Goal: Communication & Community: Answer question/provide support

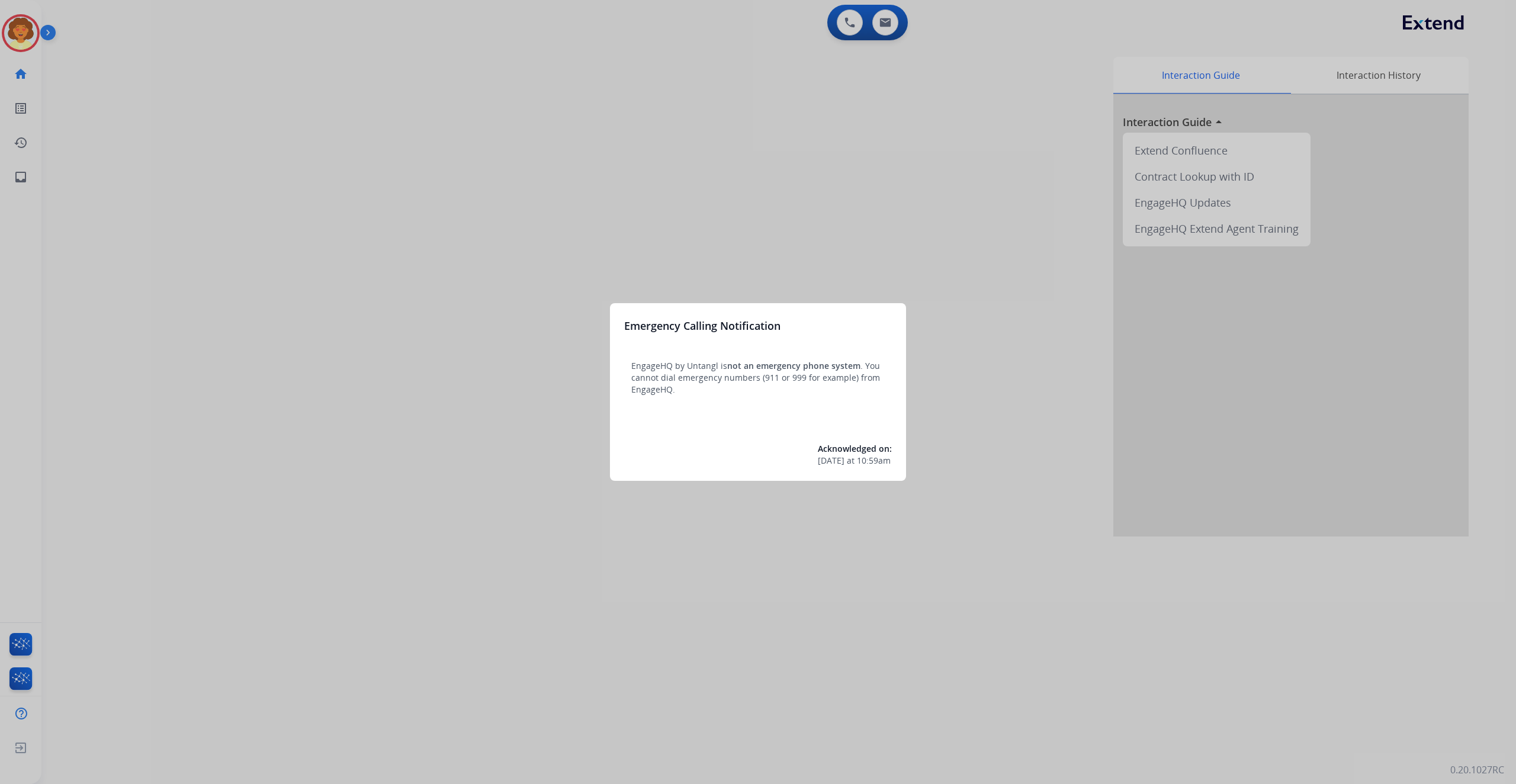
click at [1036, 479] on div at bounding box center [758, 392] width 1516 height 784
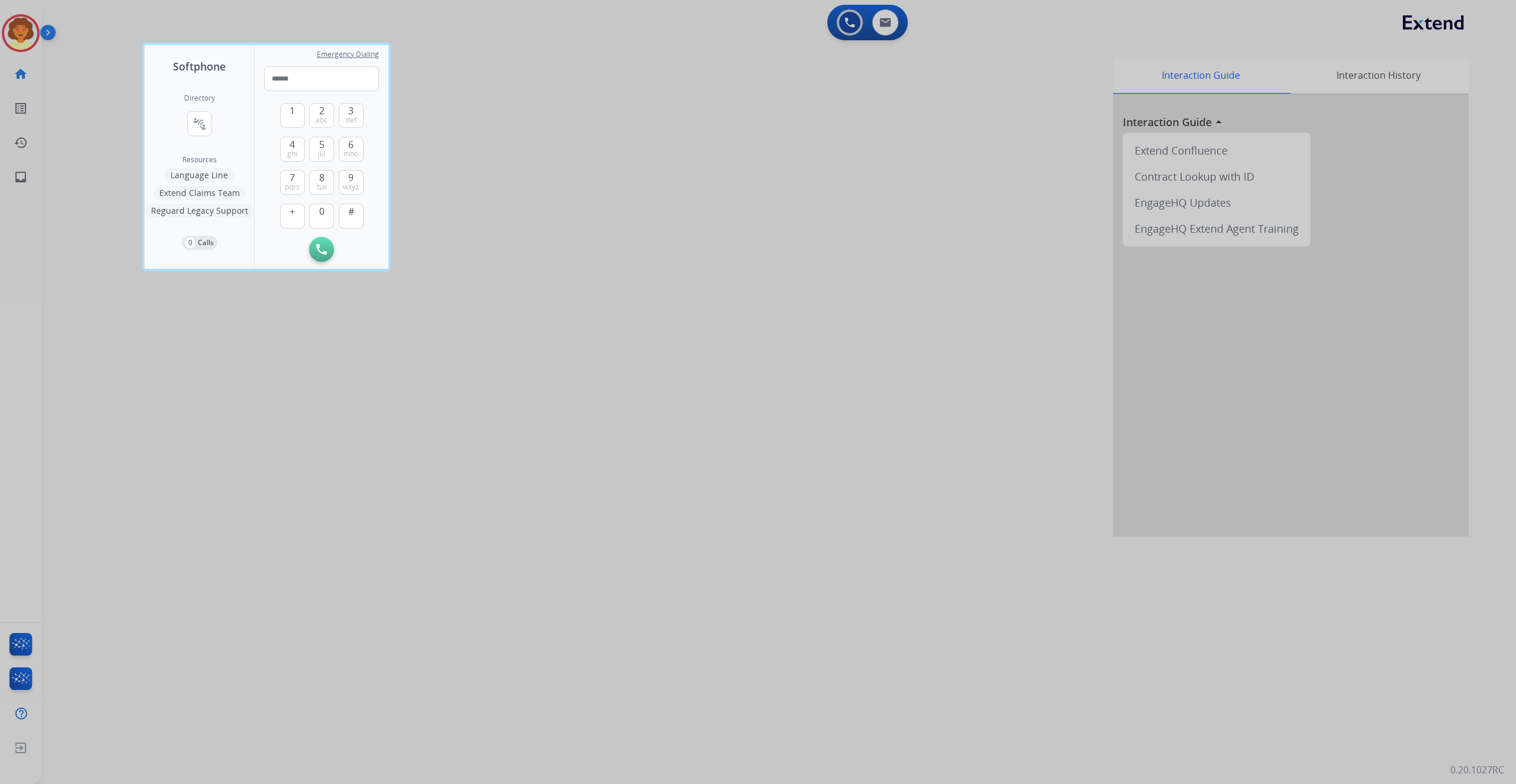
click at [598, 251] on div at bounding box center [758, 392] width 1516 height 784
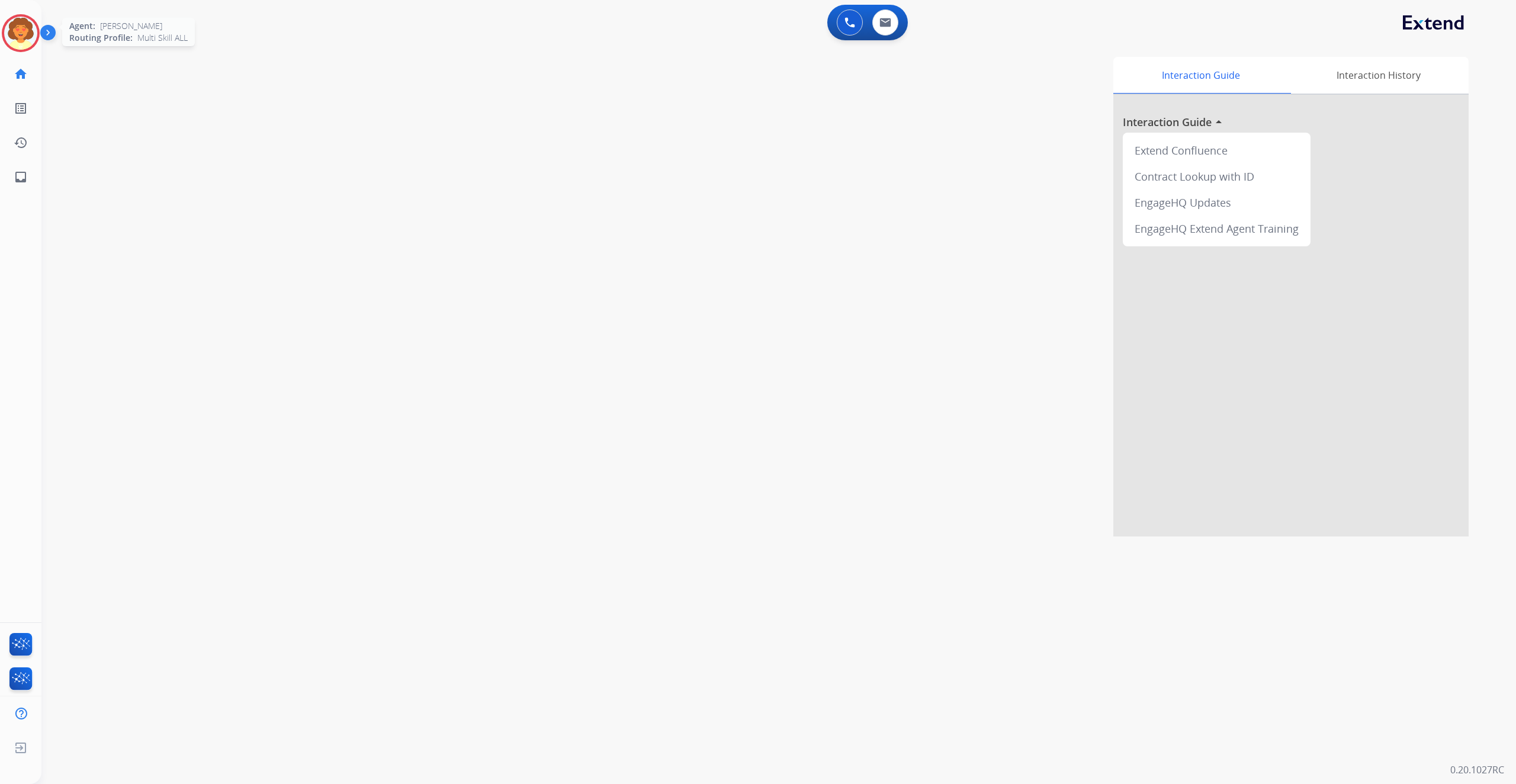
click at [24, 50] on img at bounding box center [20, 33] width 33 height 33
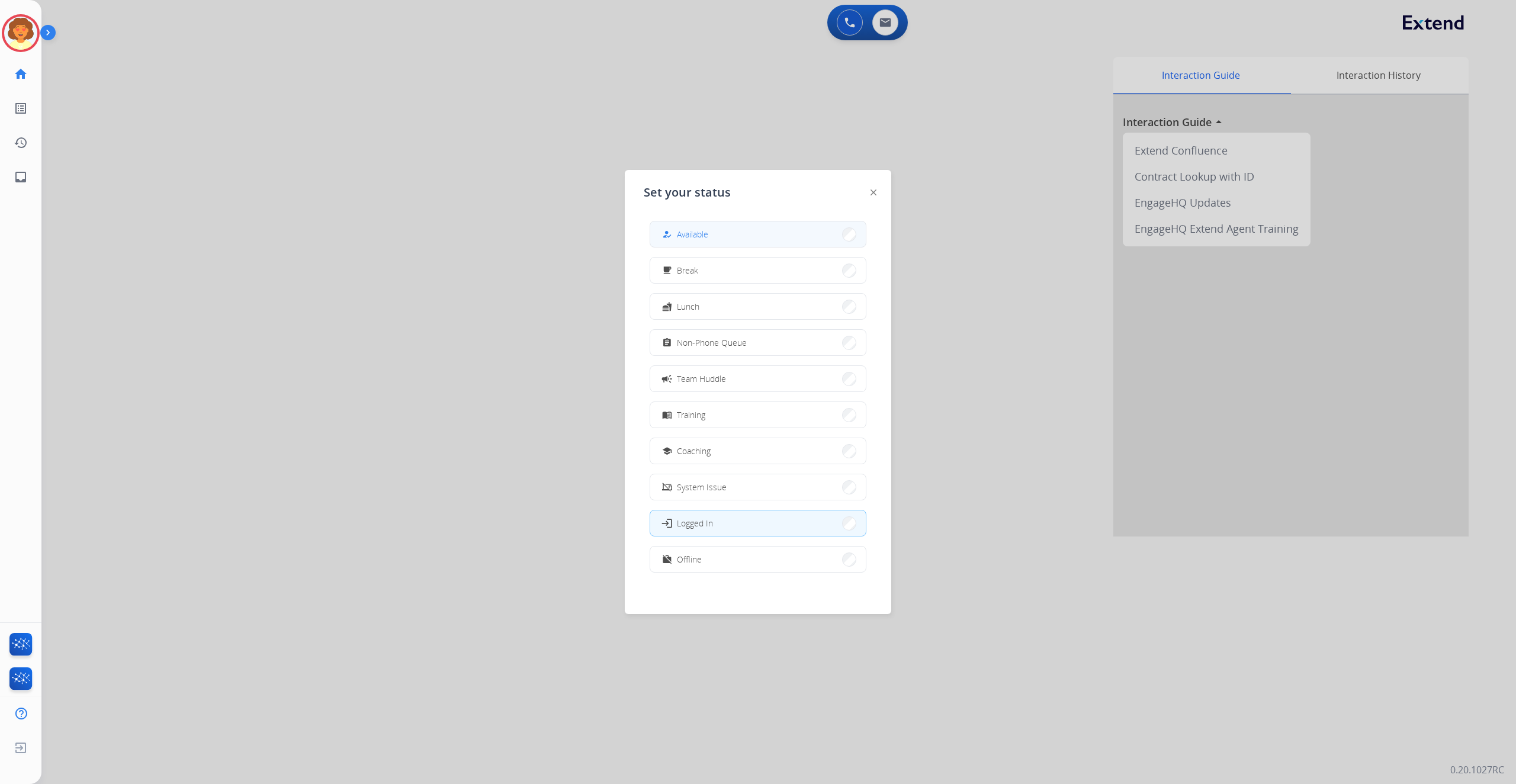
click at [708, 236] on div "how_to_reg Available" at bounding box center [684, 234] width 49 height 14
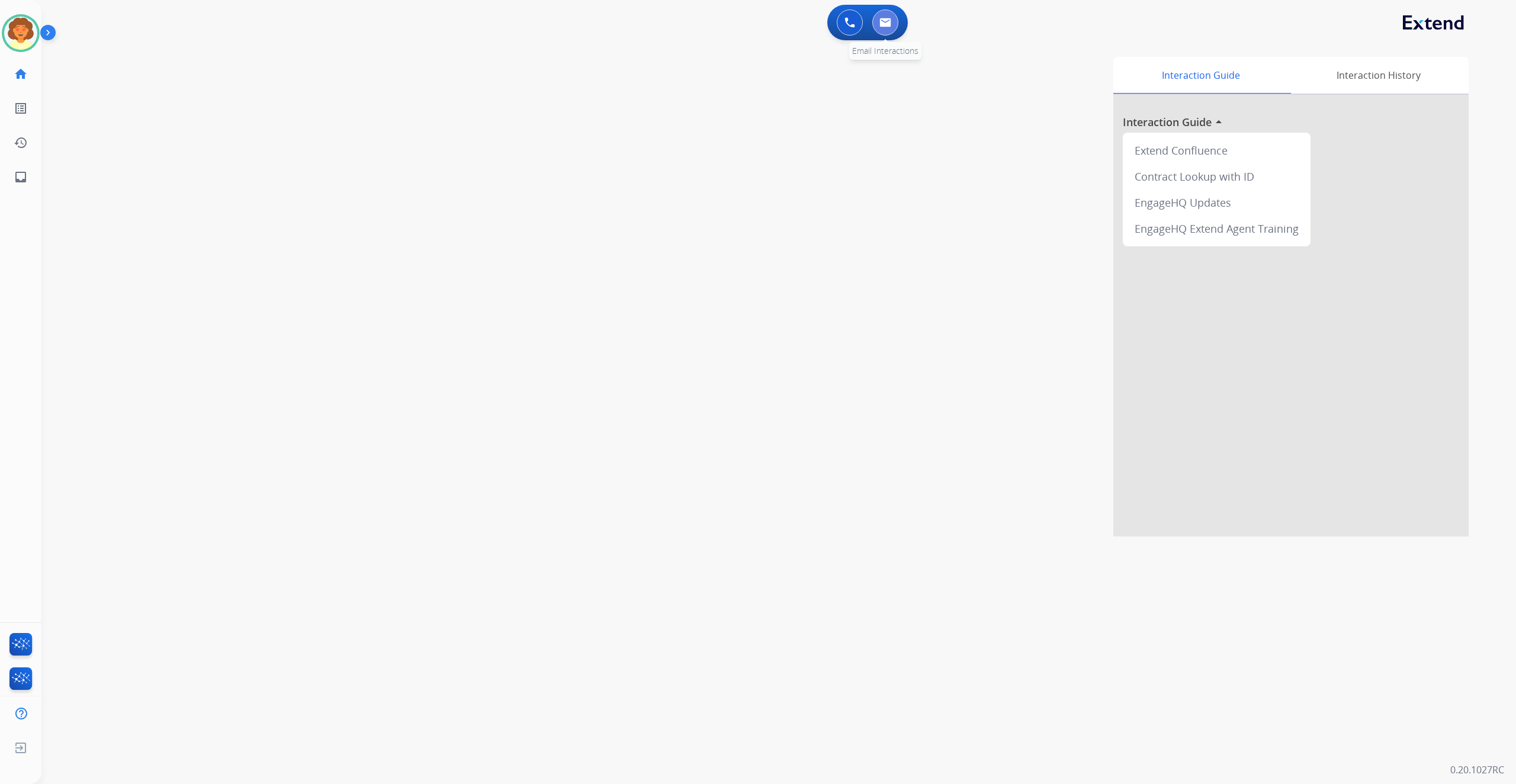
click at [880, 27] on img at bounding box center [885, 23] width 12 height 9
select select "**********"
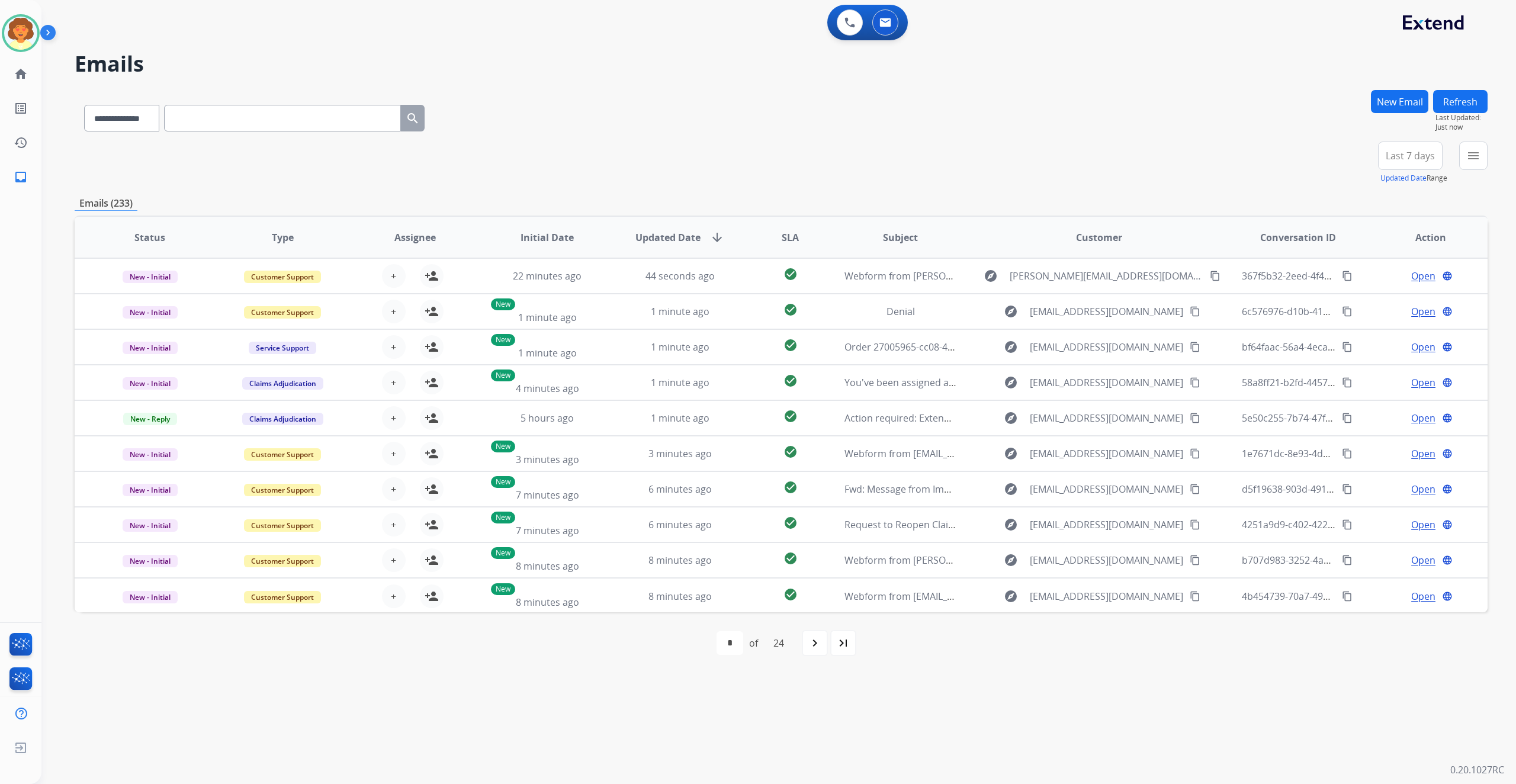
click at [1371, 113] on button "New Email" at bounding box center [1399, 101] width 57 height 23
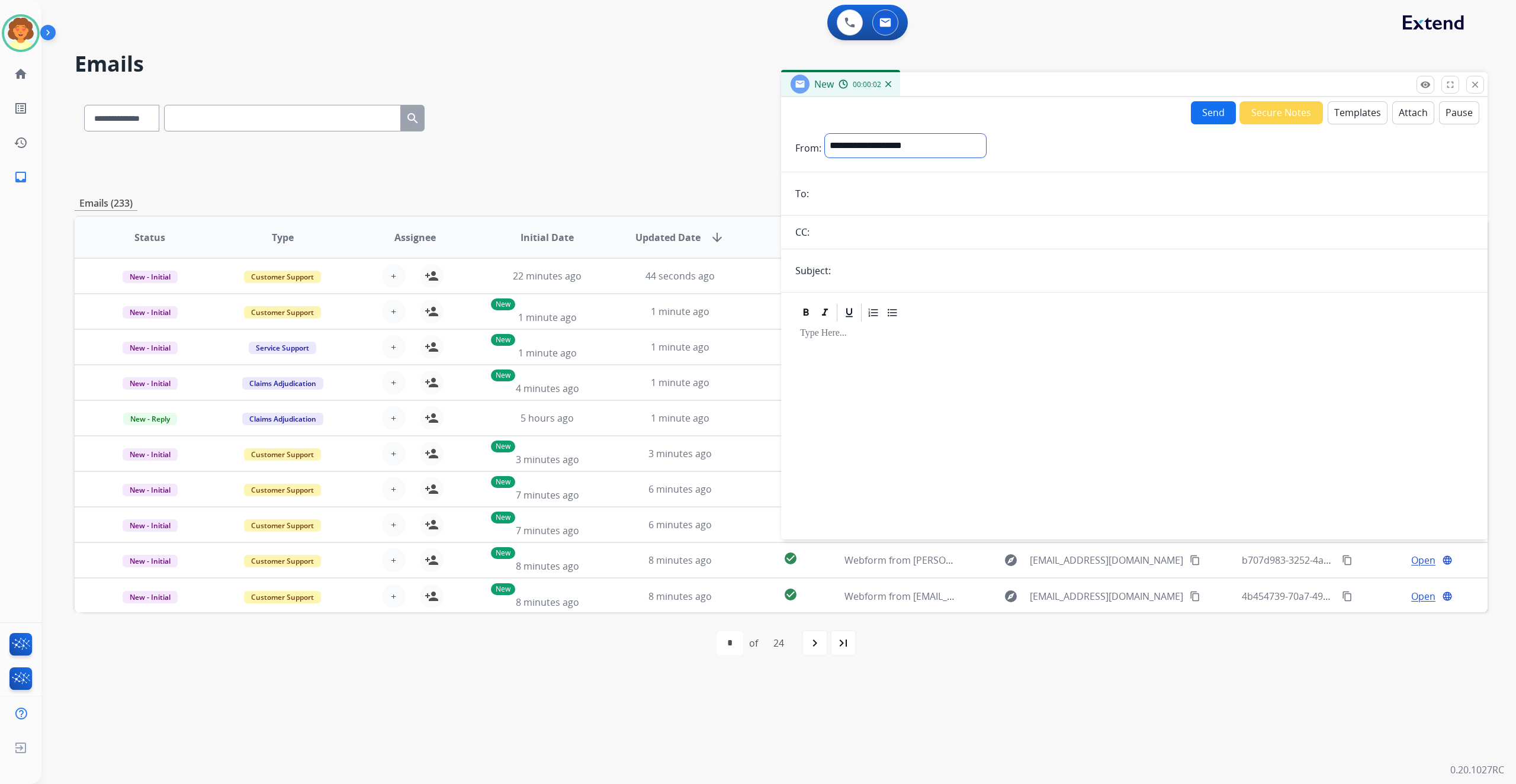
click at [943, 158] on select "**********" at bounding box center [905, 145] width 161 height 23
select select "**********"
click at [847, 158] on select "**********" at bounding box center [905, 145] width 161 height 23
click at [853, 206] on input "email" at bounding box center [1143, 194] width 660 height 23
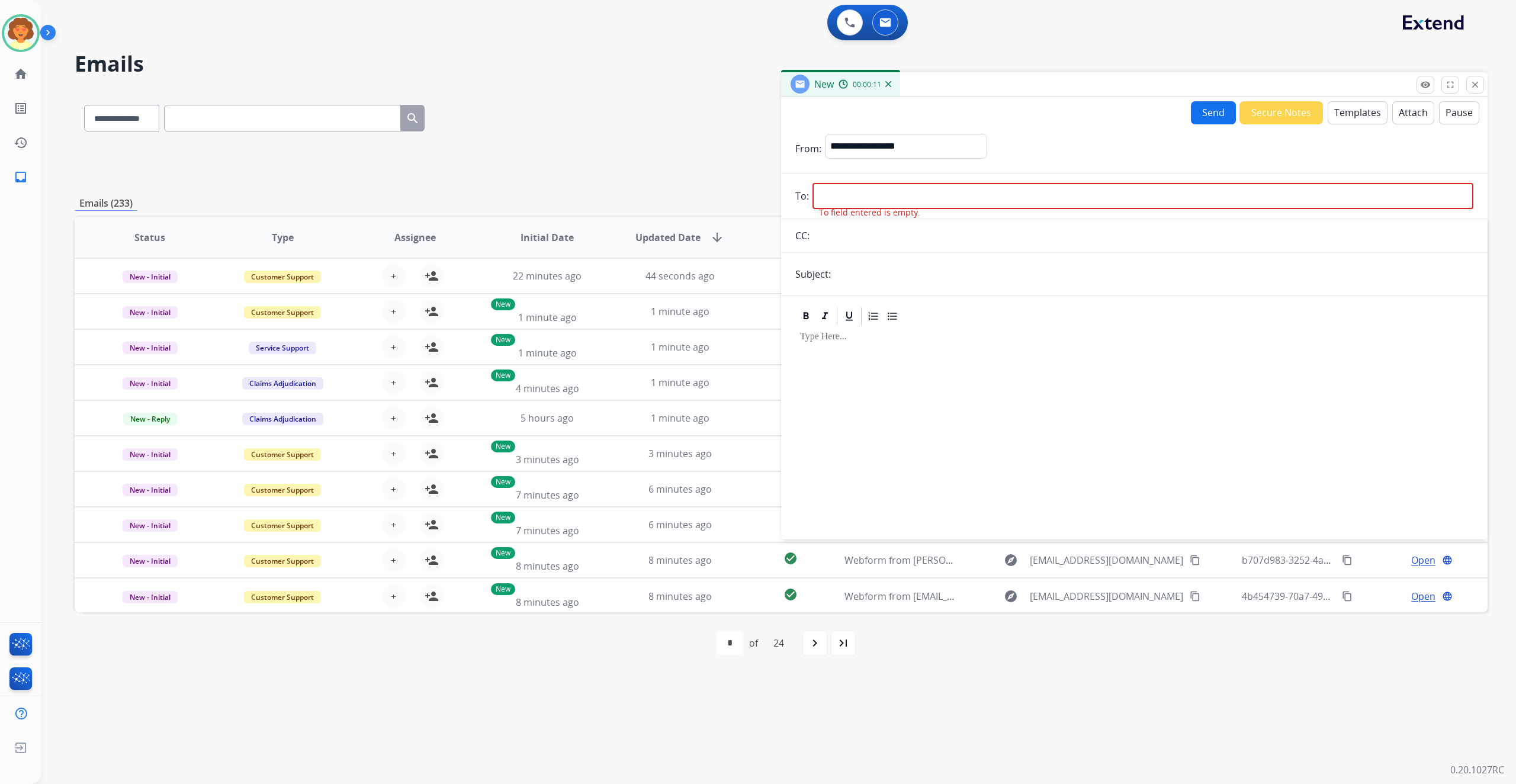
click at [841, 209] on input "email" at bounding box center [1143, 196] width 660 height 26
paste input "**********"
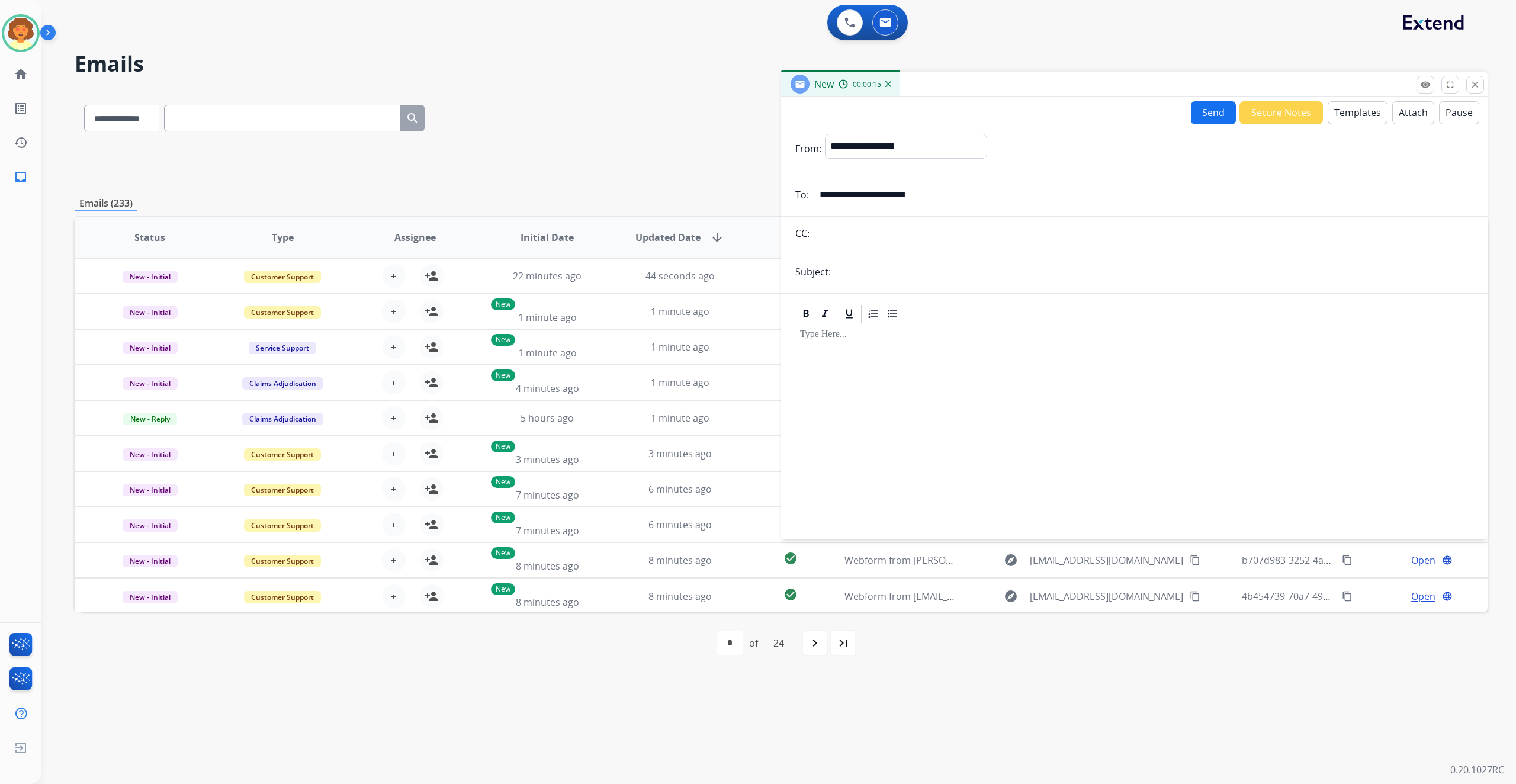
type input "**********"
click at [875, 283] on input "text" at bounding box center [1153, 271] width 639 height 23
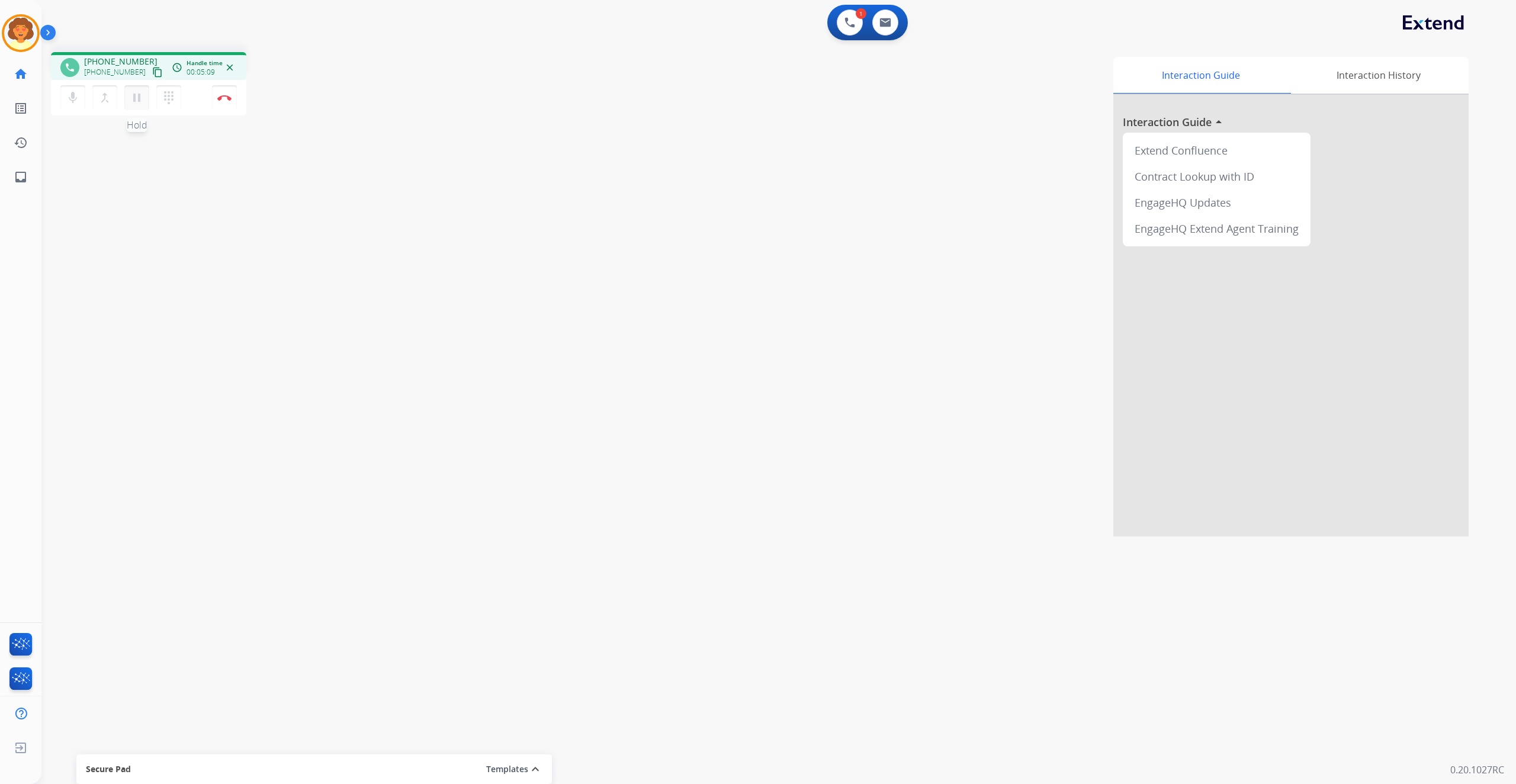
click at [144, 105] on mat-icon "pause" at bounding box center [136, 98] width 14 height 14
click at [879, 27] on img at bounding box center [885, 23] width 12 height 9
select select "**********"
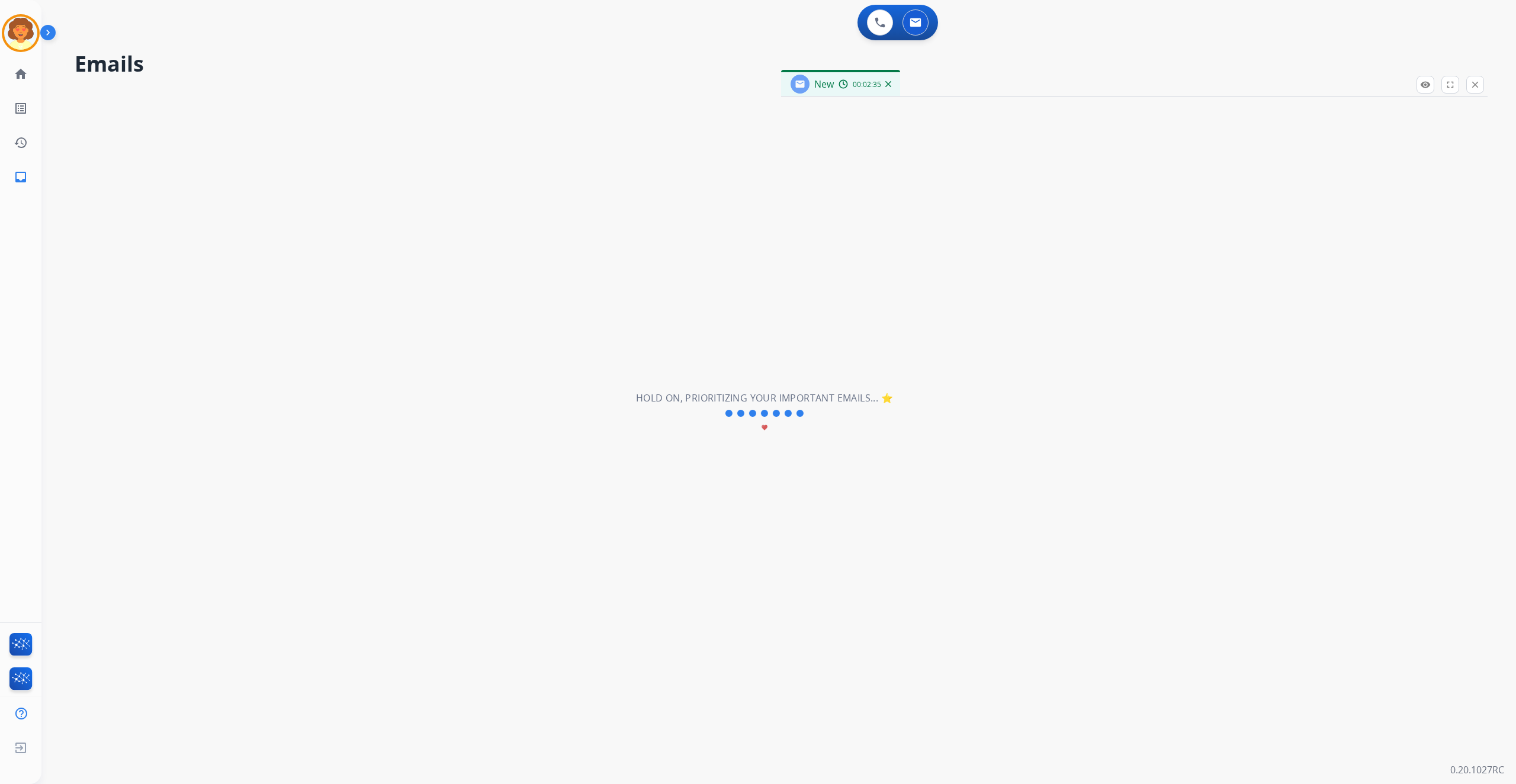
select select "**********"
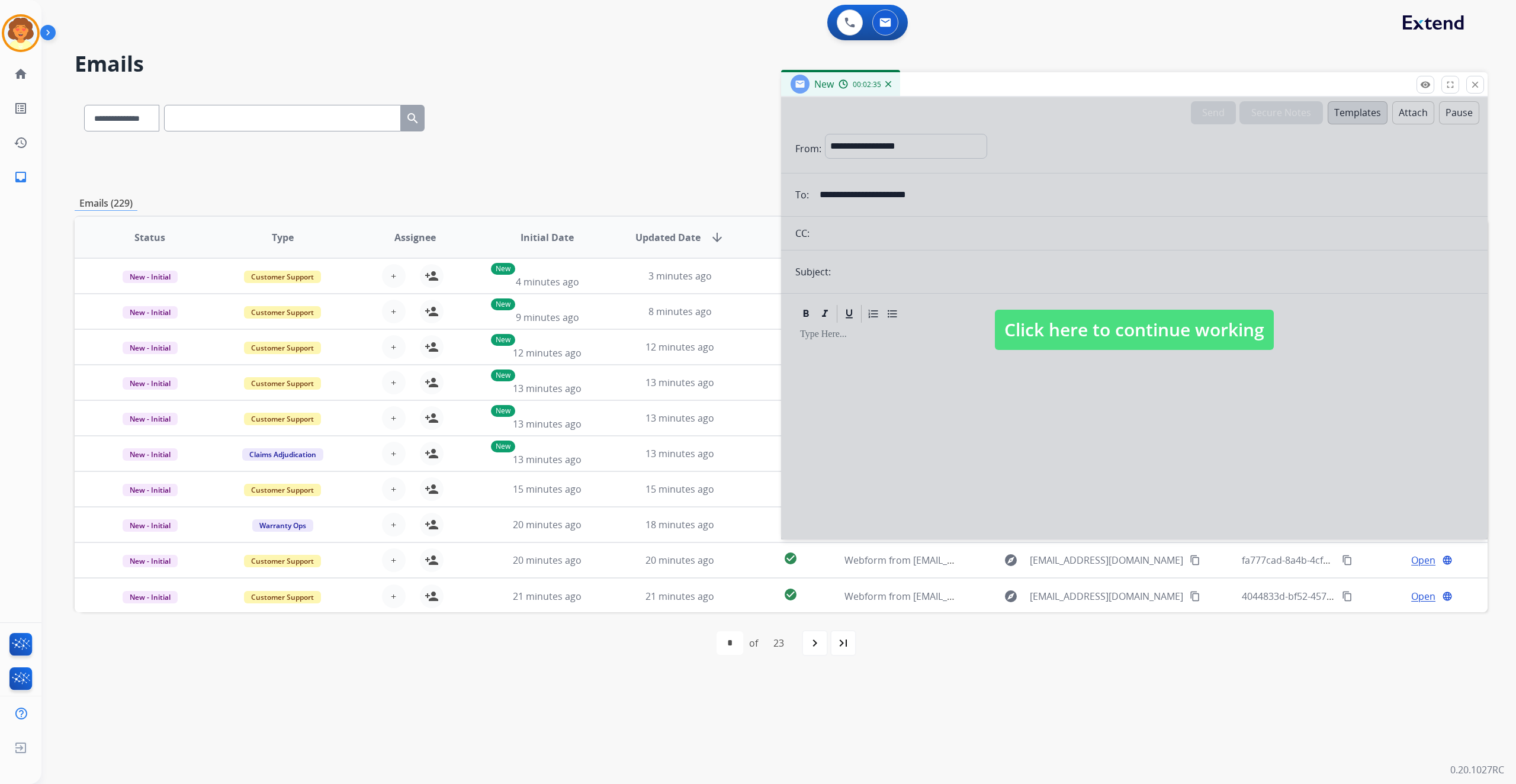
click at [1116, 343] on div at bounding box center [1133, 317] width 706 height 442
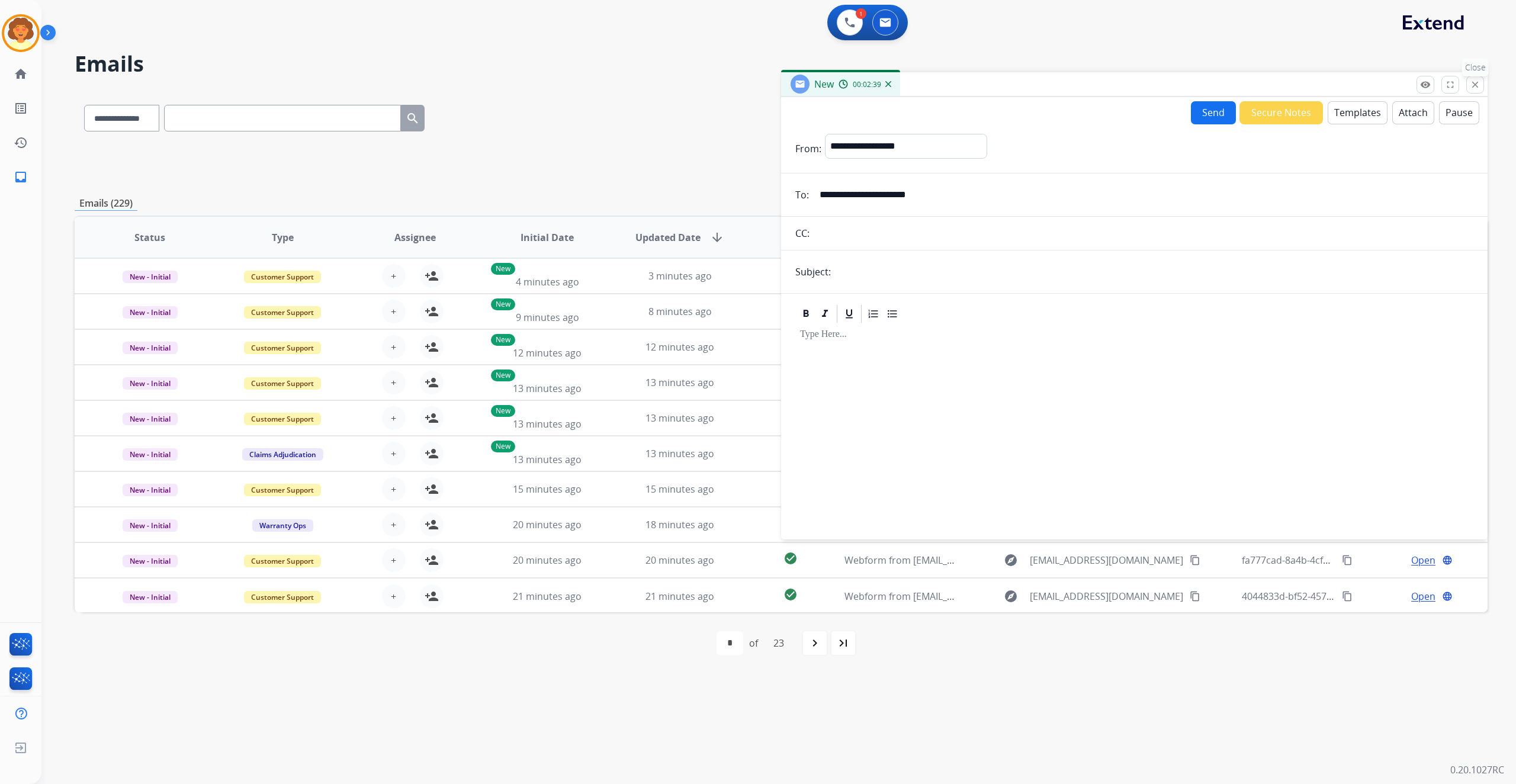
click at [1469, 90] on mat-icon "close" at bounding box center [1474, 84] width 10 height 10
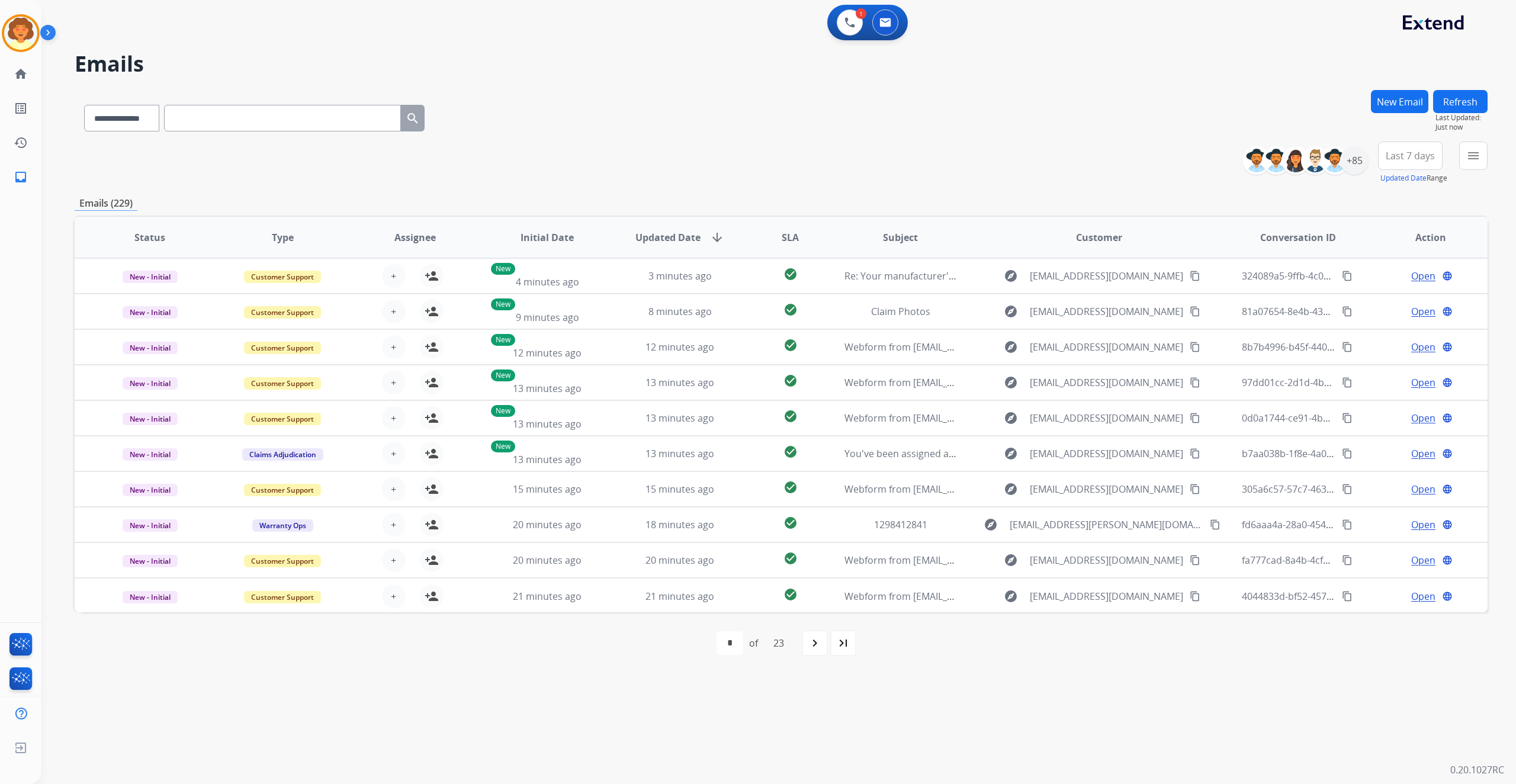
click at [1371, 113] on button "New Email" at bounding box center [1399, 101] width 57 height 23
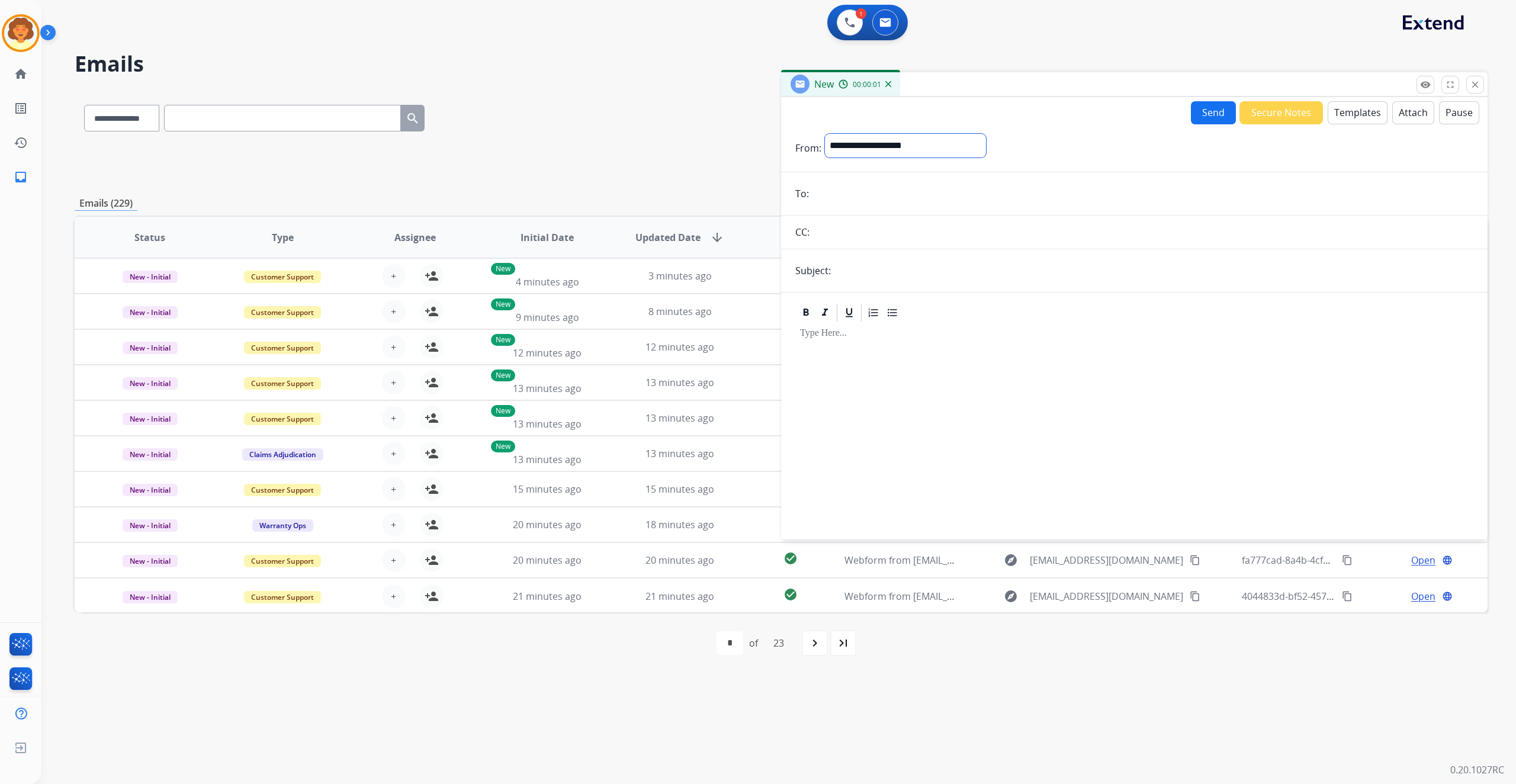
click at [958, 158] on select "**********" at bounding box center [905, 145] width 161 height 23
click at [846, 206] on input "email" at bounding box center [1143, 194] width 660 height 23
paste input "**********"
type input "**********"
click at [912, 158] on select "**********" at bounding box center [905, 145] width 161 height 23
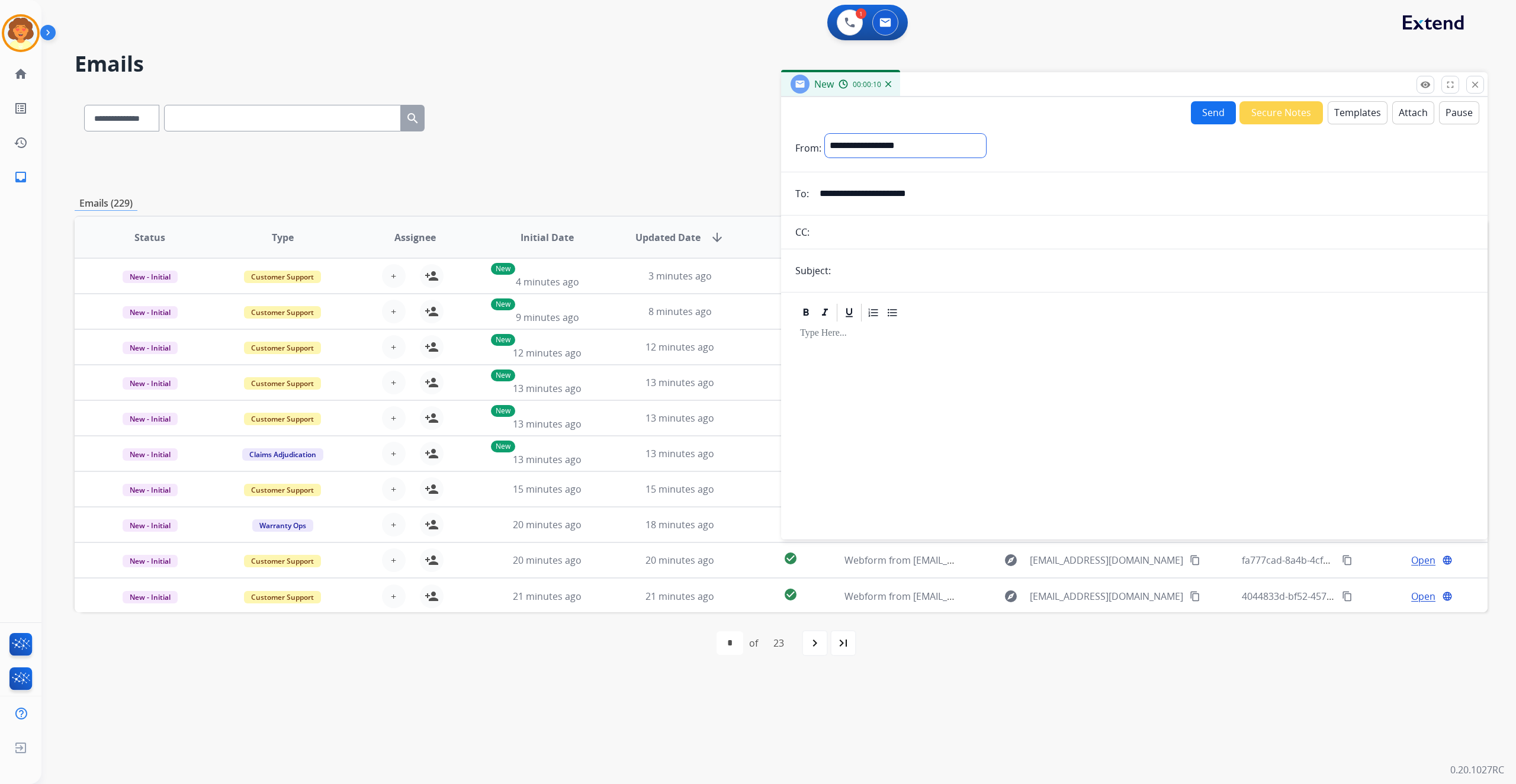
click at [847, 158] on select "**********" at bounding box center [905, 145] width 161 height 23
click at [915, 158] on select "**********" at bounding box center [905, 145] width 161 height 23
select select "**********"
click at [847, 158] on select "**********" at bounding box center [905, 145] width 161 height 23
click at [865, 283] on input "text" at bounding box center [1153, 271] width 639 height 23
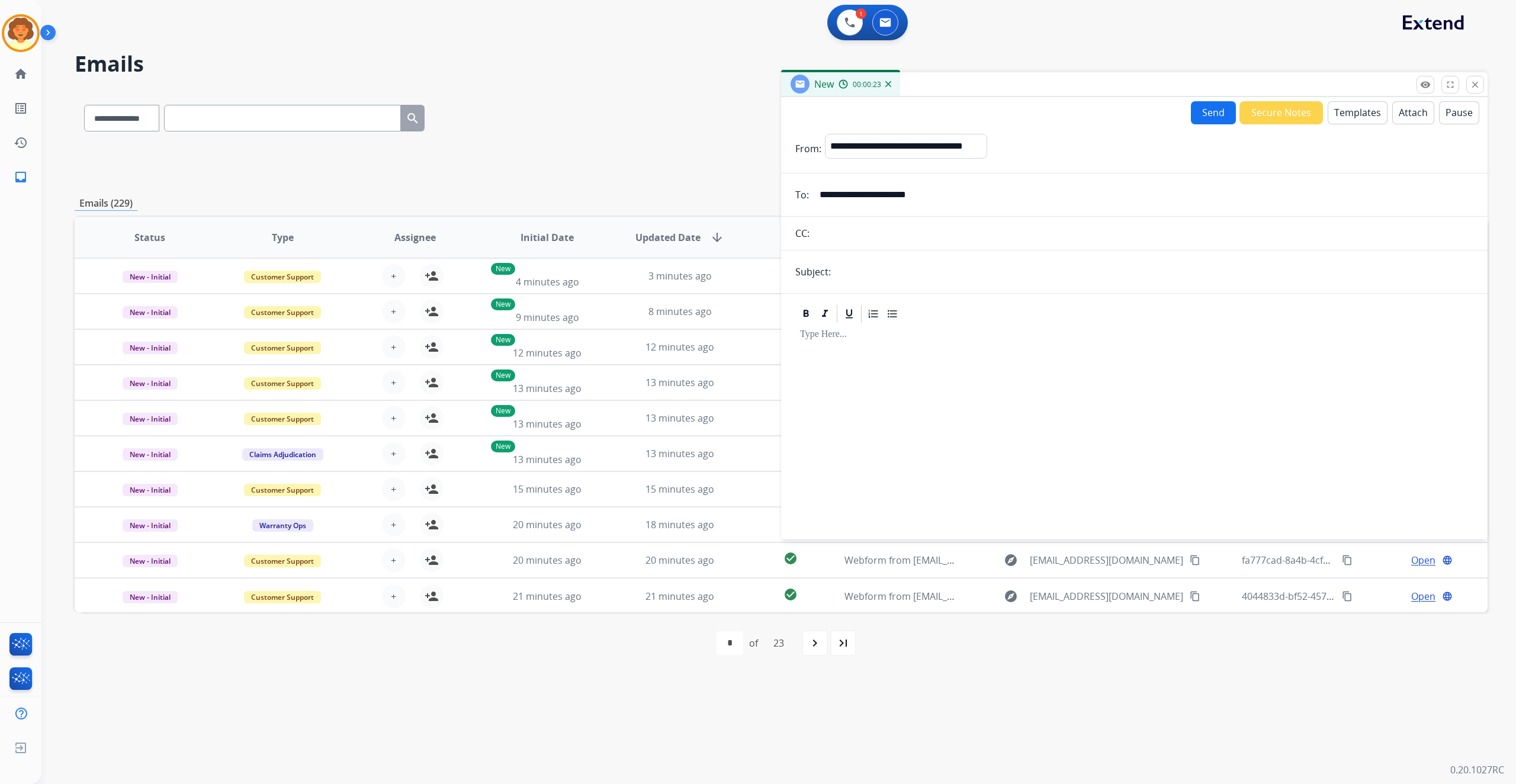
type input "*****"
click at [1327, 125] on button "Templates" at bounding box center [1357, 113] width 60 height 23
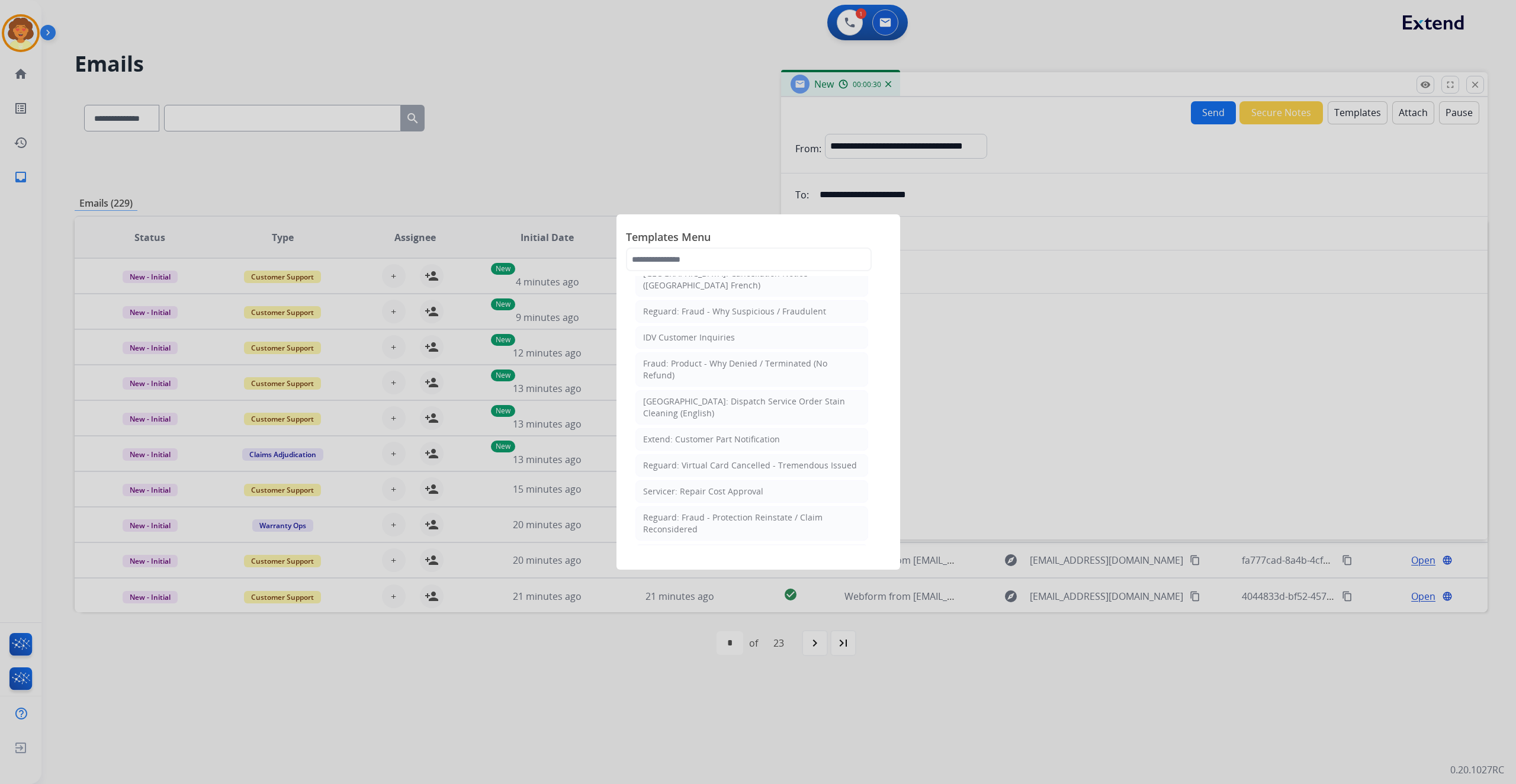
scroll to position [394, 0]
click at [742, 174] on div "Reguard: Standard Template" at bounding box center [700, 169] width 114 height 12
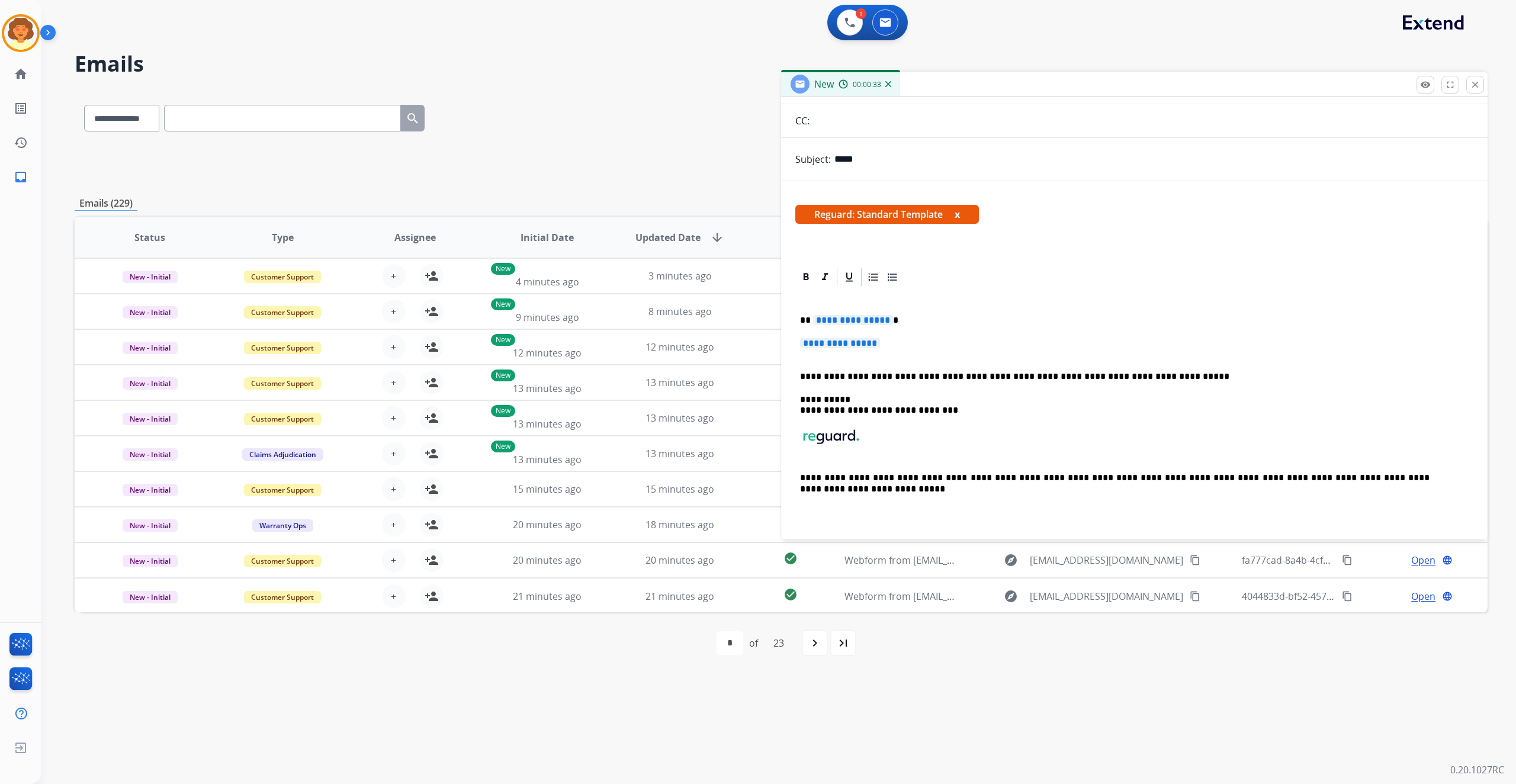
scroll to position [158, 0]
drag, startPoint x: 823, startPoint y: 455, endPoint x: 888, endPoint y: 486, distance: 72.0
click at [888, 486] on div "**********" at bounding box center [1134, 410] width 678 height 245
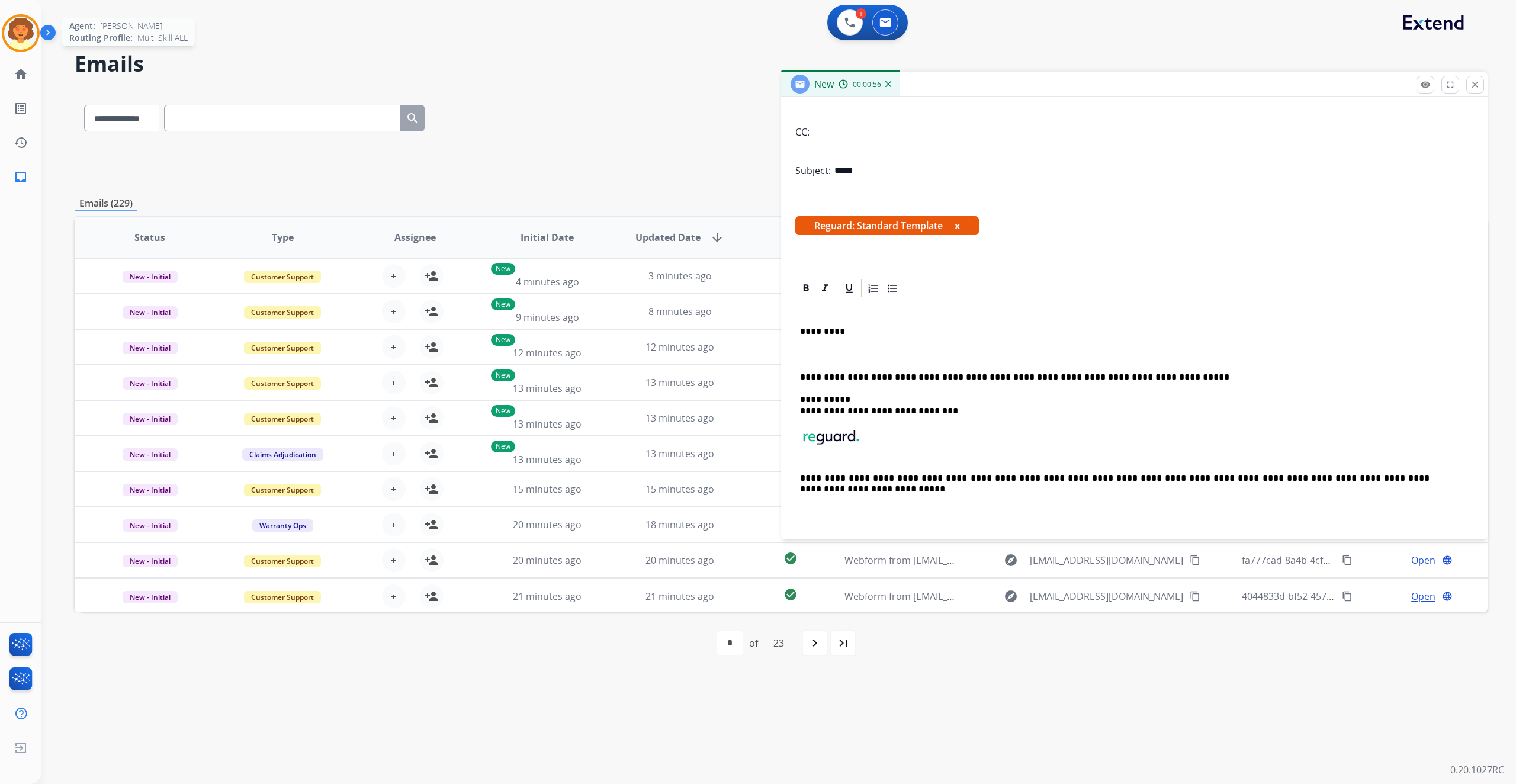
click at [17, 50] on img at bounding box center [20, 33] width 33 height 33
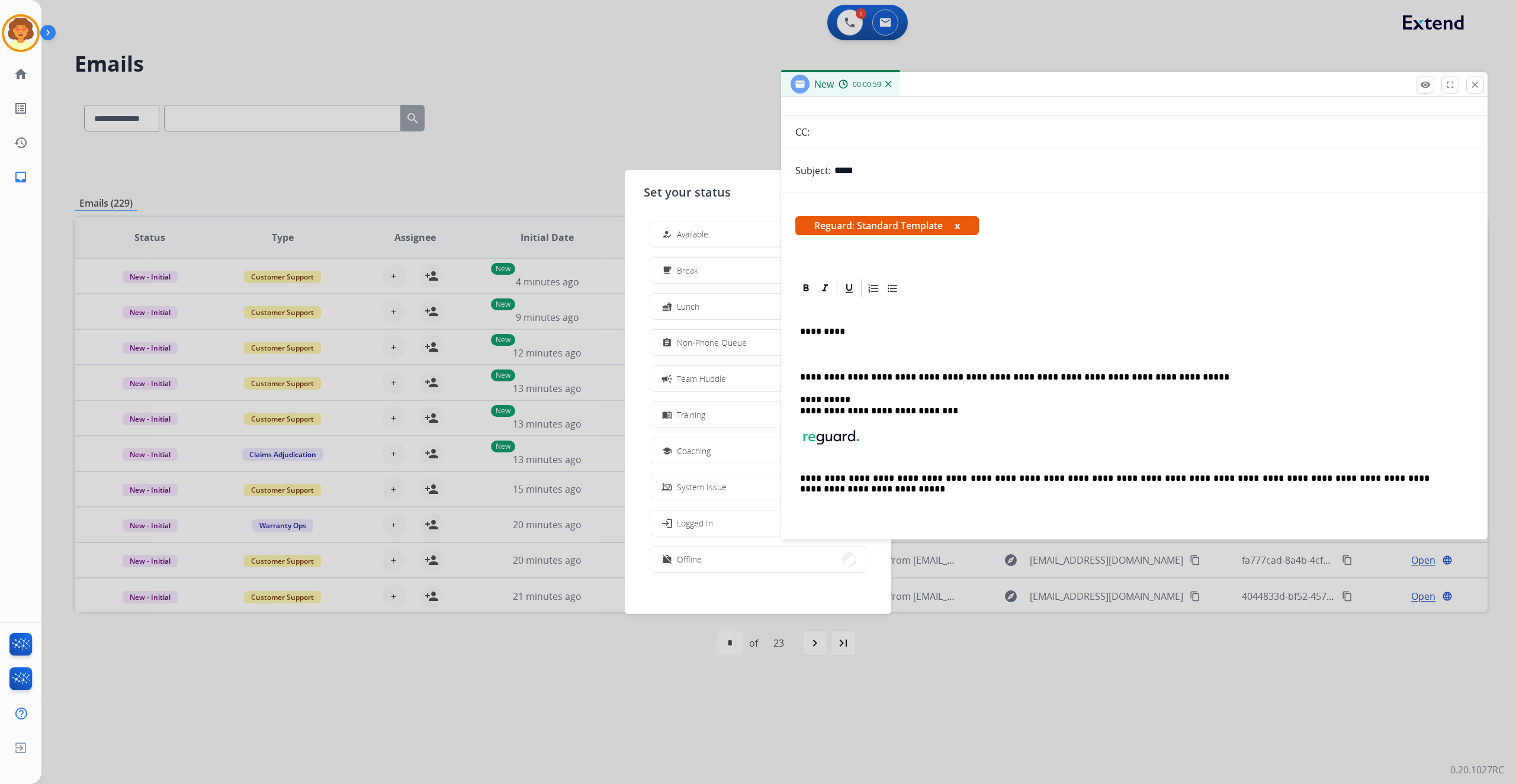
click at [827, 29] on div at bounding box center [758, 392] width 1516 height 784
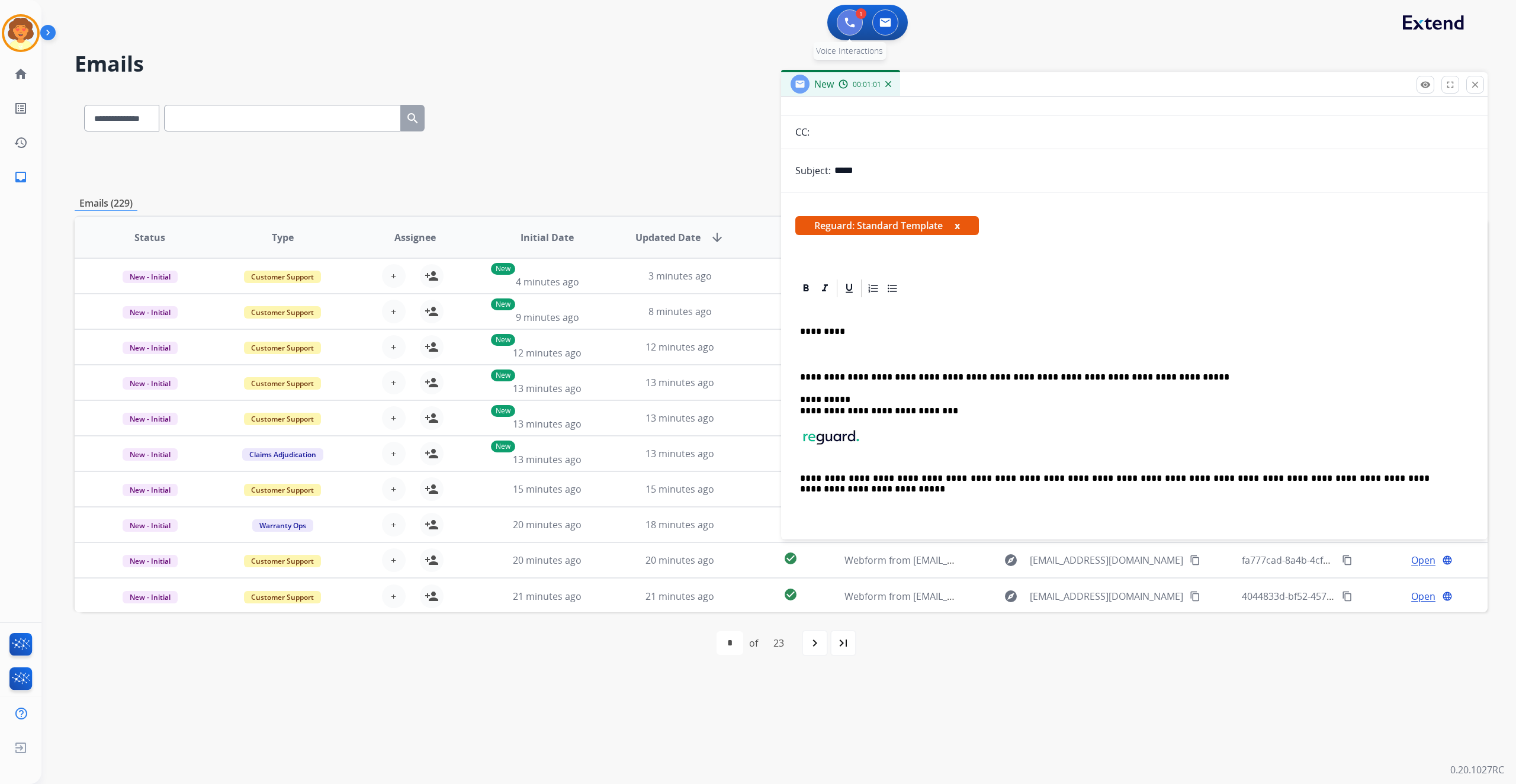
click at [837, 34] on button at bounding box center [850, 23] width 26 height 26
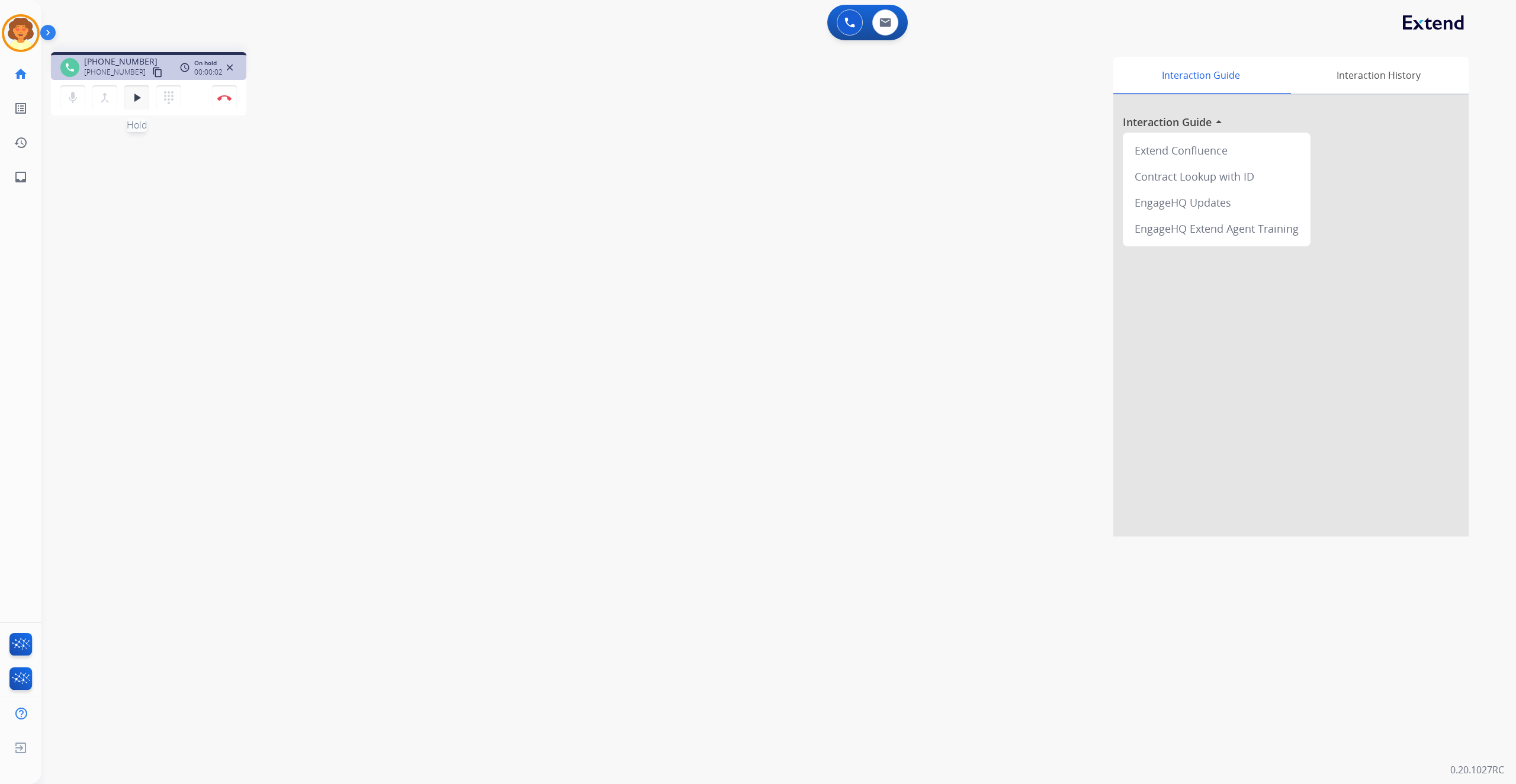
click at [144, 105] on mat-icon "play_arrow" at bounding box center [136, 98] width 14 height 14
click at [879, 27] on img at bounding box center [885, 23] width 12 height 9
select select "**********"
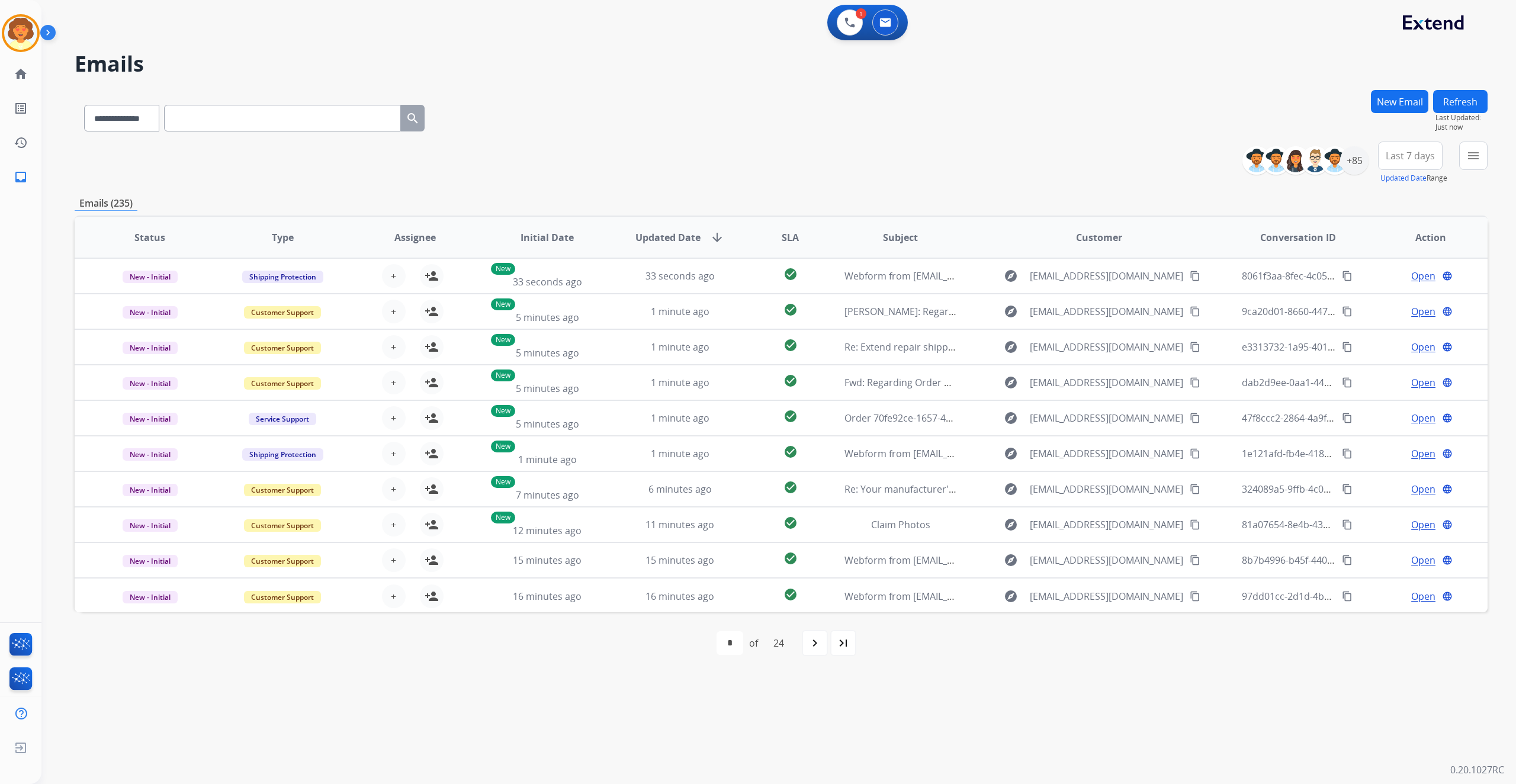
click at [1371, 113] on button "New Email" at bounding box center [1399, 101] width 57 height 23
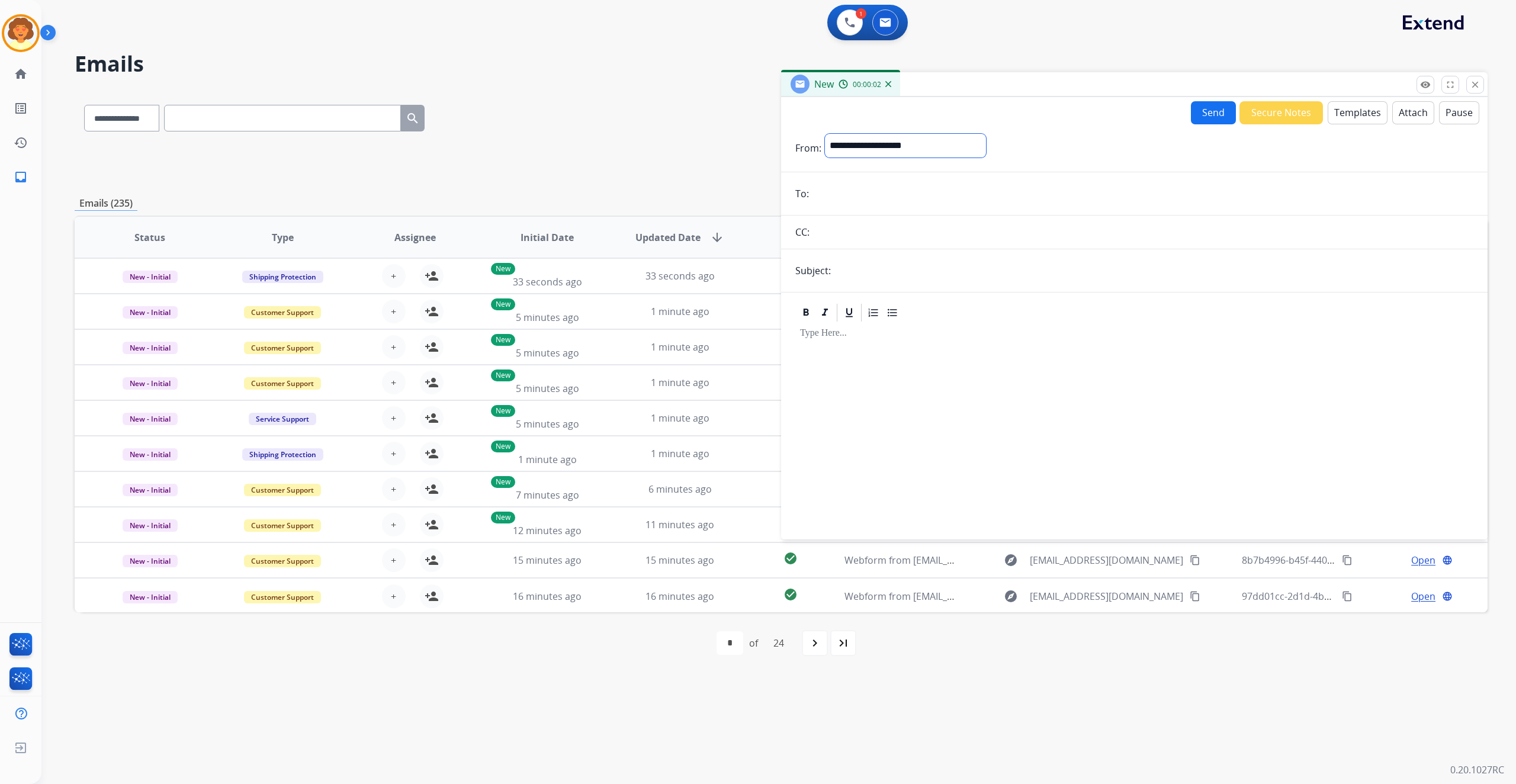
click at [986, 158] on select "**********" at bounding box center [905, 145] width 161 height 23
click at [17, 50] on img at bounding box center [20, 33] width 33 height 33
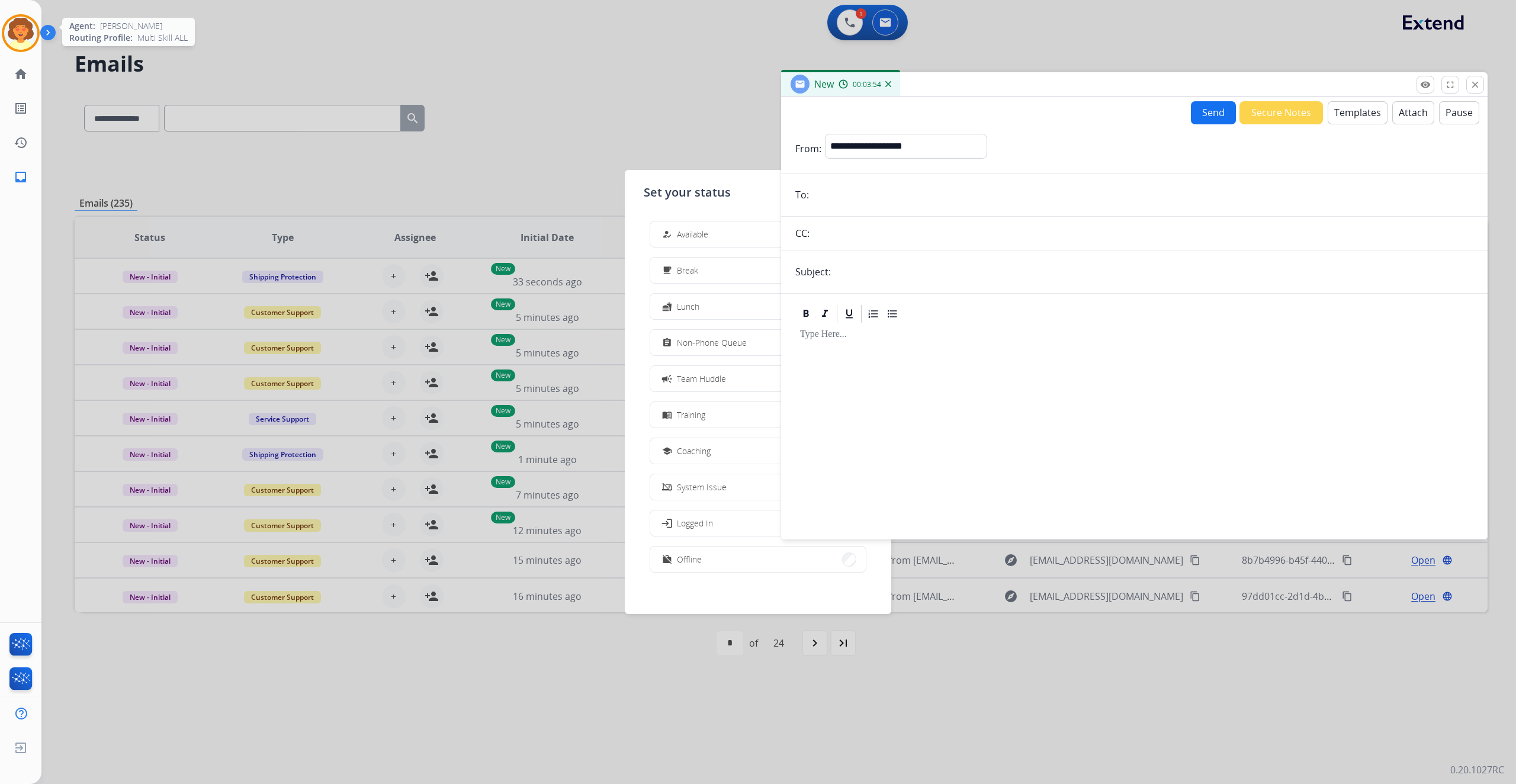
click at [4, 35] on img at bounding box center [20, 33] width 33 height 33
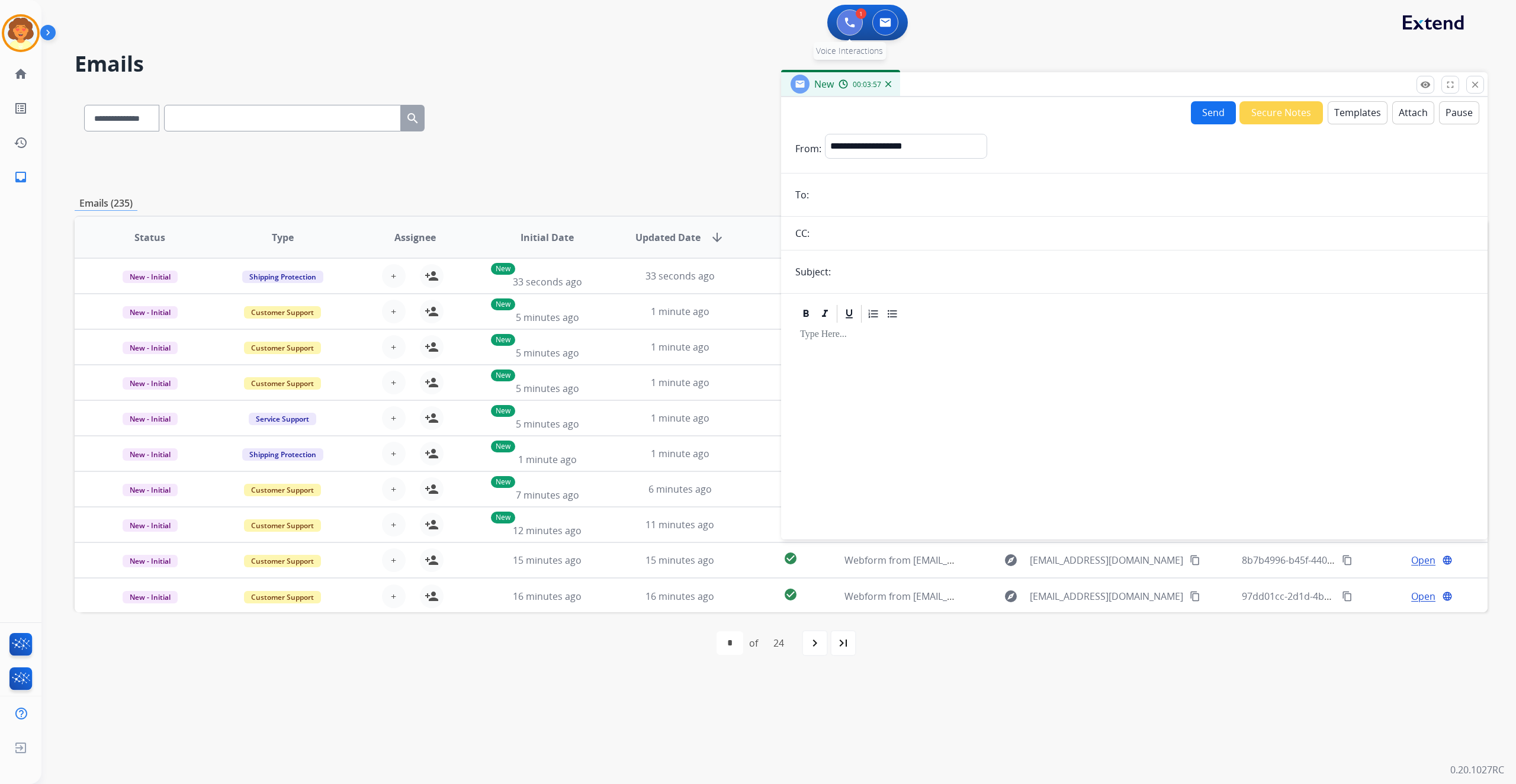
click at [837, 31] on button at bounding box center [850, 23] width 26 height 26
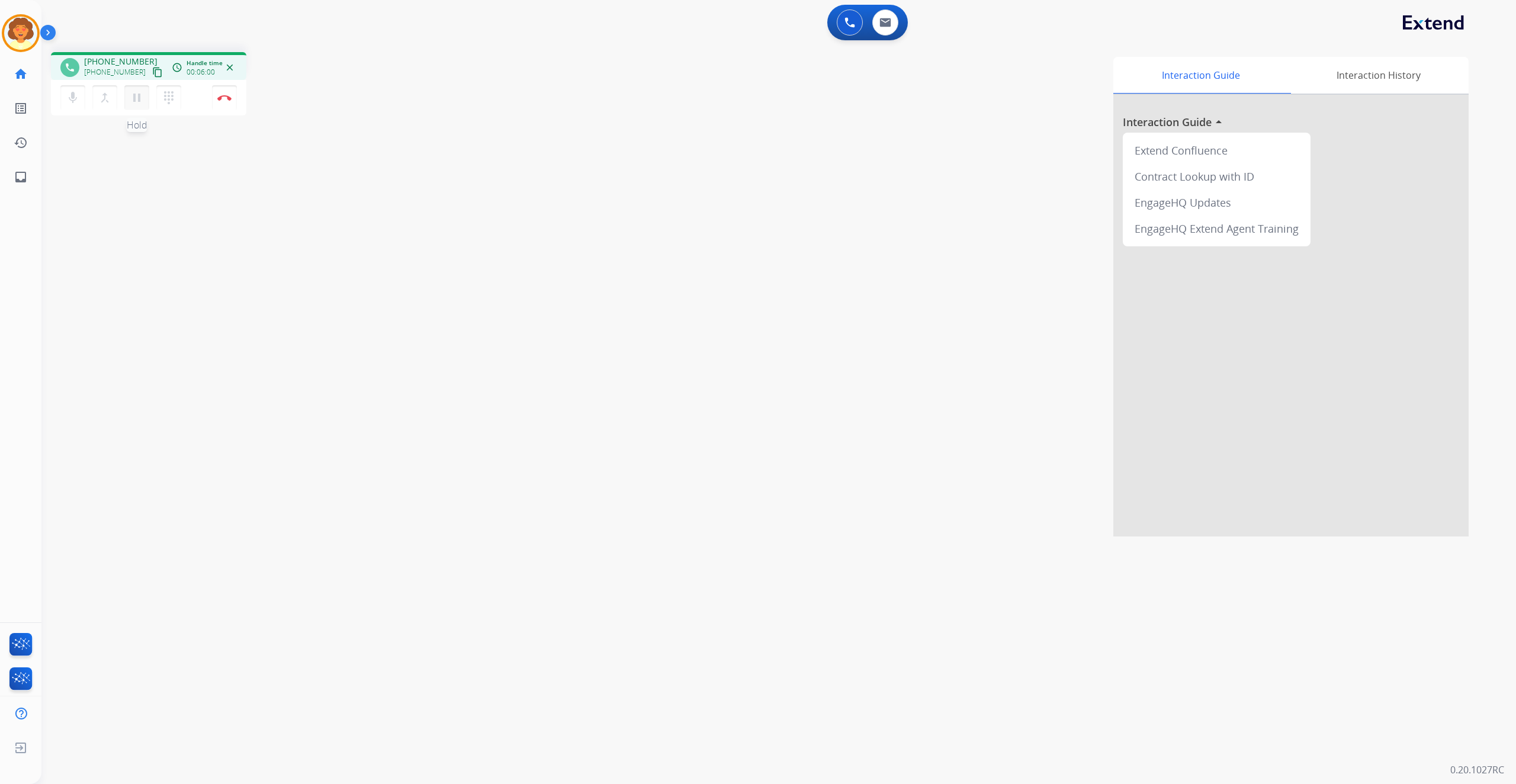
click at [144, 105] on mat-icon "pause" at bounding box center [136, 98] width 14 height 14
click at [844, 28] on img at bounding box center [849, 22] width 10 height 10
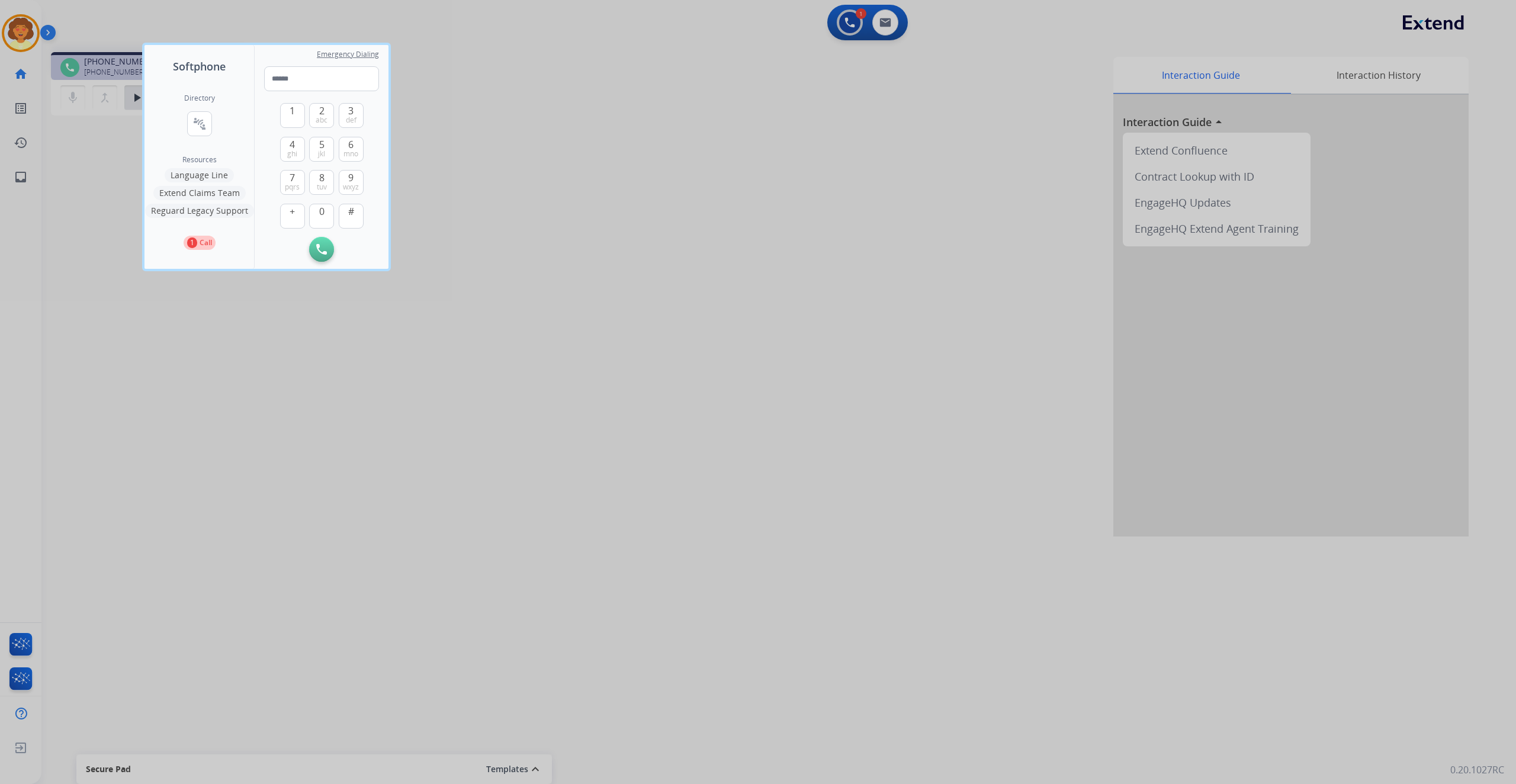
click at [215, 103] on h2 "Directory" at bounding box center [199, 98] width 31 height 9
click at [212, 136] on button "connect_without_contact Resource Directory" at bounding box center [199, 124] width 25 height 25
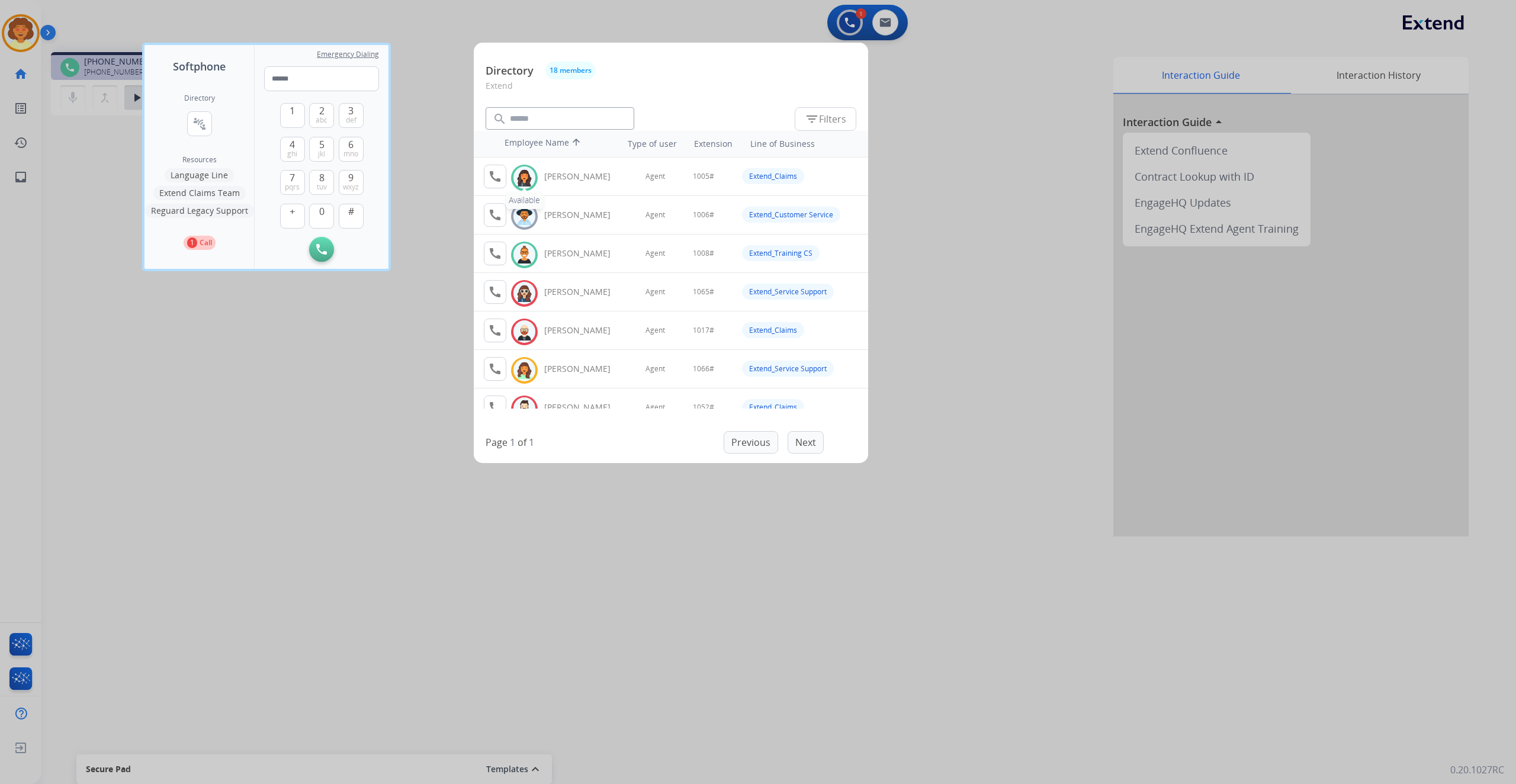
click at [533, 187] on img at bounding box center [524, 178] width 17 height 19
click at [581, 232] on div at bounding box center [758, 392] width 1516 height 784
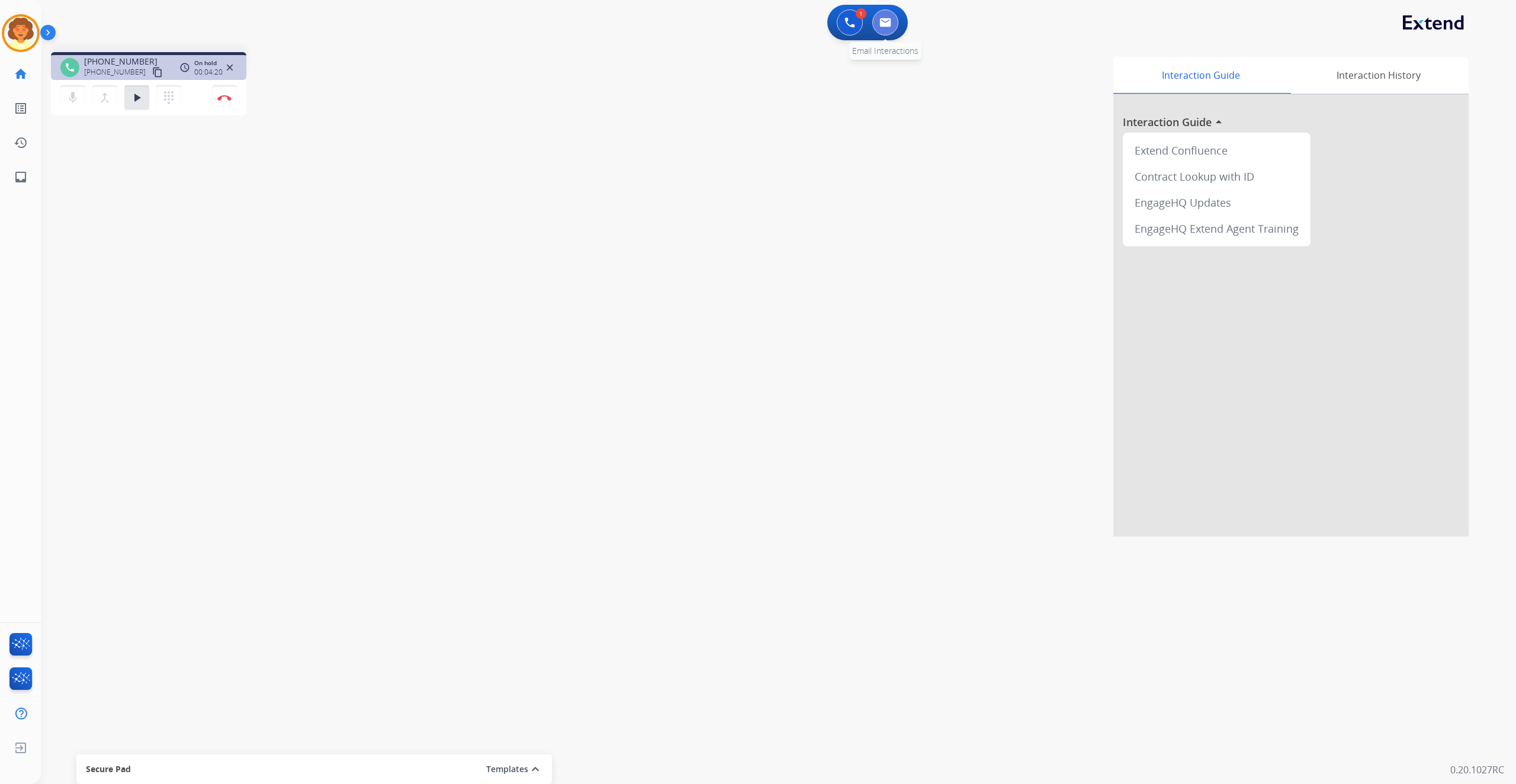
click at [874, 36] on button at bounding box center [886, 23] width 26 height 26
select select "**********"
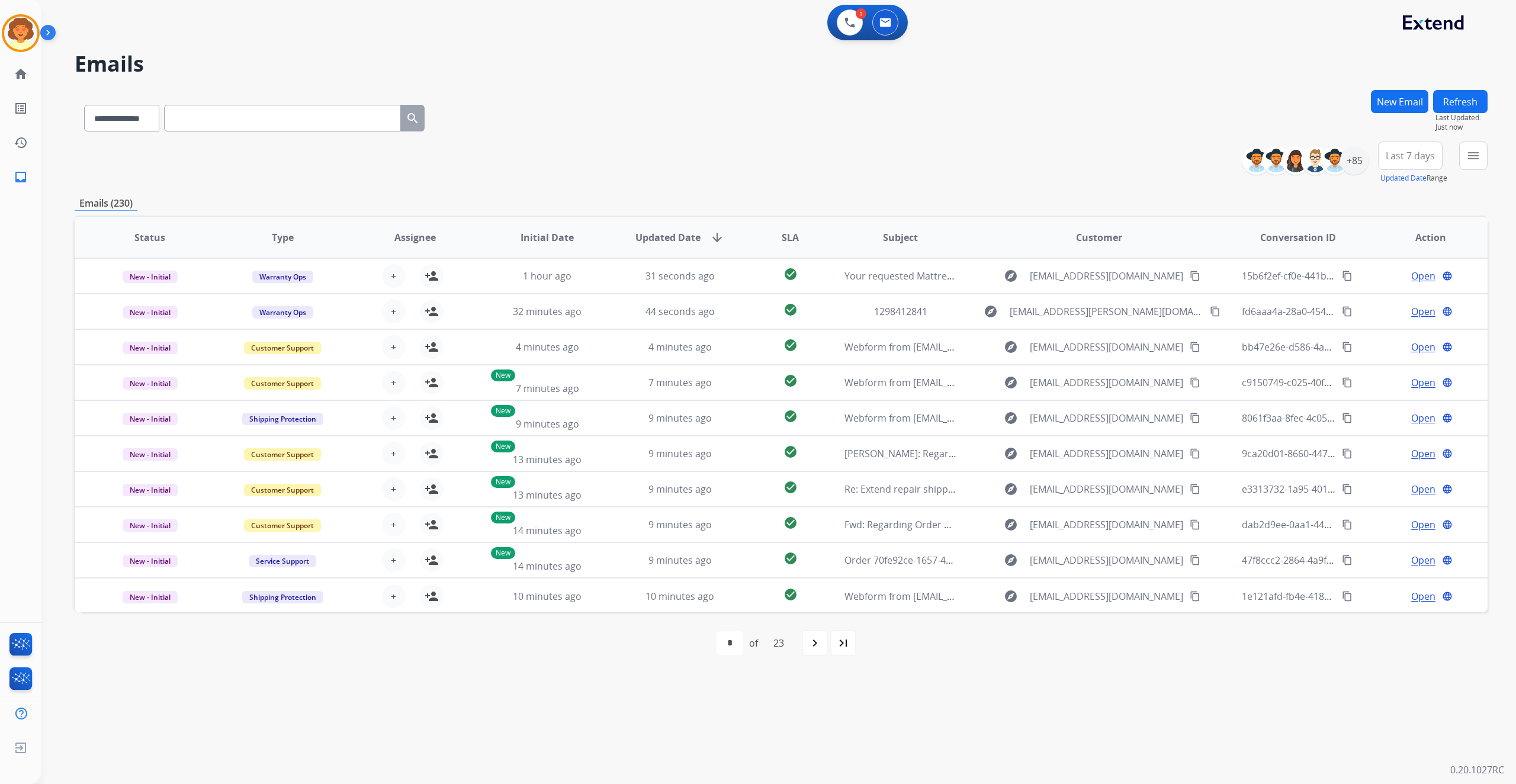
click at [262, 131] on input "text" at bounding box center [282, 118] width 236 height 26
paste input "**********"
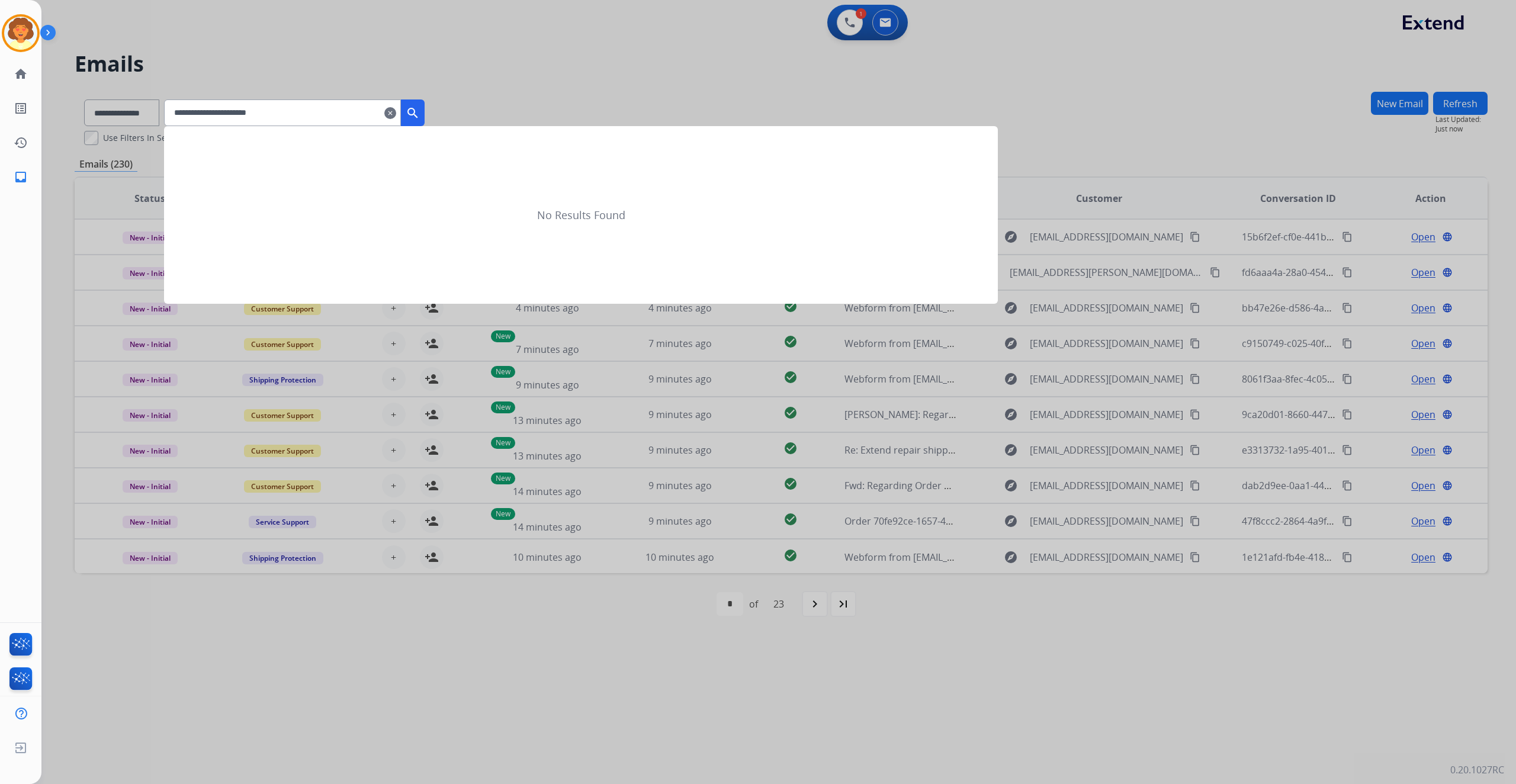
type input "**********"
click at [220, 167] on div at bounding box center [758, 392] width 1516 height 784
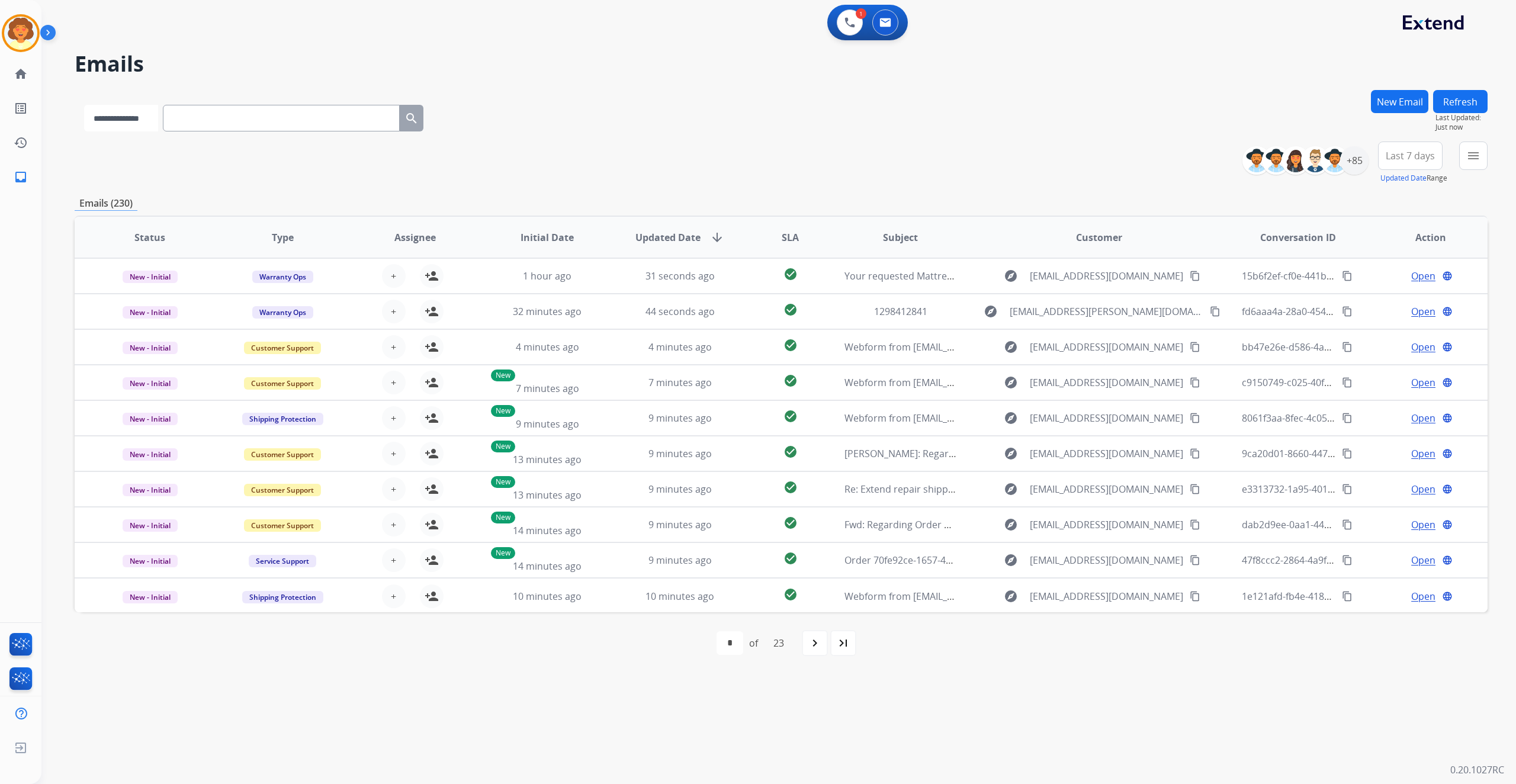
click at [158, 131] on select "**********" at bounding box center [121, 118] width 74 height 26
select select "**********"
click at [105, 131] on select "**********" at bounding box center [121, 118] width 74 height 26
click at [266, 131] on input "text" at bounding box center [282, 118] width 236 height 26
paste input "**********"
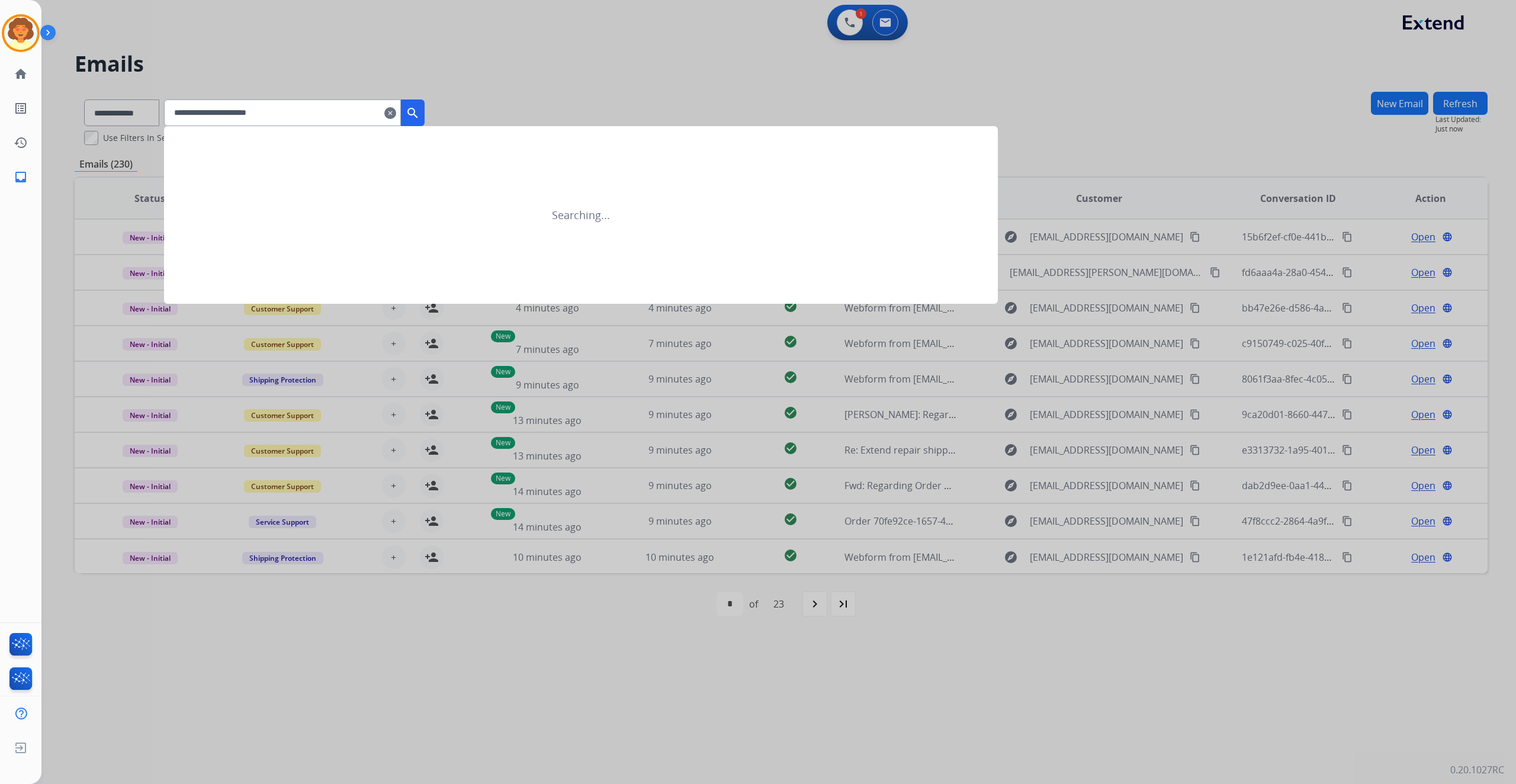
type input "**********"
click at [419, 120] on mat-icon "search" at bounding box center [412, 113] width 14 height 14
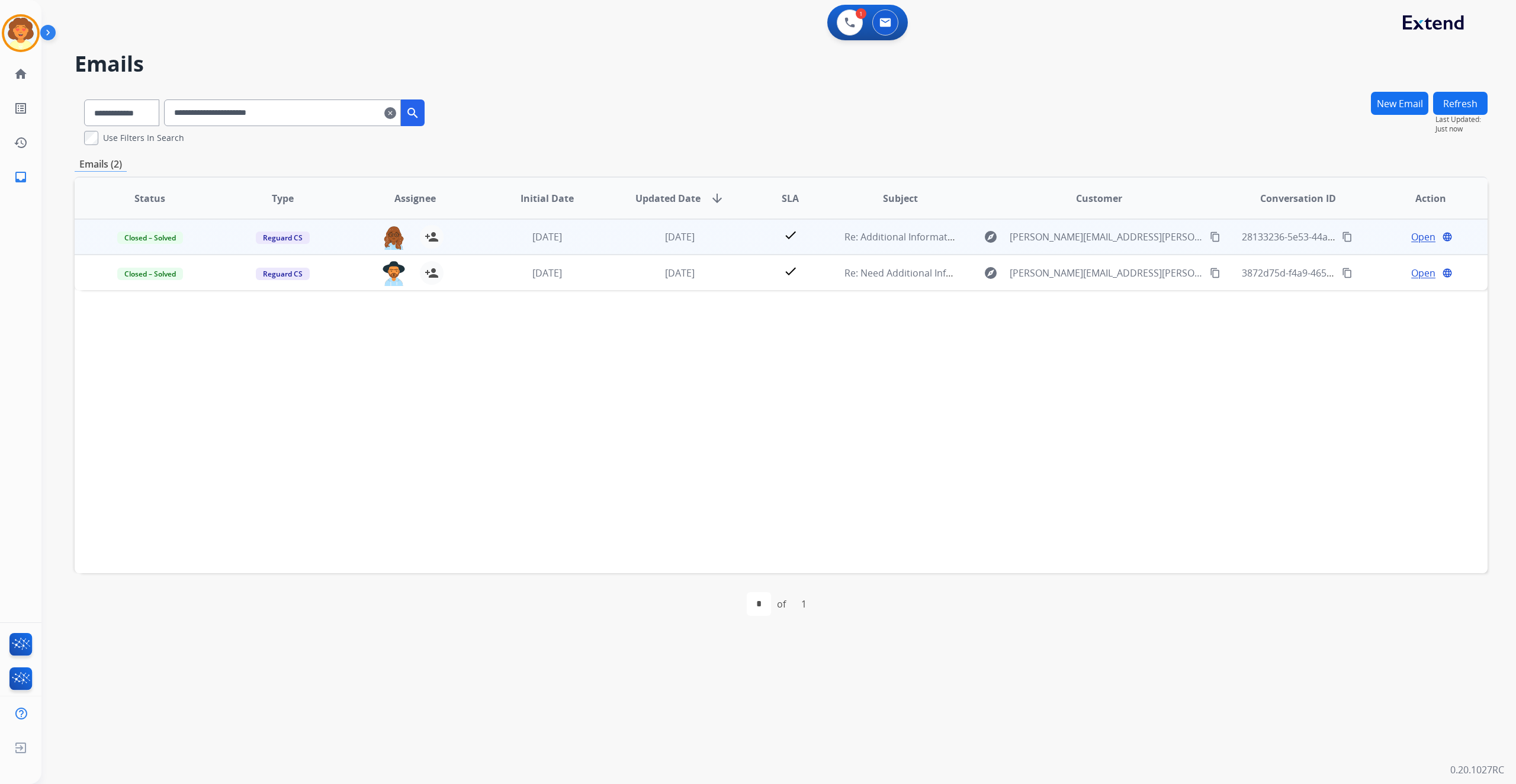
click at [1411, 244] on span "Open" at bounding box center [1423, 236] width 24 height 14
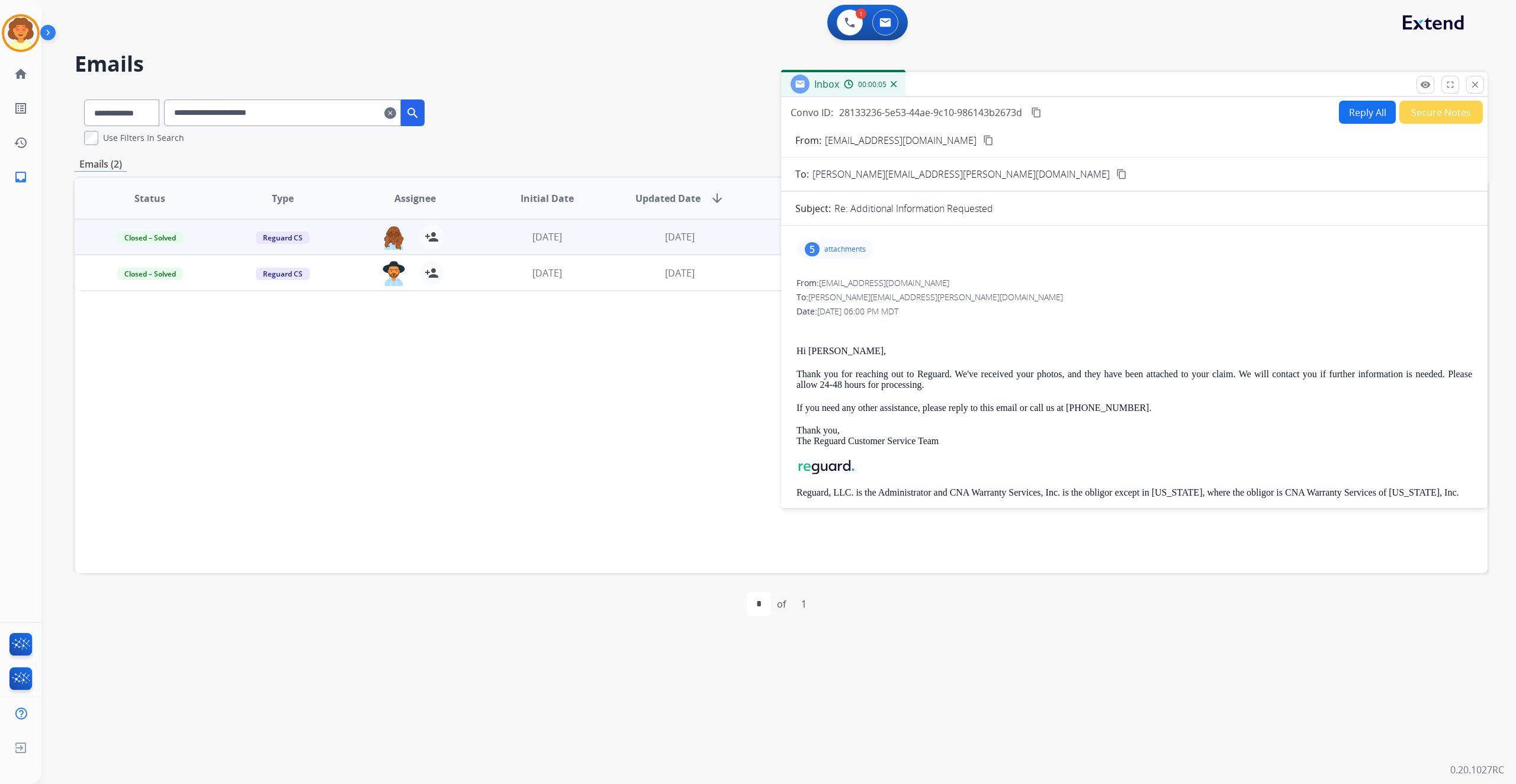
drag, startPoint x: 506, startPoint y: 523, endPoint x: 540, endPoint y: 507, distance: 37.6
click at [507, 523] on div "Status Type Assignee Initial Date Updated Date arrow_downward SLA Subject Custo…" at bounding box center [781, 374] width 1413 height 397
click at [1466, 94] on button "close Close" at bounding box center [1475, 84] width 18 height 18
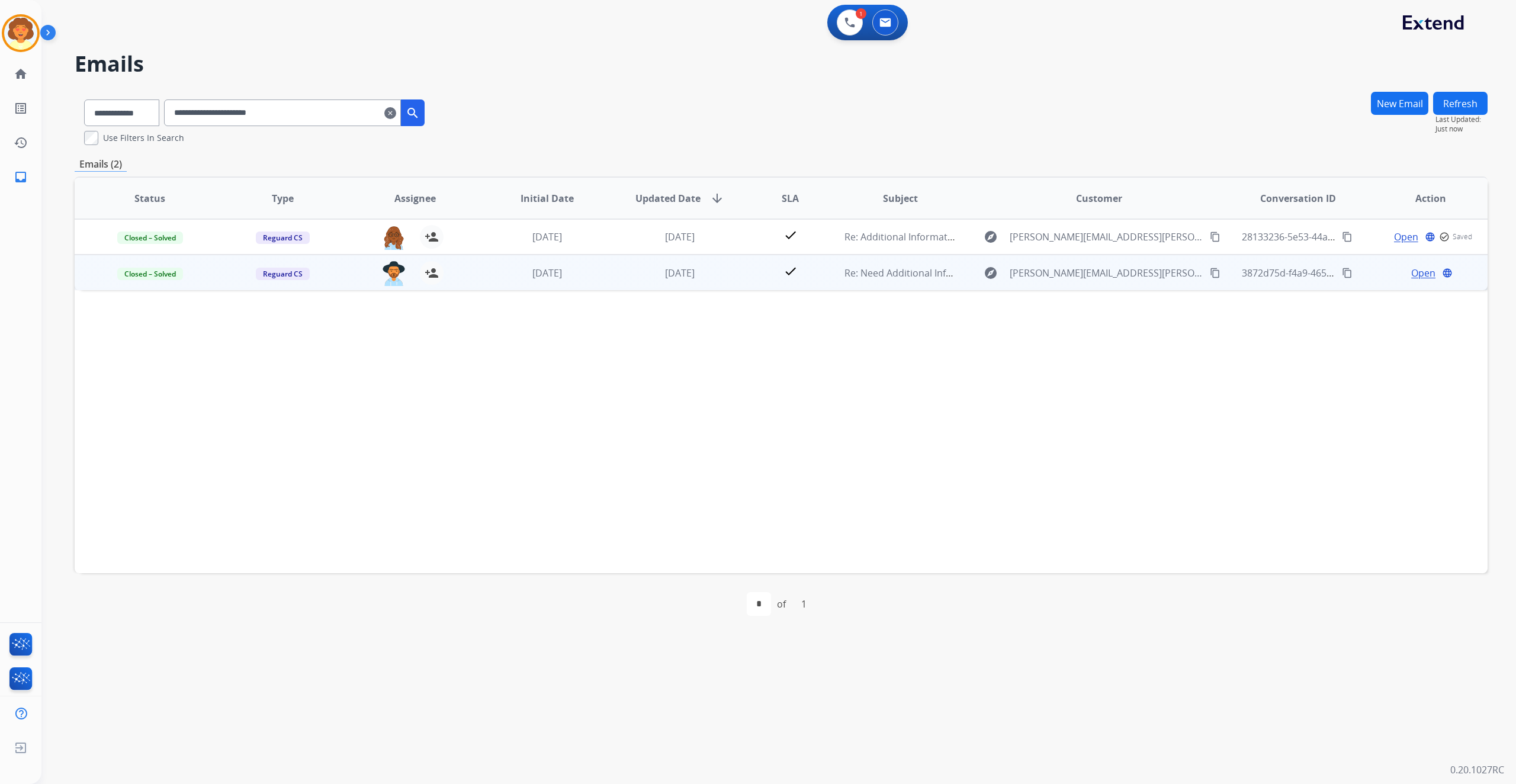
click at [1411, 280] on span "Open" at bounding box center [1423, 272] width 24 height 14
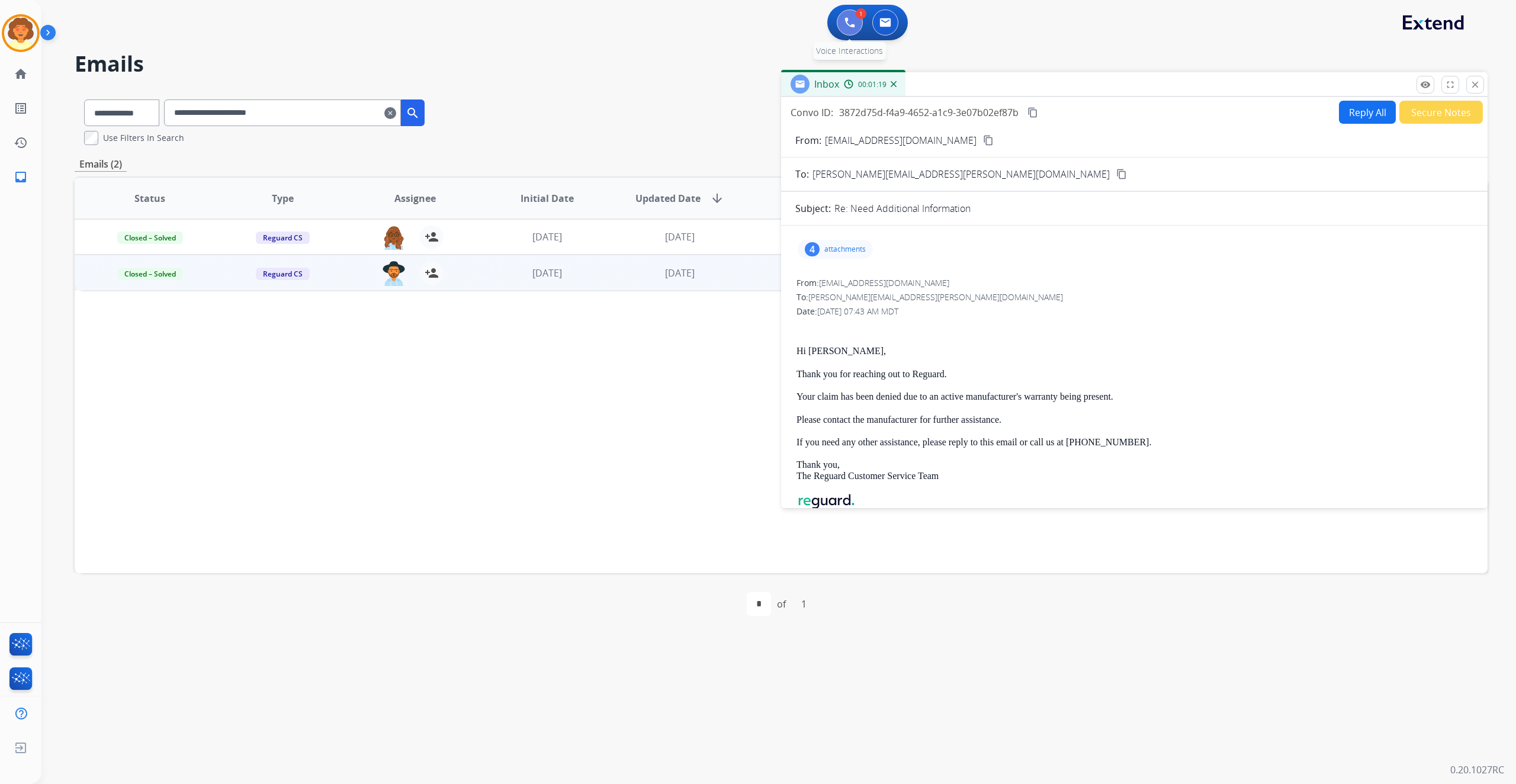
click at [837, 31] on button at bounding box center [850, 23] width 26 height 26
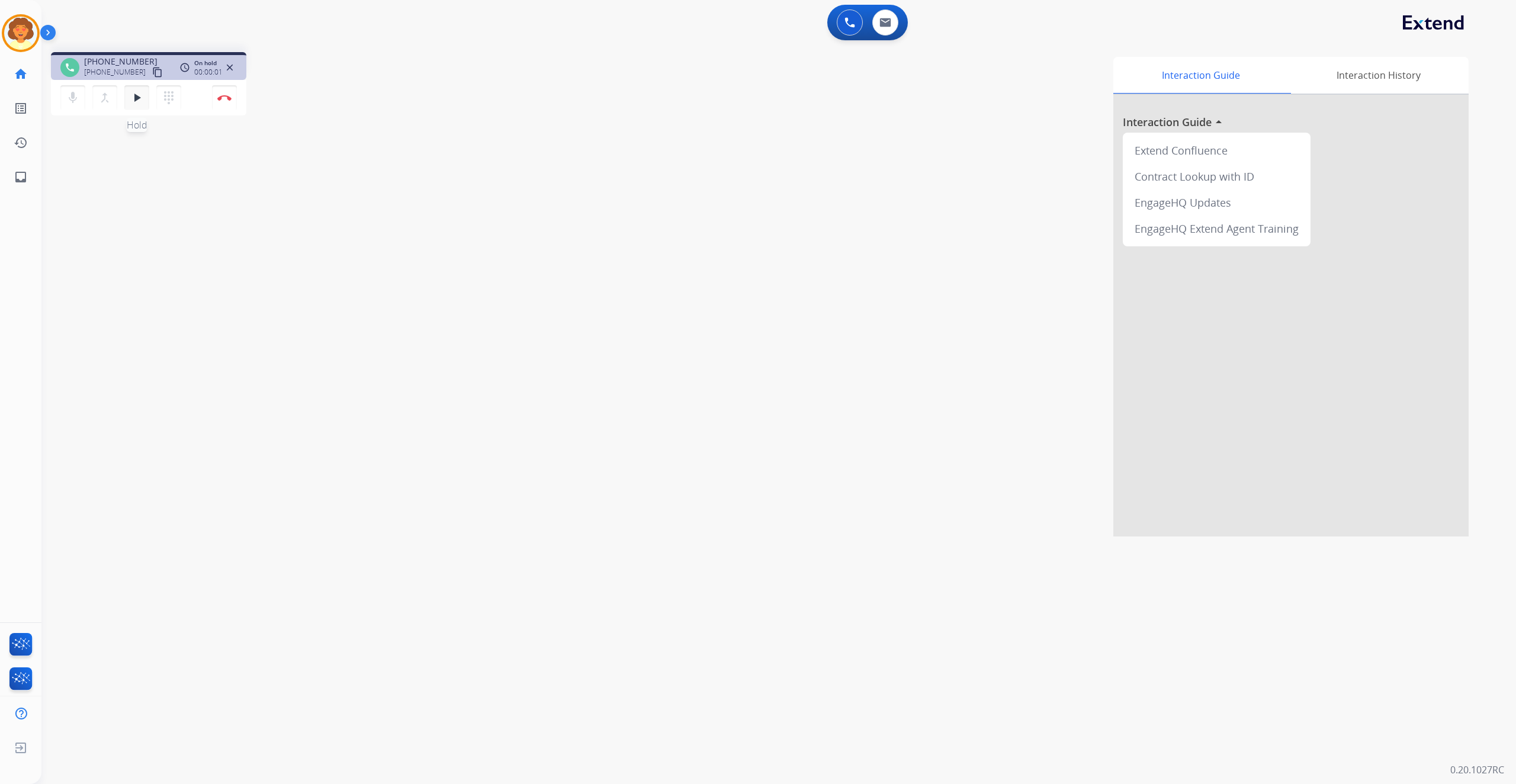
click at [144, 105] on mat-icon "play_arrow" at bounding box center [136, 98] width 14 height 14
click at [144, 105] on mat-icon "pause" at bounding box center [136, 98] width 14 height 14
click at [144, 105] on mat-icon "play_arrow" at bounding box center [136, 98] width 14 height 14
click at [225, 100] on img at bounding box center [224, 98] width 14 height 6
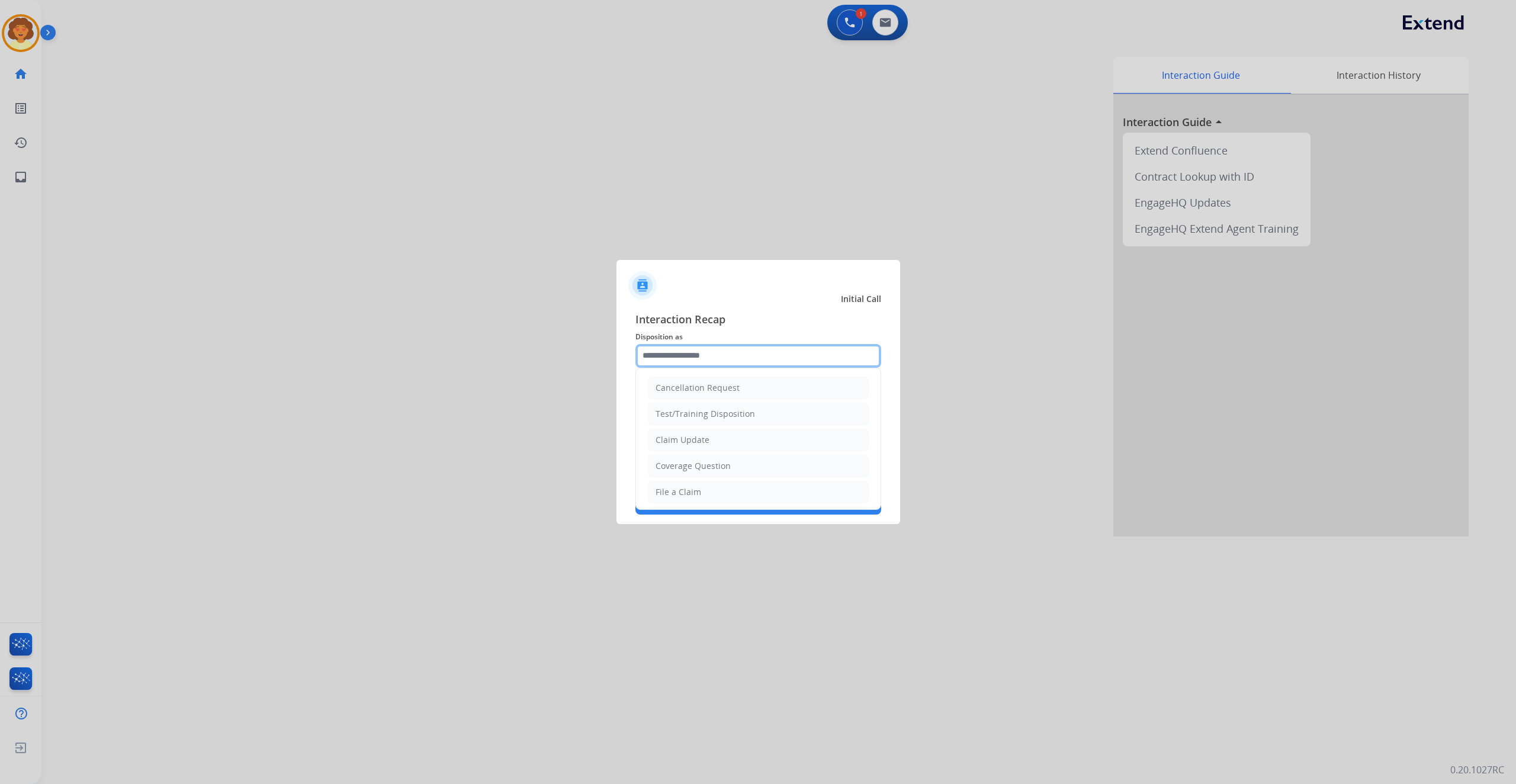
click at [723, 344] on input "text" at bounding box center [758, 355] width 246 height 23
click at [766, 445] on li "Claim Update" at bounding box center [757, 440] width 220 height 23
type input "**********"
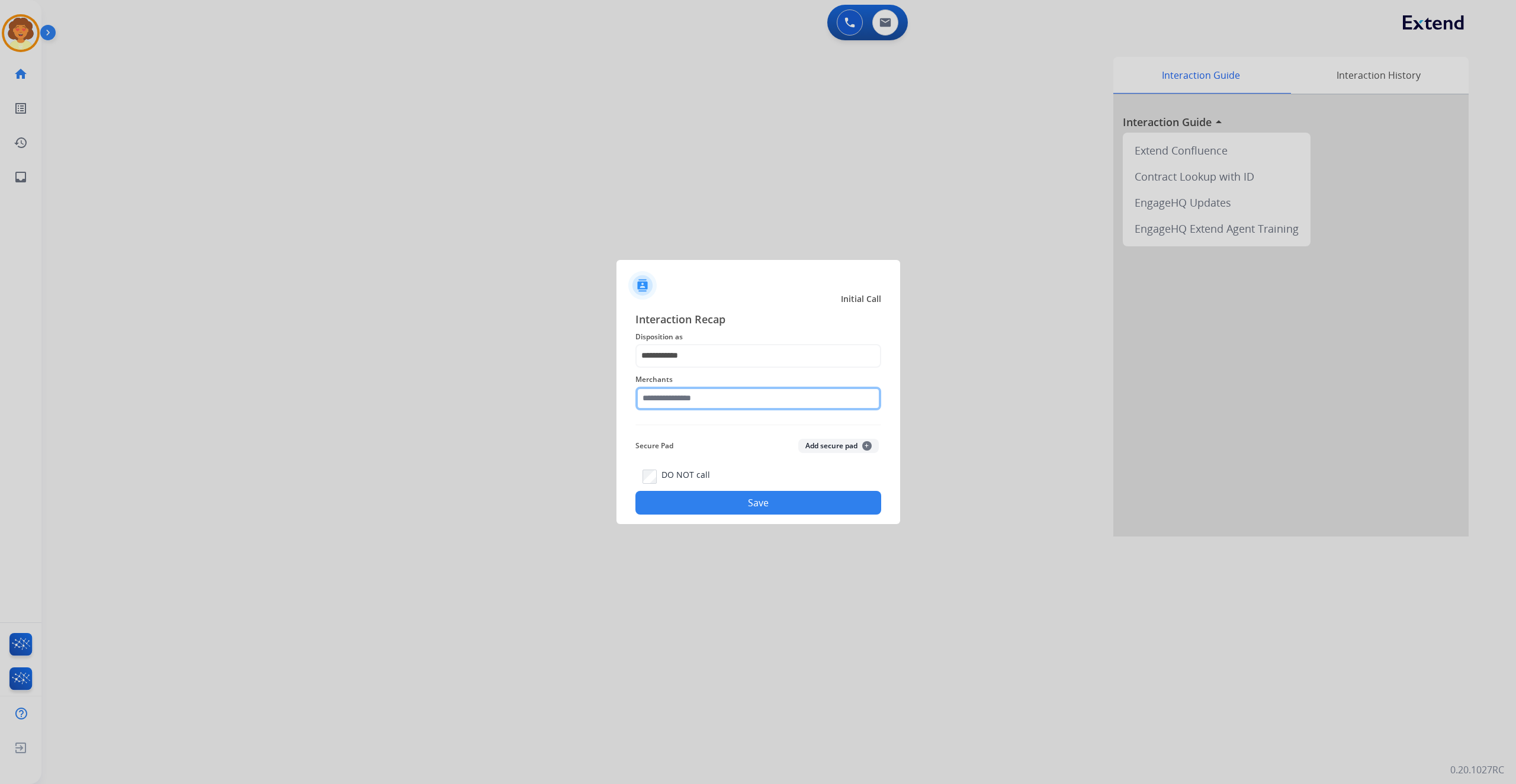
click at [694, 391] on input "text" at bounding box center [758, 398] width 246 height 23
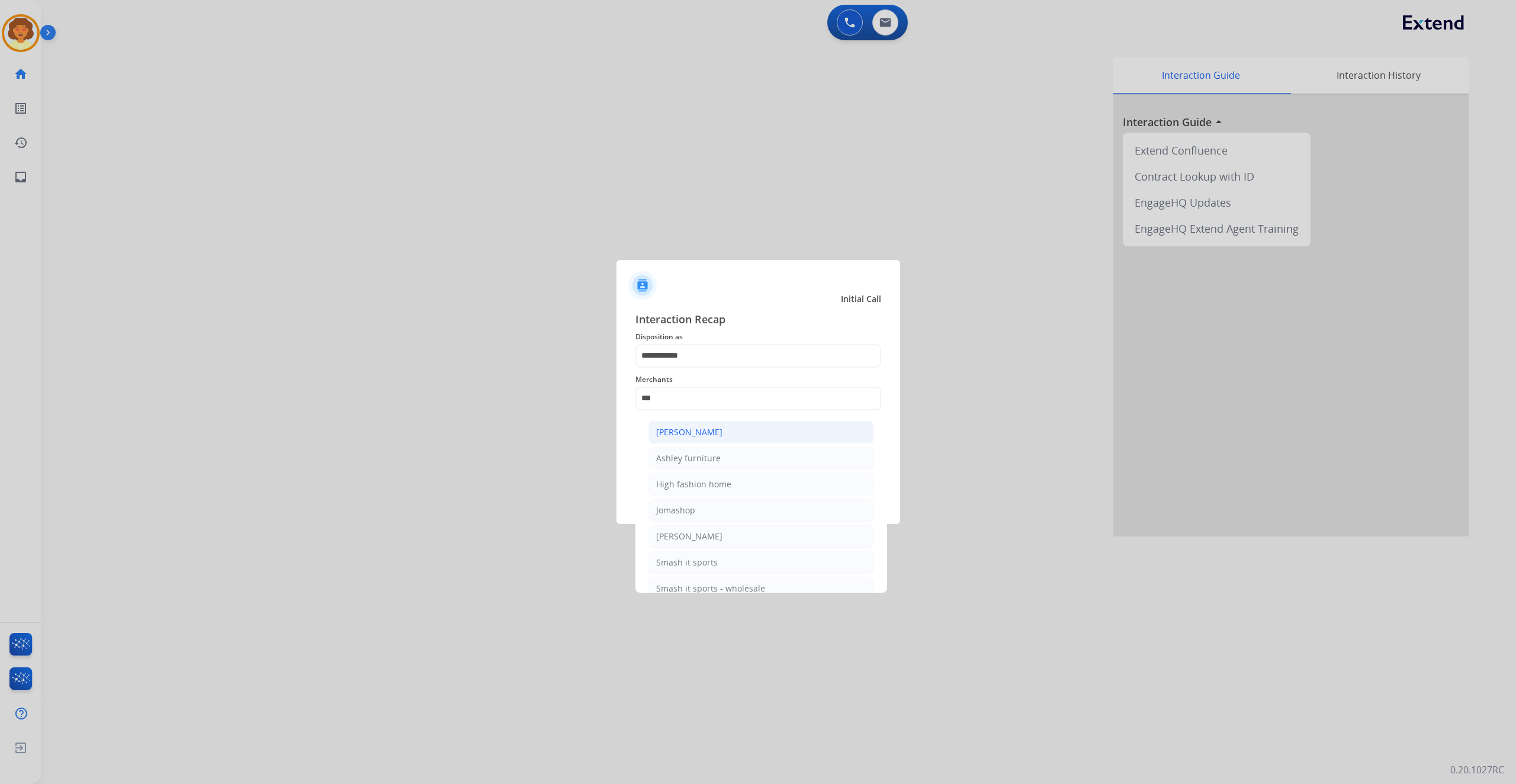
click at [722, 438] on div "[PERSON_NAME]" at bounding box center [689, 431] width 67 height 12
type input "**********"
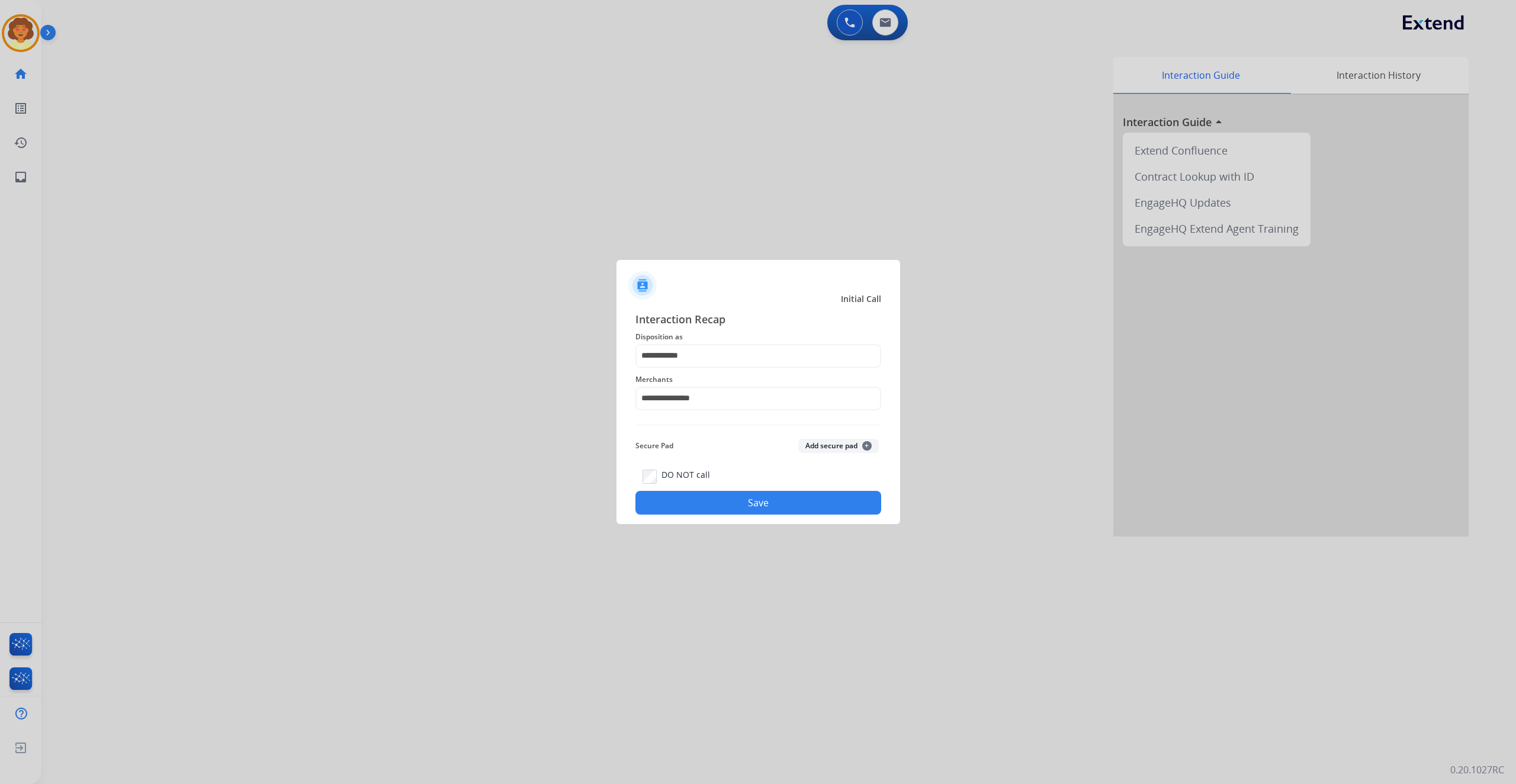
click at [733, 514] on button "Save" at bounding box center [758, 502] width 246 height 23
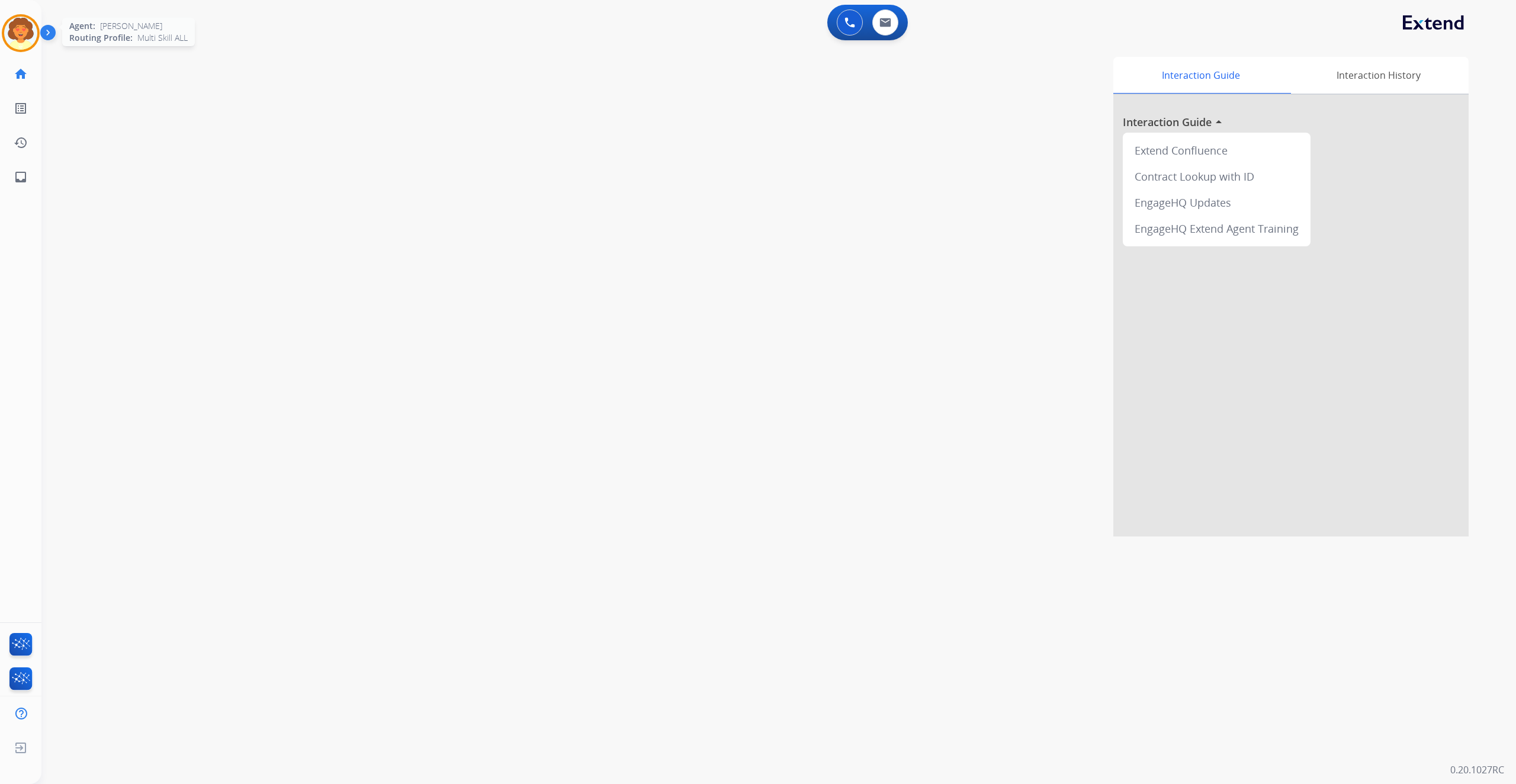
click at [12, 47] on img at bounding box center [20, 33] width 33 height 33
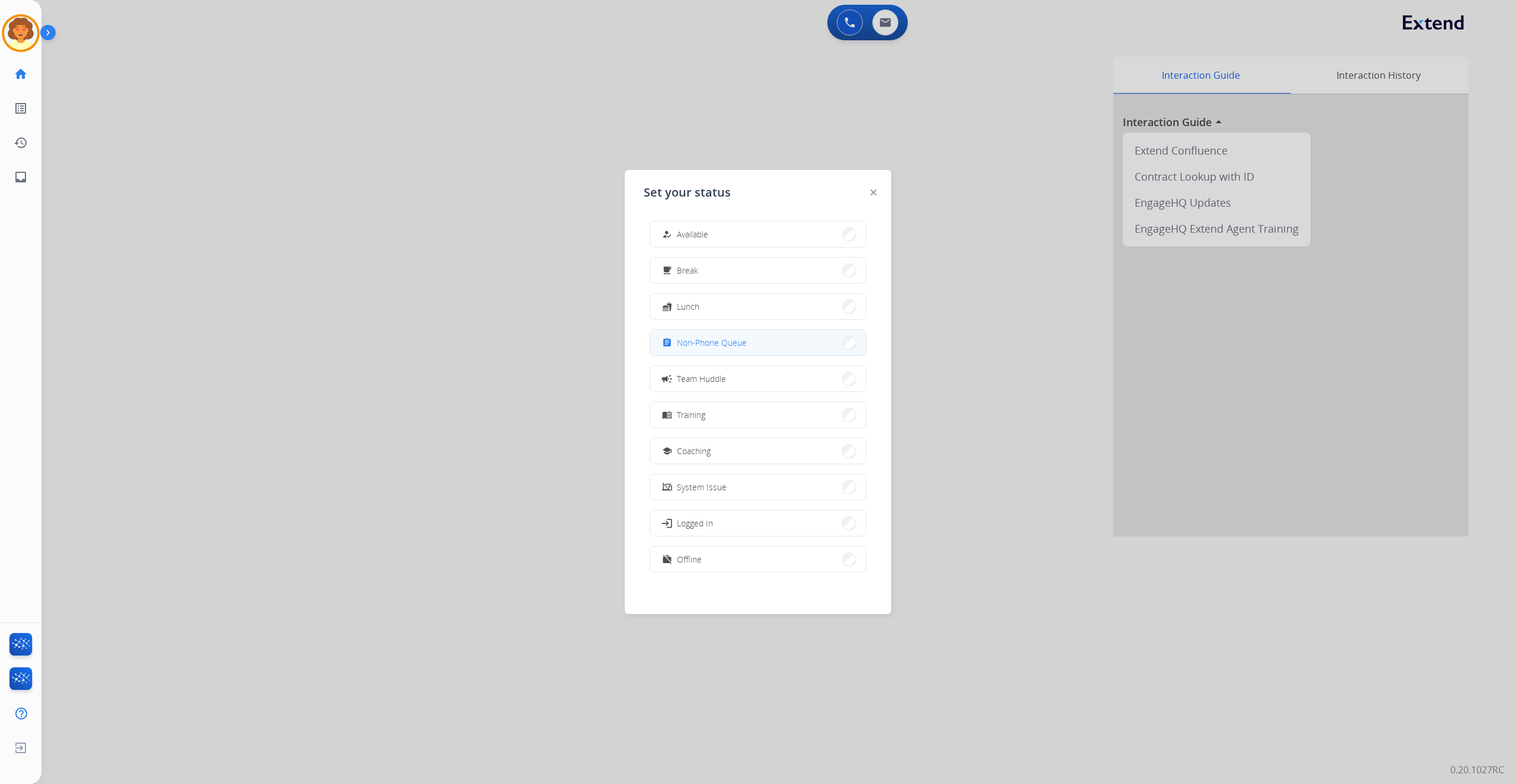
click at [707, 349] on span "Non-Phone Queue" at bounding box center [711, 341] width 69 height 12
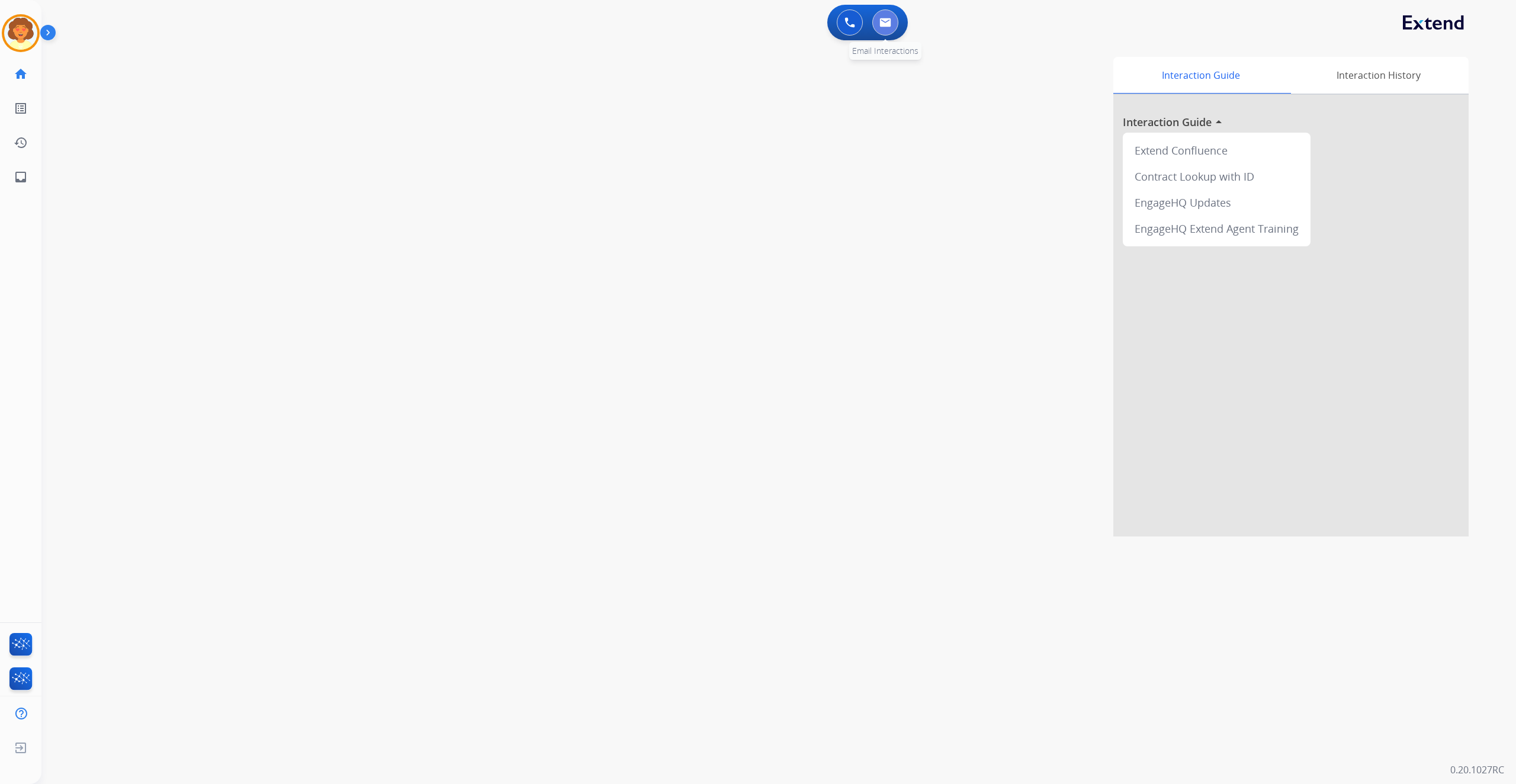
click at [882, 23] on button at bounding box center [886, 23] width 26 height 26
select select "**********"
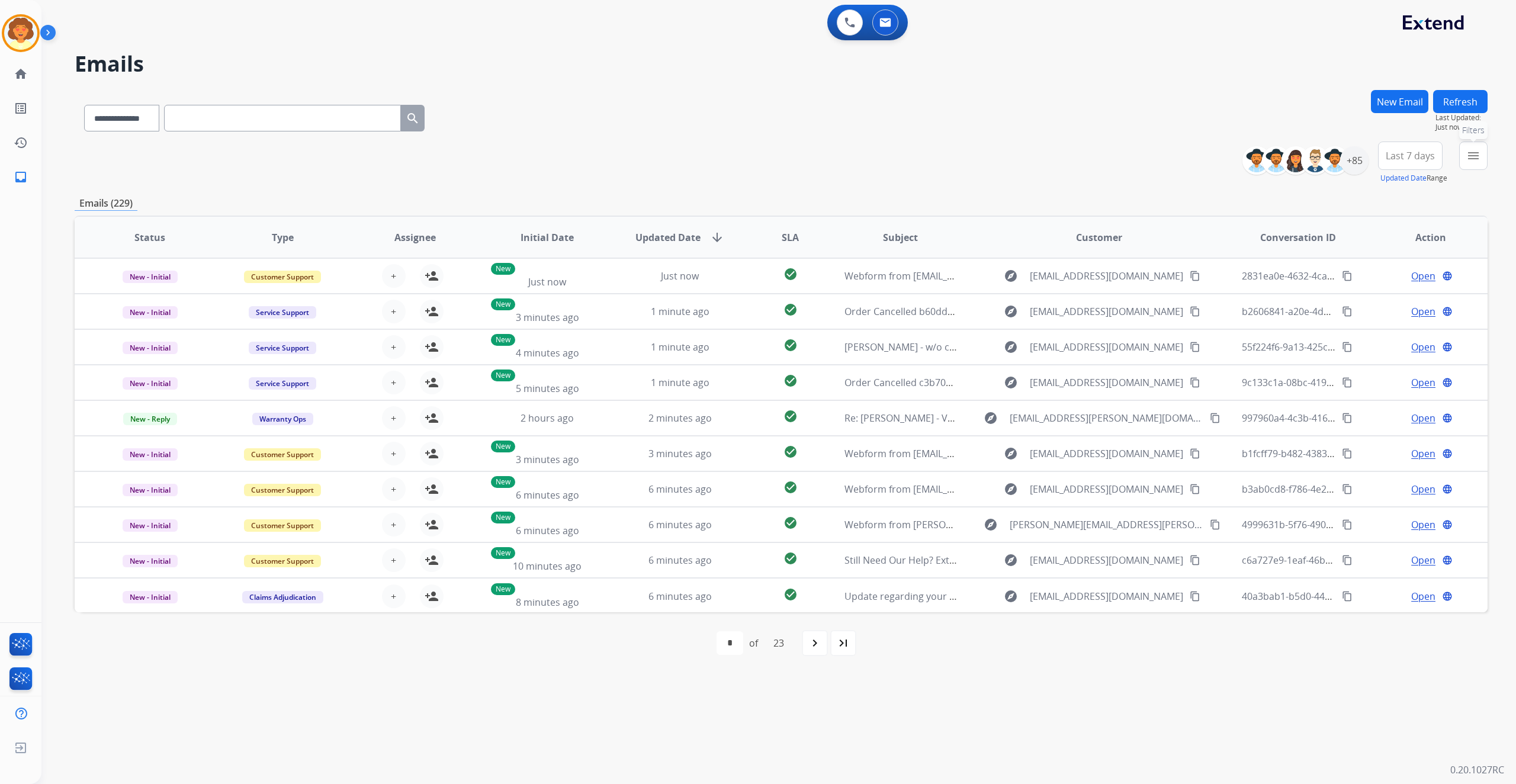
click at [1466, 163] on mat-icon "menu" at bounding box center [1473, 155] width 14 height 14
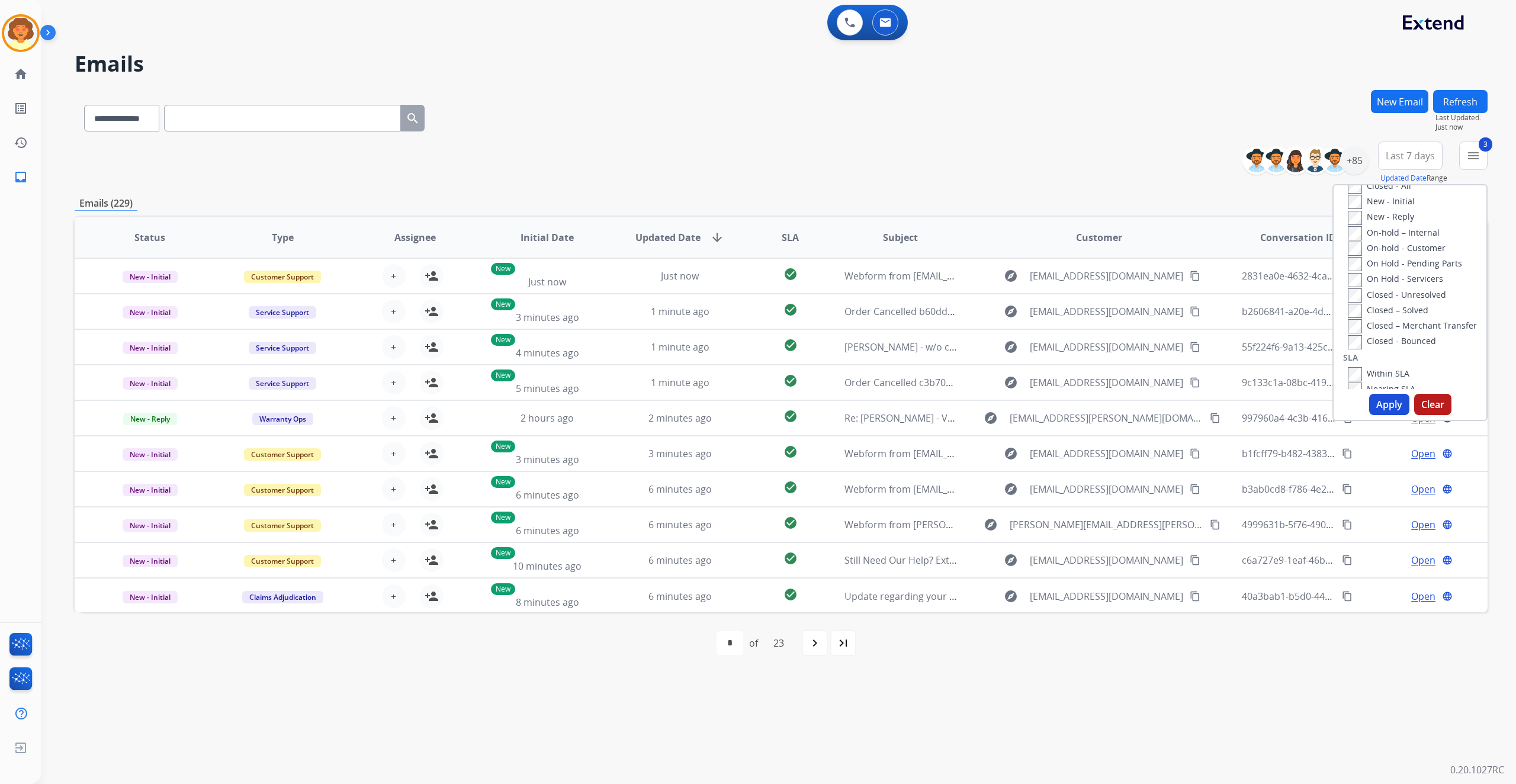
scroll to position [236, 0]
click at [1369, 415] on button "Apply" at bounding box center [1388, 404] width 40 height 22
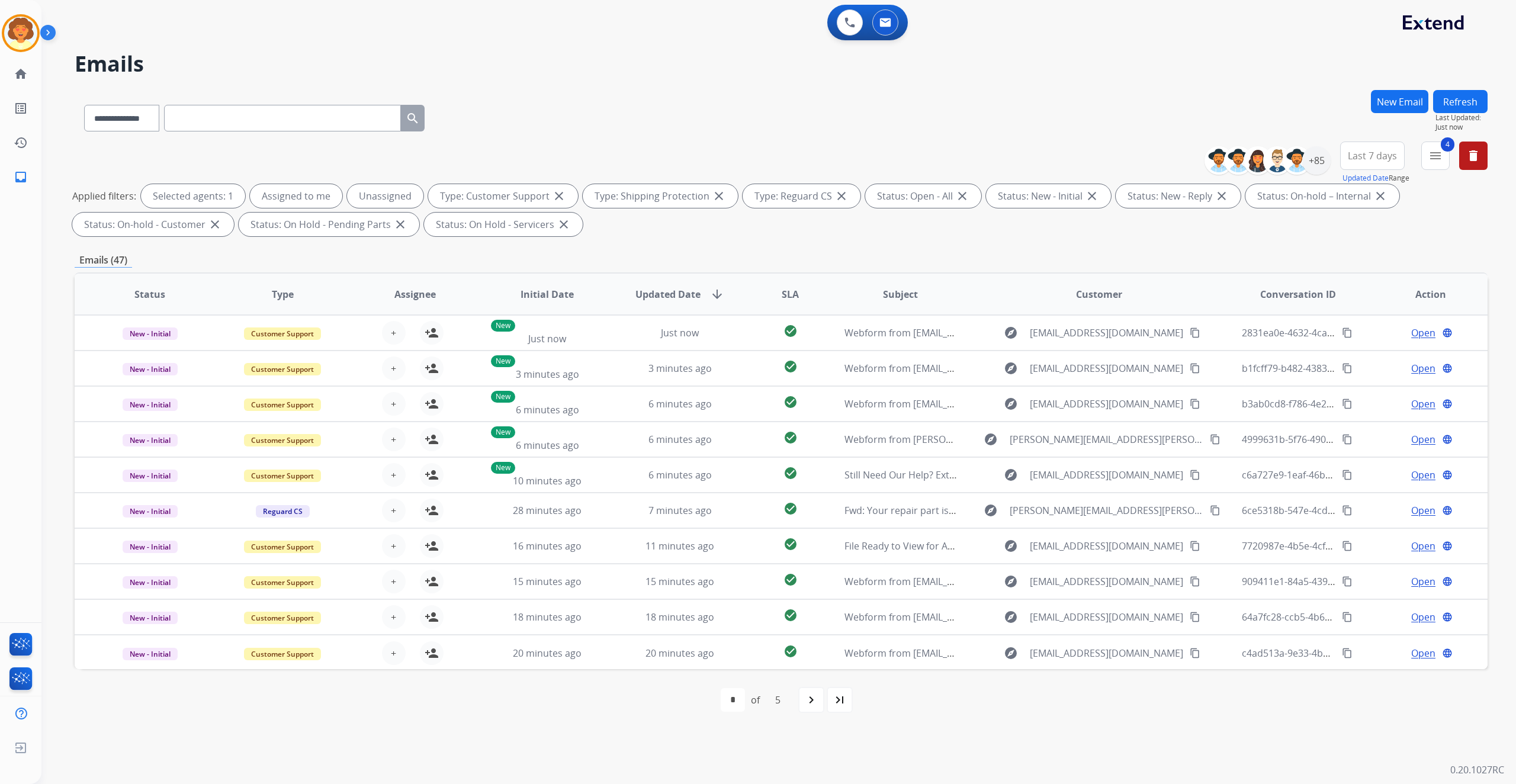
click at [1347, 158] on span "Last 7 days" at bounding box center [1372, 155] width 49 height 5
click at [1336, 309] on div "Last 90 days" at bounding box center [1368, 299] width 65 height 18
click at [1302, 174] on div "+140" at bounding box center [1316, 160] width 28 height 28
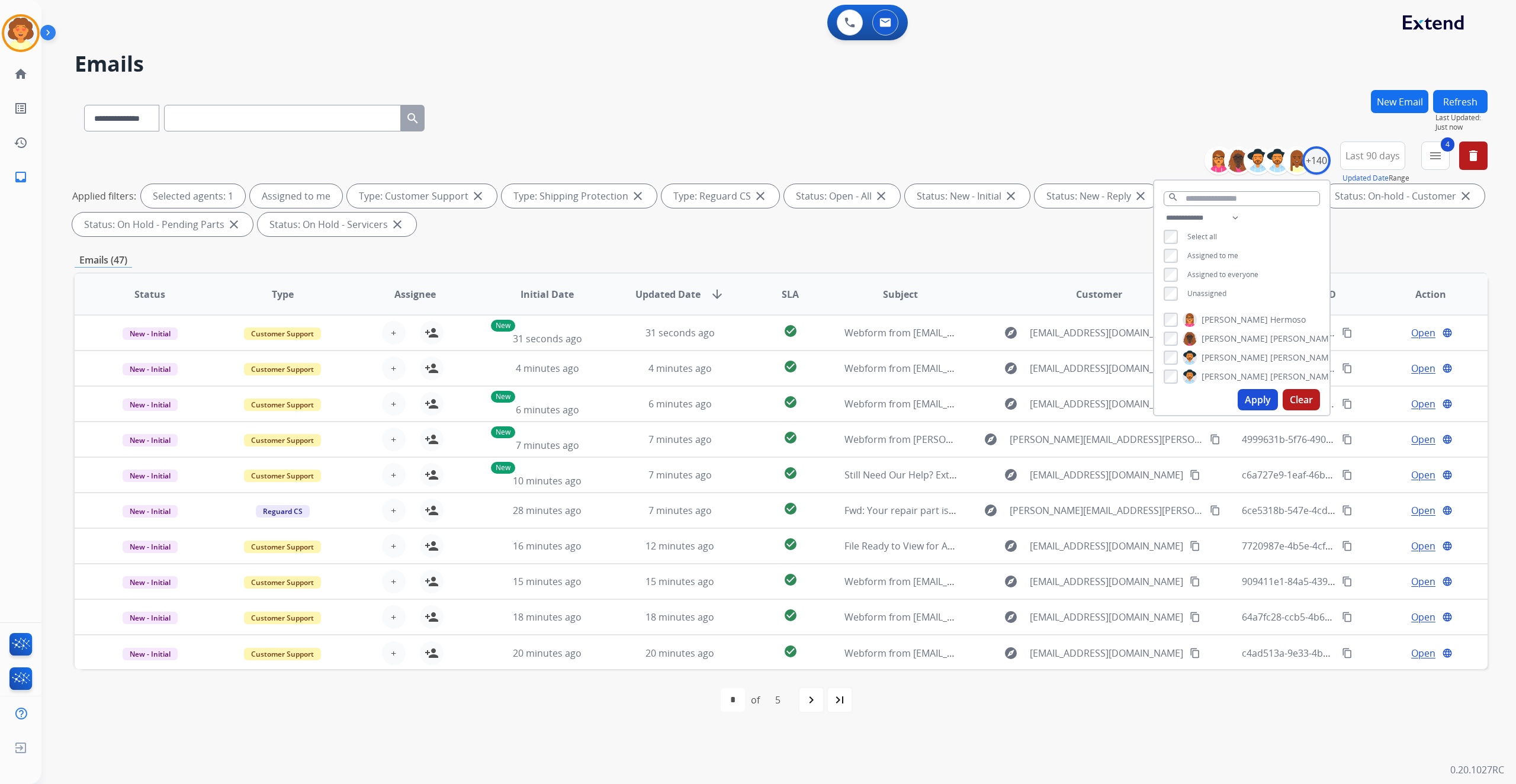
click at [1237, 410] on button "Apply" at bounding box center [1257, 400] width 40 height 22
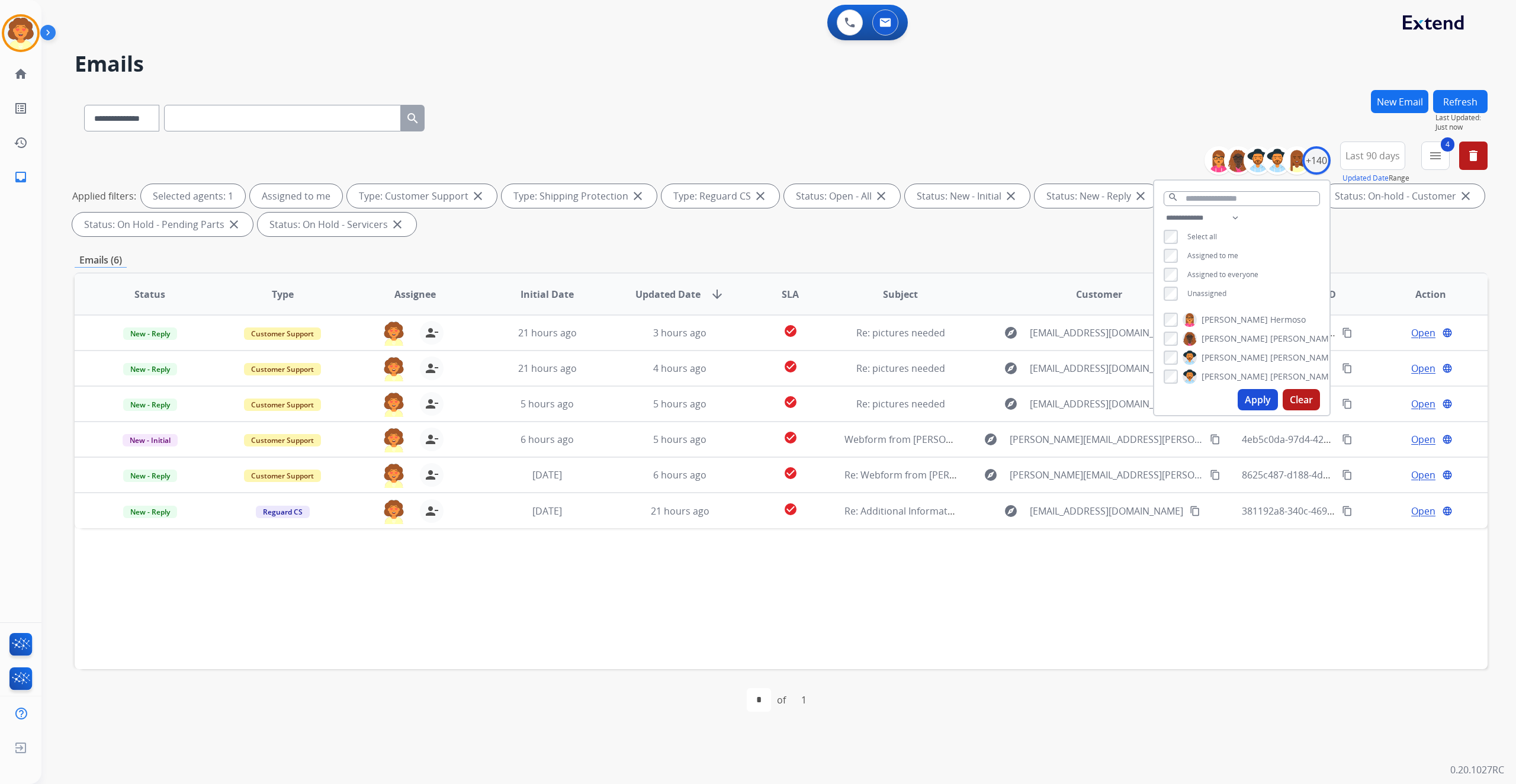
scroll to position [102, 0]
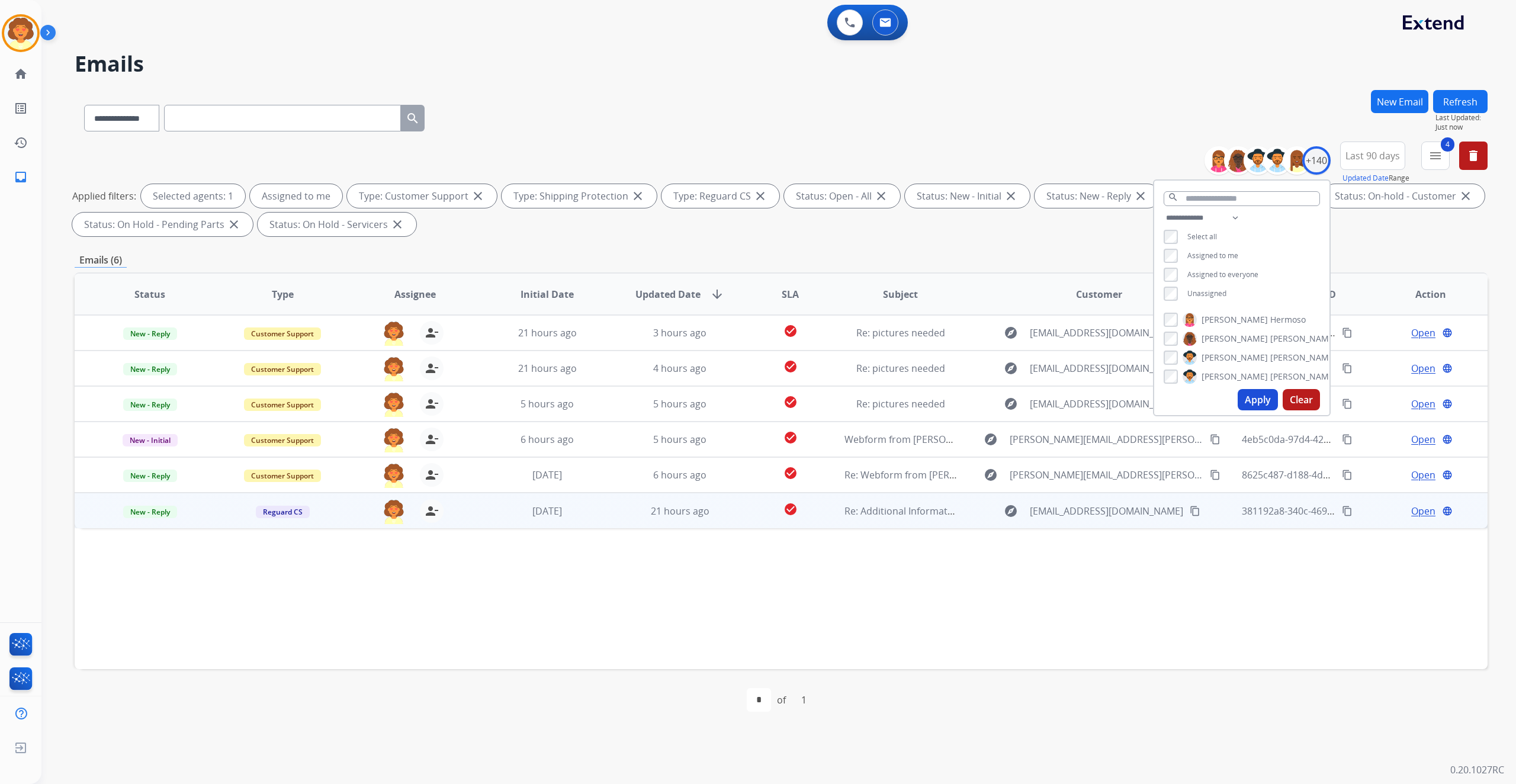
click at [1411, 518] on span "Open" at bounding box center [1423, 510] width 24 height 14
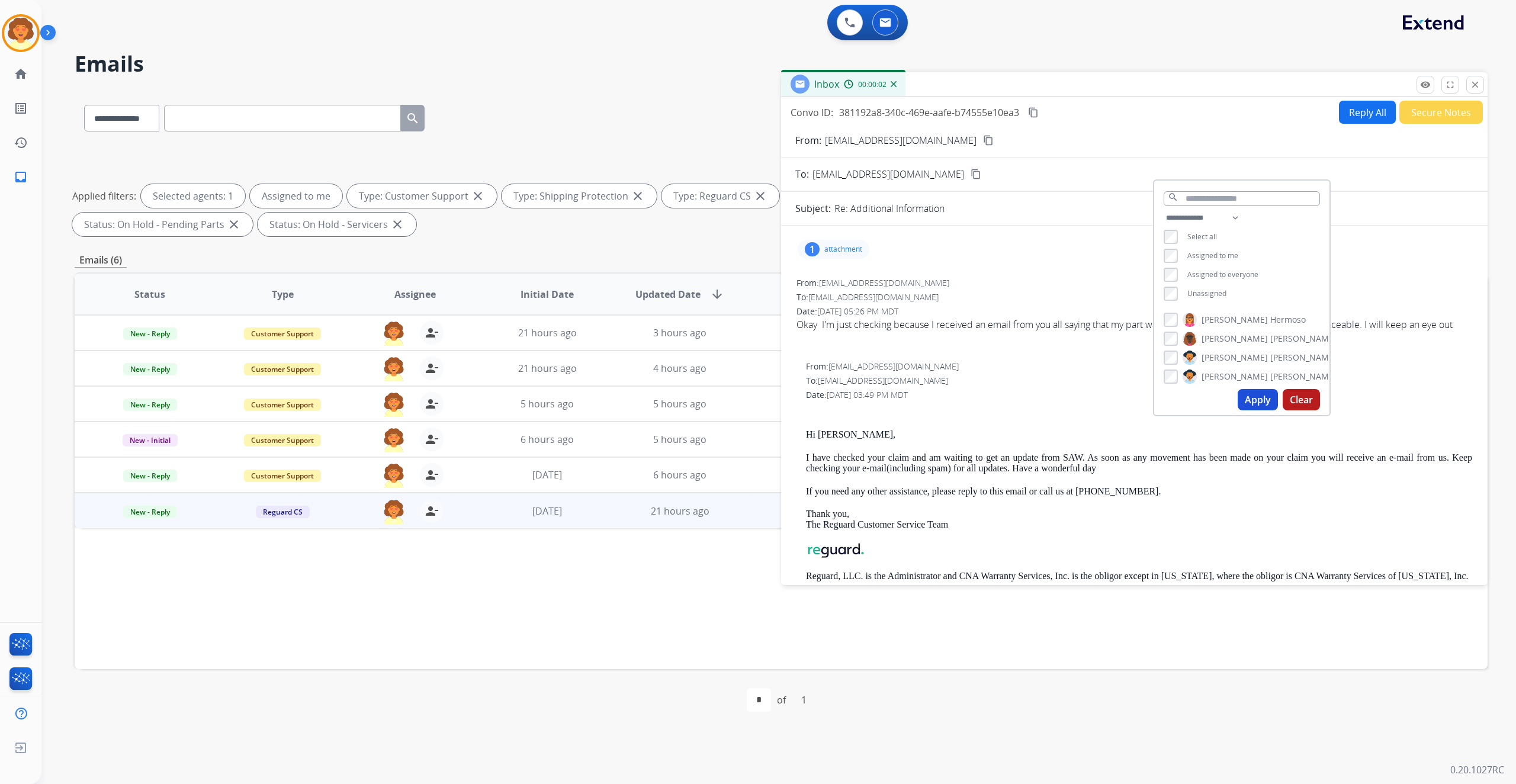
click at [659, 142] on div "**********" at bounding box center [781, 191] width 1413 height 99
click at [819, 242] on div "1" at bounding box center [812, 249] width 15 height 14
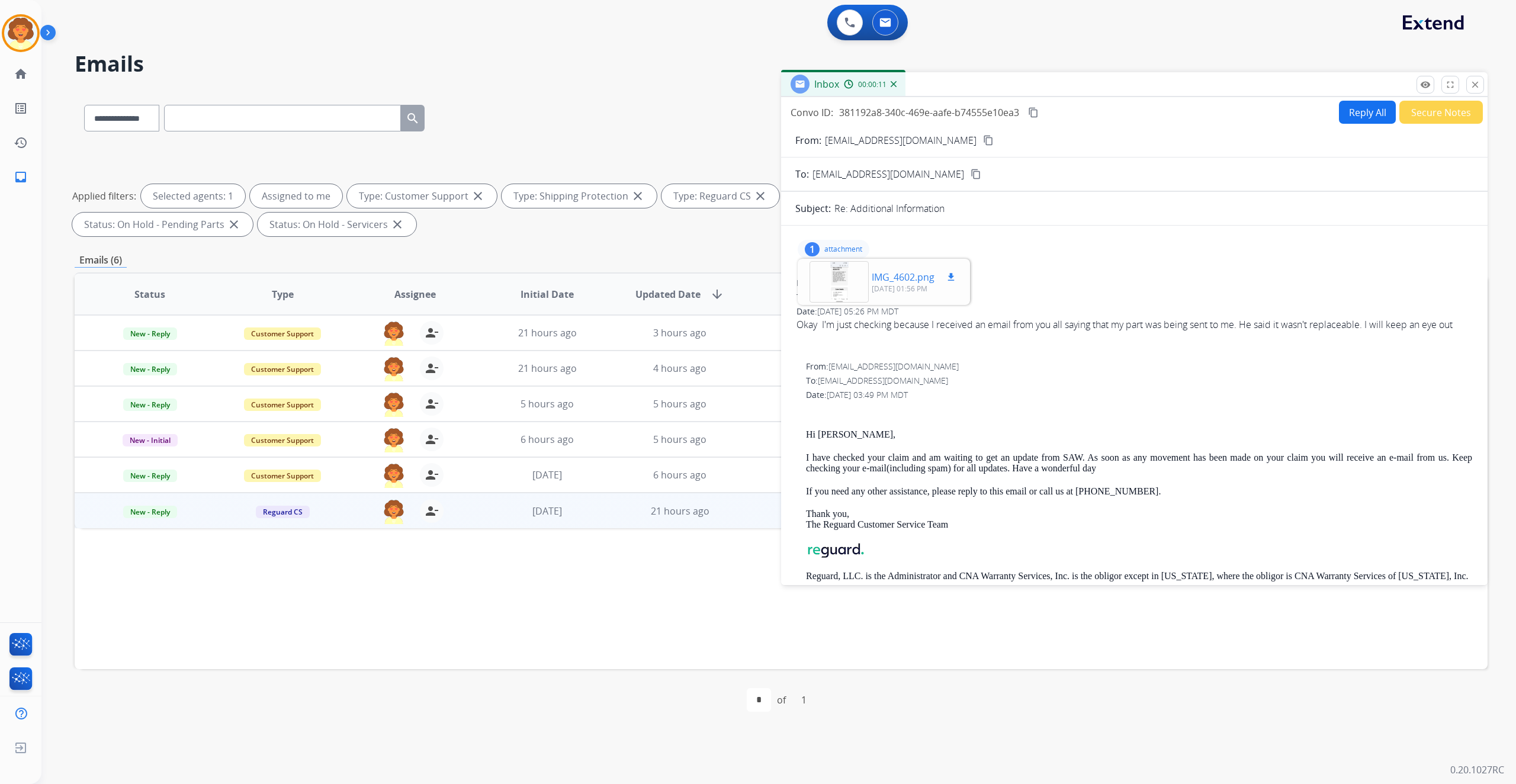
click at [845, 297] on div at bounding box center [839, 281] width 59 height 41
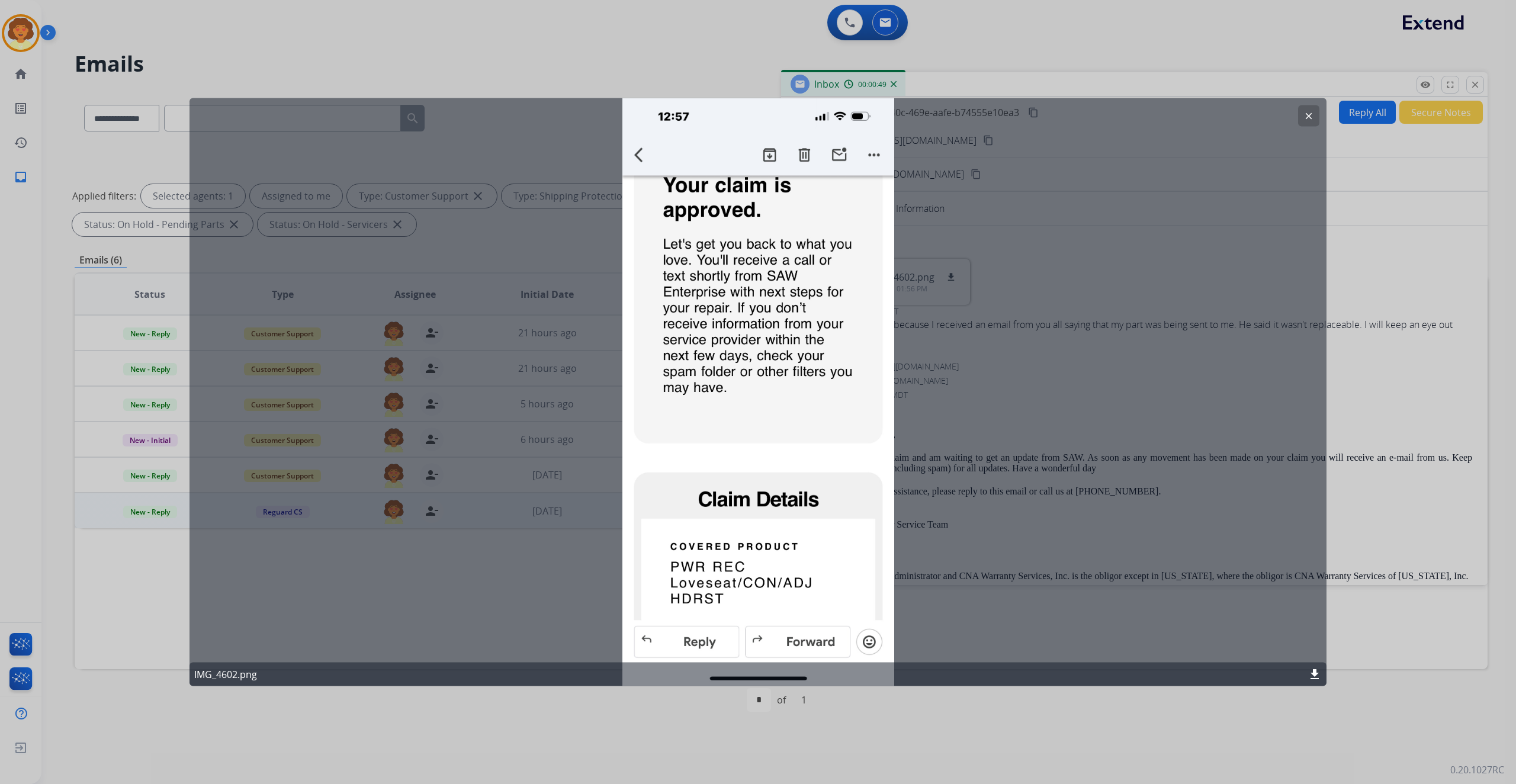
drag, startPoint x: 1448, startPoint y: 234, endPoint x: 1440, endPoint y: 233, distance: 8.1
click at [1448, 234] on div at bounding box center [758, 392] width 1516 height 784
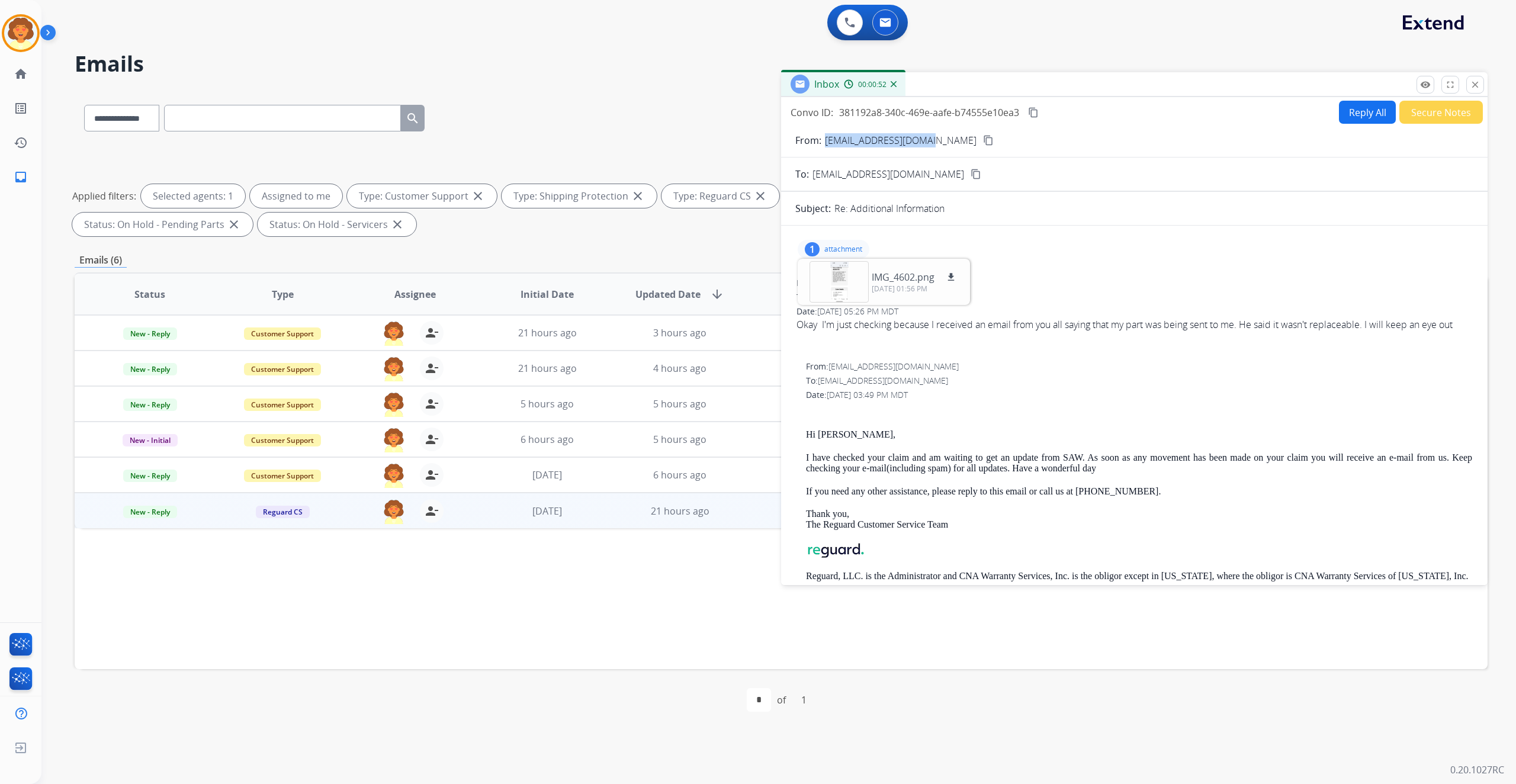
drag, startPoint x: 845, startPoint y: 94, endPoint x: 1011, endPoint y: 95, distance: 166.0
click at [1011, 133] on div "From: [EMAIL_ADDRESS][DOMAIN_NAME] content_copy" at bounding box center [1133, 140] width 706 height 14
copy p "[EMAIL_ADDRESS][DOMAIN_NAME]"
drag, startPoint x: 38, startPoint y: 242, endPoint x: 875, endPoint y: 87, distance: 851.2
click at [875, 90] on div "**********" at bounding box center [781, 410] width 1413 height 641
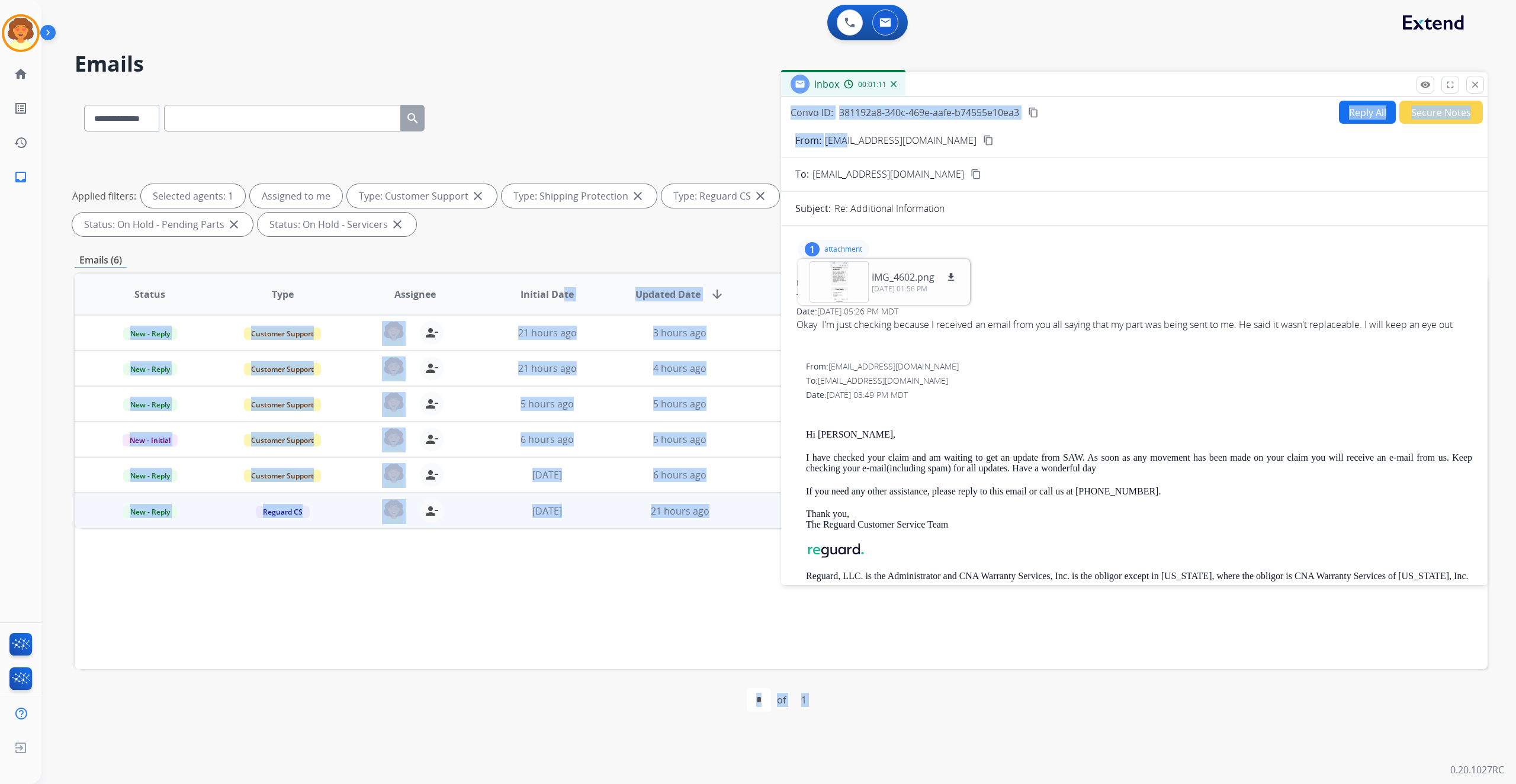
click at [858, 133] on p "[EMAIL_ADDRESS][DOMAIN_NAME]" at bounding box center [901, 140] width 152 height 14
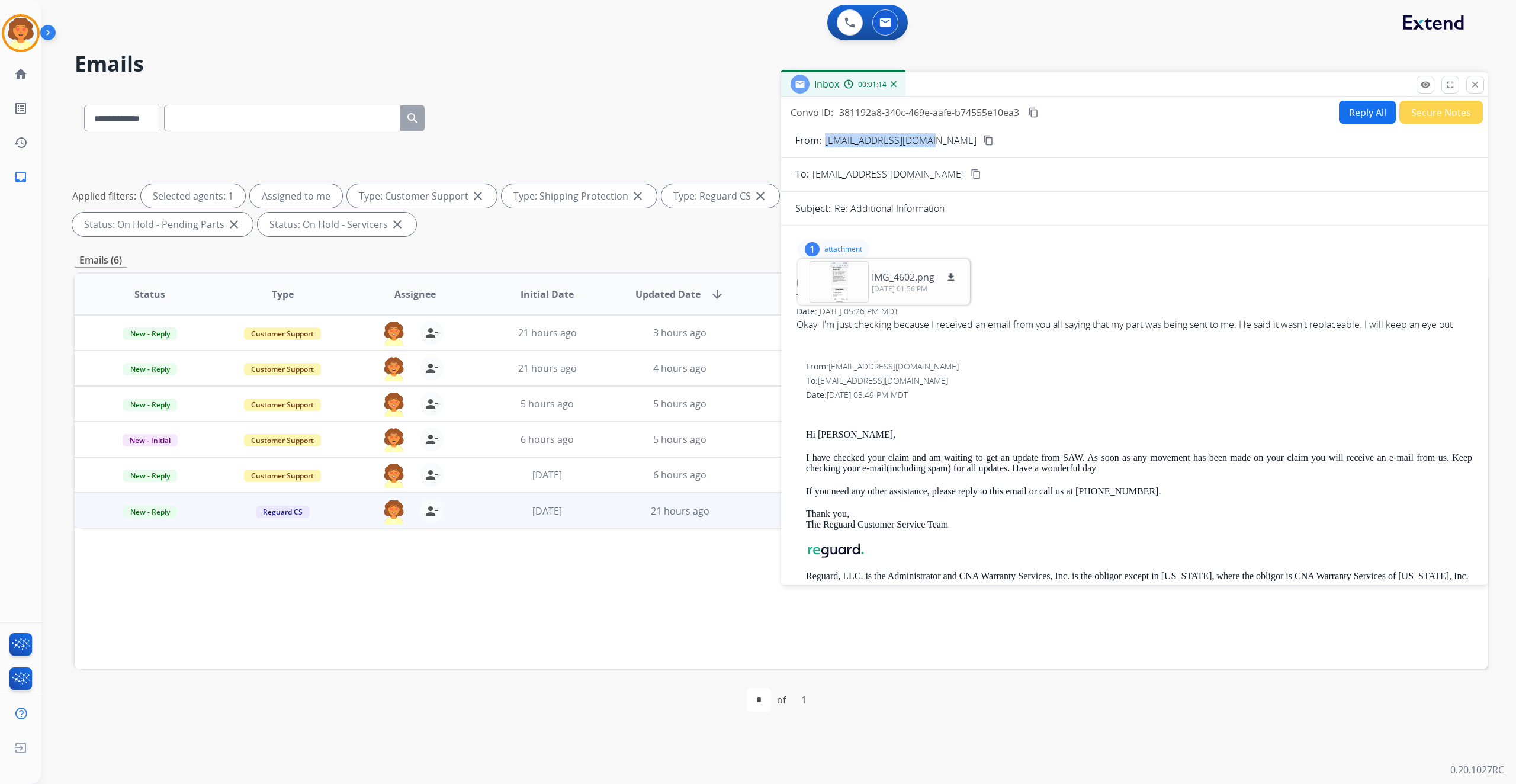
drag, startPoint x: 850, startPoint y: 96, endPoint x: 1008, endPoint y: 96, distance: 158.0
click at [977, 133] on p "[EMAIL_ADDRESS][DOMAIN_NAME]" at bounding box center [901, 140] width 152 height 14
copy p "[EMAIL_ADDRESS][DOMAIN_NAME]"
click at [1466, 94] on button "close Close" at bounding box center [1475, 84] width 18 height 18
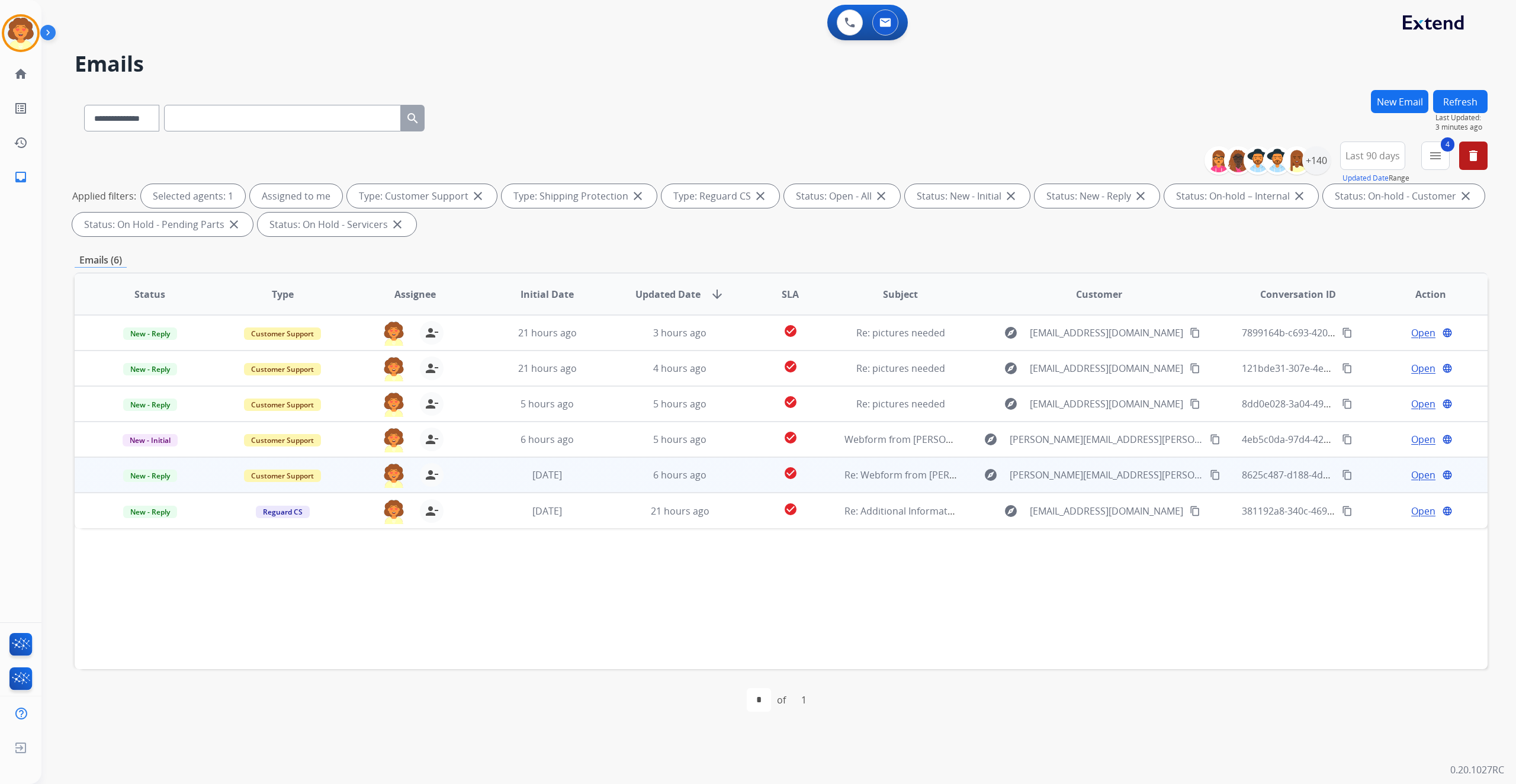
click at [1411, 482] on span "Open" at bounding box center [1423, 475] width 24 height 14
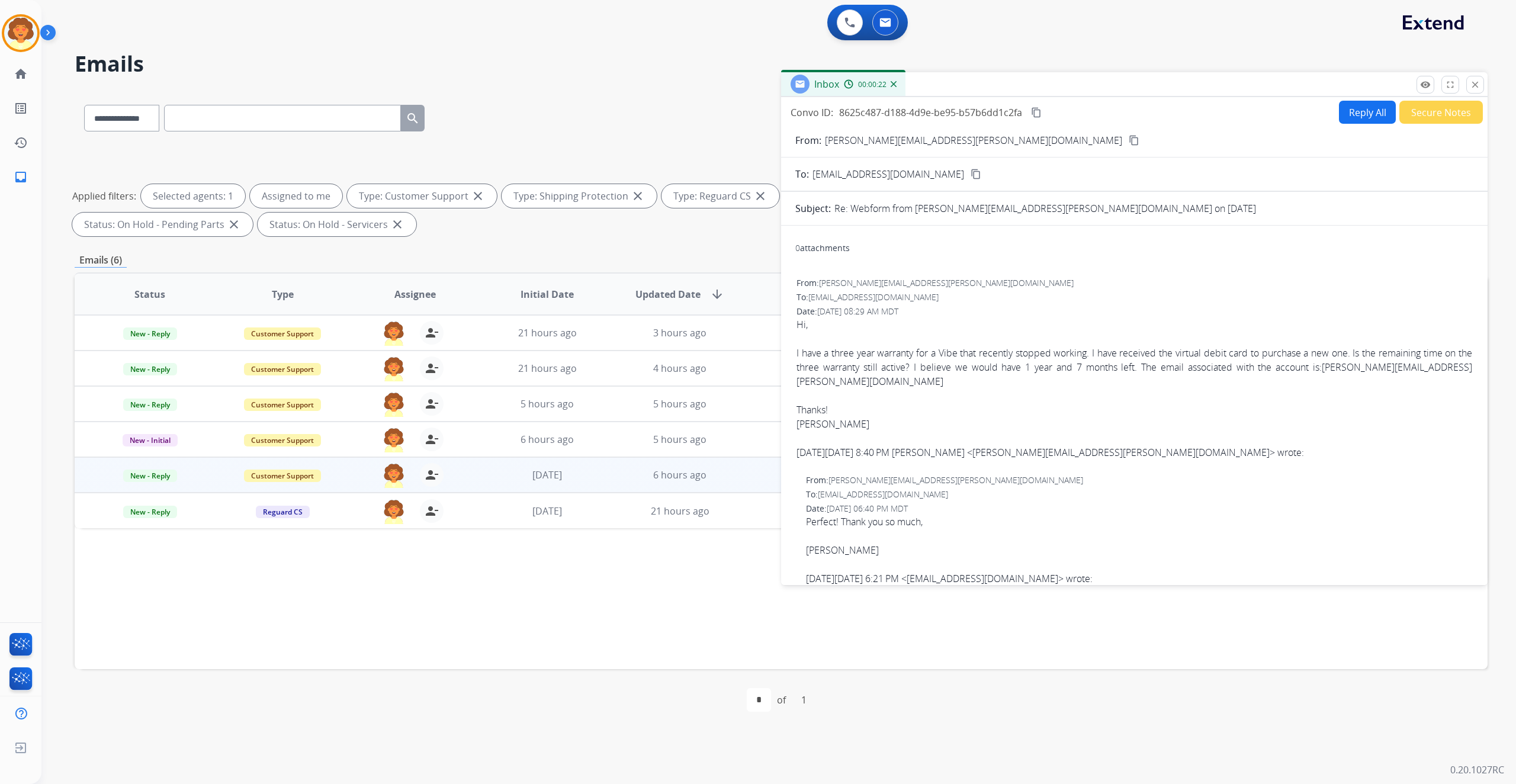
click at [839, 387] on link "[PERSON_NAME][EMAIL_ADDRESS][PERSON_NAME][DOMAIN_NAME]" at bounding box center [1134, 373] width 675 height 27
click at [808, 387] on link "[PERSON_NAME][EMAIL_ADDRESS][PERSON_NAME][DOMAIN_NAME]" at bounding box center [1134, 373] width 675 height 27
drag, startPoint x: 801, startPoint y: 559, endPoint x: 853, endPoint y: 565, distance: 52.3
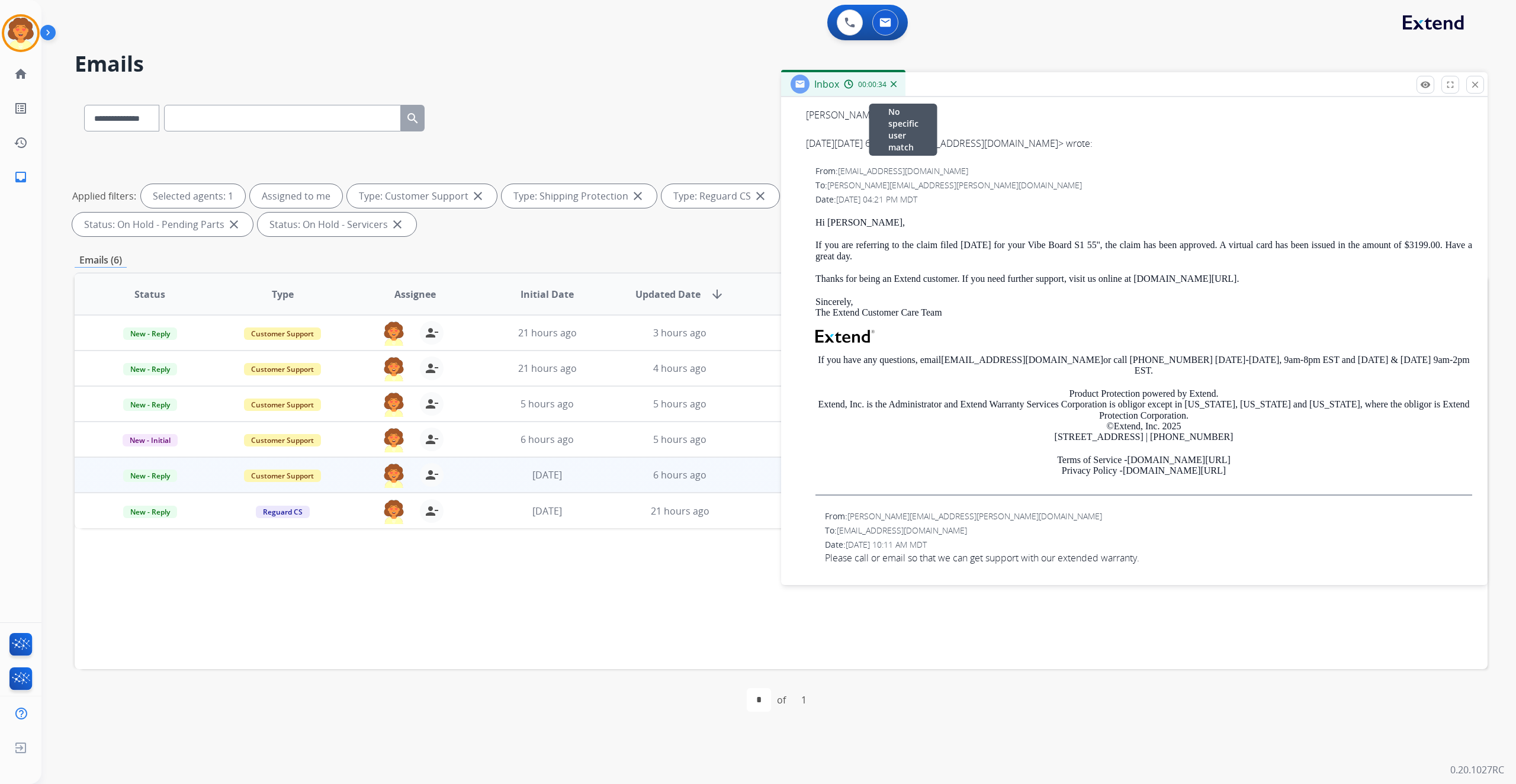
scroll to position [552, 0]
drag, startPoint x: 855, startPoint y: 358, endPoint x: 1012, endPoint y: 361, distance: 157.0
click at [1012, 190] on span "[PERSON_NAME][EMAIL_ADDRESS][PERSON_NAME][DOMAIN_NAME]" at bounding box center [954, 185] width 254 height 11
copy span "[PERSON_NAME][EMAIL_ADDRESS][PERSON_NAME][DOMAIN_NAME]"
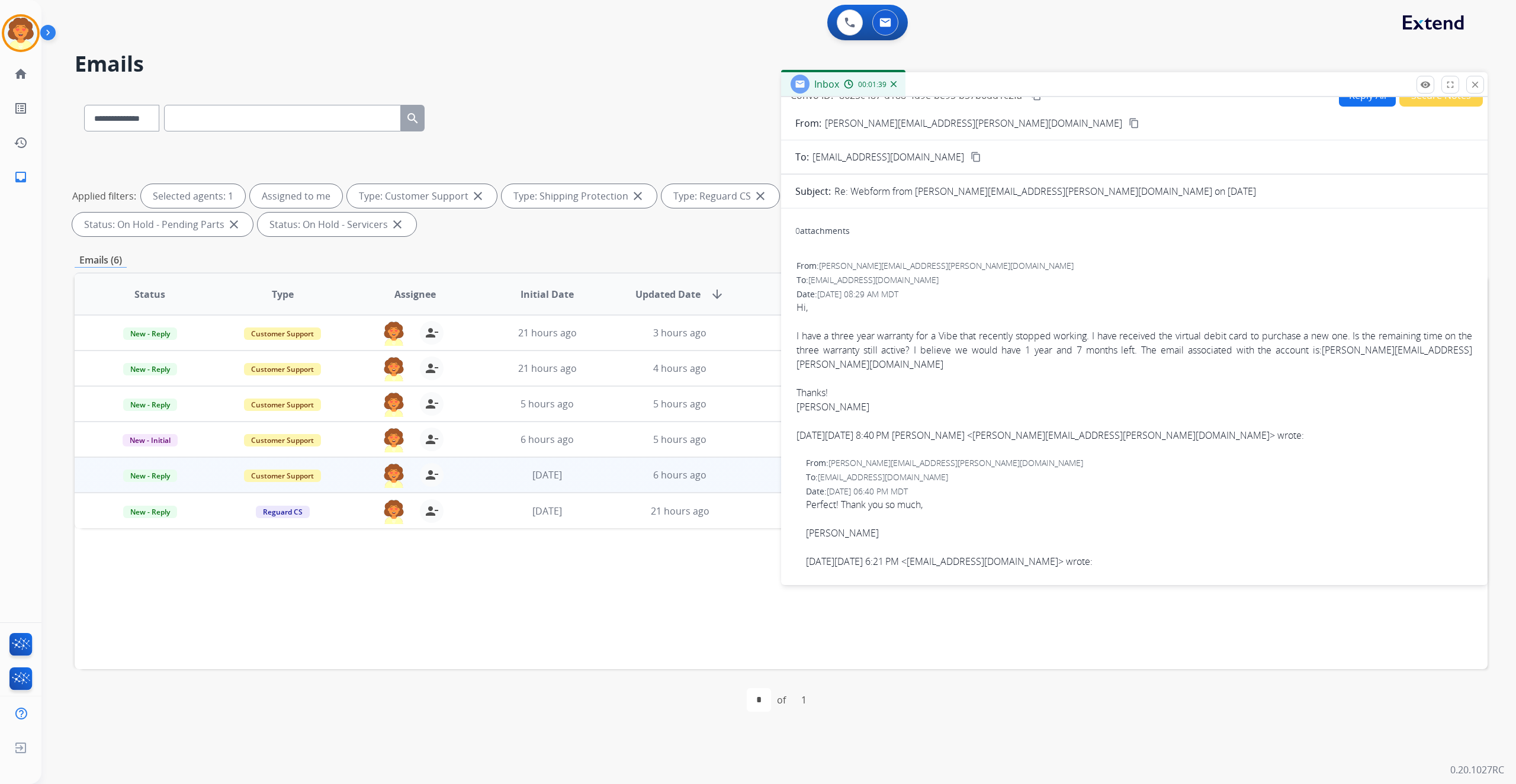
scroll to position [0, 0]
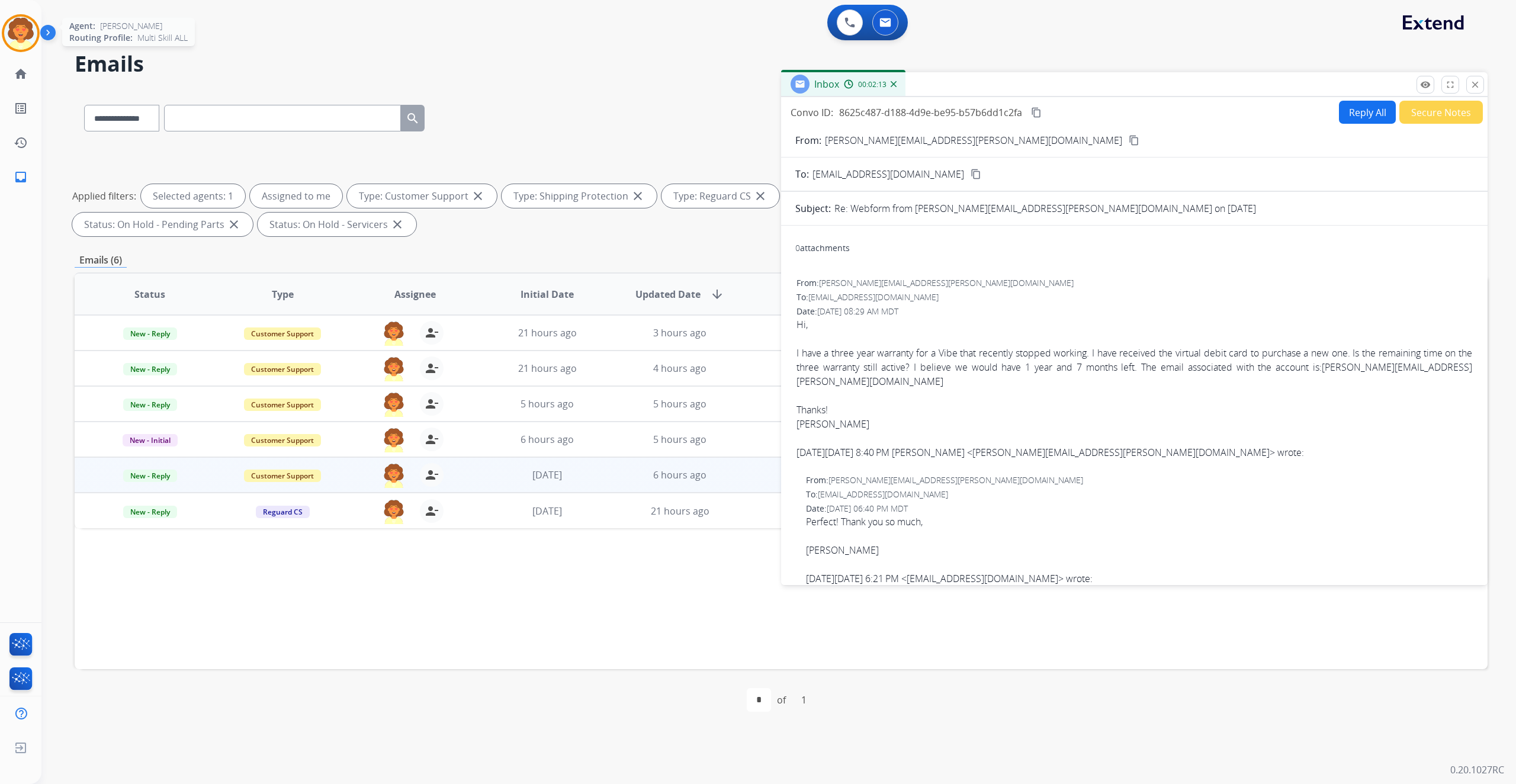
click at [20, 43] on img at bounding box center [20, 33] width 33 height 33
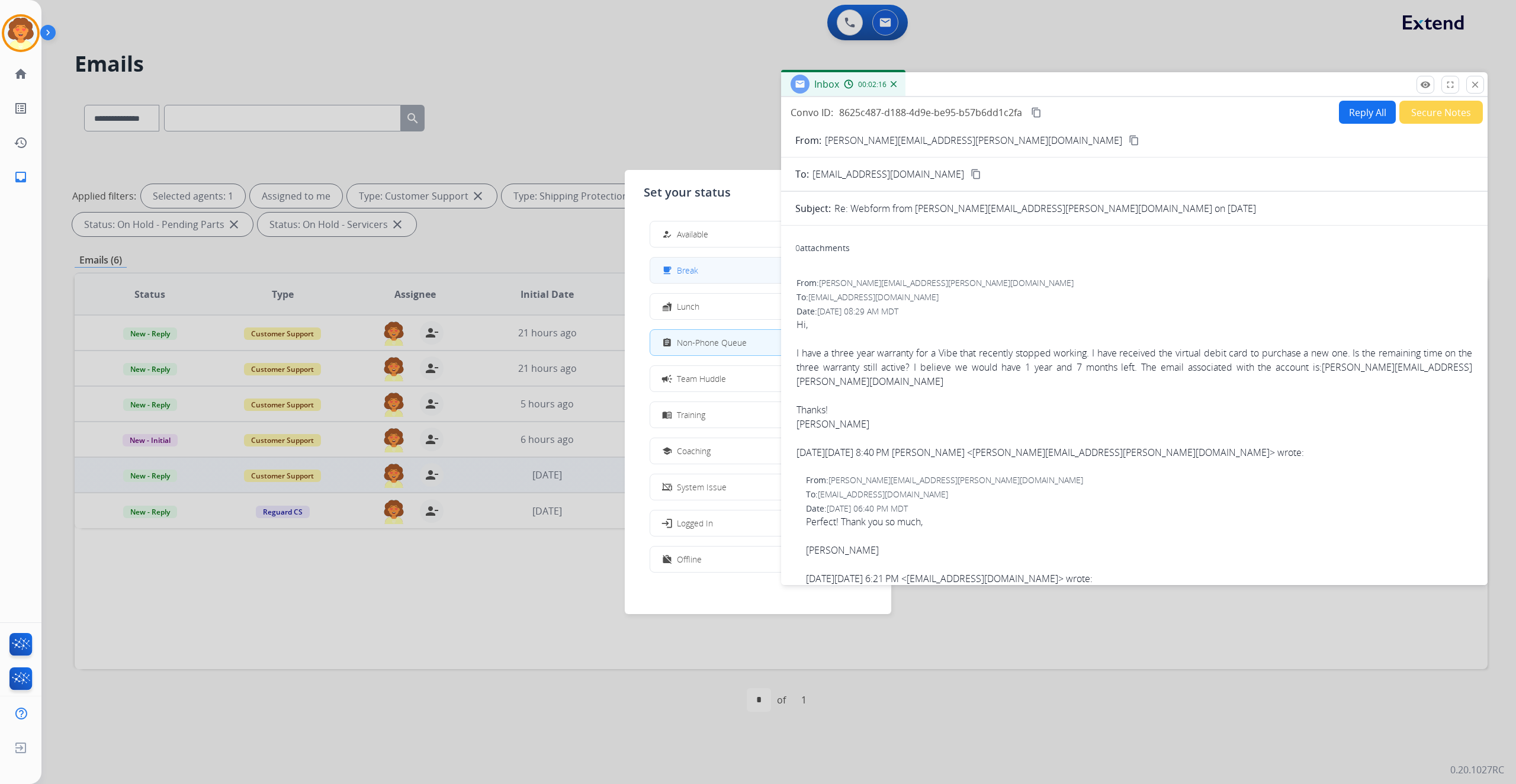
click at [698, 277] on span "Break" at bounding box center [687, 269] width 22 height 12
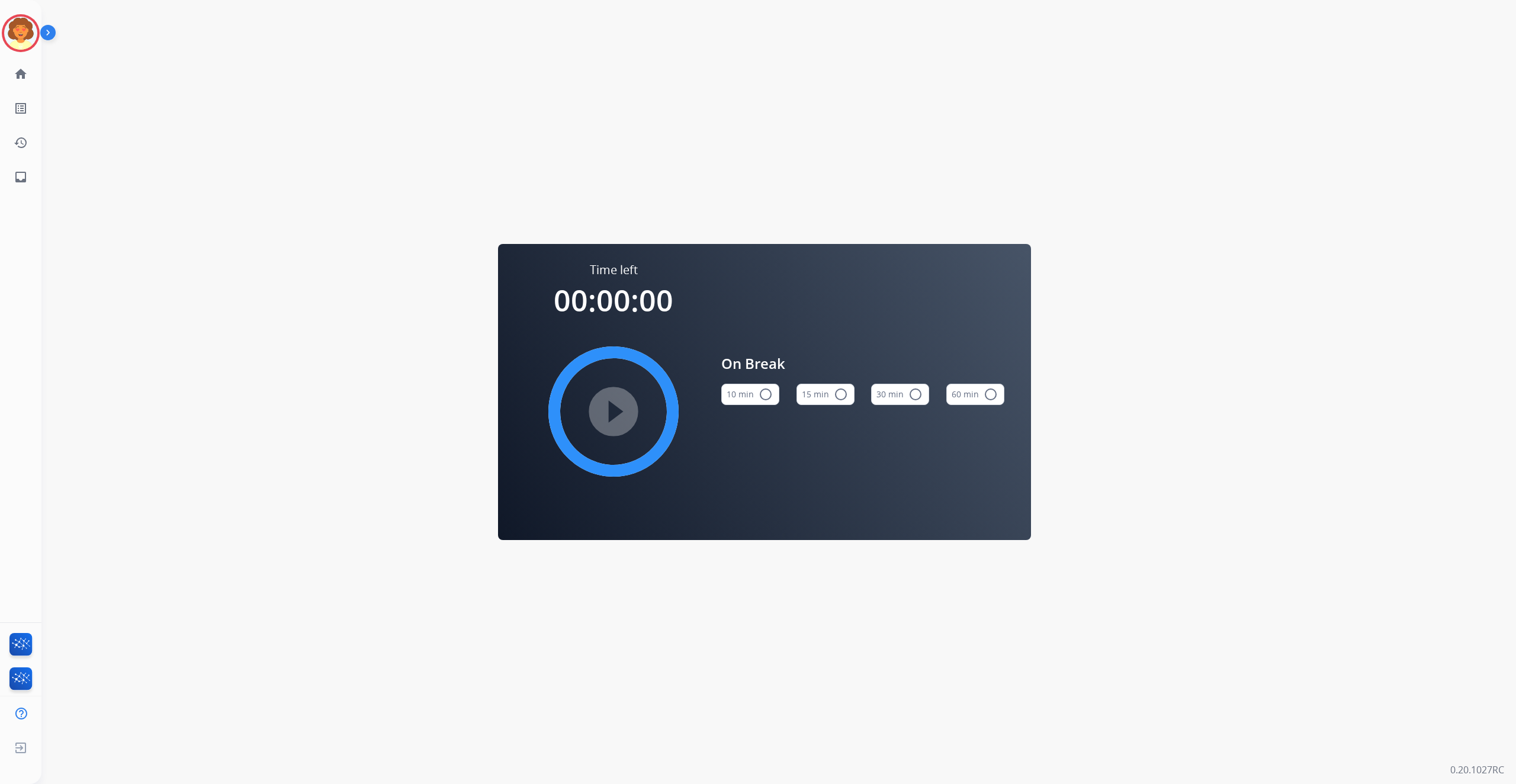
click at [822, 392] on button "15 min radio_button_unchecked" at bounding box center [826, 394] width 58 height 22
click at [606, 418] on mat-icon "play_circle_filled" at bounding box center [613, 411] width 14 height 14
click at [34, 50] on img at bounding box center [20, 33] width 33 height 33
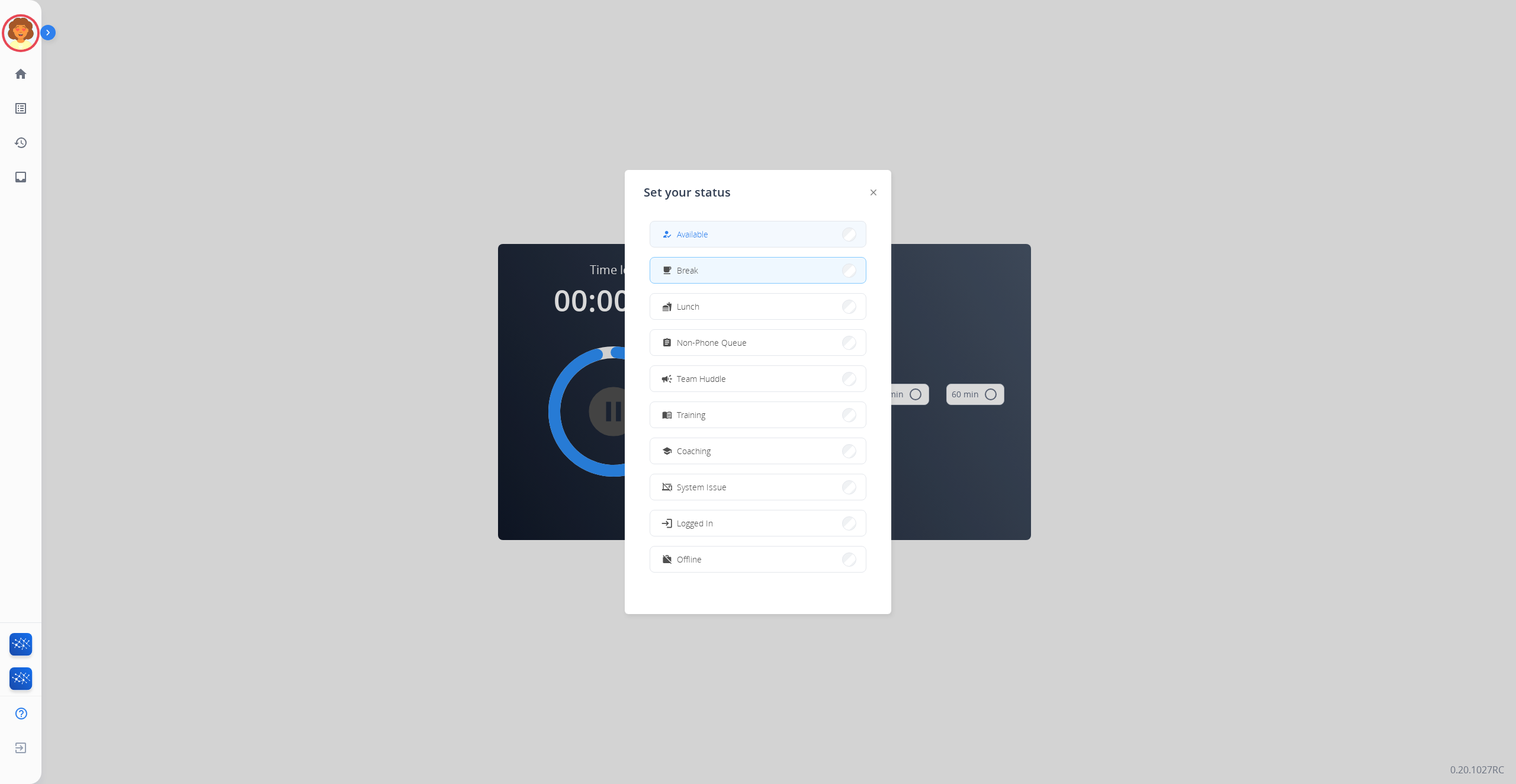
click at [708, 236] on div "how_to_reg Available" at bounding box center [684, 234] width 49 height 14
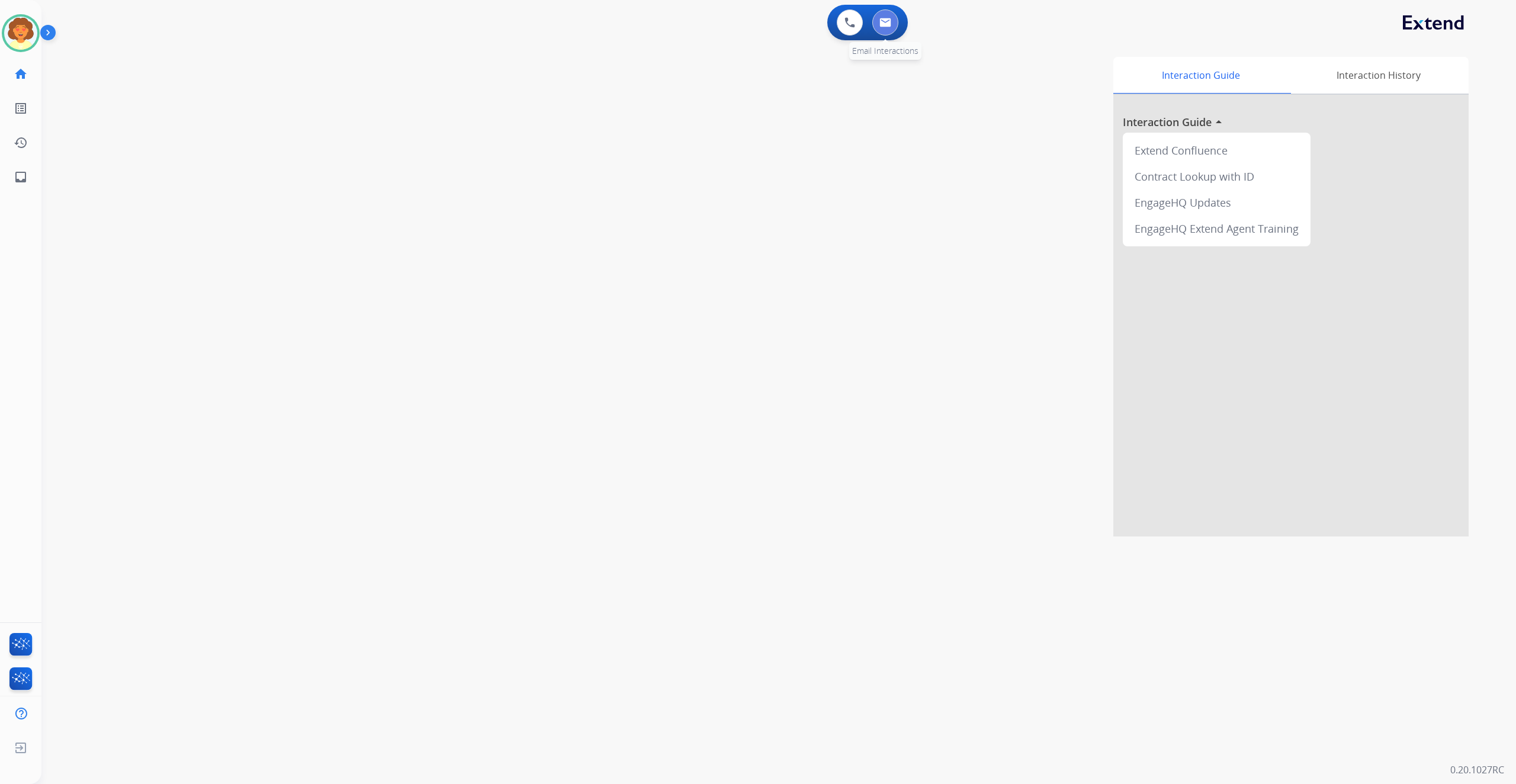
click at [879, 27] on img at bounding box center [885, 23] width 12 height 9
select select "**********"
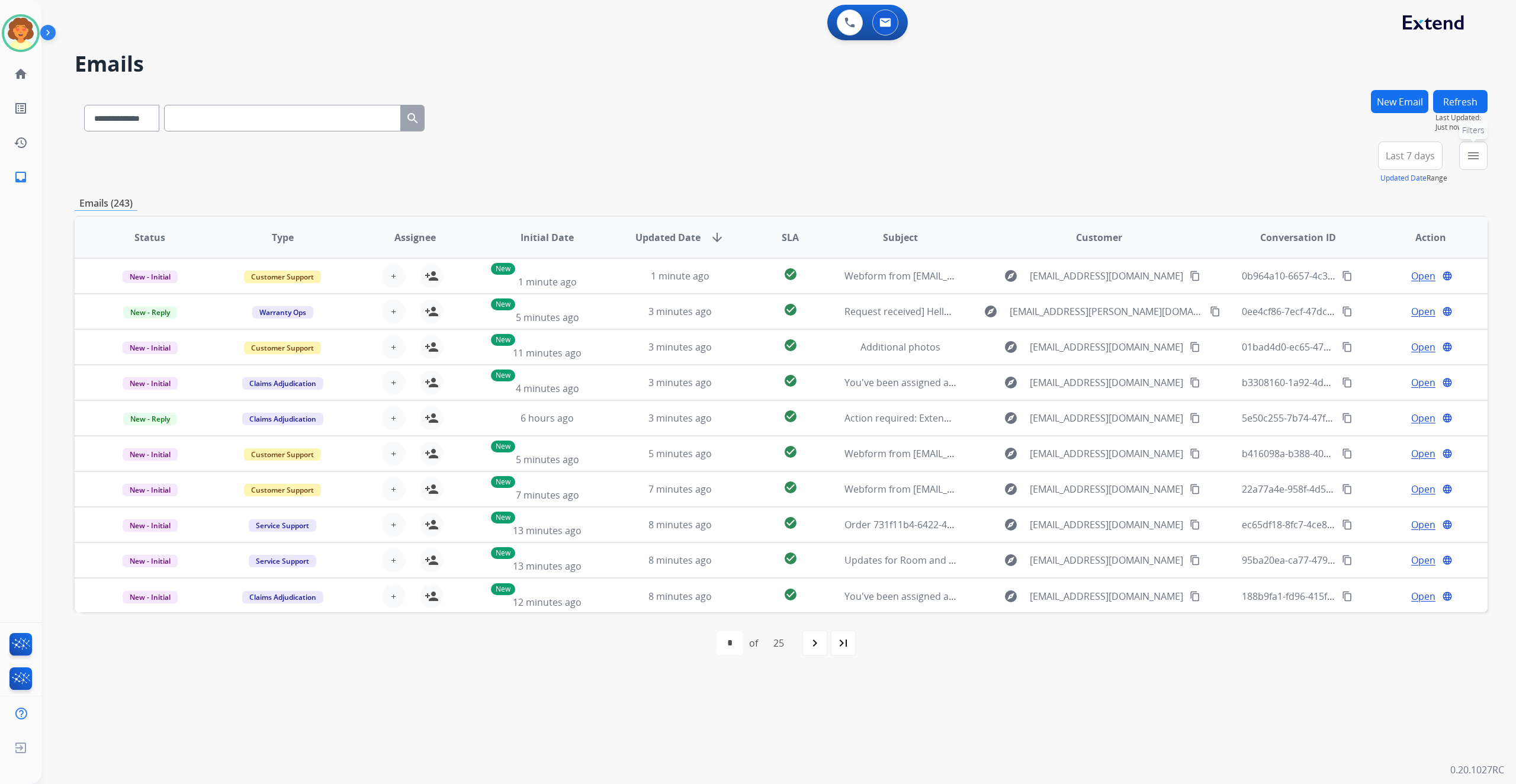
click at [1459, 170] on button "menu Filters" at bounding box center [1473, 156] width 28 height 28
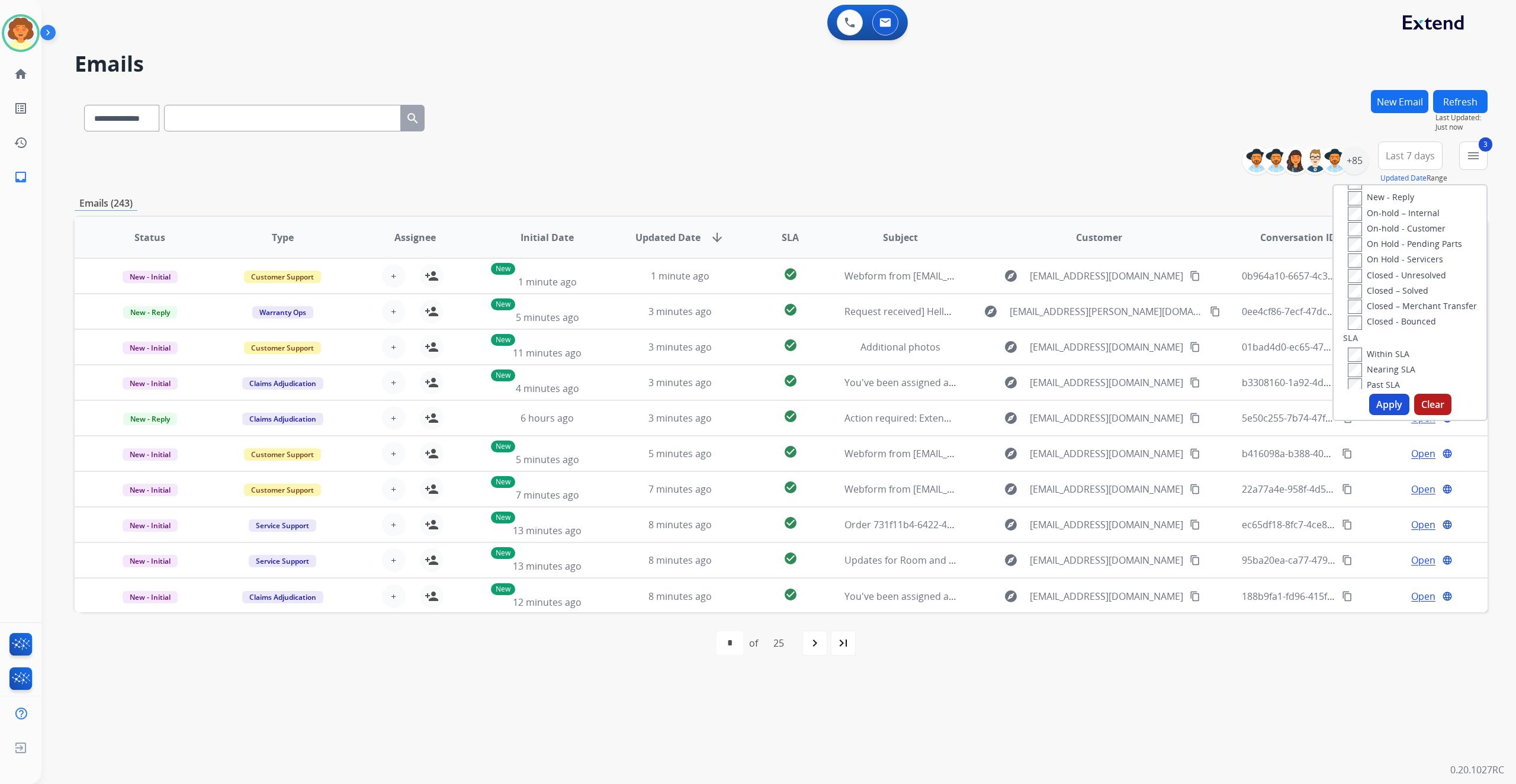
scroll to position [236, 0]
click at [1369, 415] on button "Apply" at bounding box center [1388, 404] width 40 height 22
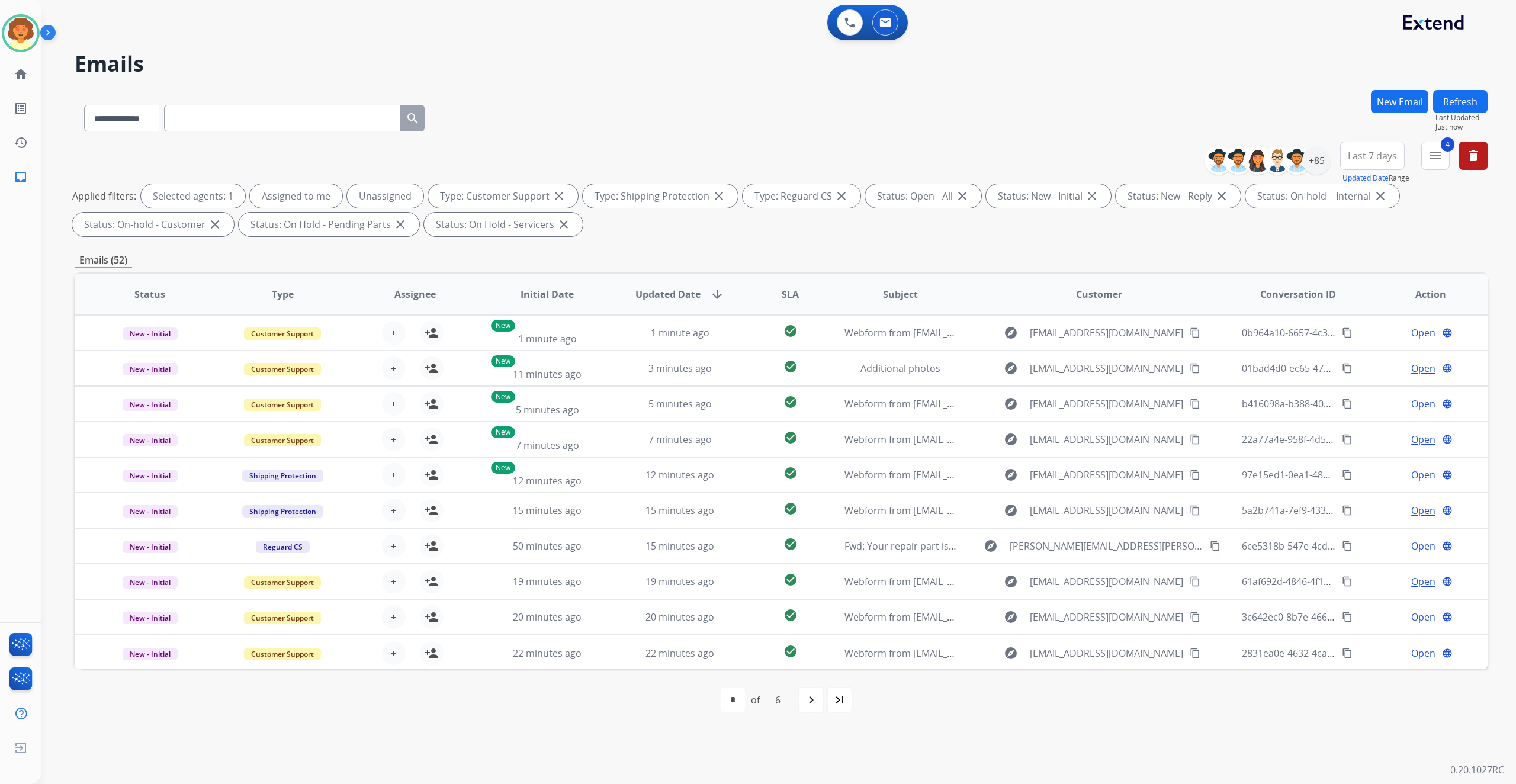
click at [1347, 158] on span "Last 7 days" at bounding box center [1372, 155] width 49 height 5
click at [1336, 309] on div "Last 90 days" at bounding box center [1368, 299] width 65 height 18
click at [1302, 174] on div "+140" at bounding box center [1316, 160] width 28 height 28
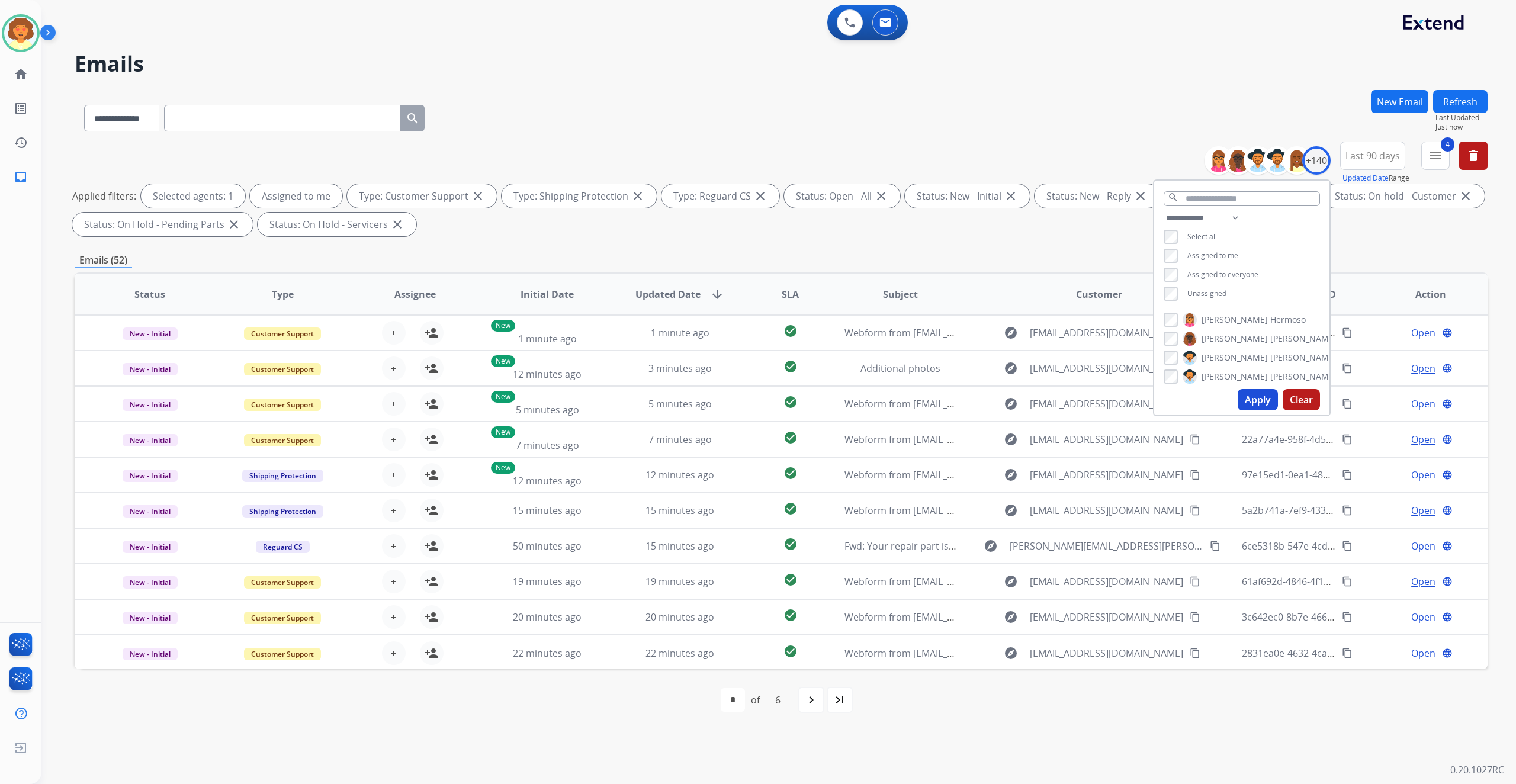
click at [1237, 410] on button "Apply" at bounding box center [1257, 400] width 40 height 22
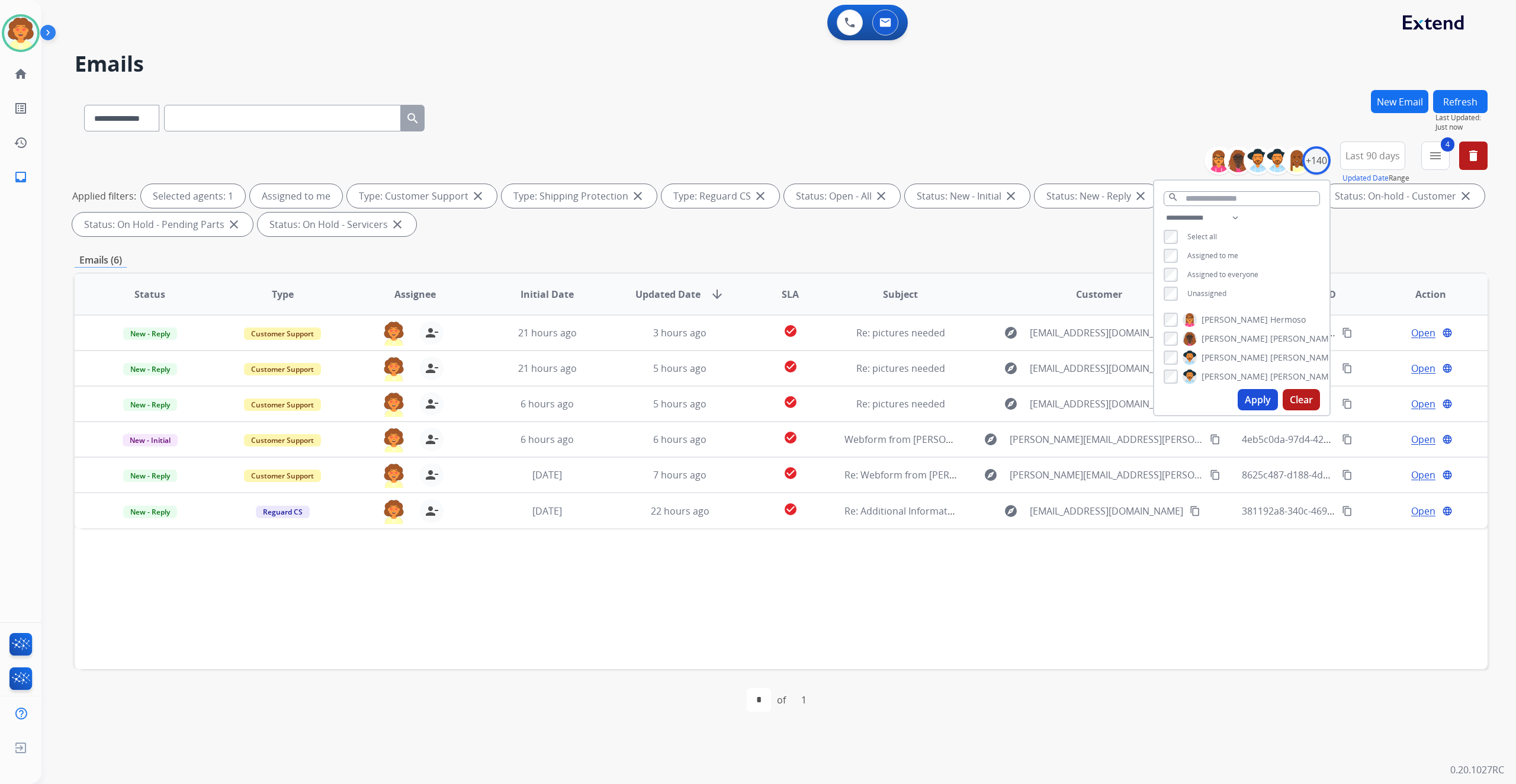
click at [1124, 669] on div "Status Type Assignee Initial Date Updated Date arrow_downward SLA Subject Custo…" at bounding box center [781, 470] width 1413 height 397
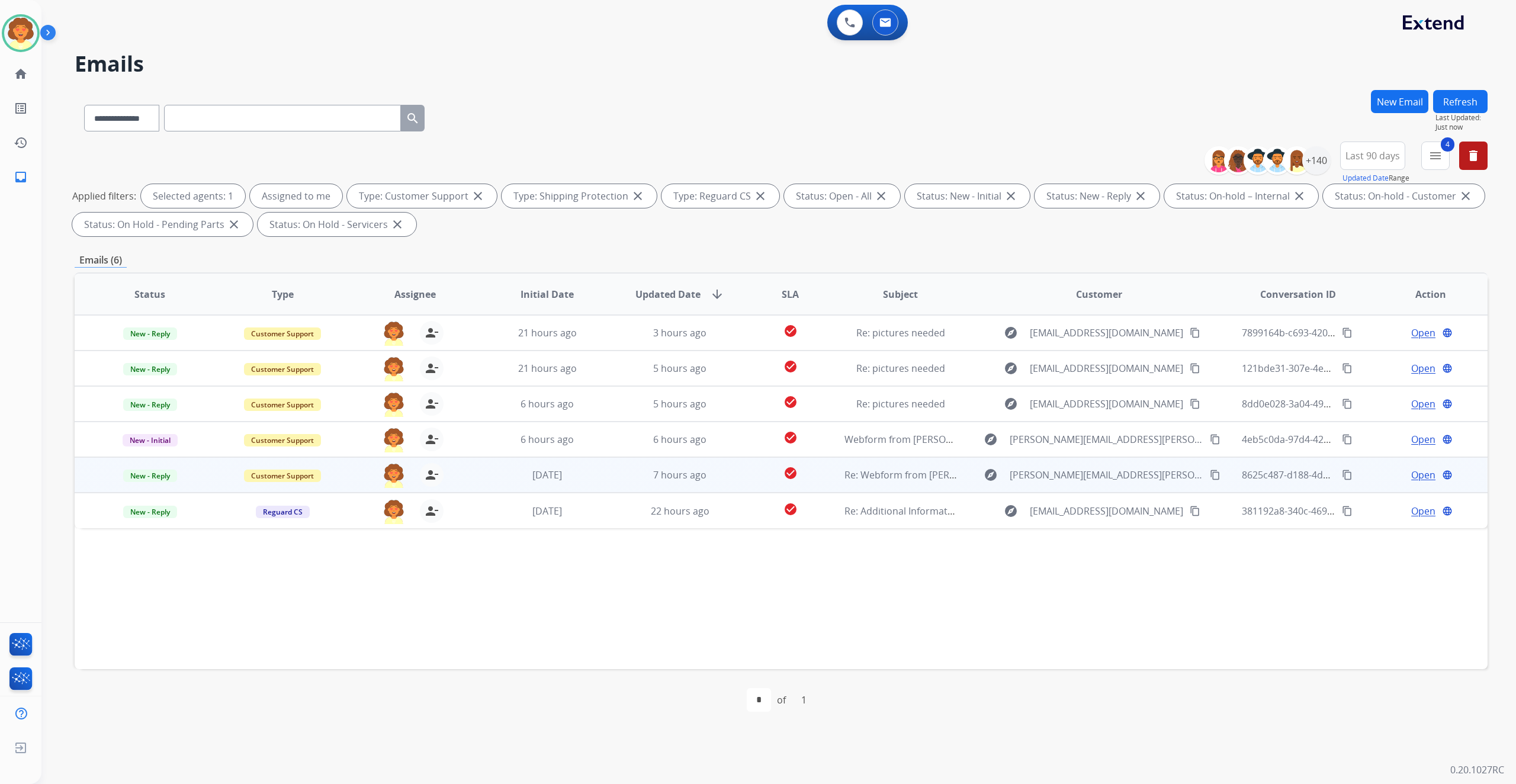
click at [1411, 482] on span "Open" at bounding box center [1423, 475] width 24 height 14
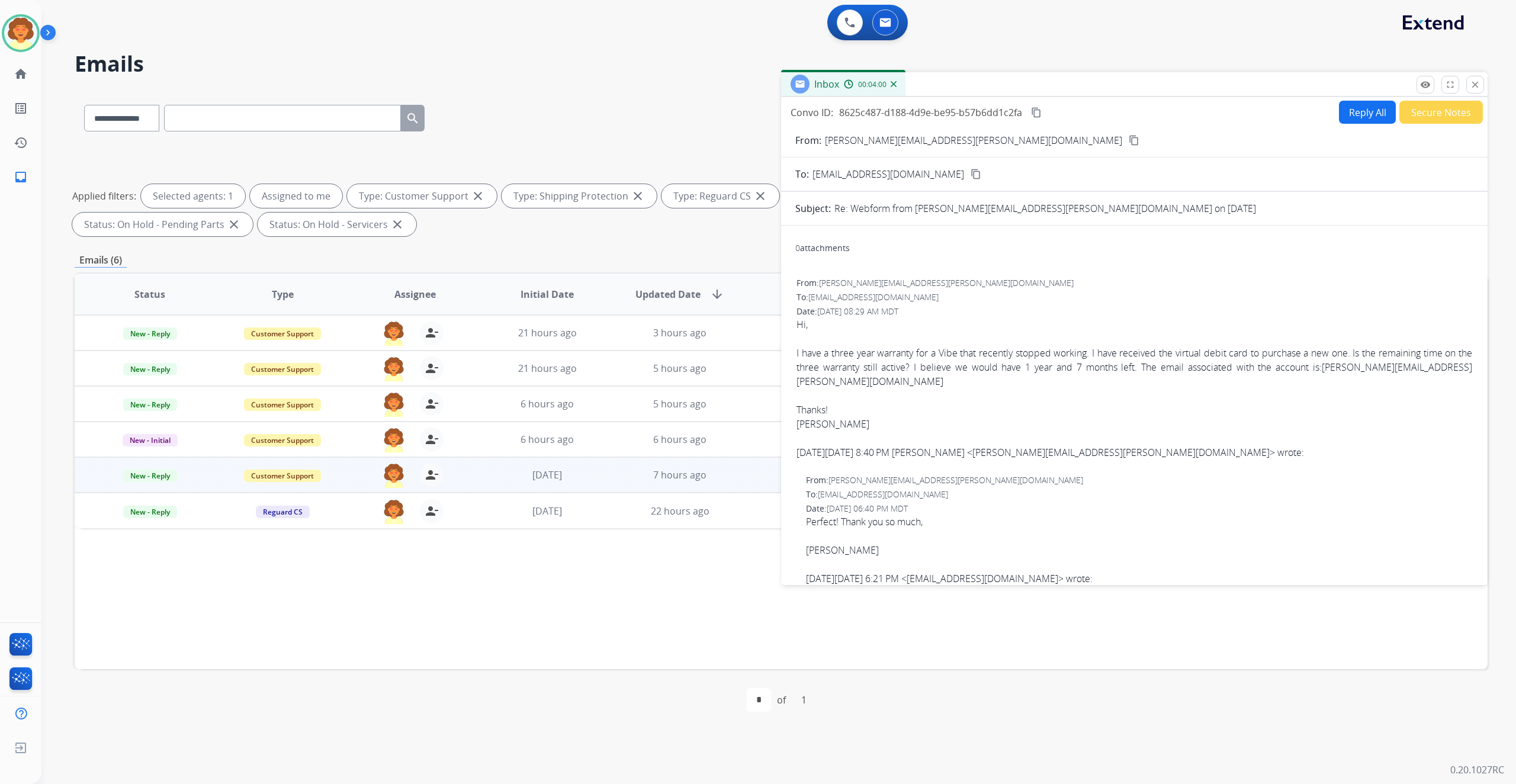
click at [1339, 124] on button "Reply All" at bounding box center [1367, 112] width 57 height 23
select select "**********"
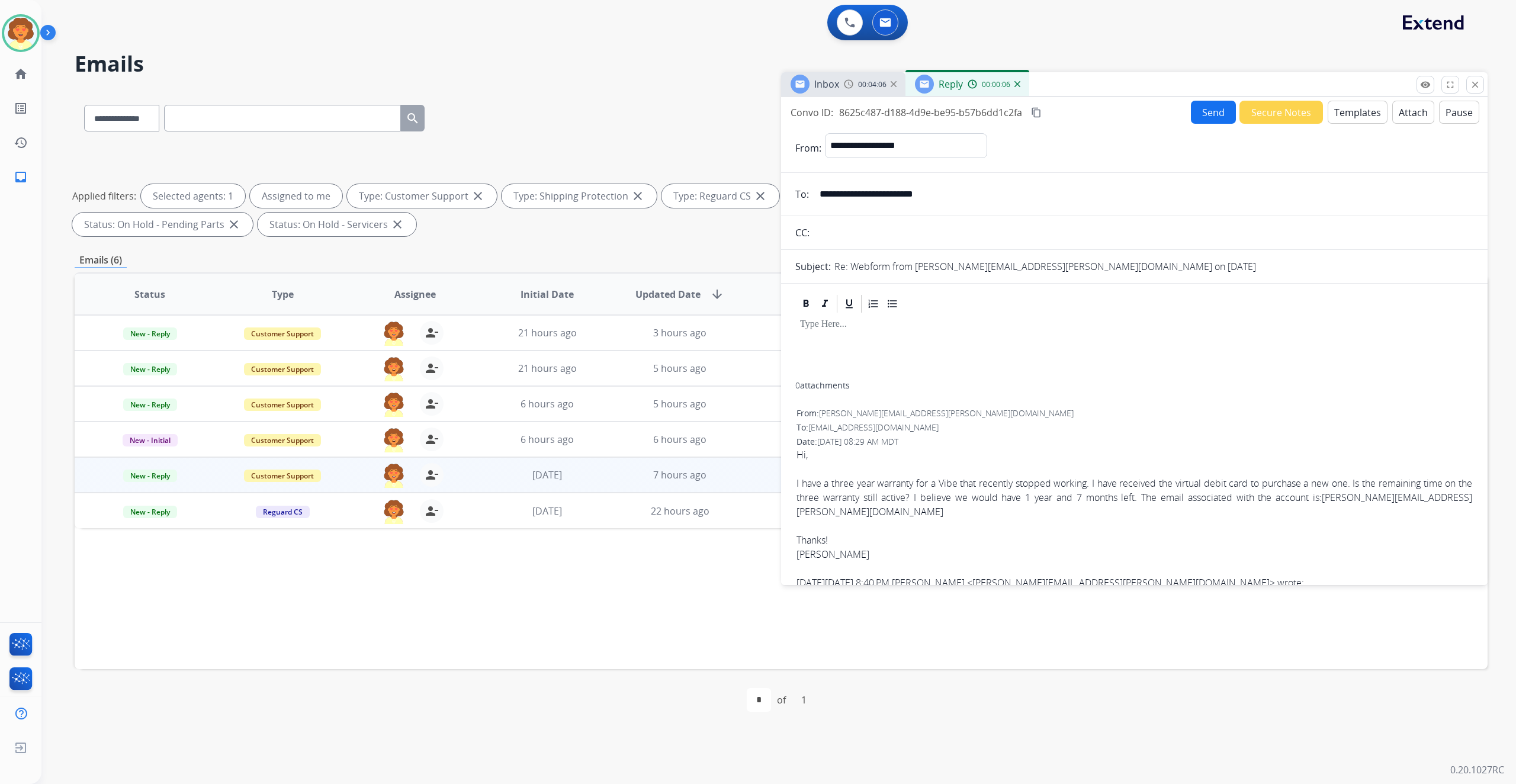
click at [1327, 124] on button "Templates" at bounding box center [1357, 112] width 60 height 23
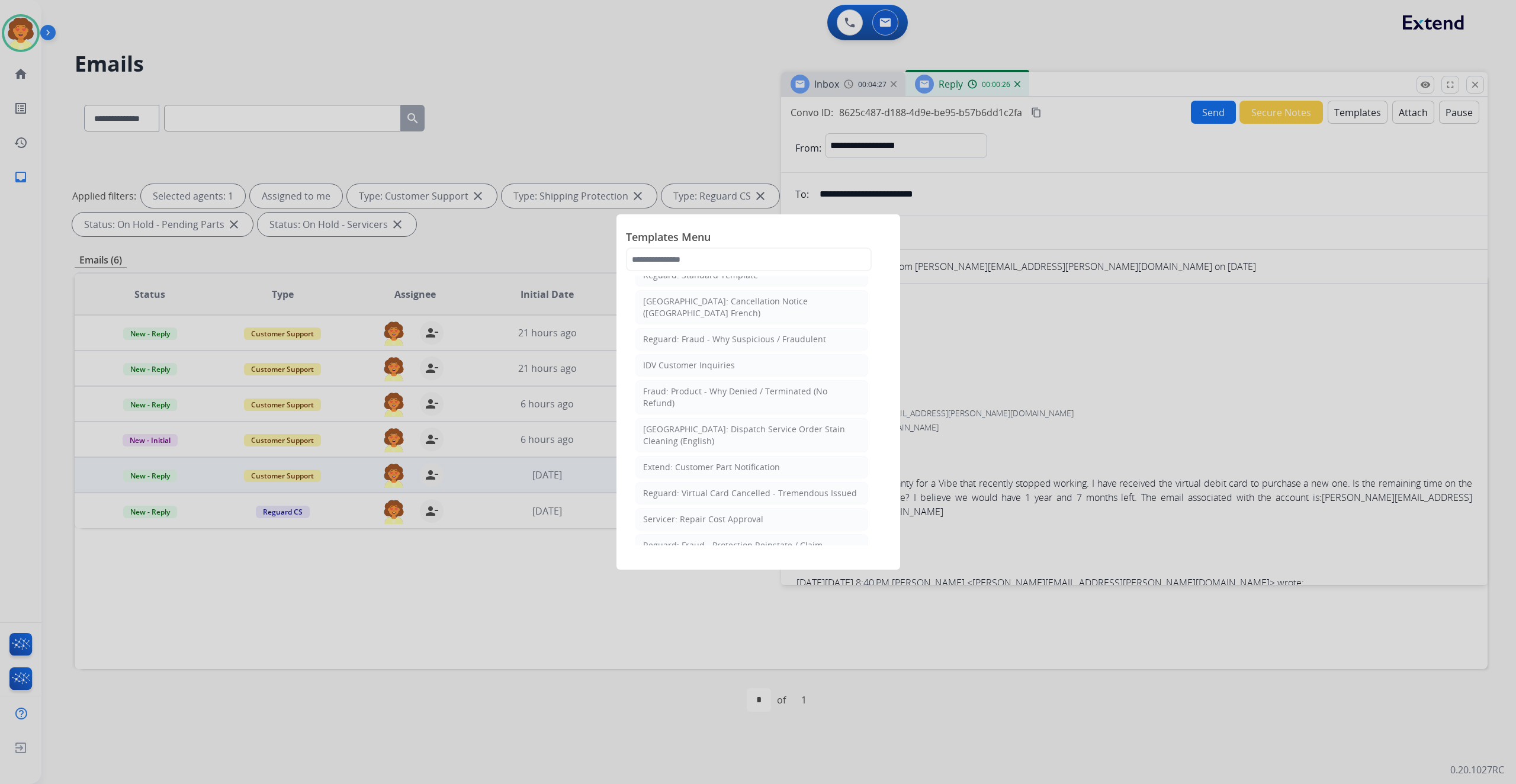
scroll to position [315, 0]
click at [767, 227] on div "Fraud: Protection Plan Cancellation" at bounding box center [712, 221] width 139 height 12
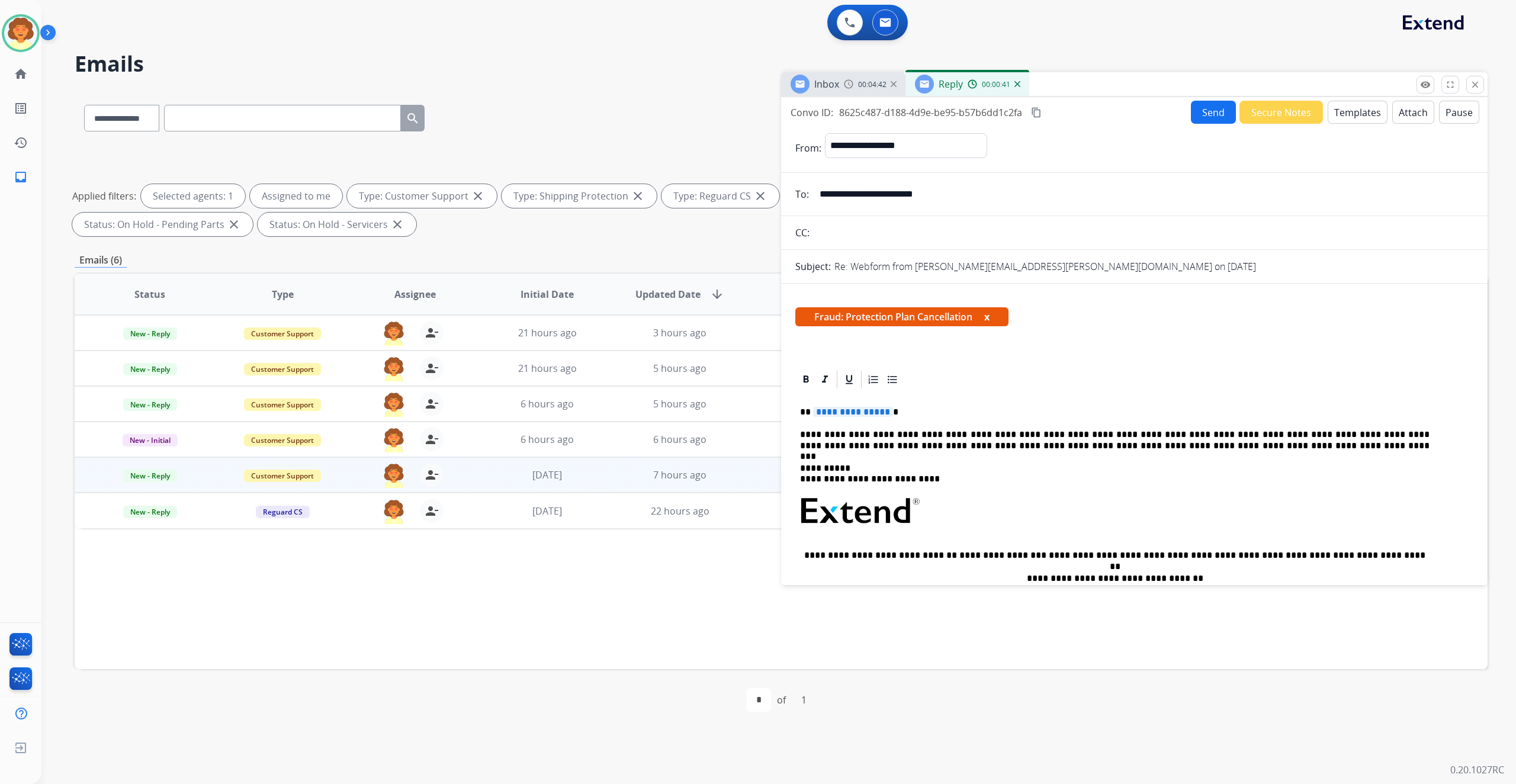
click at [990, 324] on button "x" at bounding box center [987, 316] width 6 height 14
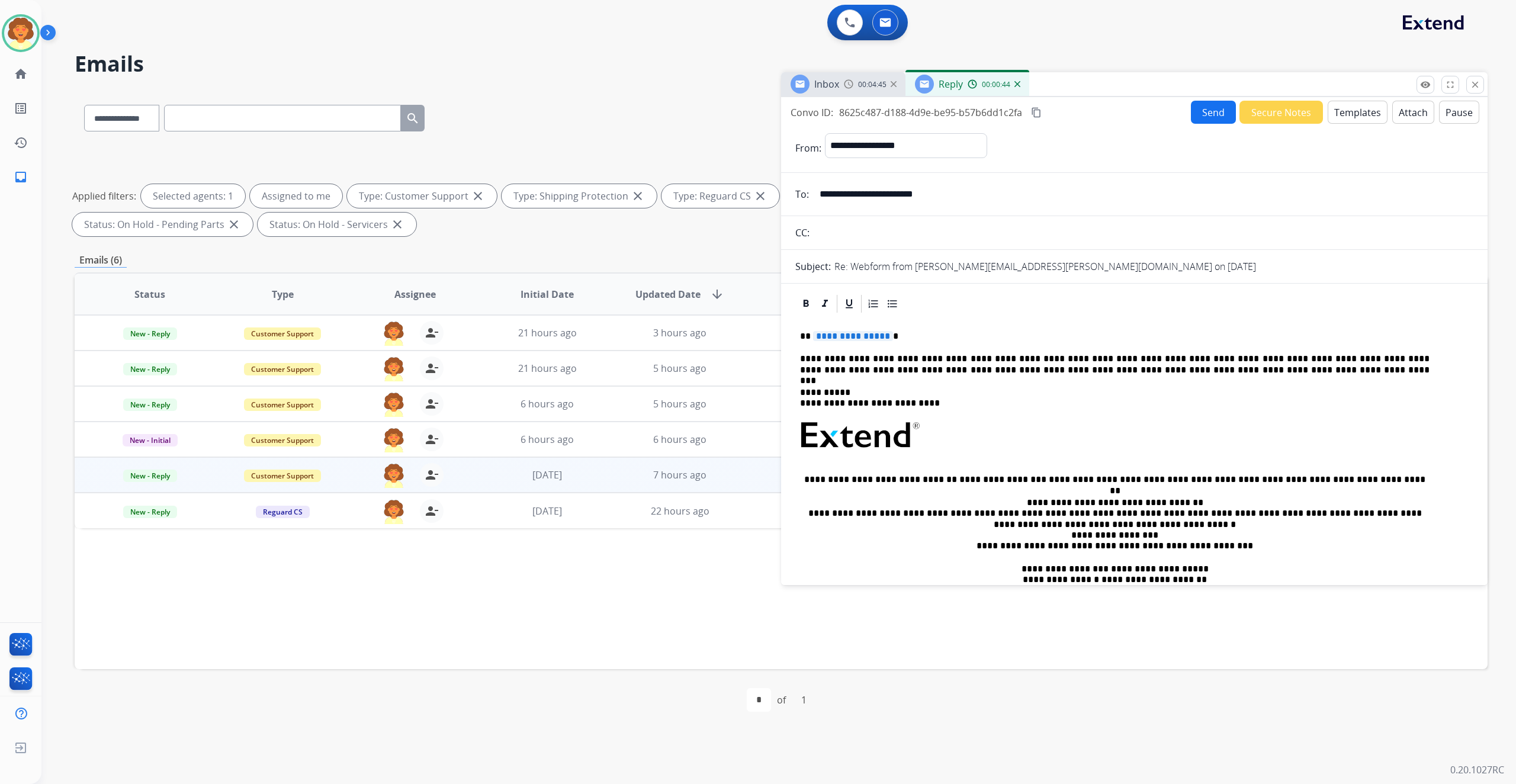
click at [1029, 96] on div "Reply 00:00:44" at bounding box center [967, 83] width 124 height 23
click at [1020, 87] on img at bounding box center [1017, 83] width 6 height 6
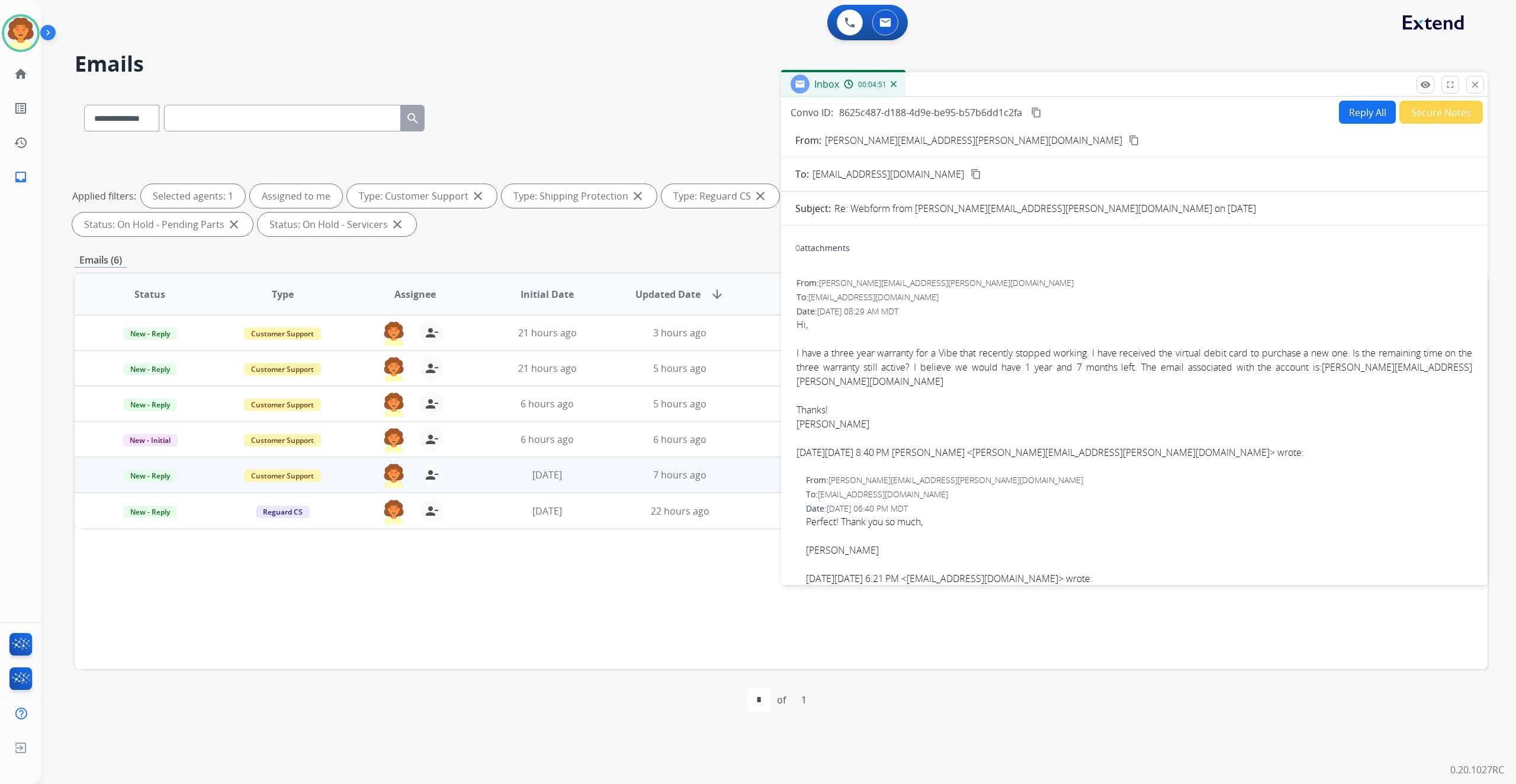
click at [1339, 124] on button "Reply All" at bounding box center [1367, 112] width 57 height 23
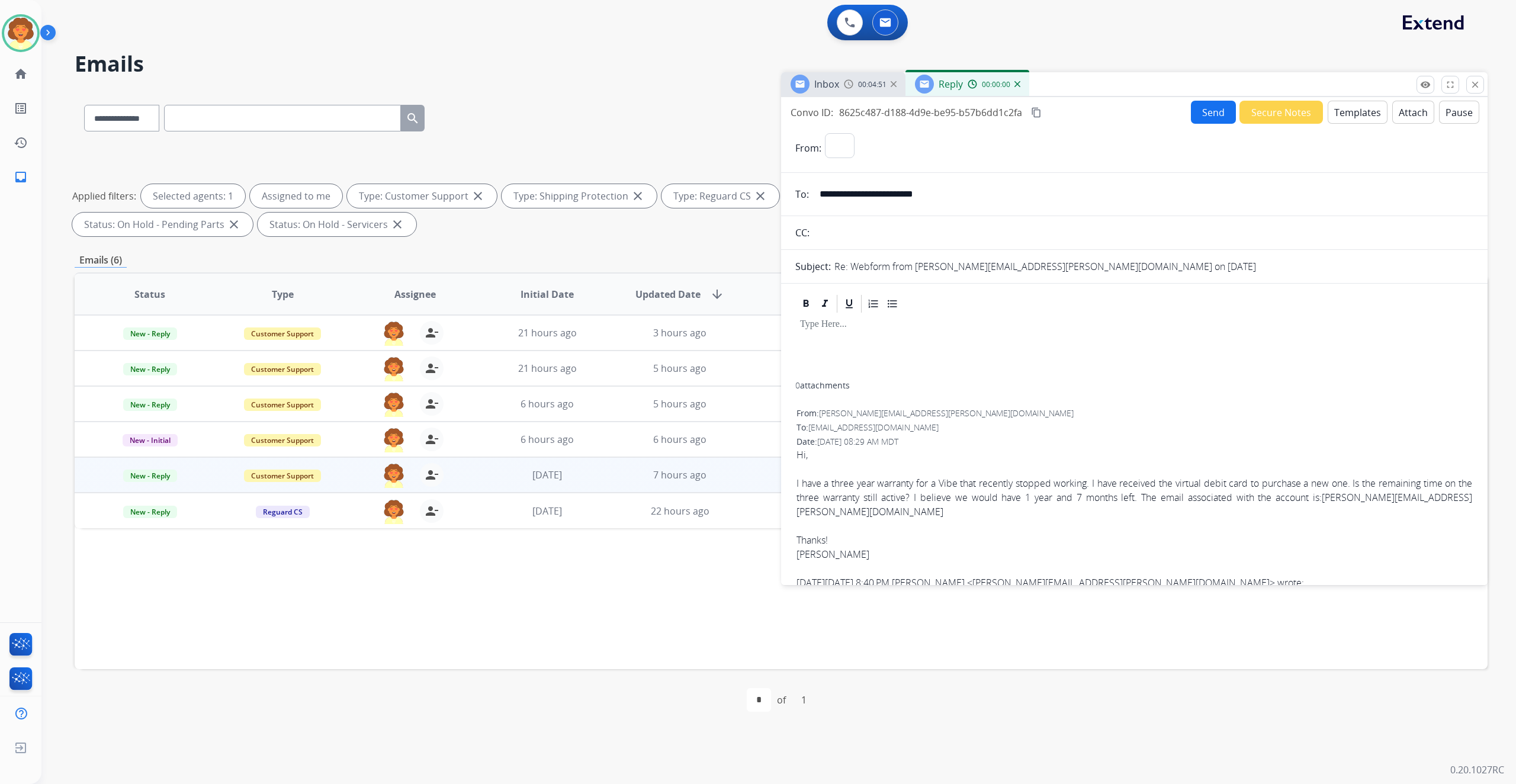
select select "**********"
click at [1327, 124] on button "Templates" at bounding box center [1357, 112] width 60 height 23
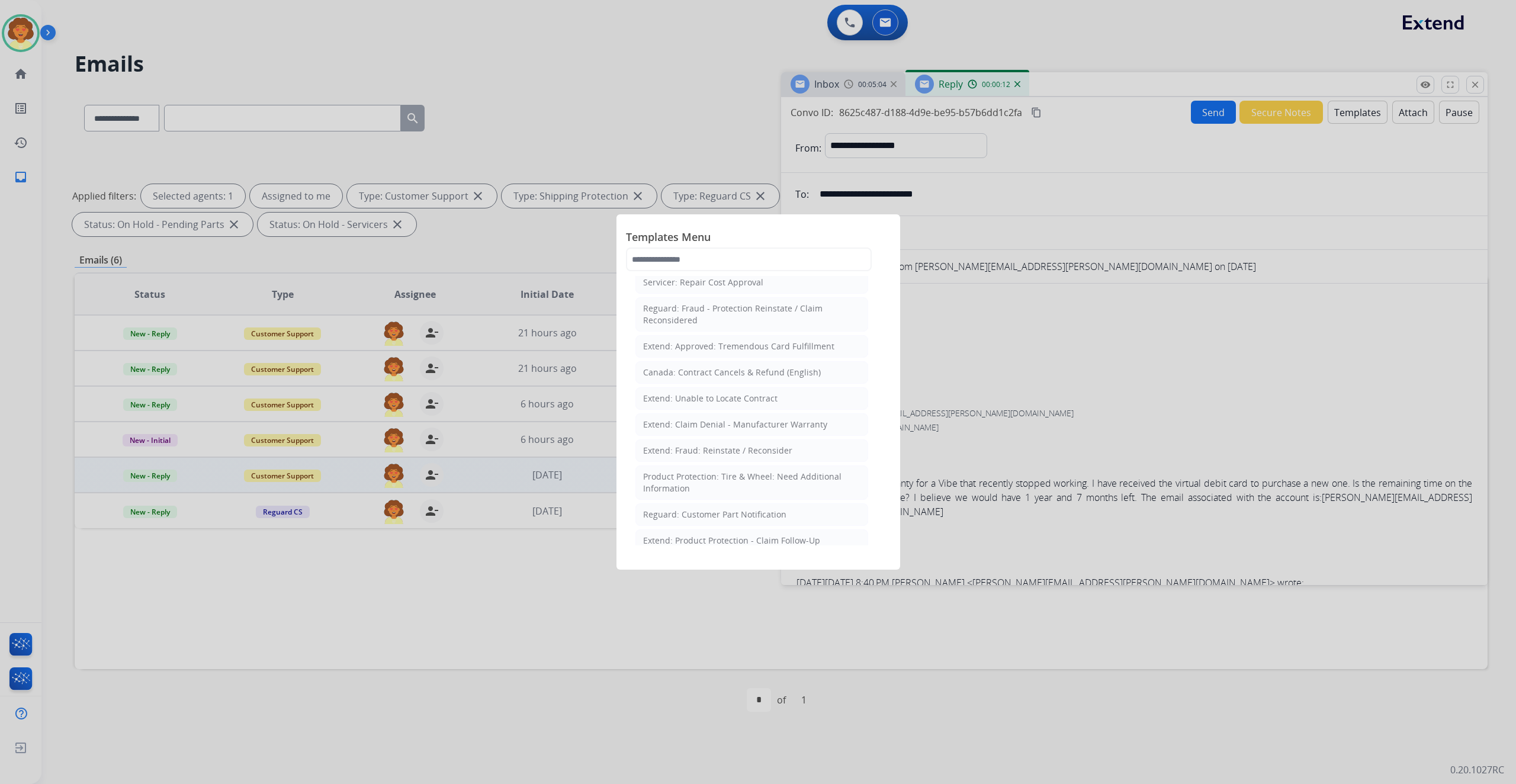
scroll to position [552, 0]
click at [735, 107] on div "IDV Customer Inquiries" at bounding box center [689, 100] width 92 height 12
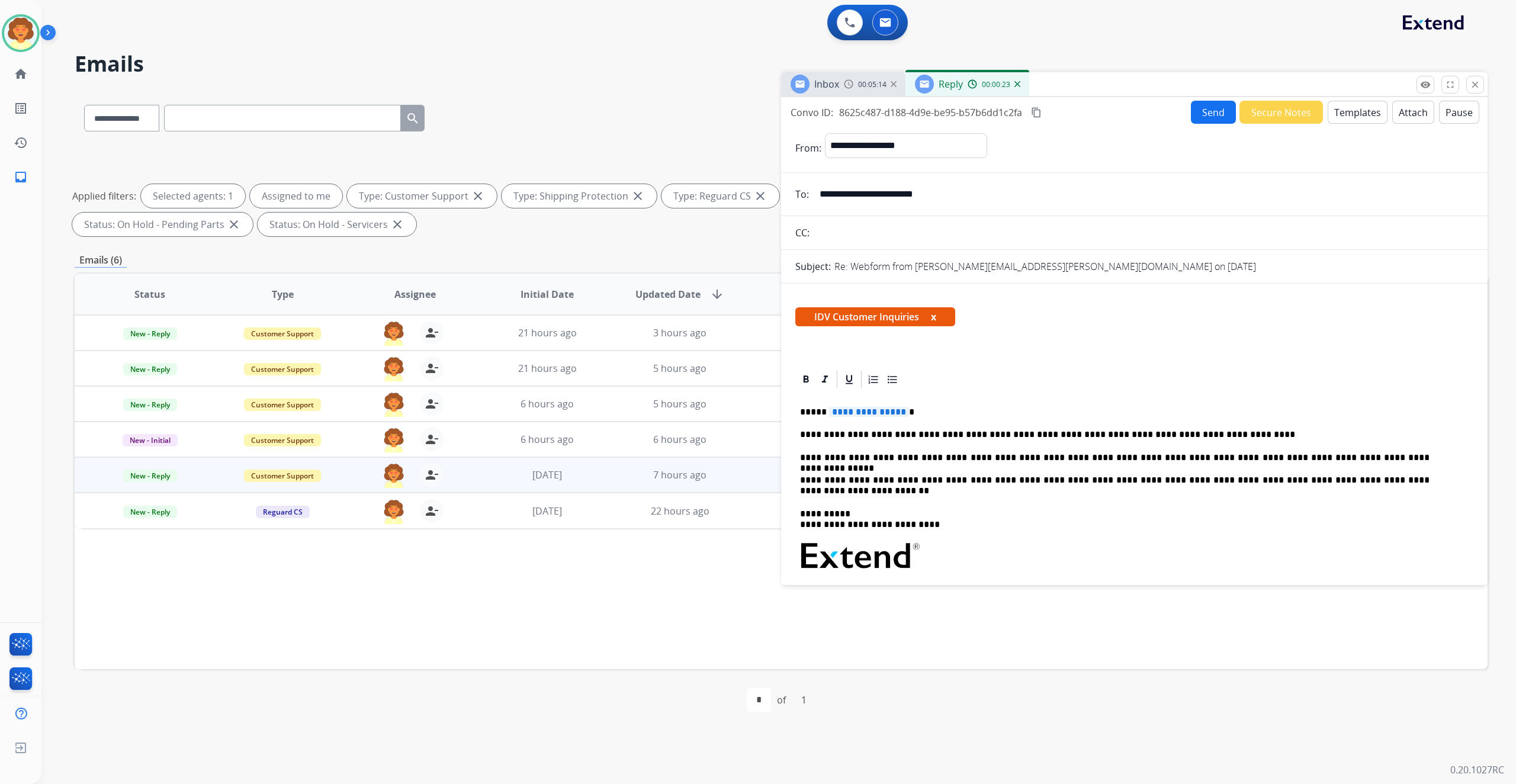
click at [936, 324] on button "x" at bounding box center [933, 316] width 6 height 14
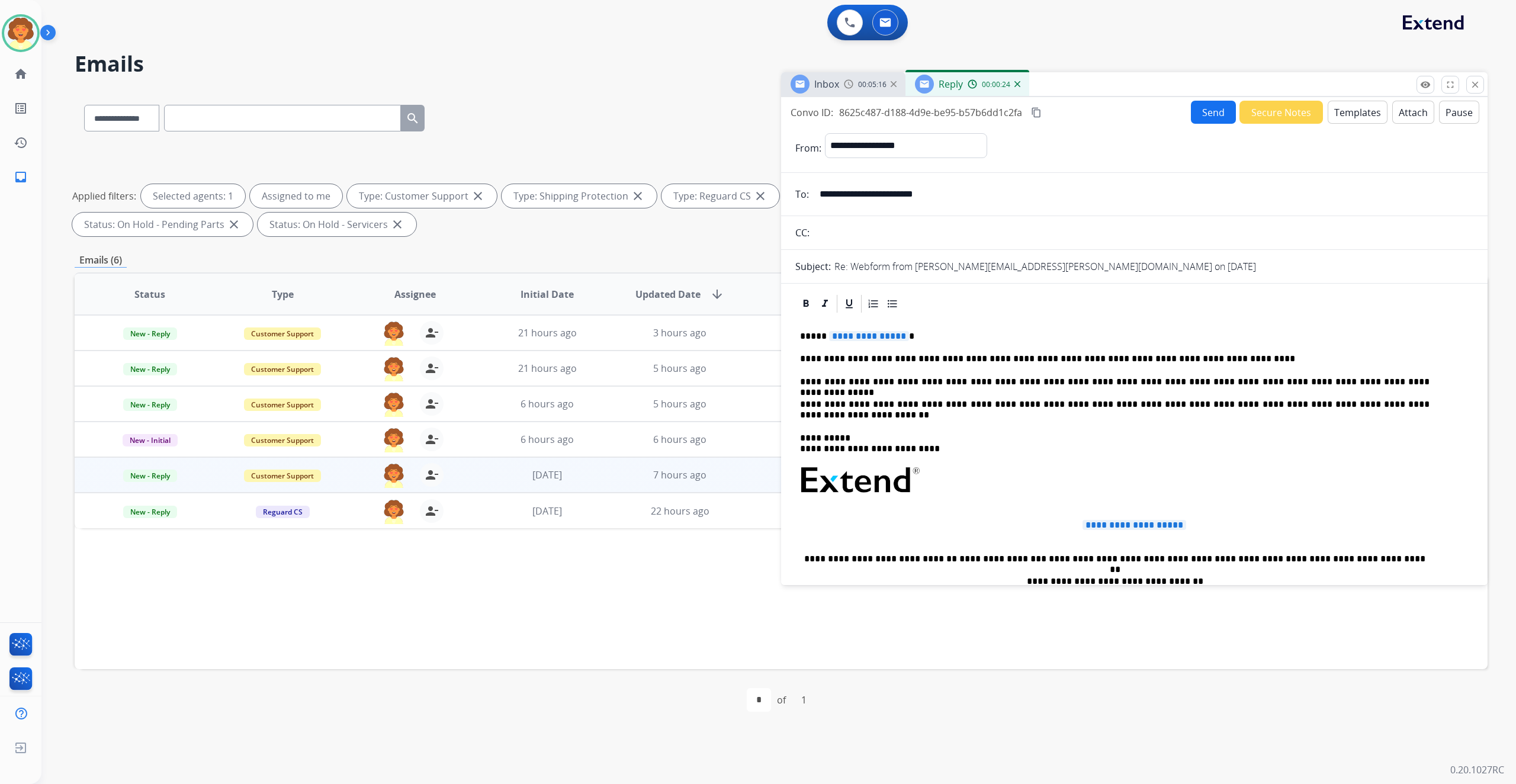
click at [1327, 124] on button "Templates" at bounding box center [1357, 112] width 60 height 23
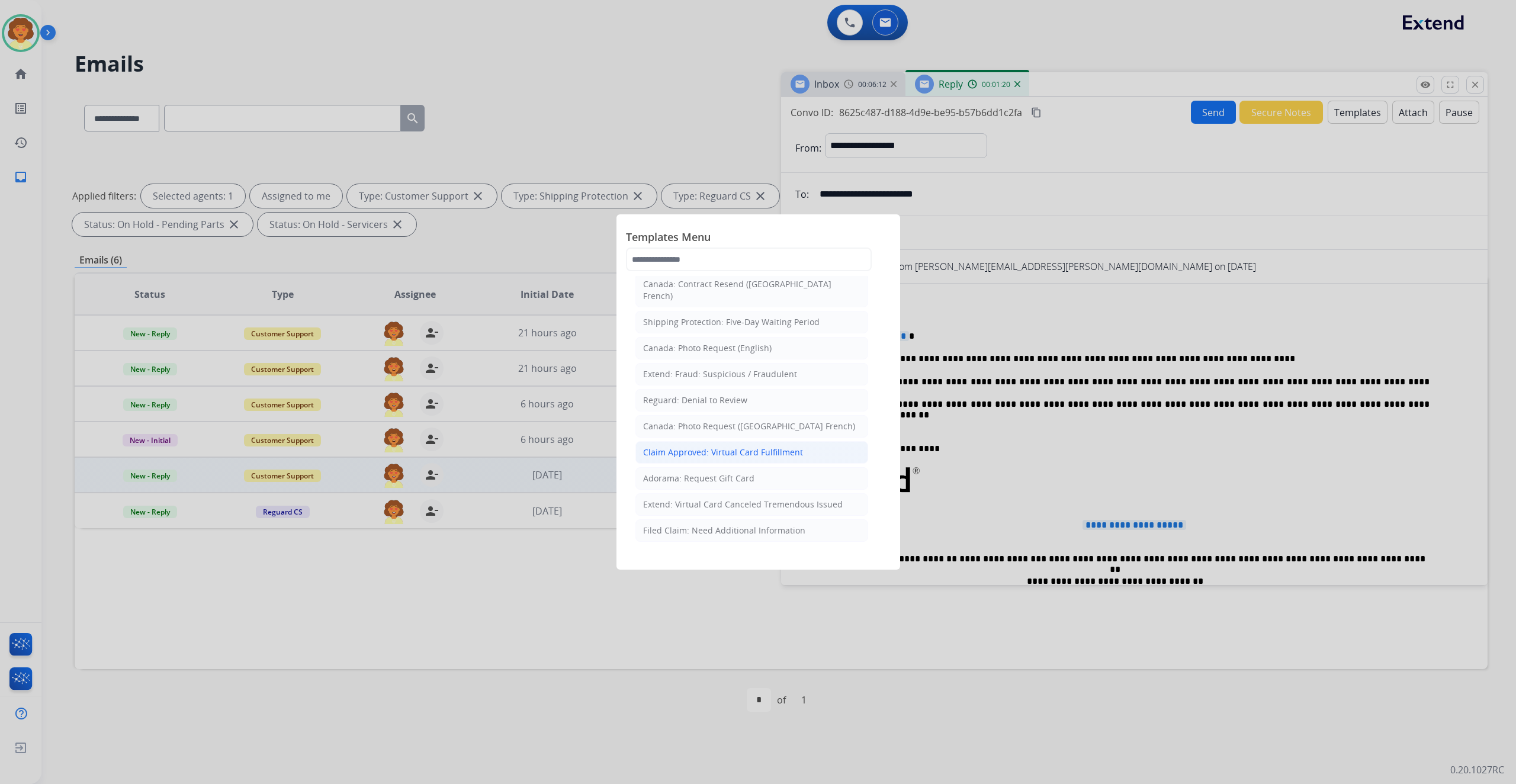
scroll to position [2764, 0]
click at [660, 150] on div at bounding box center [758, 392] width 1516 height 784
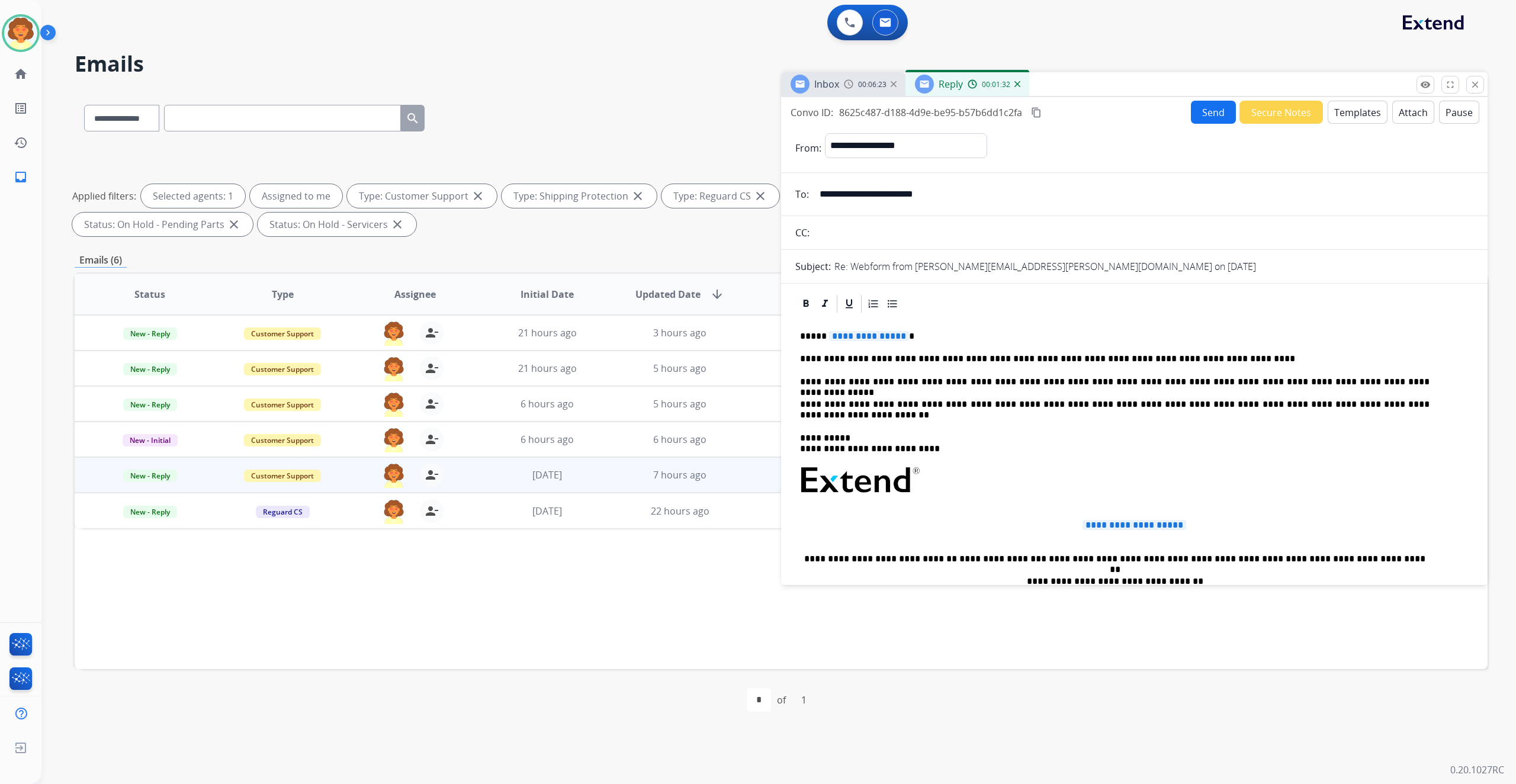
click at [1327, 124] on button "Templates" at bounding box center [1357, 112] width 60 height 23
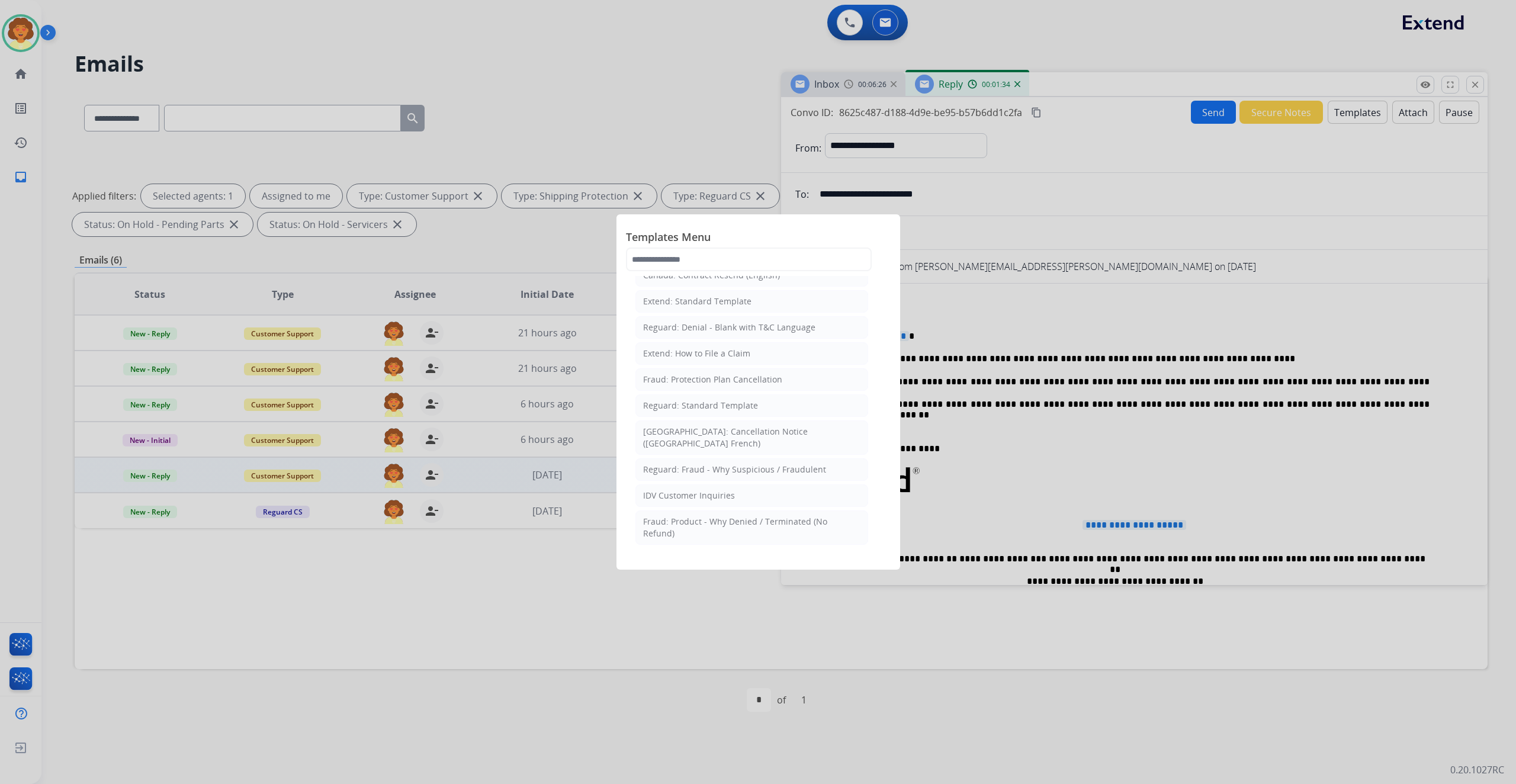
scroll to position [236, 0]
click at [751, 228] on div "Extend: Standard Template" at bounding box center [696, 221] width 108 height 12
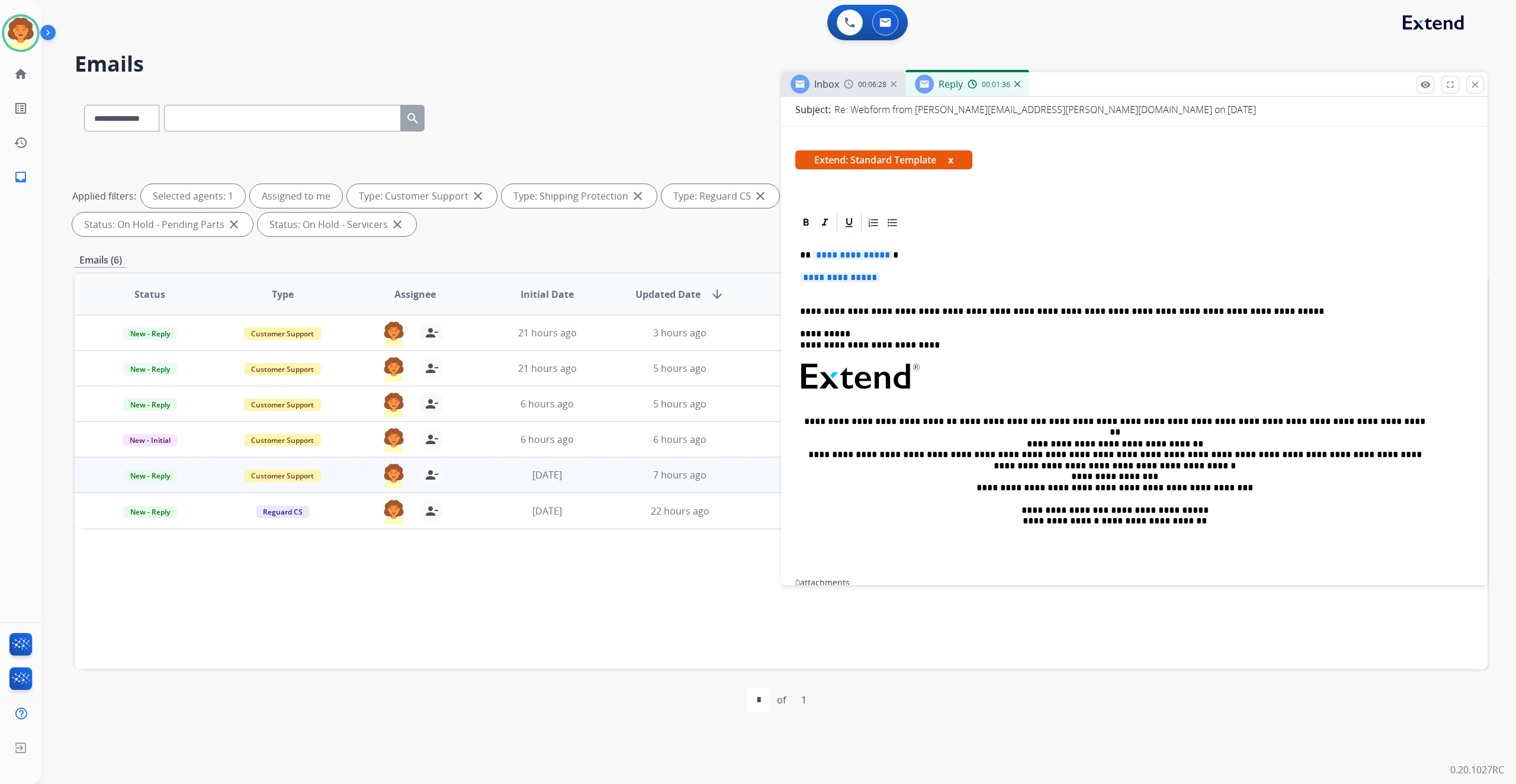
scroll to position [158, 0]
click at [822, 281] on span "**********" at bounding box center [840, 277] width 80 height 10
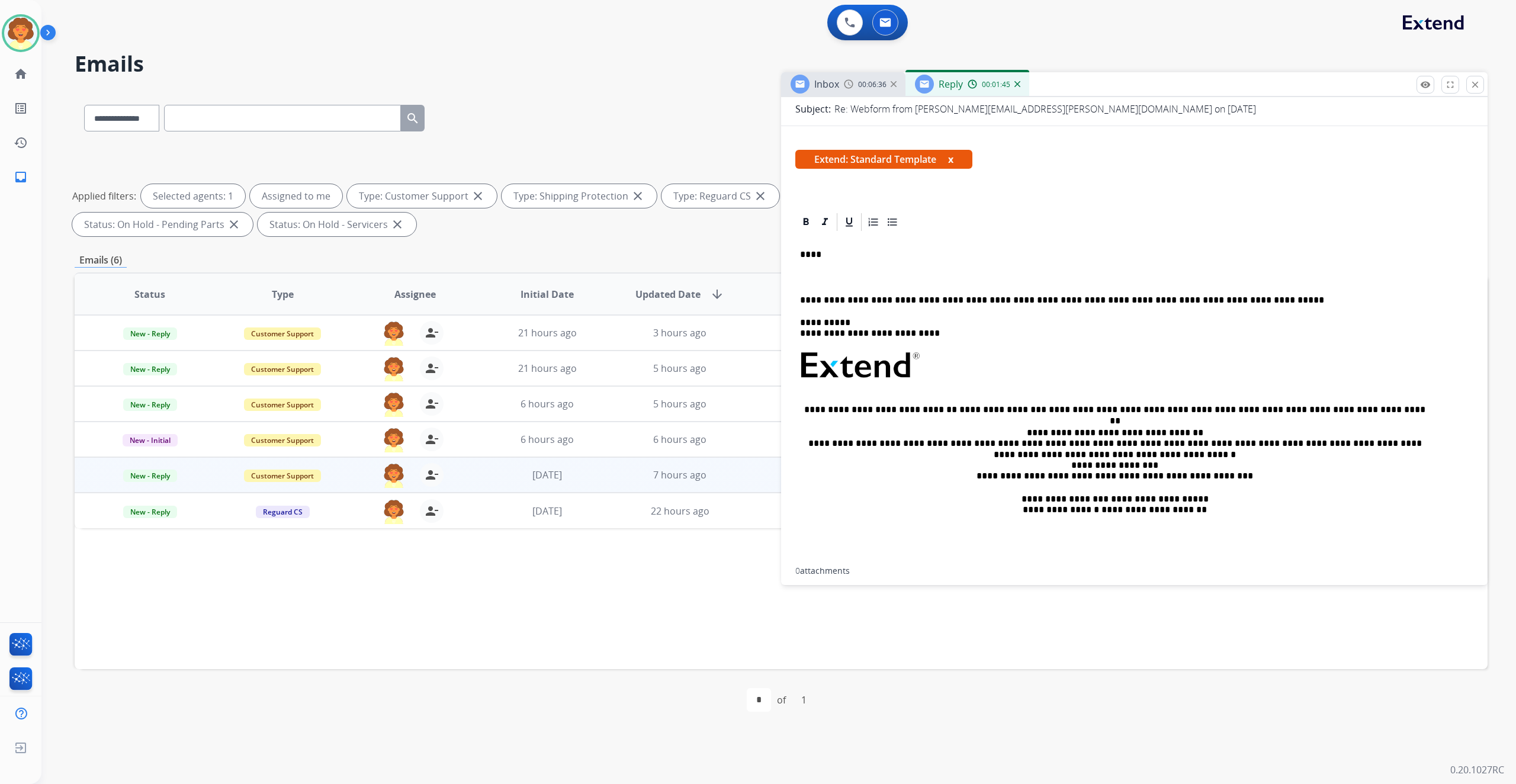
click at [817, 260] on p "****" at bounding box center [1114, 254] width 629 height 10
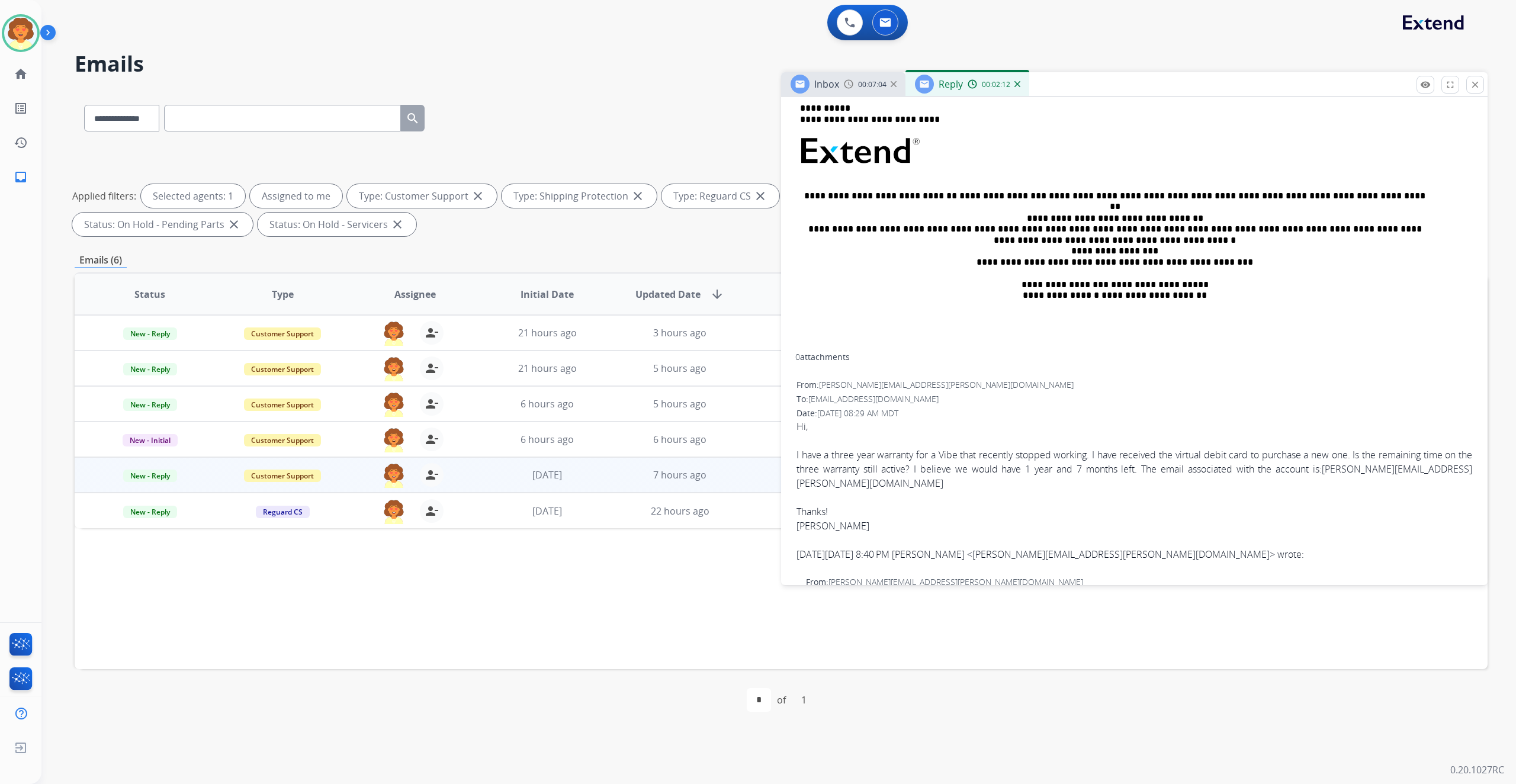
scroll to position [315, 0]
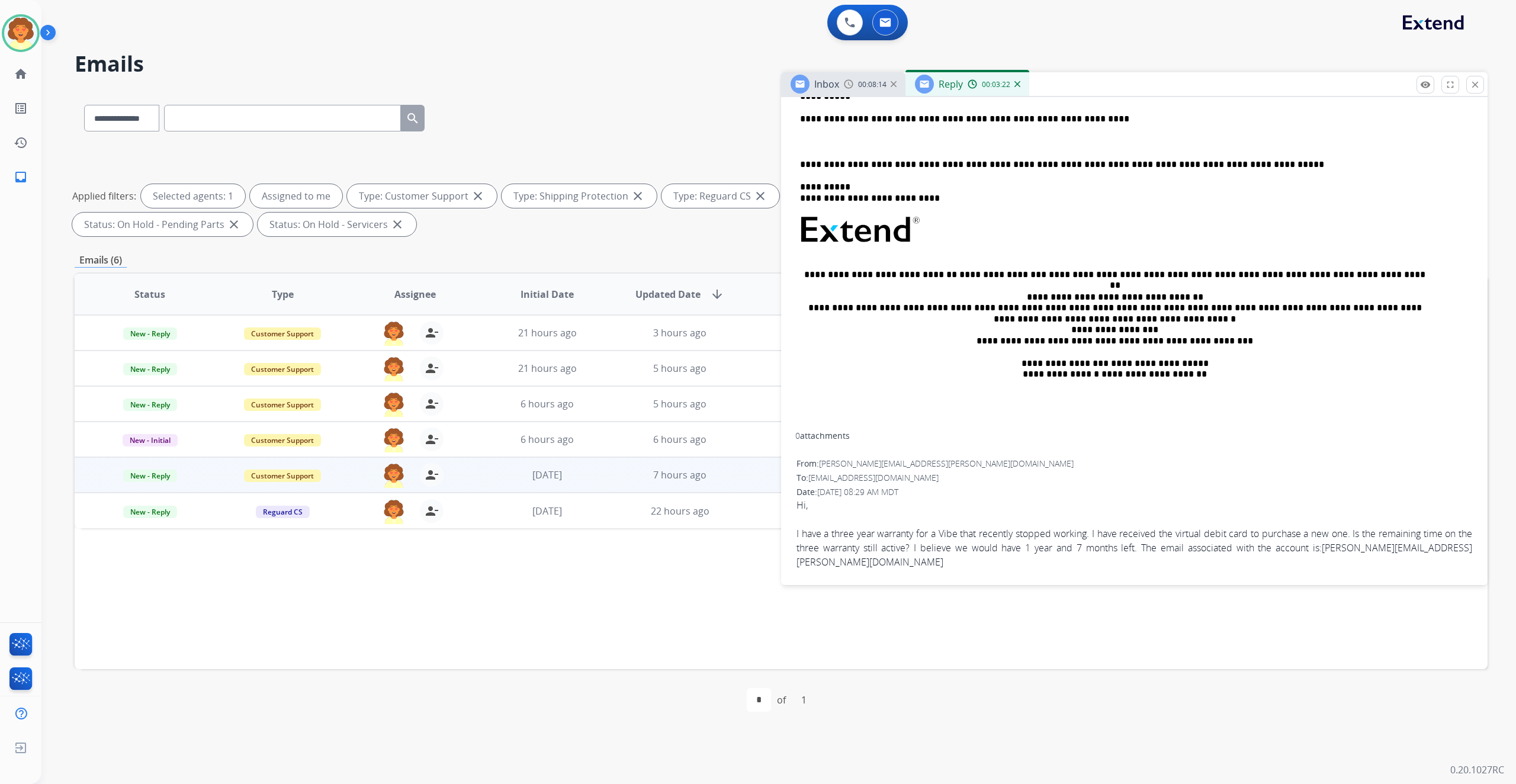
click at [1102, 306] on div "**********" at bounding box center [1134, 253] width 678 height 357
click at [839, 330] on div "**********" at bounding box center [1134, 253] width 678 height 357
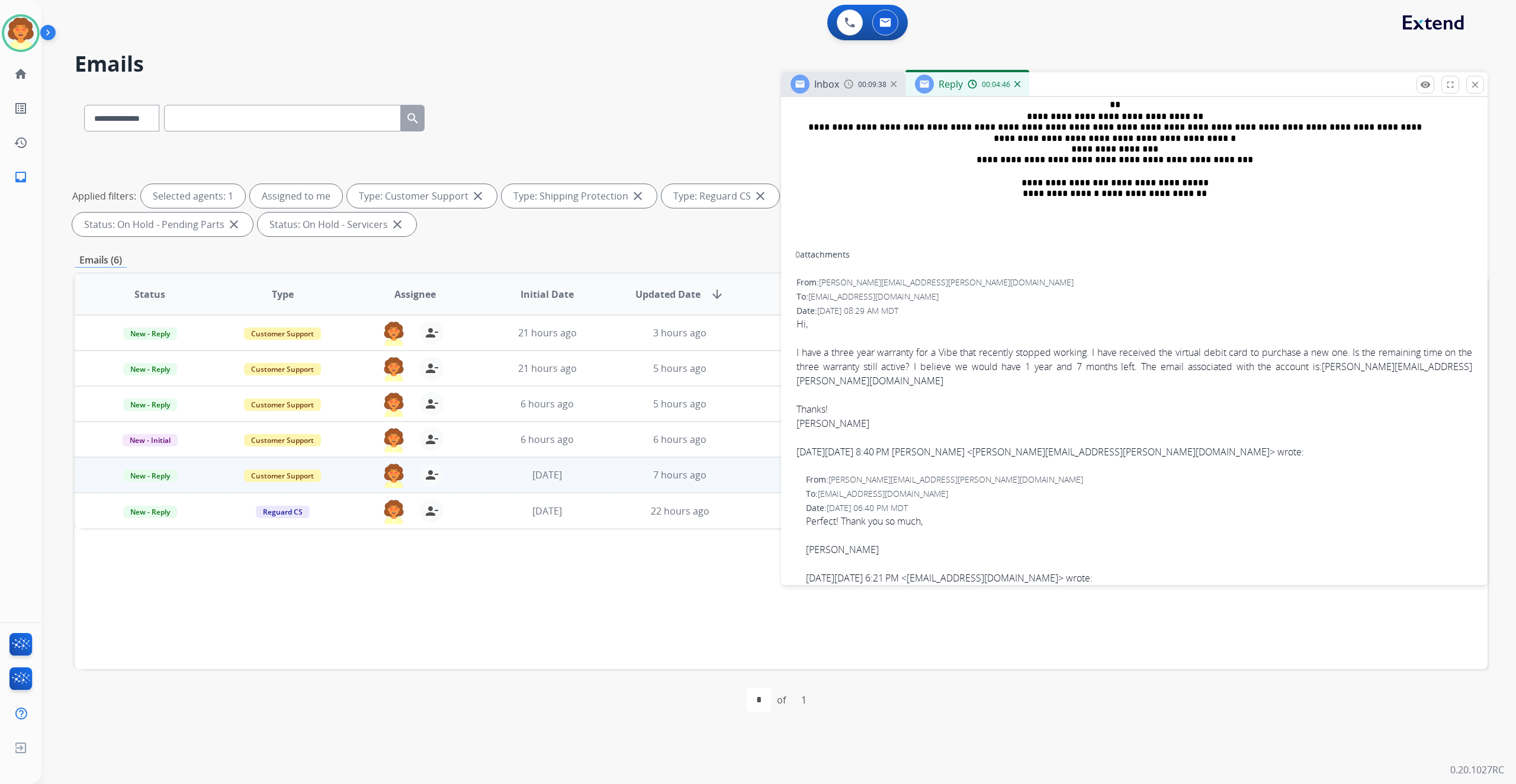
scroll to position [552, 0]
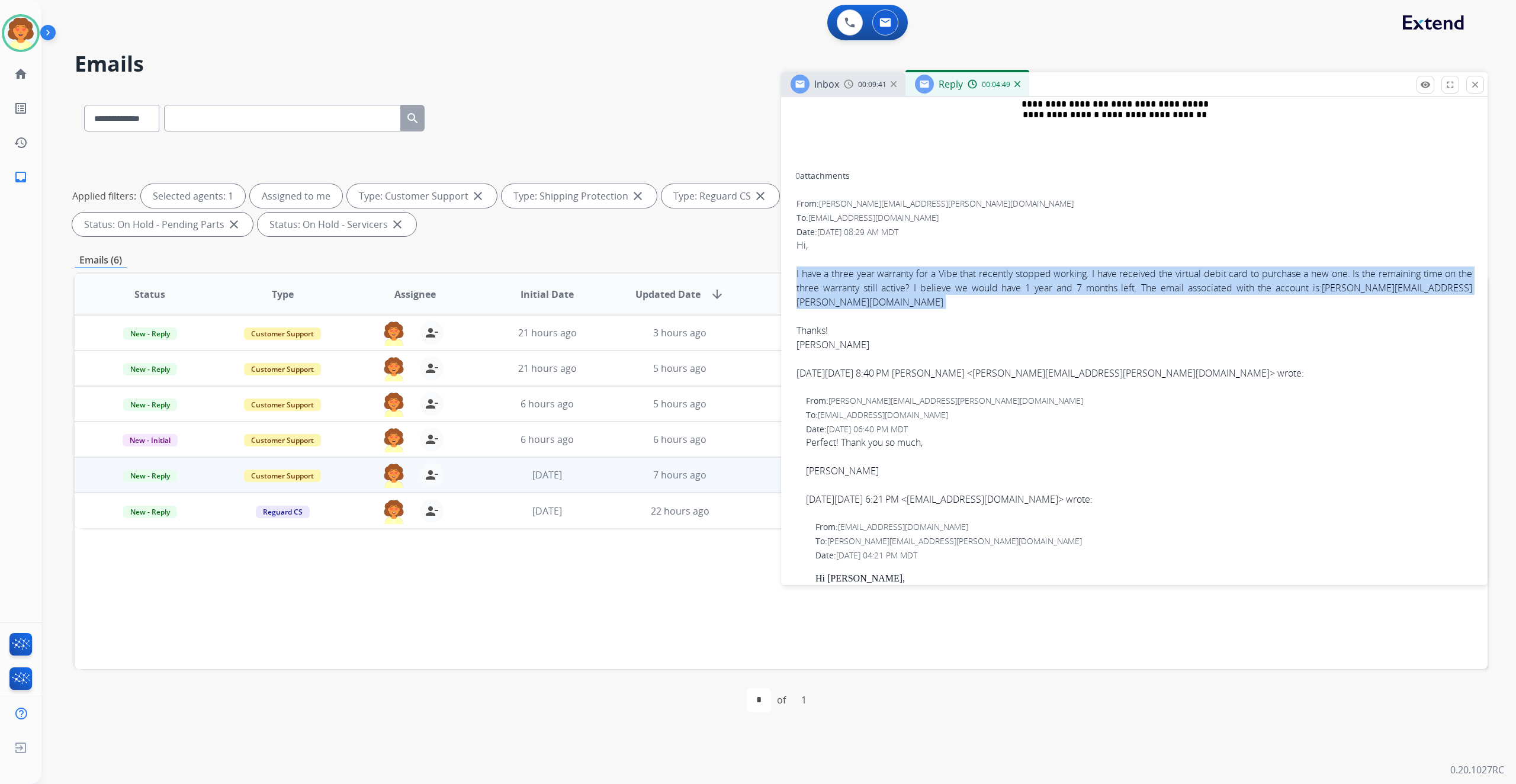
drag, startPoint x: 805, startPoint y: 557, endPoint x: 993, endPoint y: 624, distance: 199.6
click at [993, 309] on div "I have a three year warranty for a Vibe that recently stopped working. I have r…" at bounding box center [1134, 287] width 675 height 42
copy div "I have a three year warranty for a Vibe that recently stopped working. I have r…"
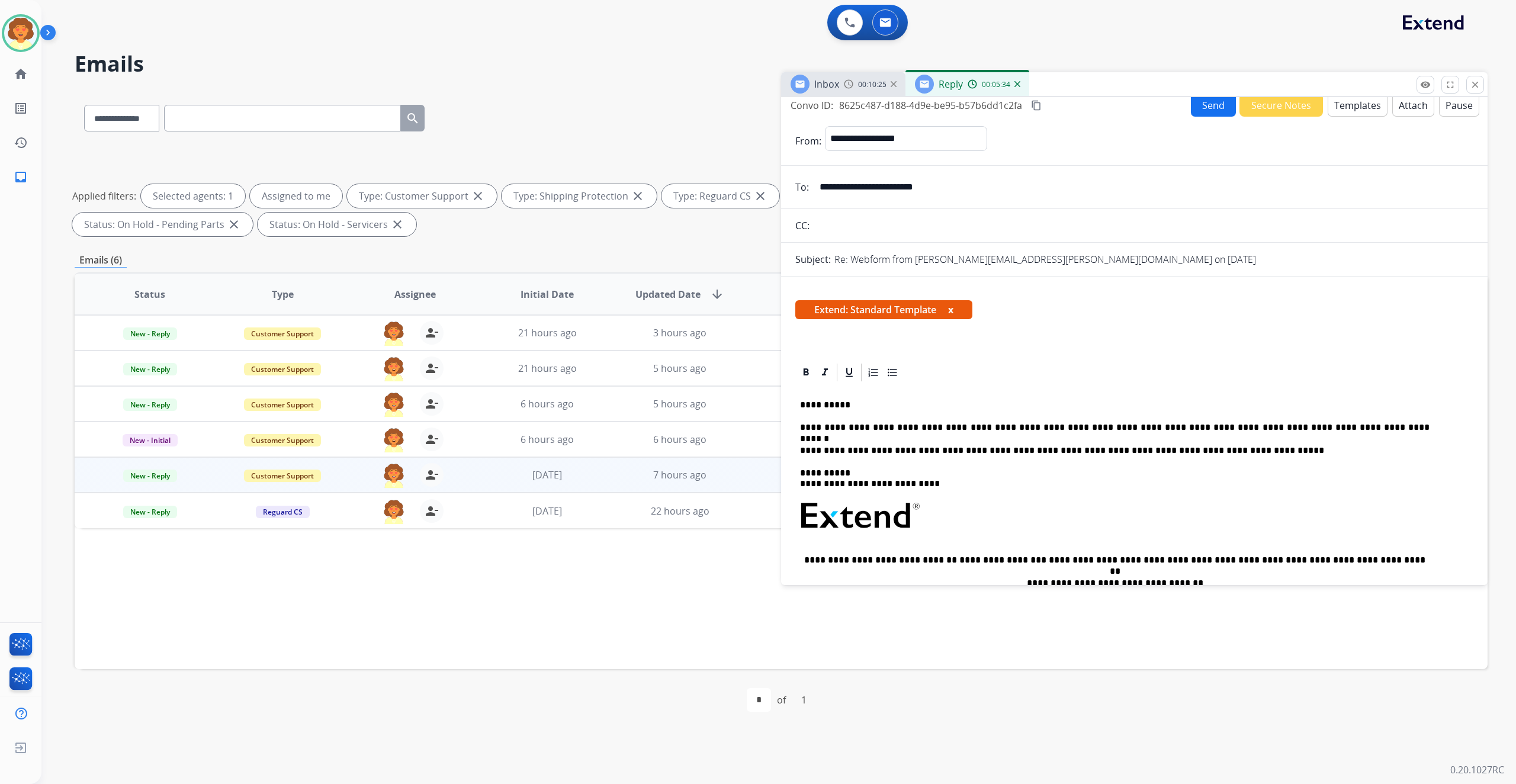
scroll to position [0, 0]
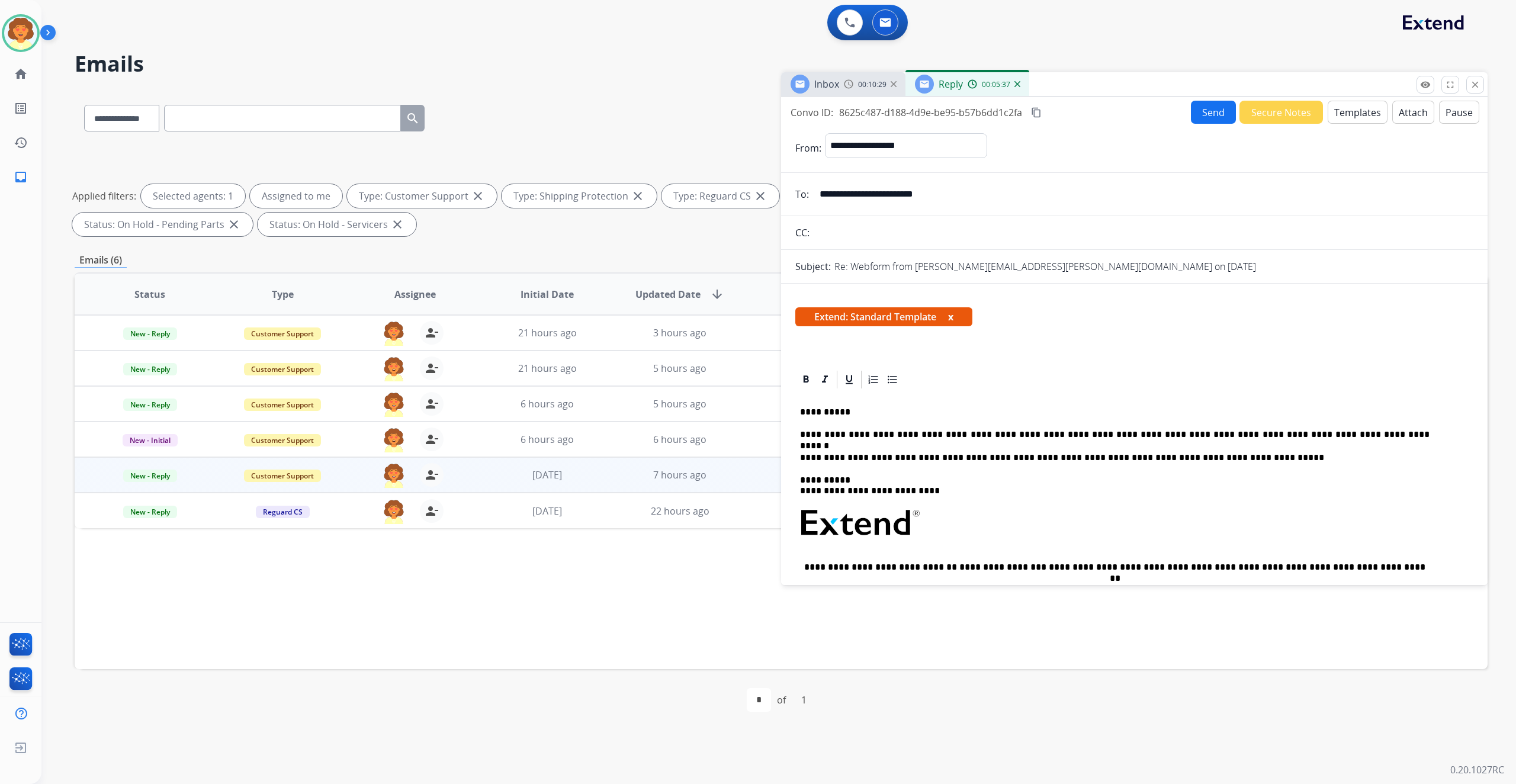
drag, startPoint x: 794, startPoint y: 152, endPoint x: 968, endPoint y: 173, distance: 175.3
click at [968, 124] on div "Convo ID: 8625c487-d188-4d9e-be95-b57b6dd1c2fa content_copy Send Secure Notes T…" at bounding box center [1133, 112] width 706 height 23
copy div "Convo ID: 8625c487-d188-4d9e-be95-b57b6dd1c2fa"
click at [1190, 124] on button "Send" at bounding box center [1213, 112] width 45 height 23
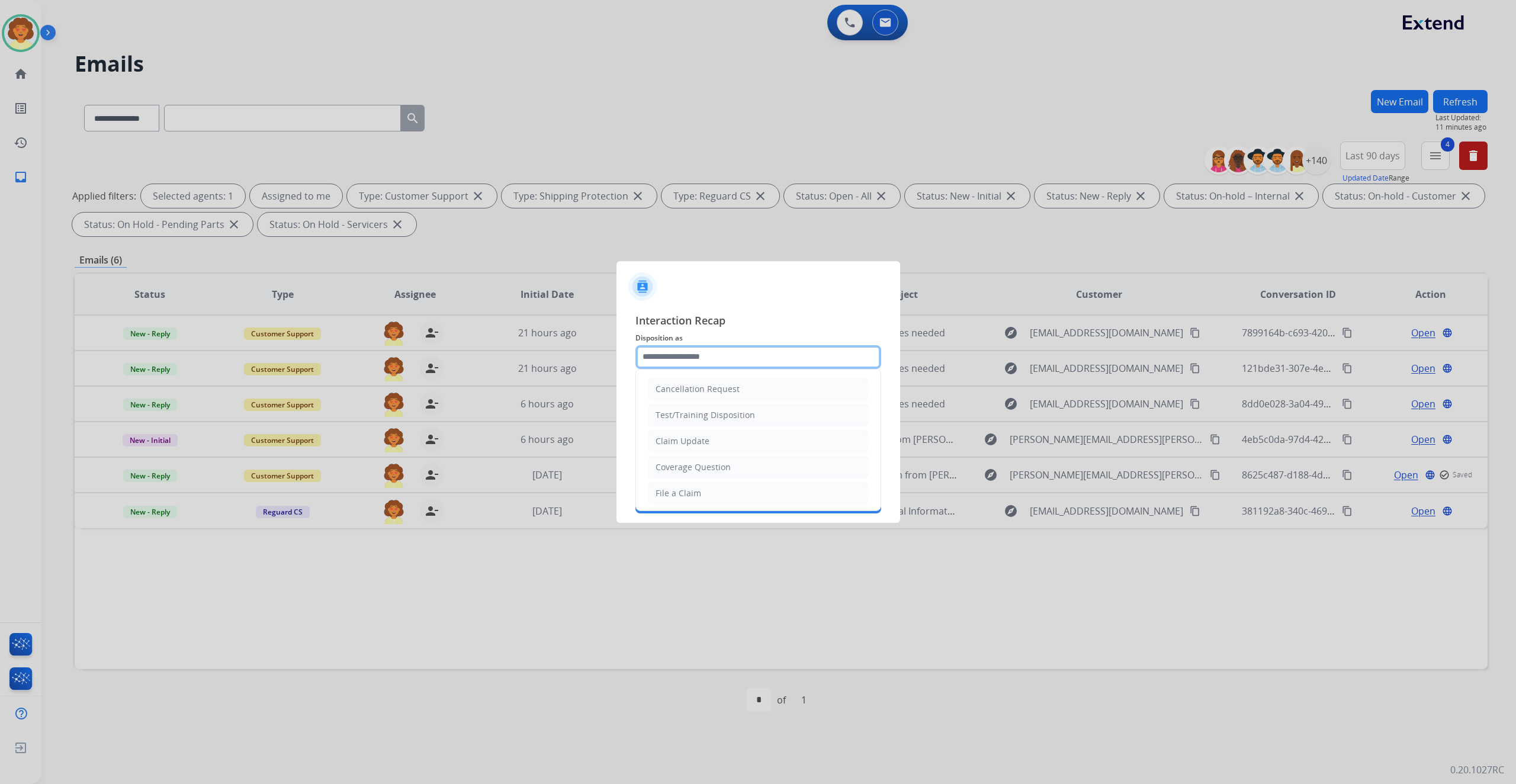
click at [753, 345] on input "text" at bounding box center [758, 356] width 246 height 23
click at [709, 446] on div "Claim Update" at bounding box center [682, 441] width 53 height 12
type input "**********"
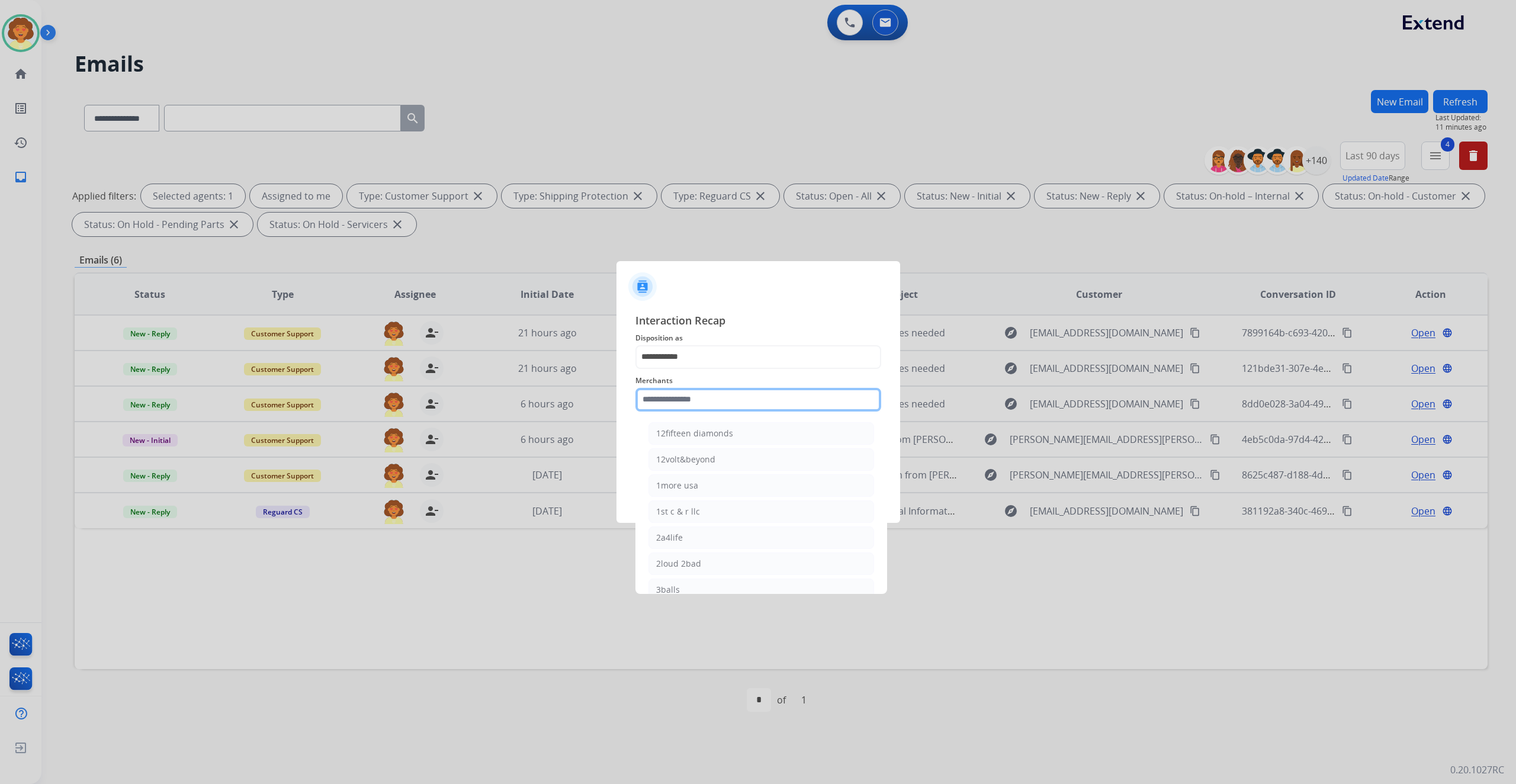
click at [691, 389] on input "text" at bounding box center [758, 399] width 246 height 23
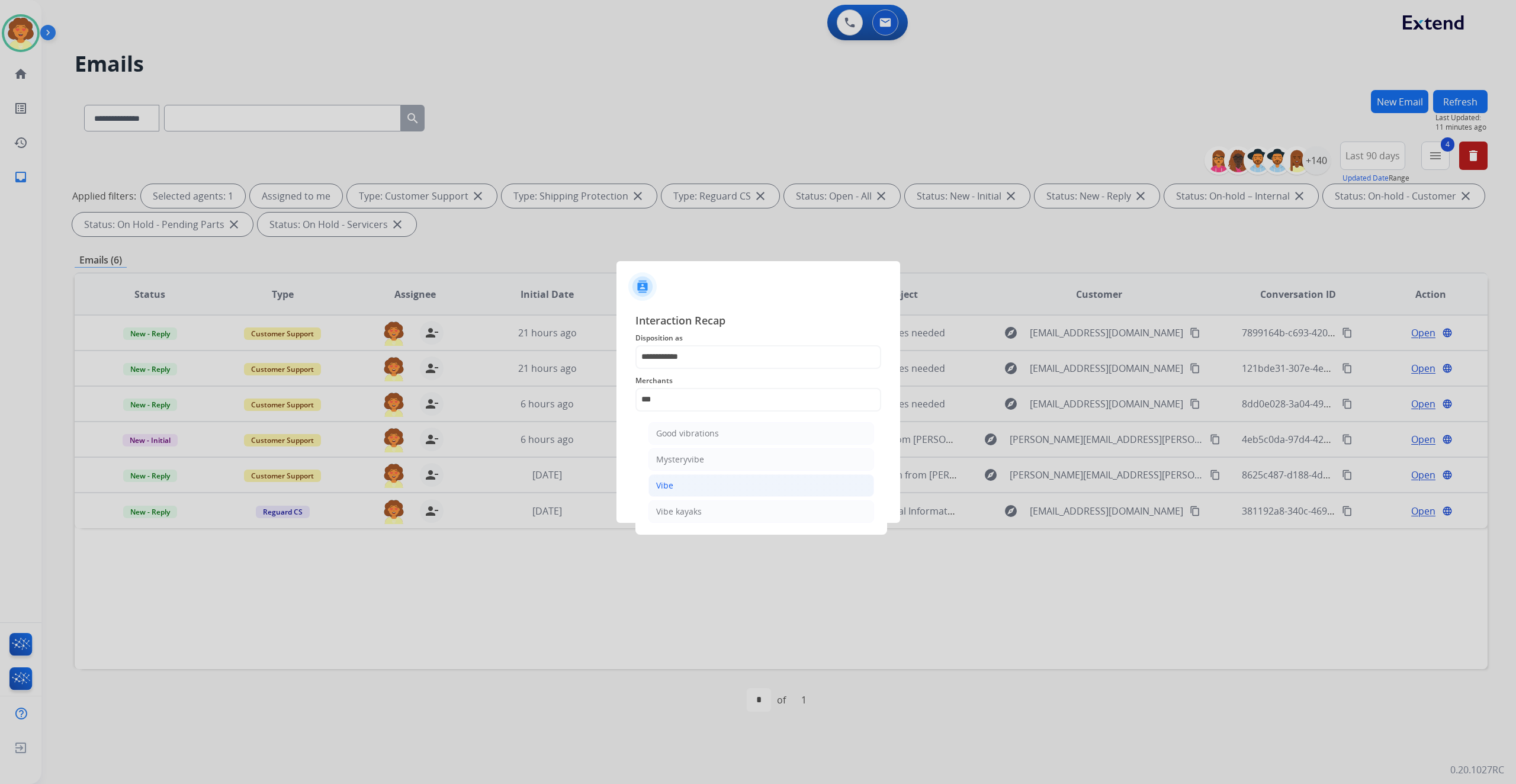
click at [674, 491] on div "Vibe" at bounding box center [664, 485] width 17 height 12
type input "****"
click at [702, 459] on input "text" at bounding box center [758, 446] width 246 height 23
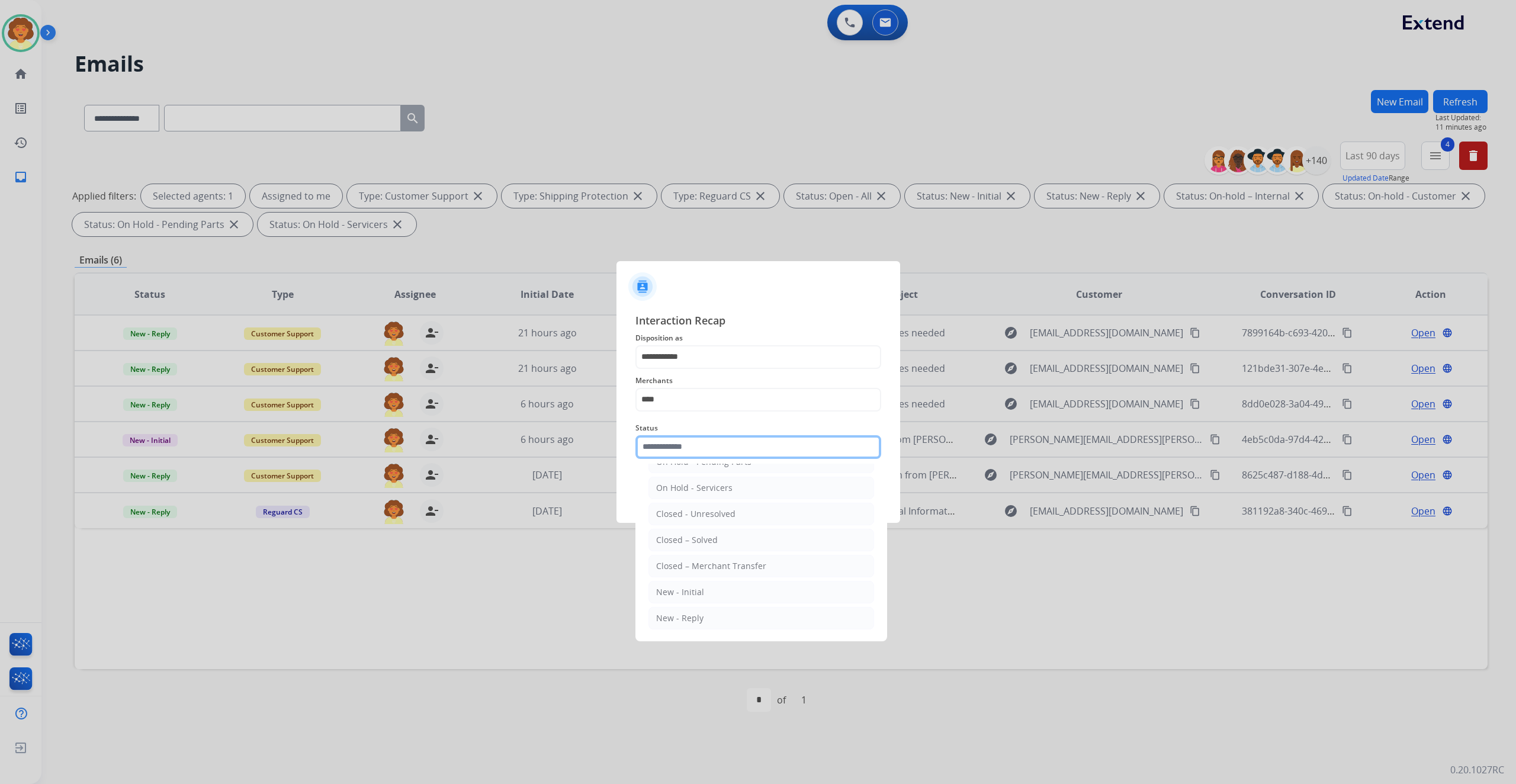
scroll to position [158, 0]
click at [718, 546] on div "Closed – Solved" at bounding box center [687, 539] width 62 height 12
type input "**********"
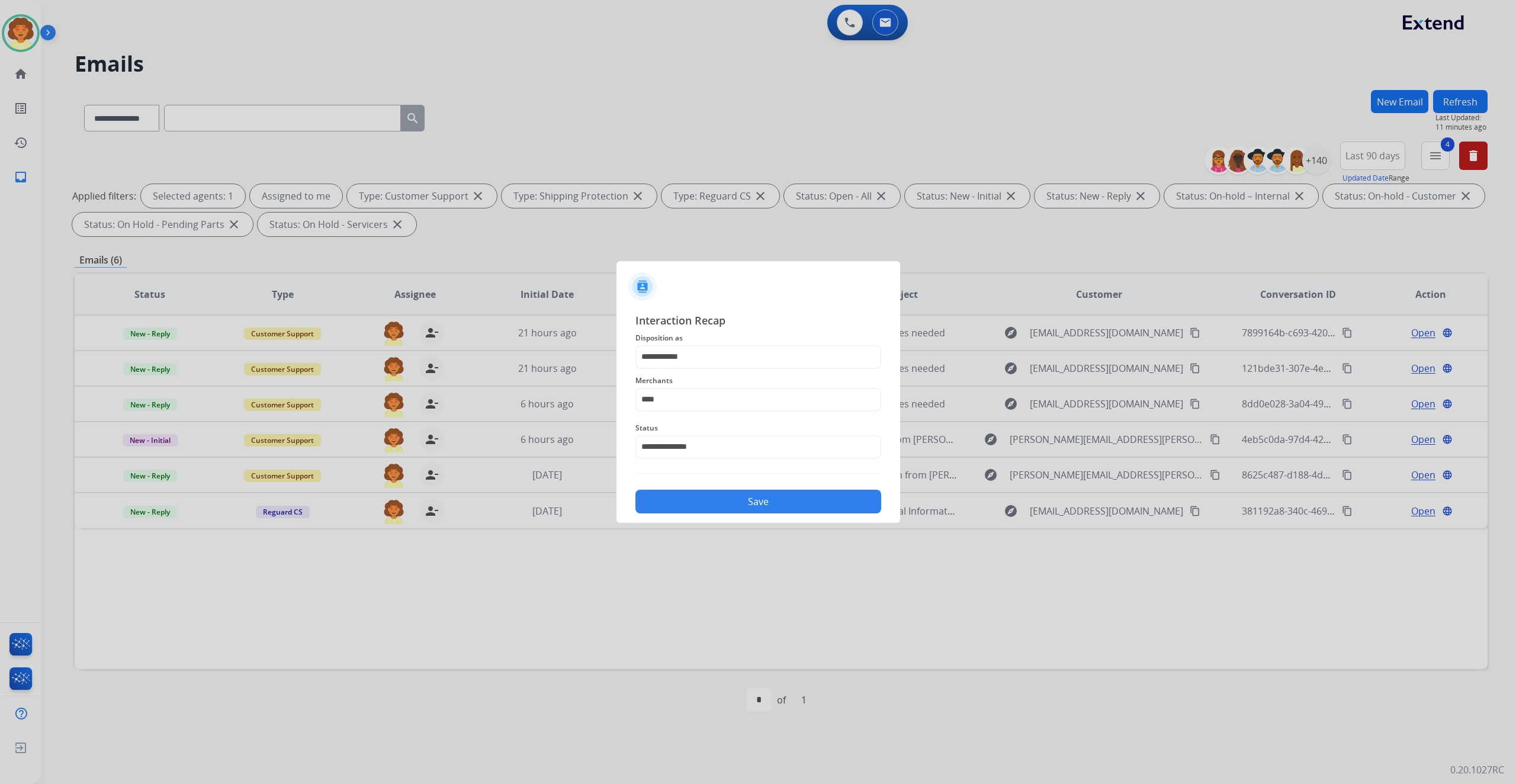
click at [763, 513] on button "Save" at bounding box center [758, 501] width 246 height 23
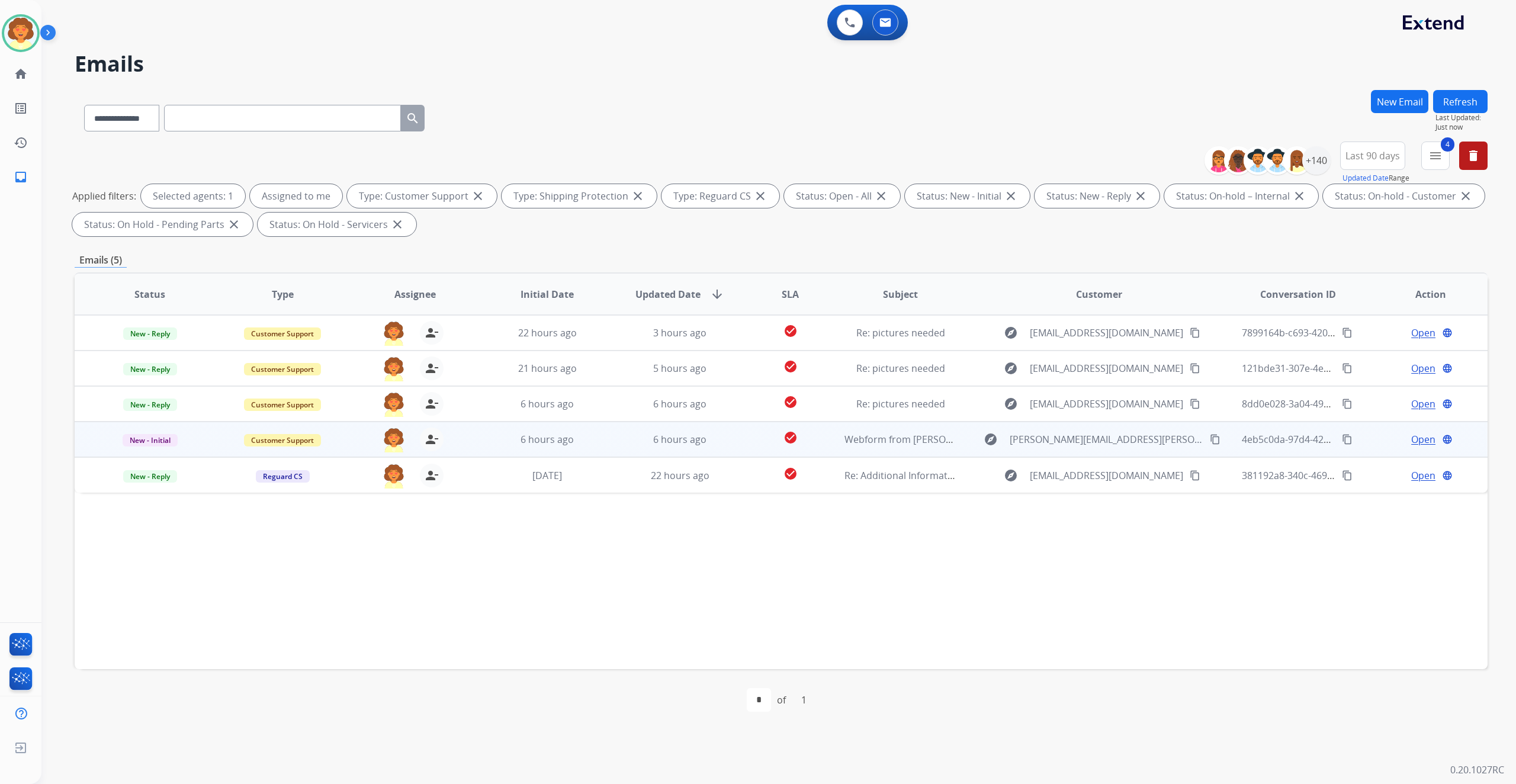
click at [1415, 446] on span "Open" at bounding box center [1423, 439] width 24 height 14
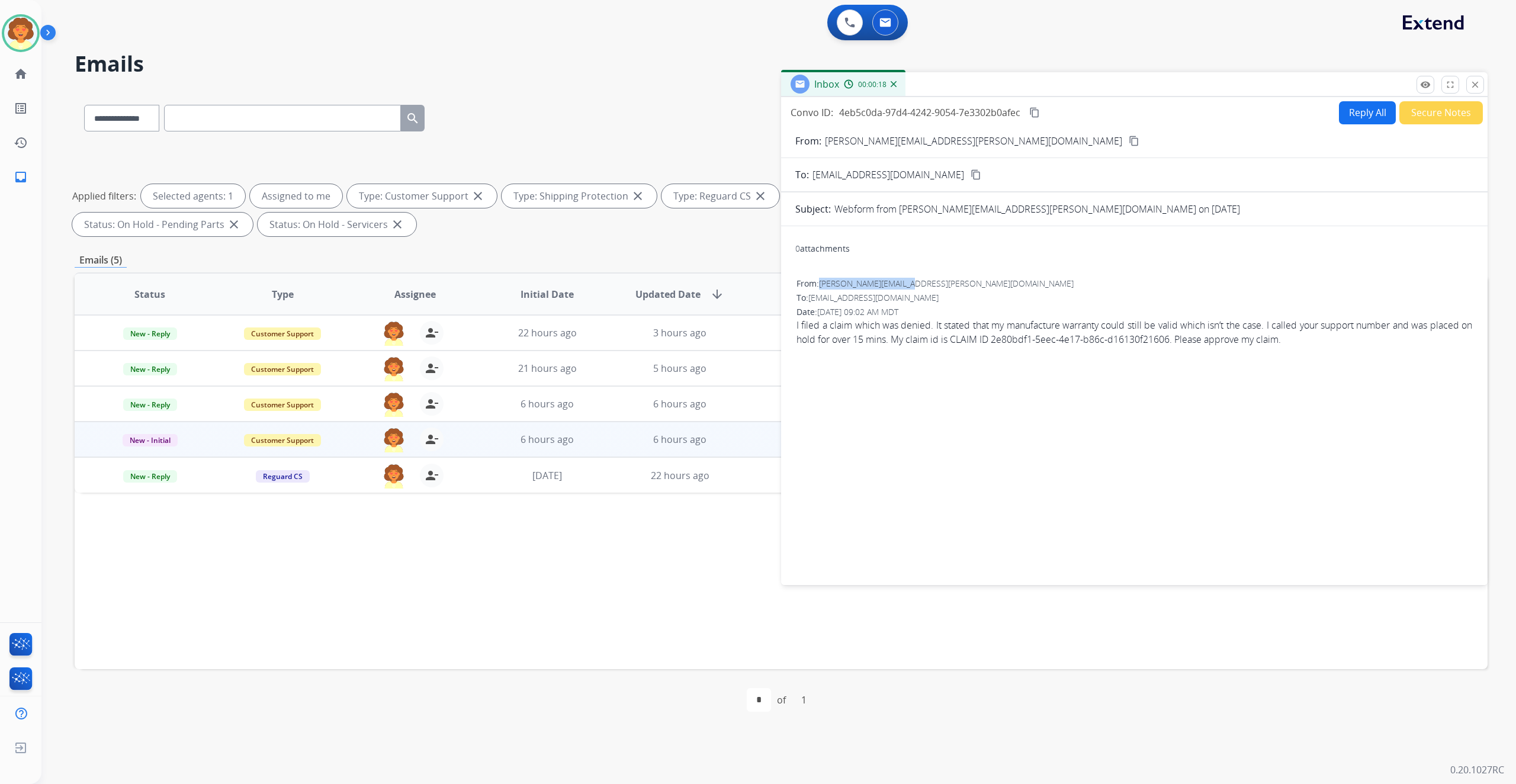
drag, startPoint x: 841, startPoint y: 405, endPoint x: 967, endPoint y: 406, distance: 126.0
click at [967, 290] on div "From: [PERSON_NAME][EMAIL_ADDRESS][PERSON_NAME][DOMAIN_NAME]" at bounding box center [1134, 283] width 675 height 12
copy span "[PERSON_NAME][EMAIL_ADDRESS][PERSON_NAME][DOMAIN_NAME]"
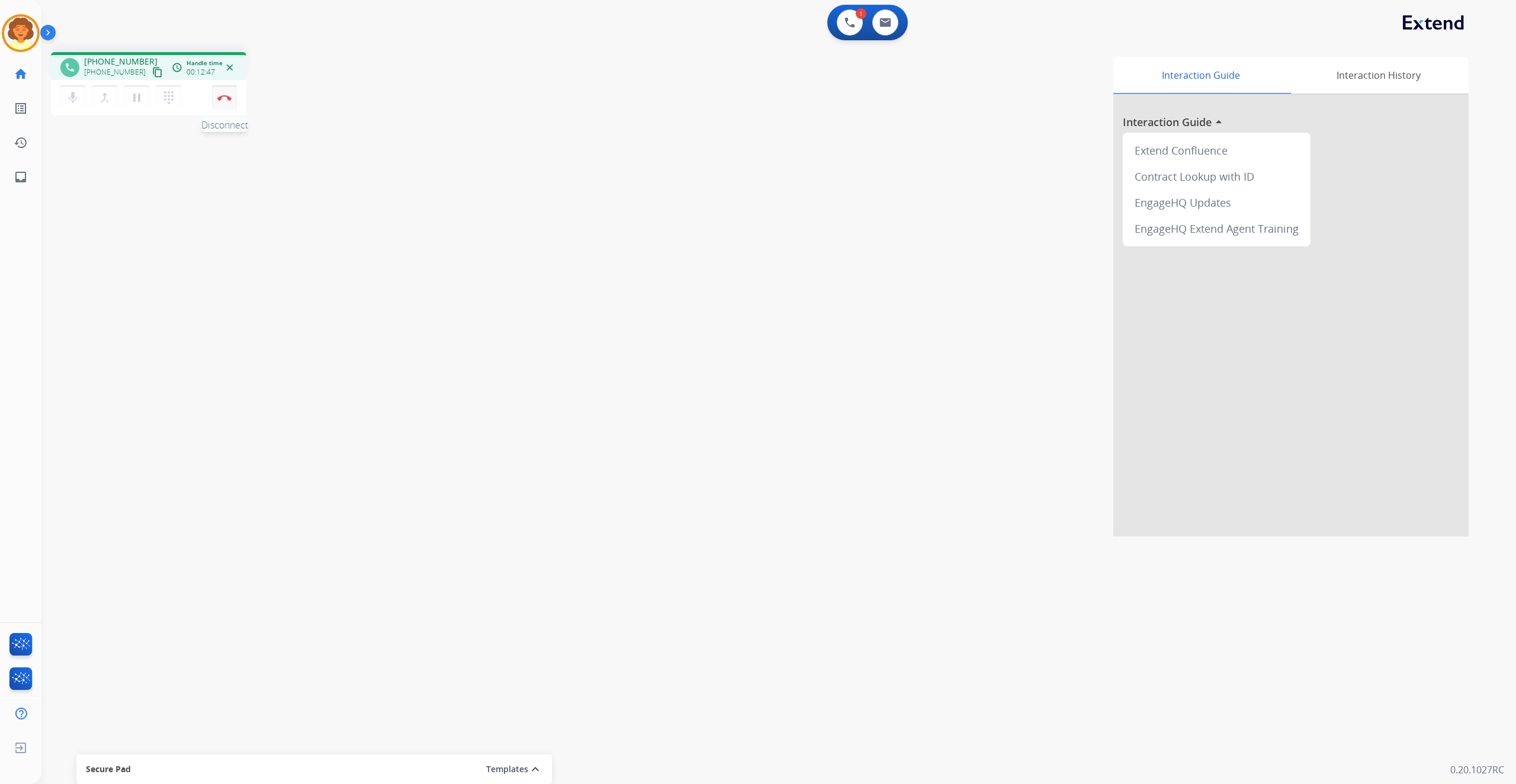
click at [222, 100] on img at bounding box center [224, 98] width 14 height 6
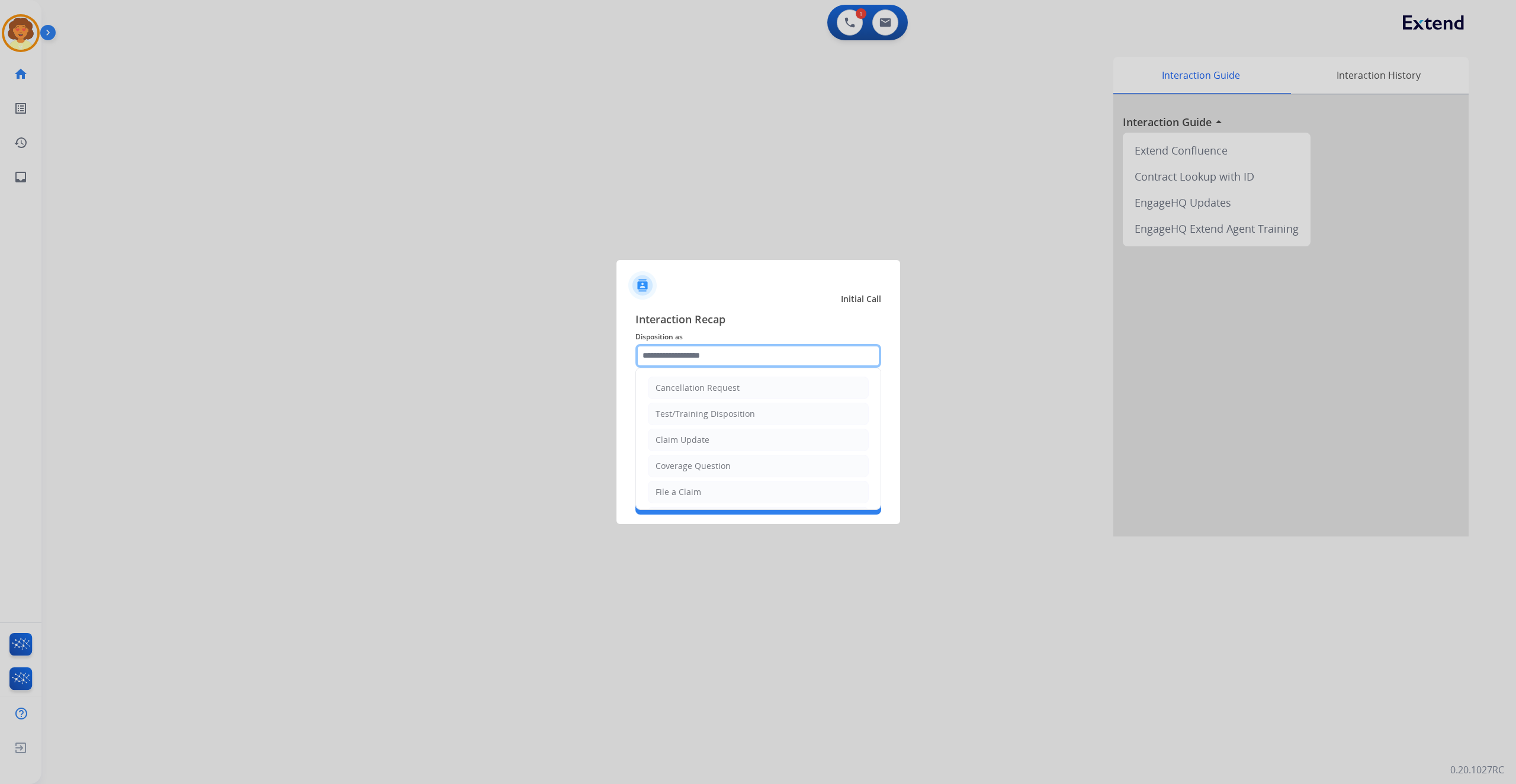
click at [744, 344] on input "text" at bounding box center [758, 355] width 246 height 23
click at [709, 445] on div "Claim Update" at bounding box center [682, 440] width 53 height 12
type input "**********"
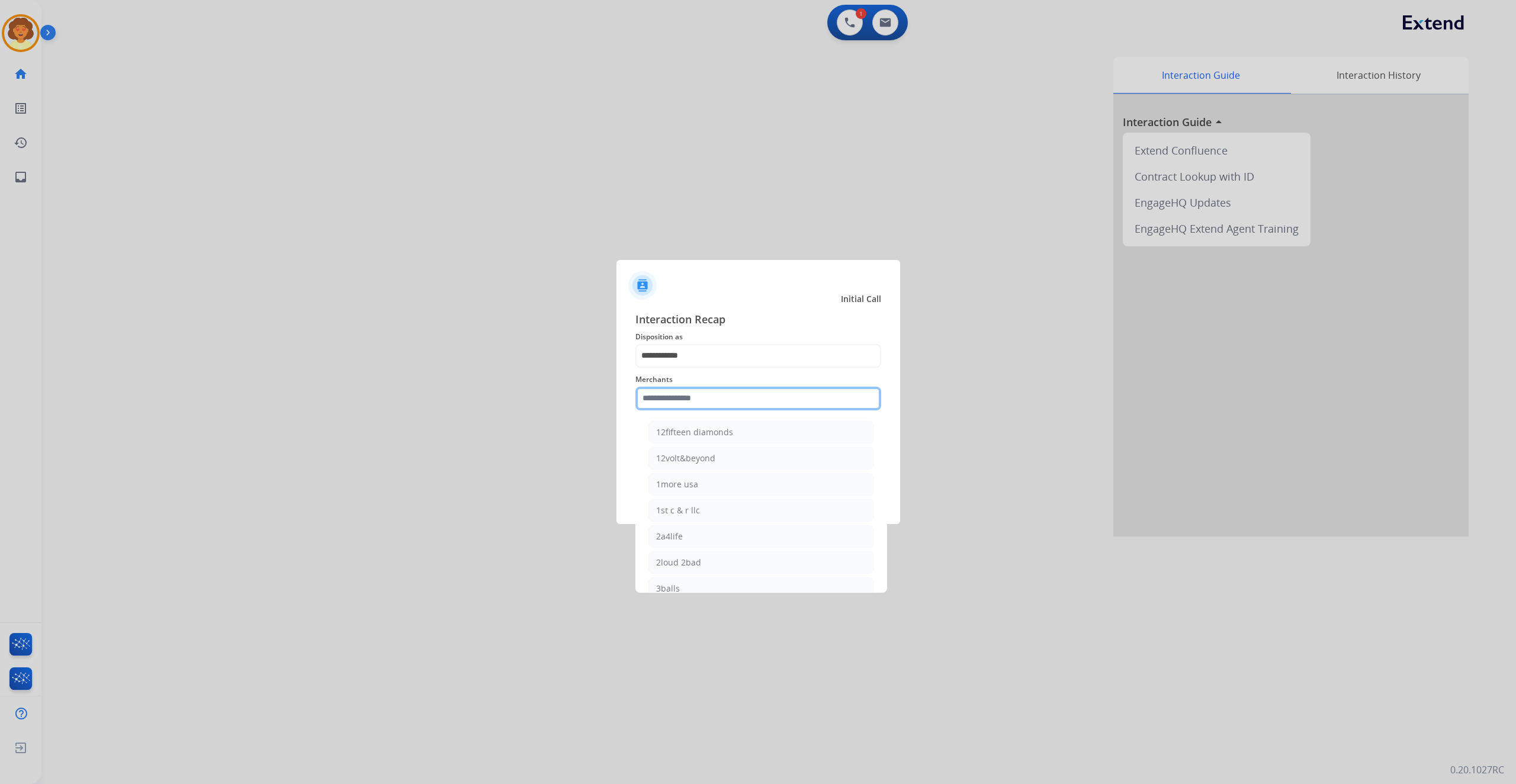
click at [733, 396] on input "text" at bounding box center [758, 398] width 246 height 23
click at [733, 438] on div "Bed bath & beyond" at bounding box center [693, 431] width 76 height 12
type input "**********"
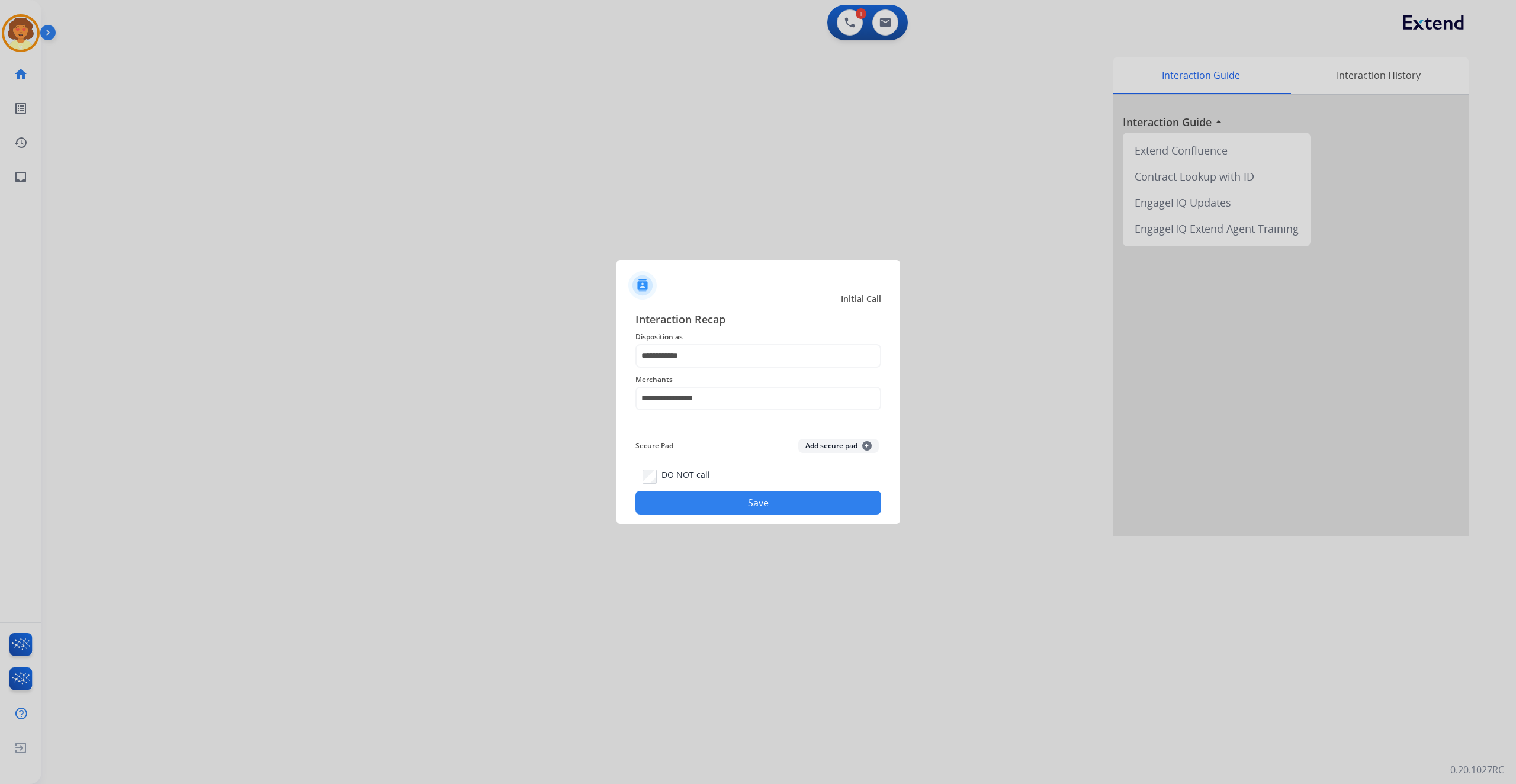
drag, startPoint x: 750, startPoint y: 545, endPoint x: 789, endPoint y: 533, distance: 40.8
click at [751, 514] on button "Save" at bounding box center [758, 502] width 246 height 23
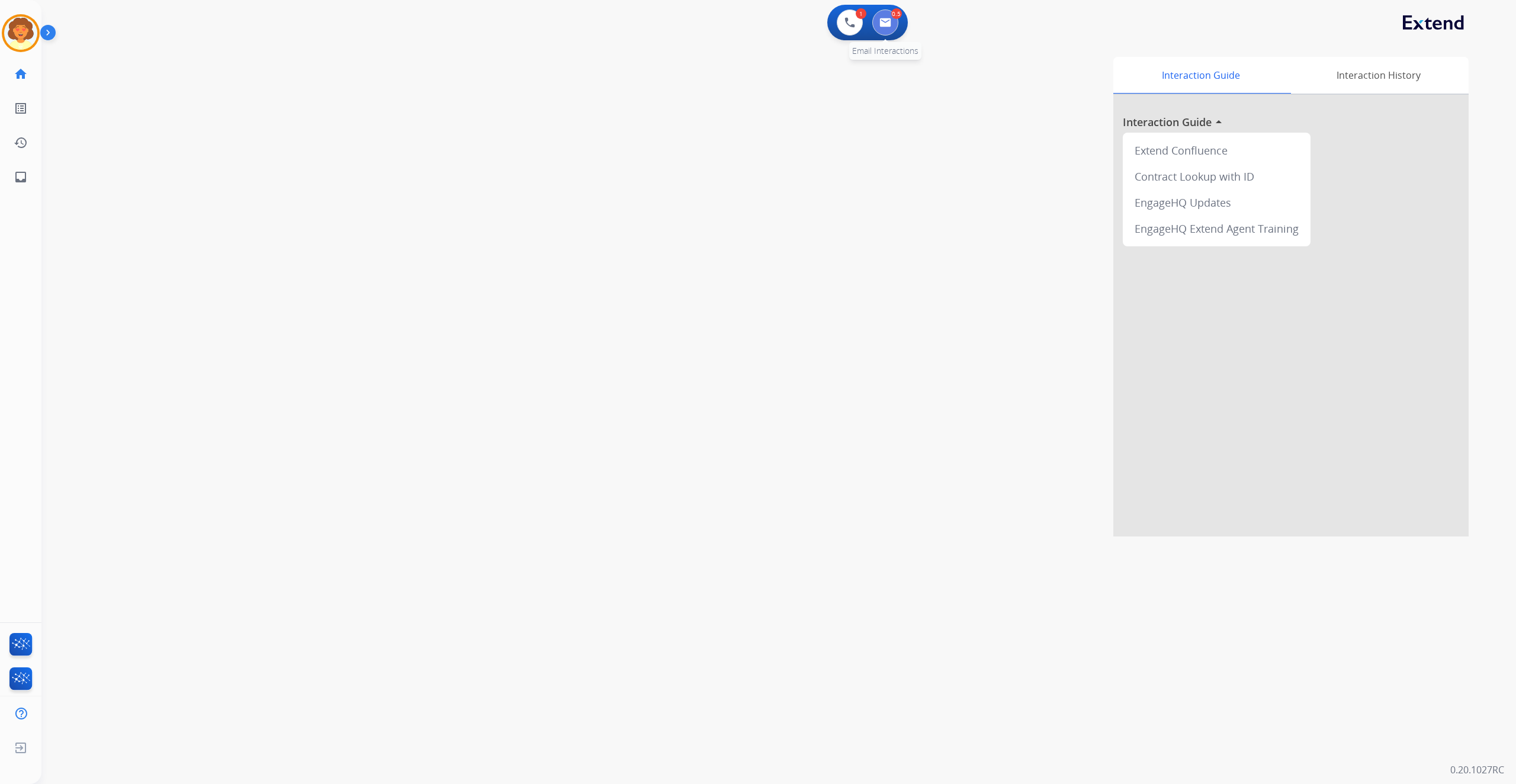
click at [877, 36] on button at bounding box center [886, 23] width 26 height 26
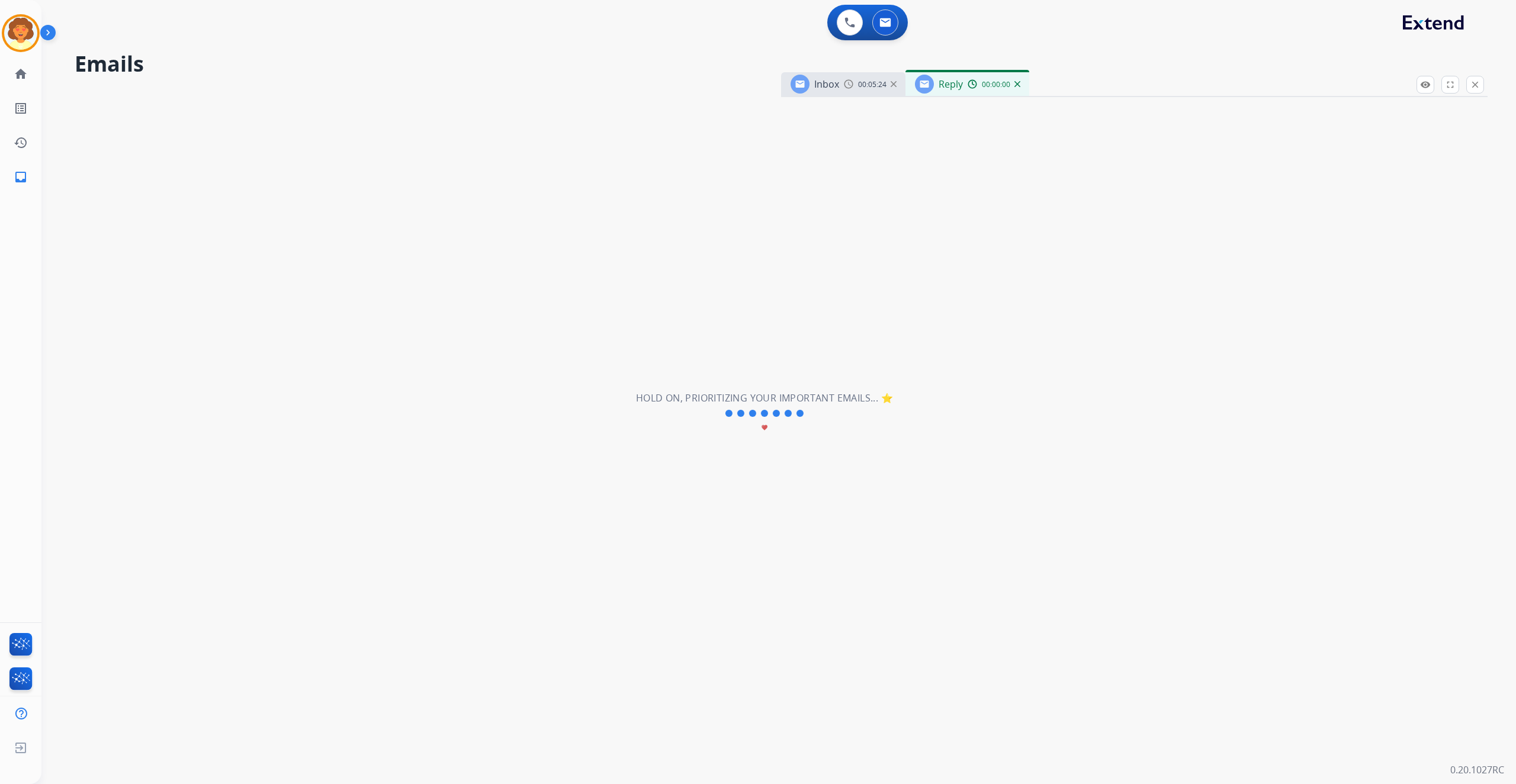
select select "**********"
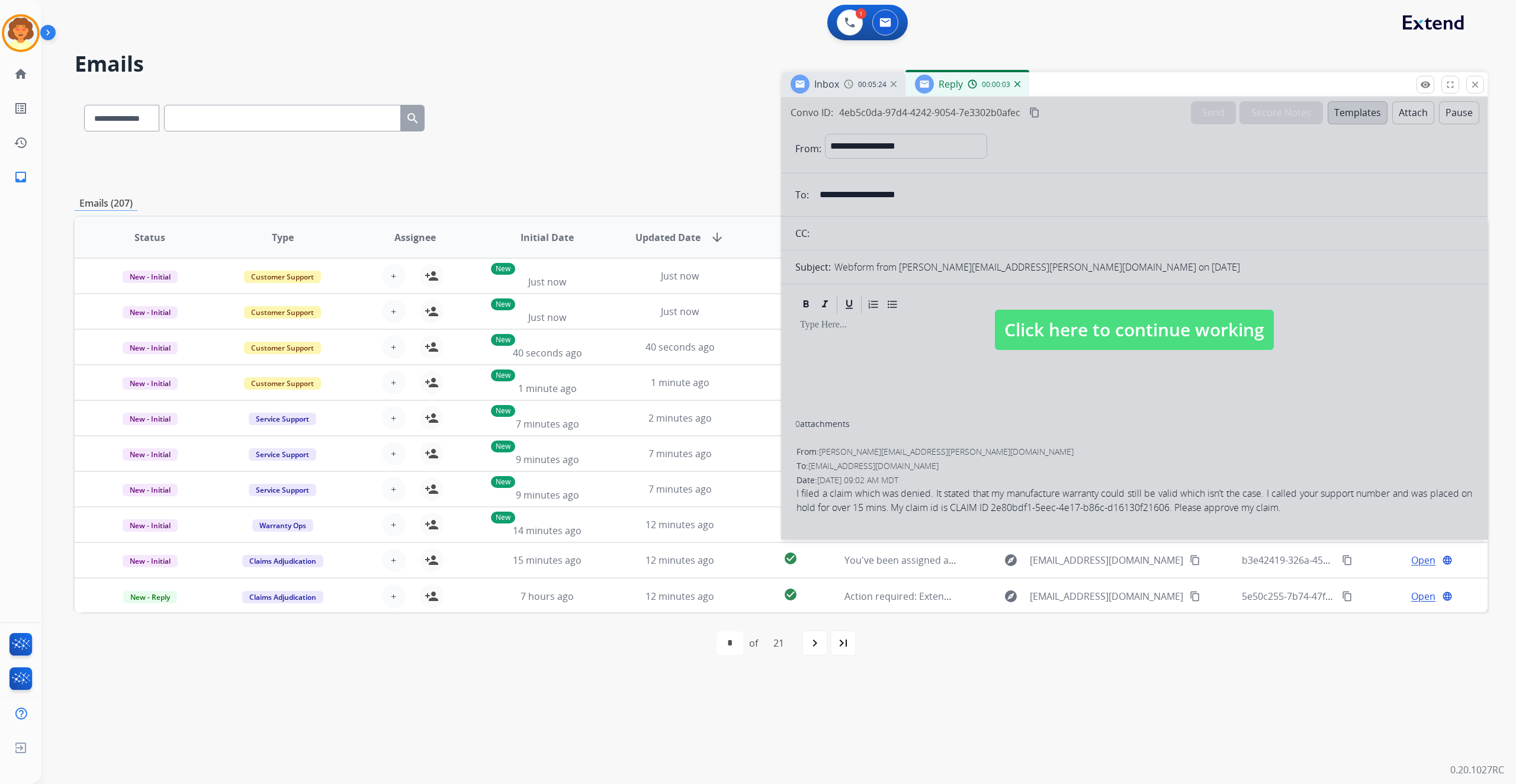
click at [1034, 500] on div at bounding box center [1133, 317] width 706 height 442
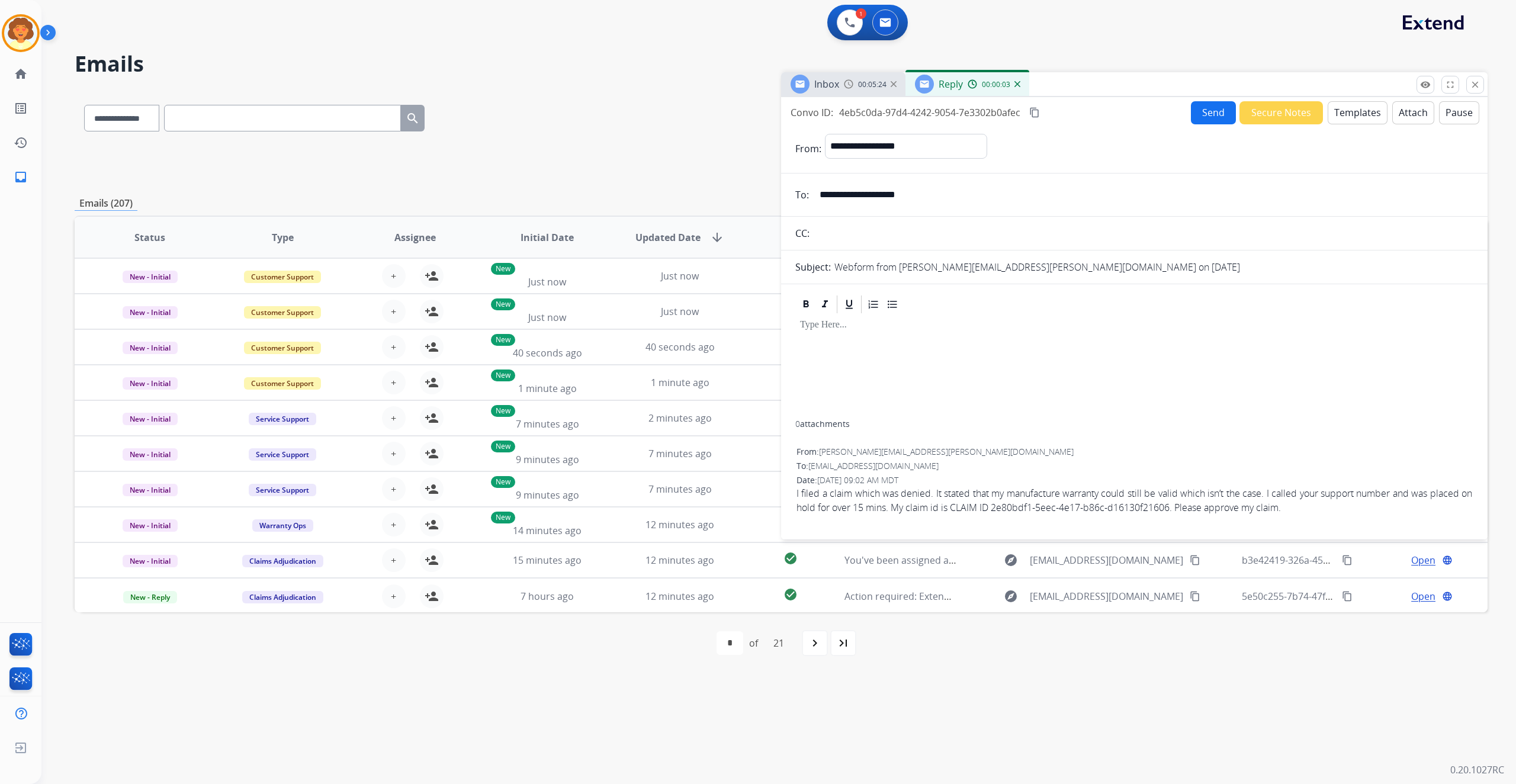
select select
drag, startPoint x: 839, startPoint y: 579, endPoint x: 957, endPoint y: 571, distance: 118.3
click at [957, 458] on div "From: [PERSON_NAME][EMAIL_ADDRESS][PERSON_NAME][DOMAIN_NAME]" at bounding box center [1134, 451] width 675 height 12
copy div "[PERSON_NAME][EMAIL_ADDRESS][PERSON_NAME][DOMAIN_NAME]"
drag, startPoint x: 794, startPoint y: 153, endPoint x: 965, endPoint y: 164, distance: 171.4
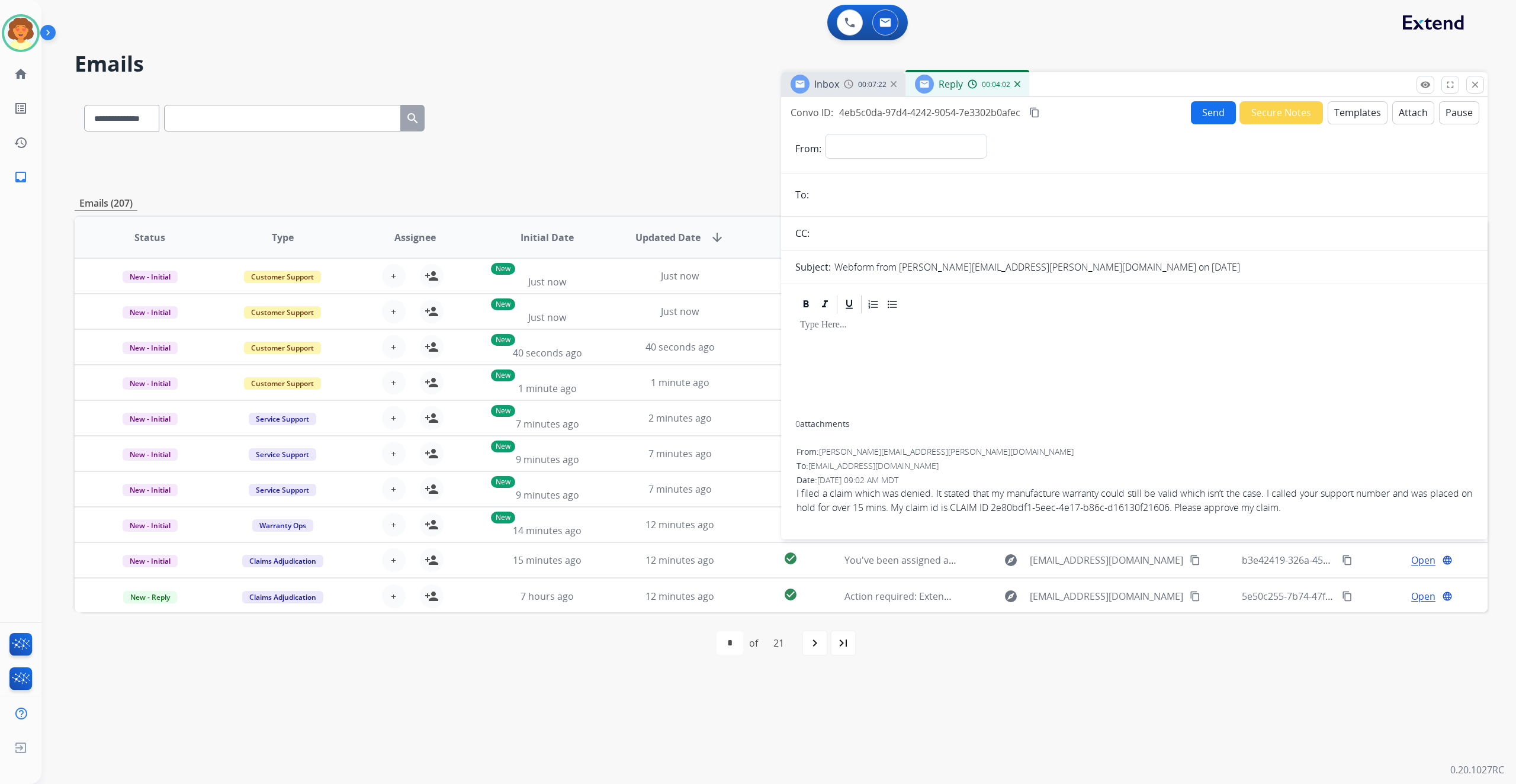
click at [965, 125] on div "Convo ID: 4eb5c0da-97d4-4242-9054-7e3302b0afec content_copy Send Secure Notes T…" at bounding box center [1133, 112] width 706 height 23
copy div "Convo ID: 4eb5c0da-97d4-4242-9054-7e3302b0afec"
click at [948, 158] on select "**********" at bounding box center [905, 145] width 161 height 23
select select "**********"
click at [847, 158] on select "**********" at bounding box center [905, 145] width 161 height 23
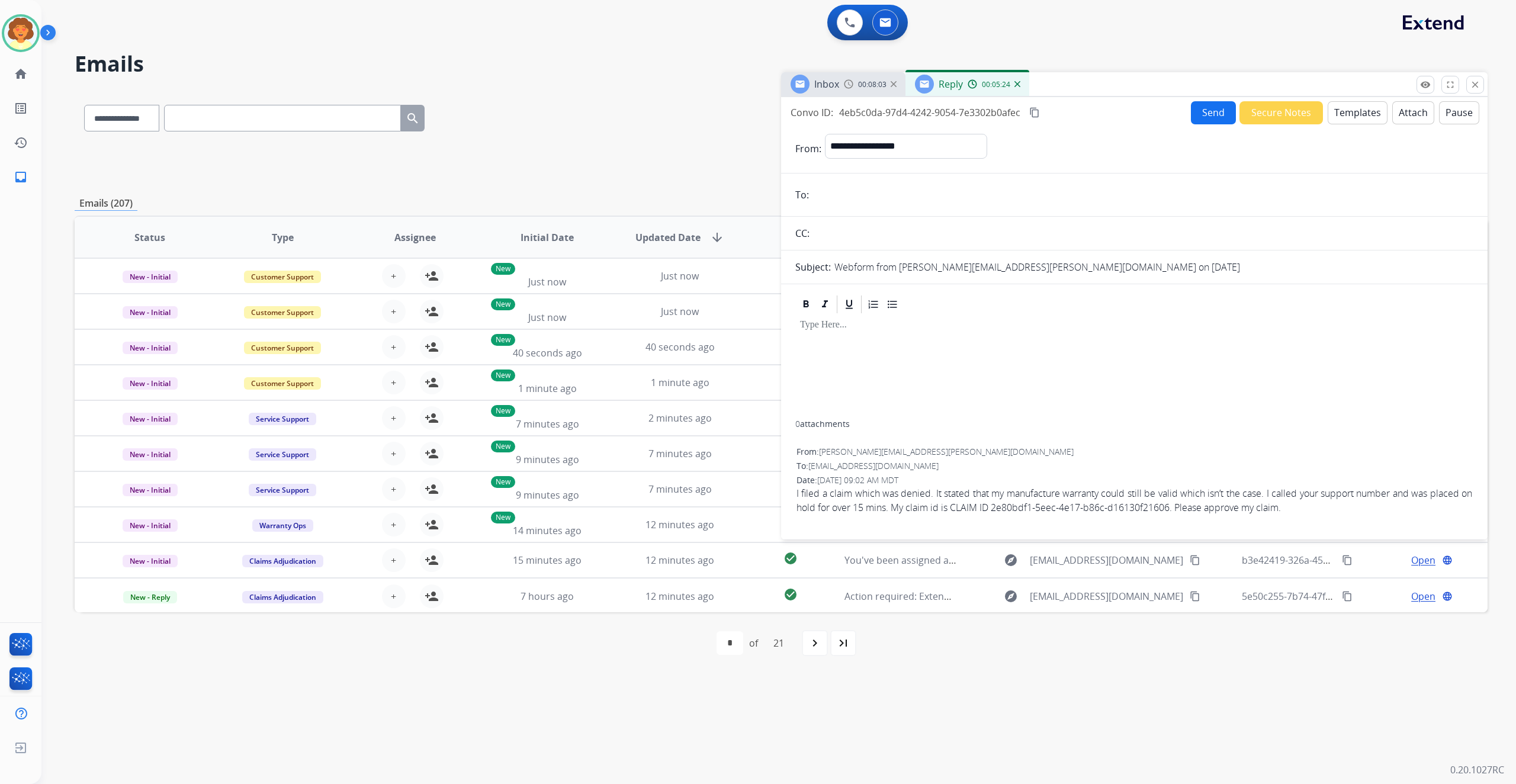
click at [860, 206] on input "email" at bounding box center [1143, 194] width 660 height 23
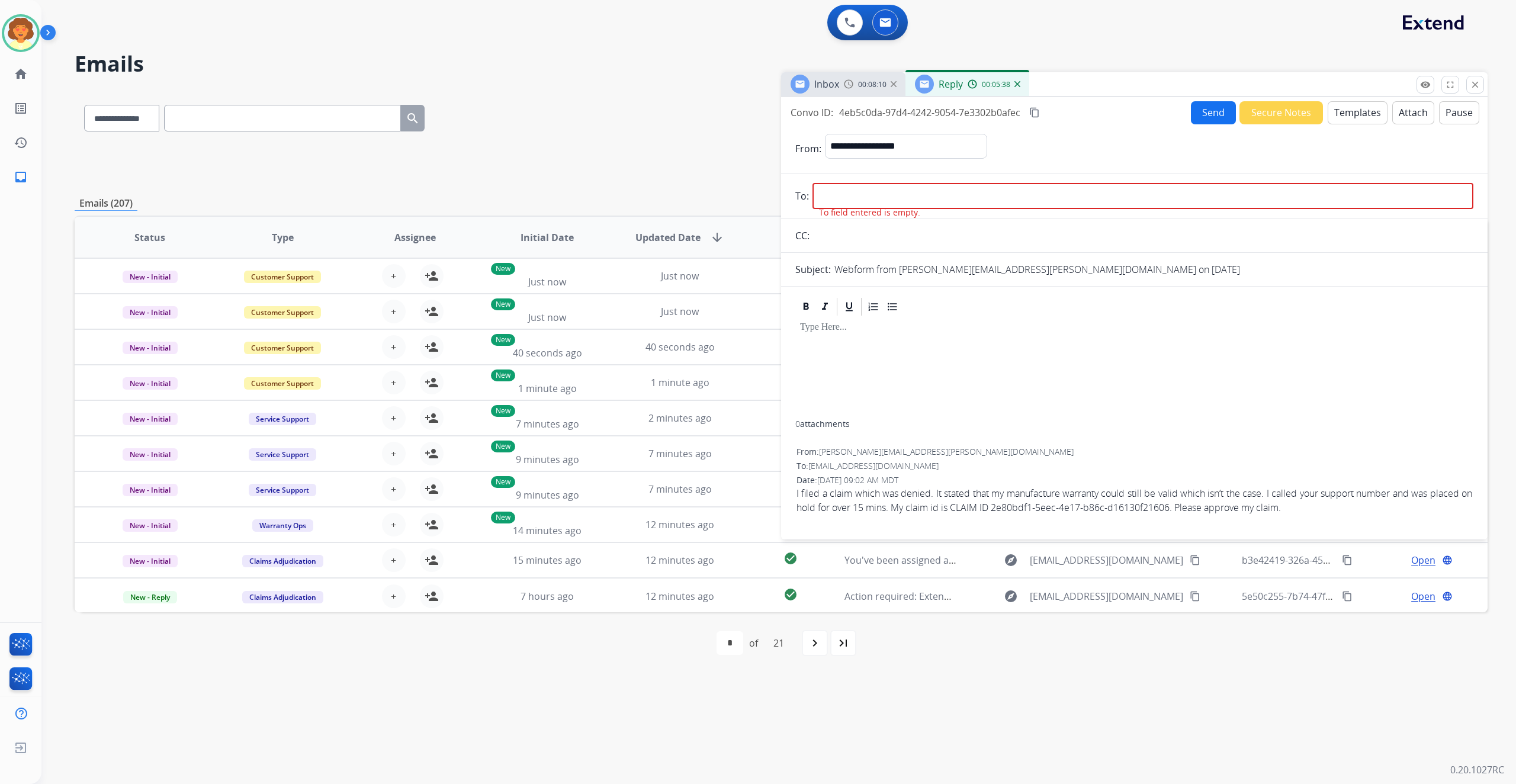
click at [853, 209] on input "email" at bounding box center [1143, 196] width 660 height 26
paste input "**********"
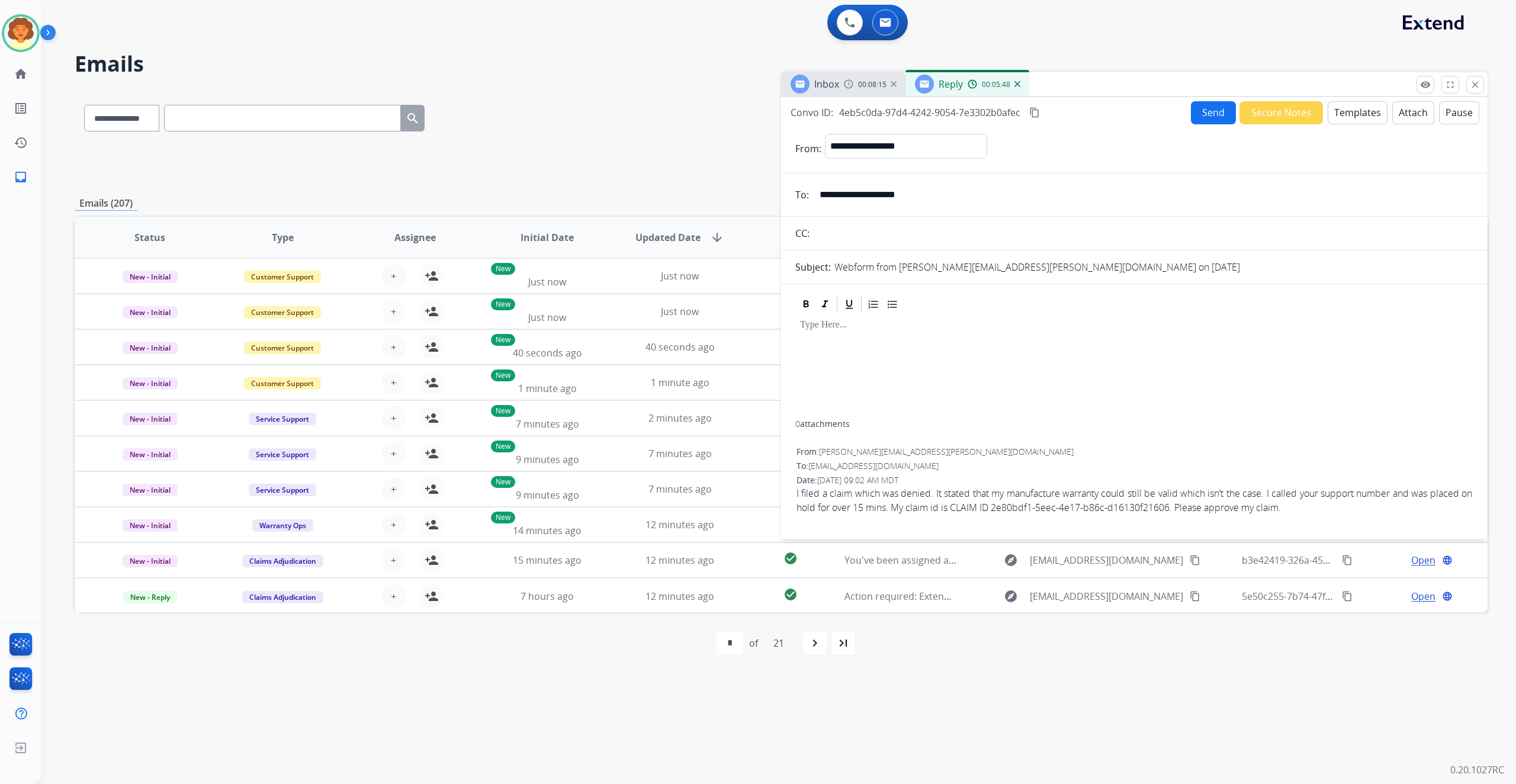
type input "**********"
click at [1327, 125] on button "Templates" at bounding box center [1357, 113] width 60 height 23
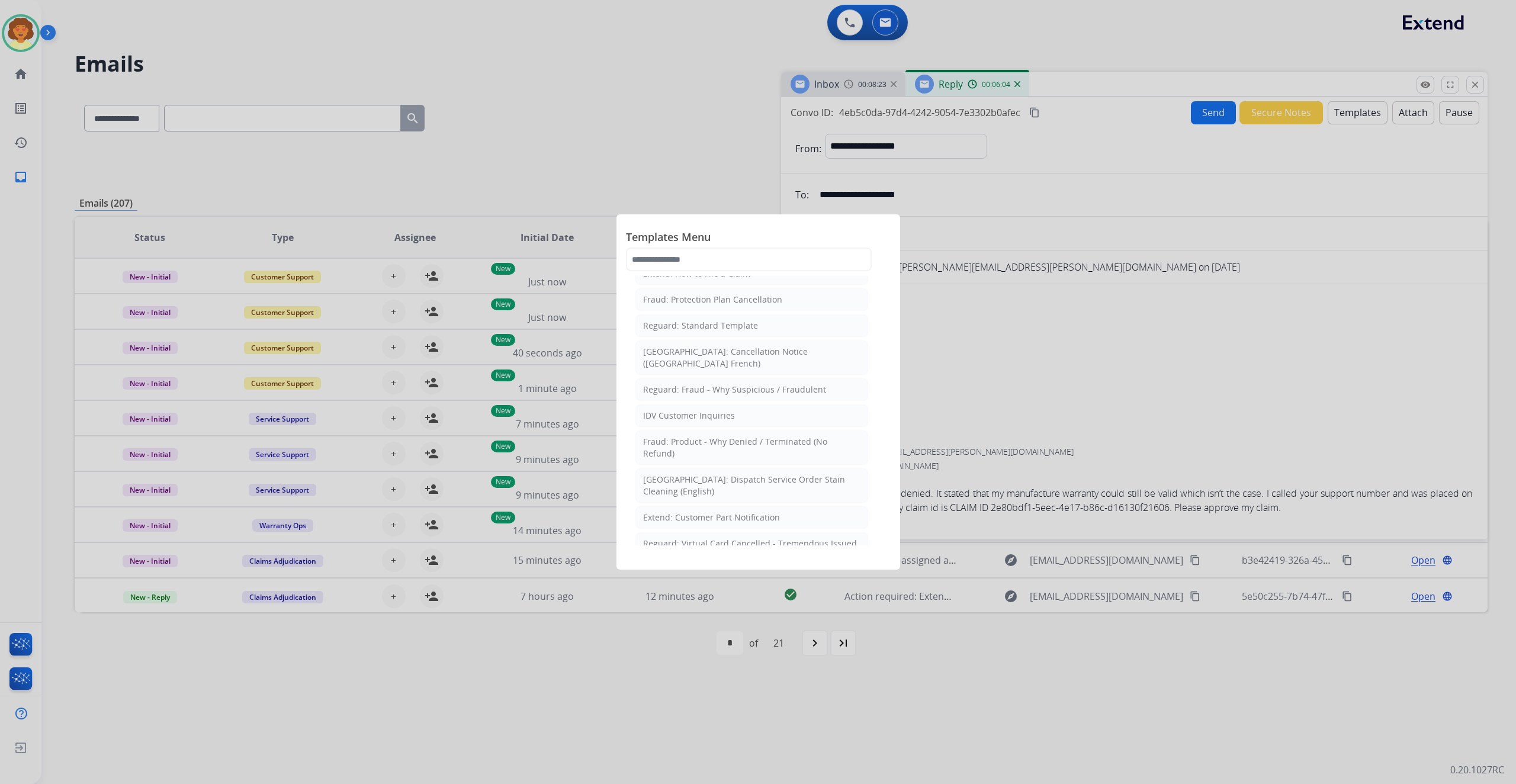
scroll to position [236, 0]
click at [720, 228] on div "Extend: Standard Template" at bounding box center [696, 221] width 108 height 12
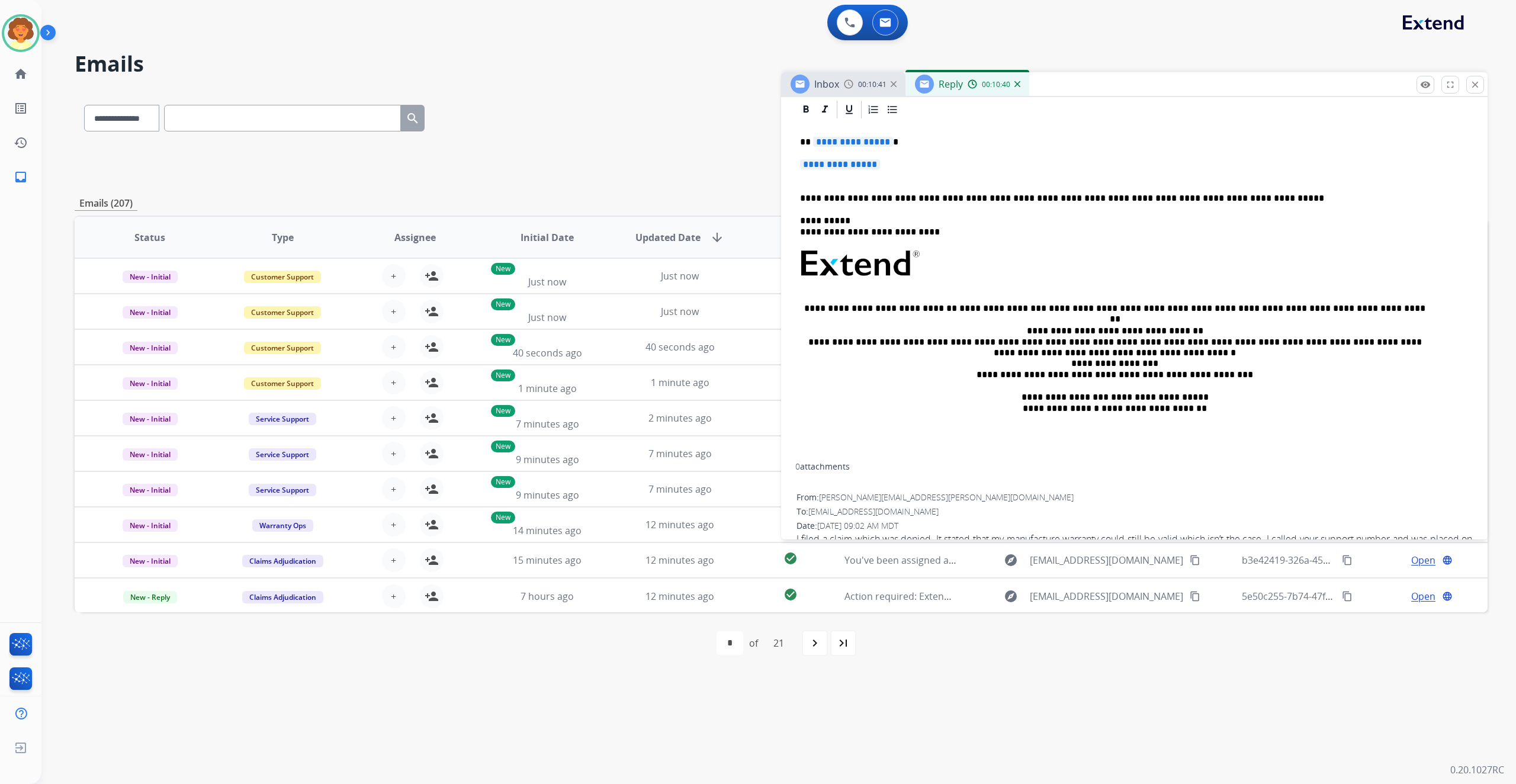
scroll to position [355, 0]
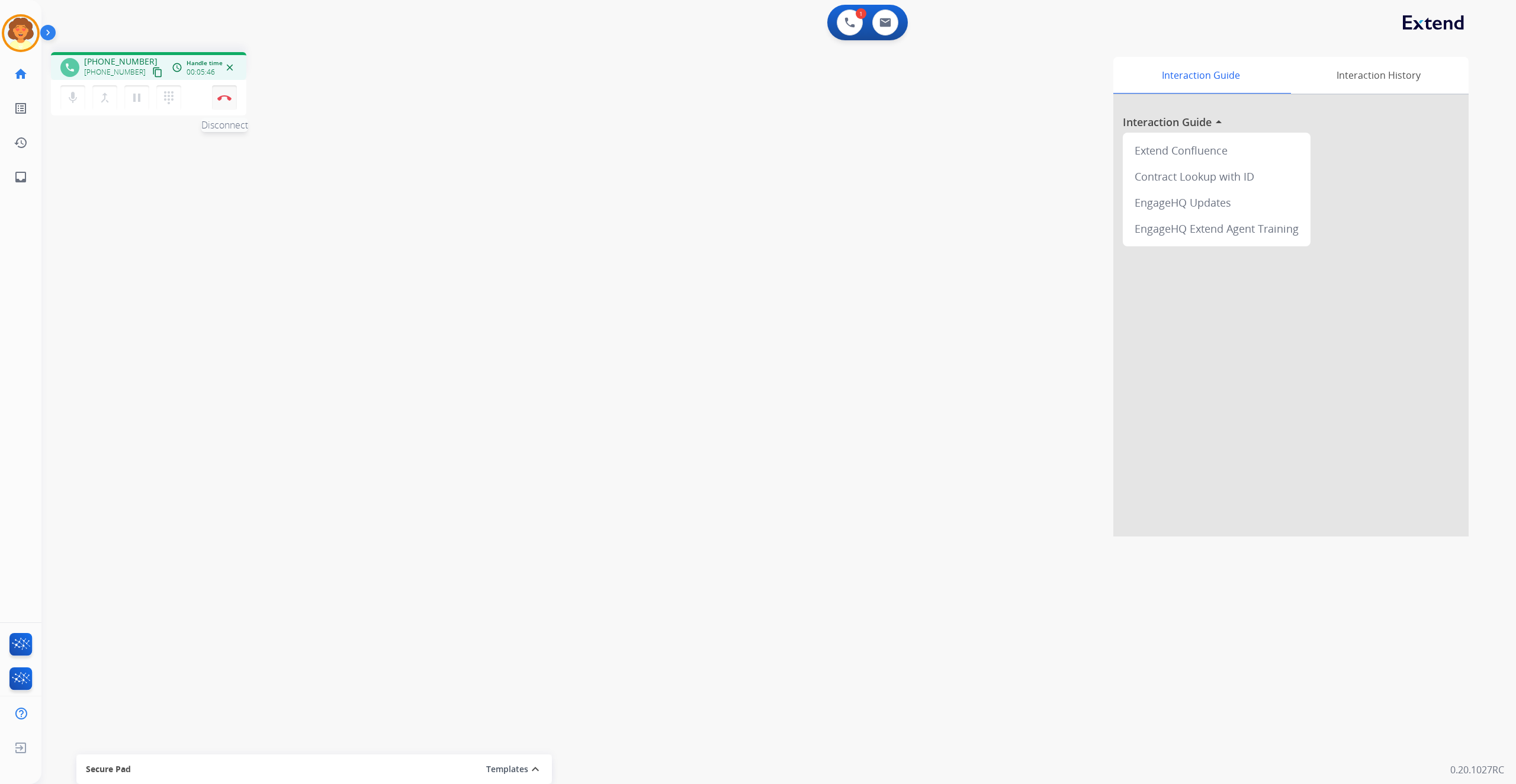
click at [220, 100] on img at bounding box center [224, 98] width 14 height 6
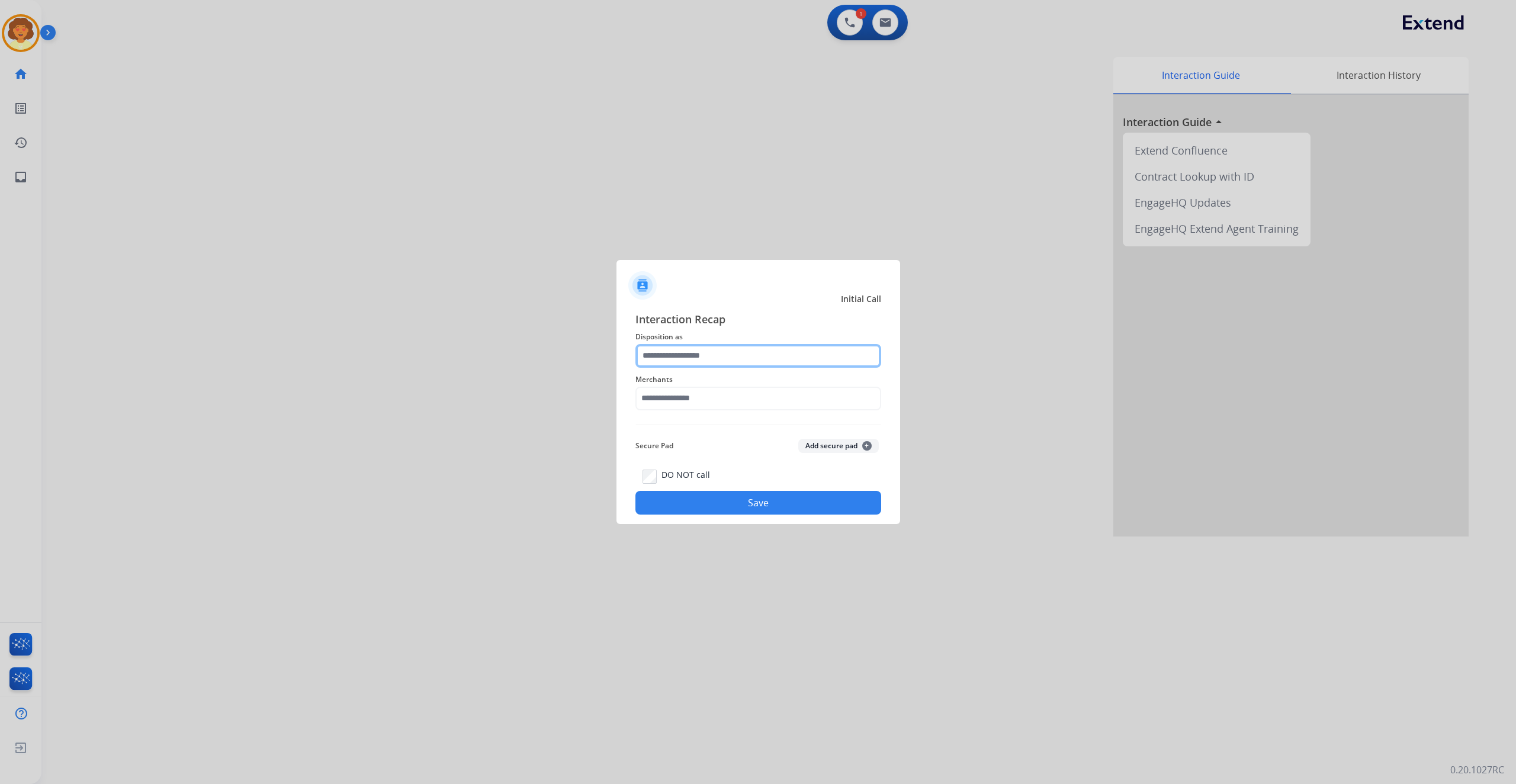
click at [679, 344] on input "text" at bounding box center [758, 355] width 246 height 23
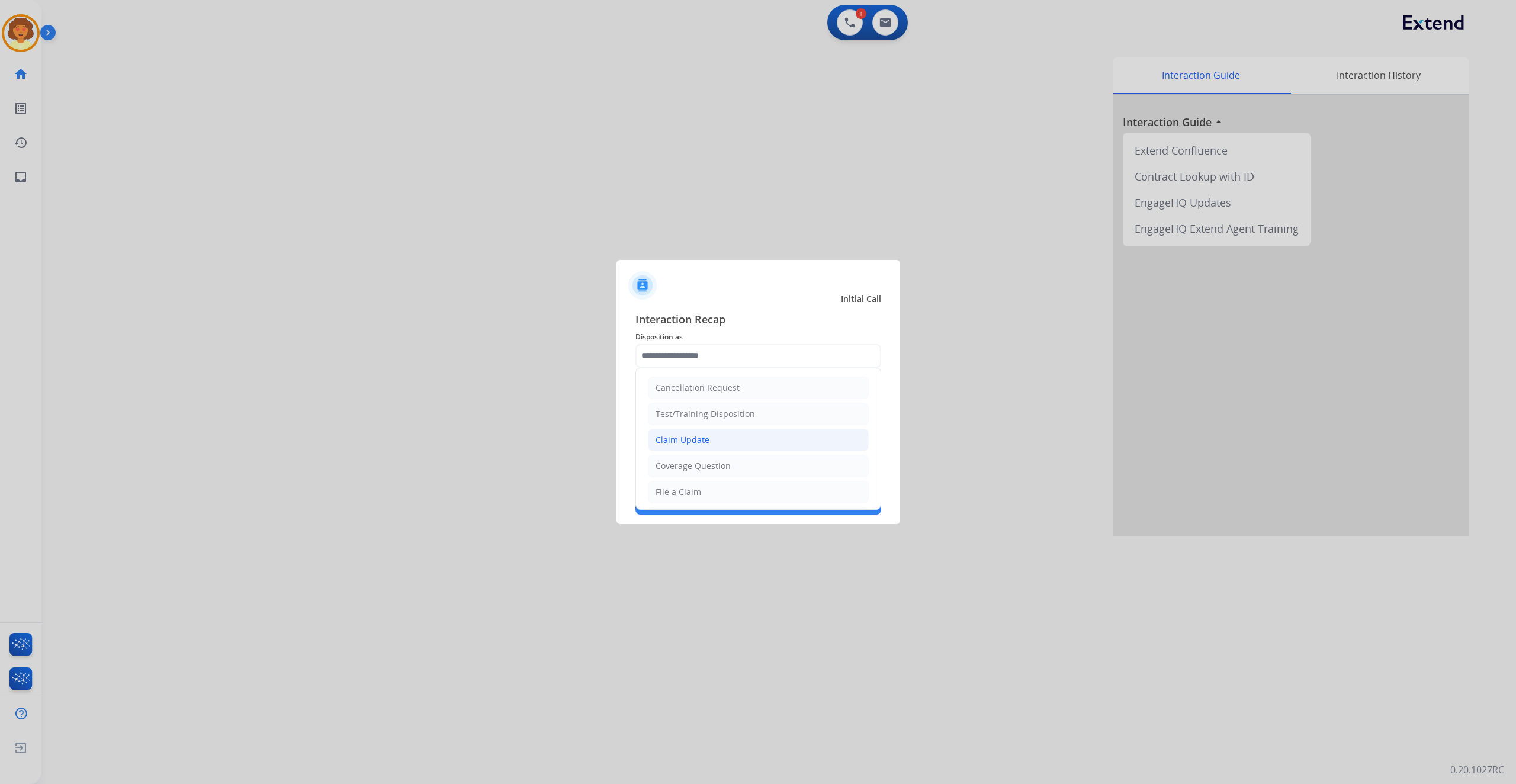
click at [709, 445] on div "Claim Update" at bounding box center [682, 440] width 53 height 12
type input "**********"
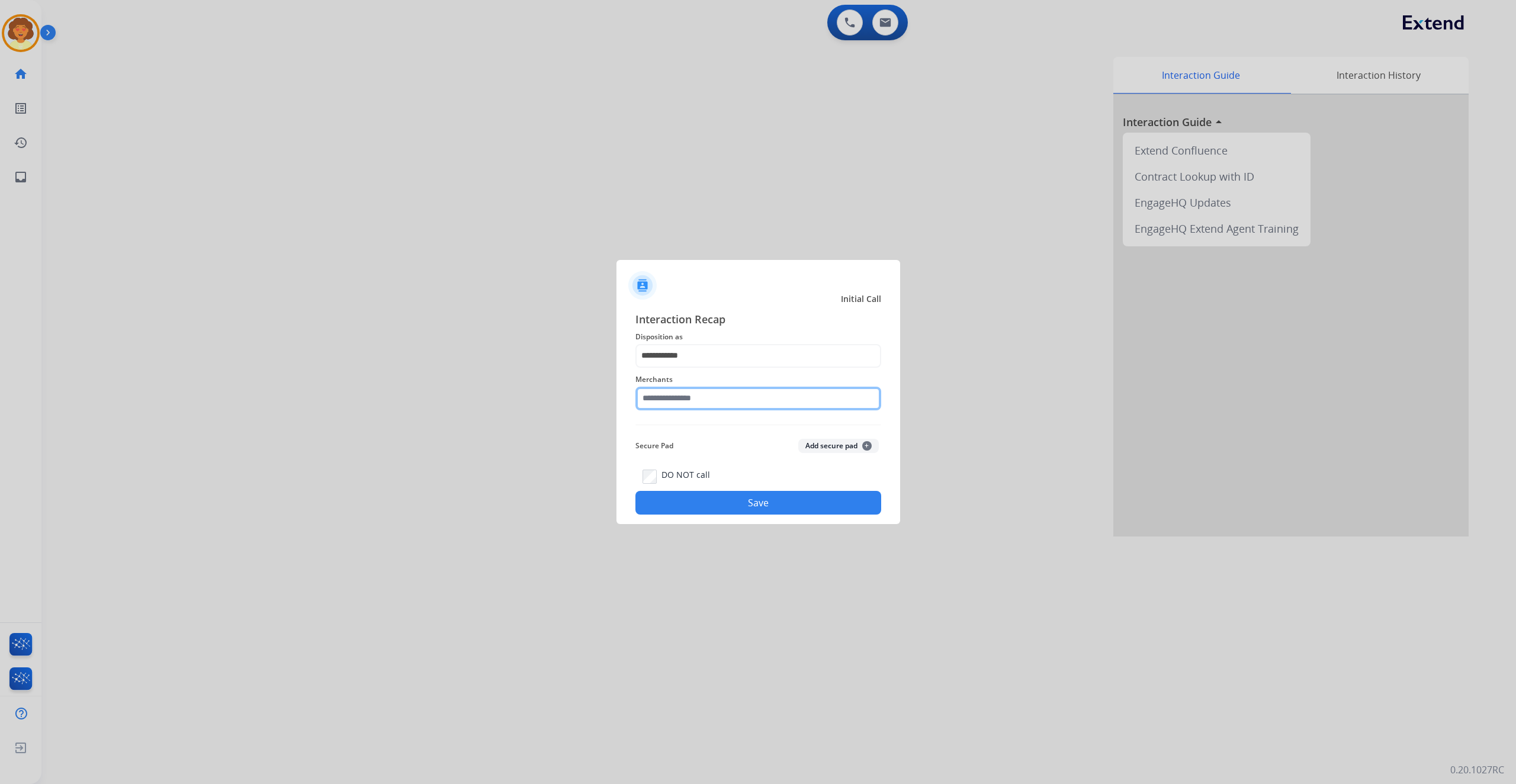
click at [688, 398] on input "text" at bounding box center [758, 398] width 246 height 23
click at [671, 394] on input "text" at bounding box center [758, 398] width 246 height 23
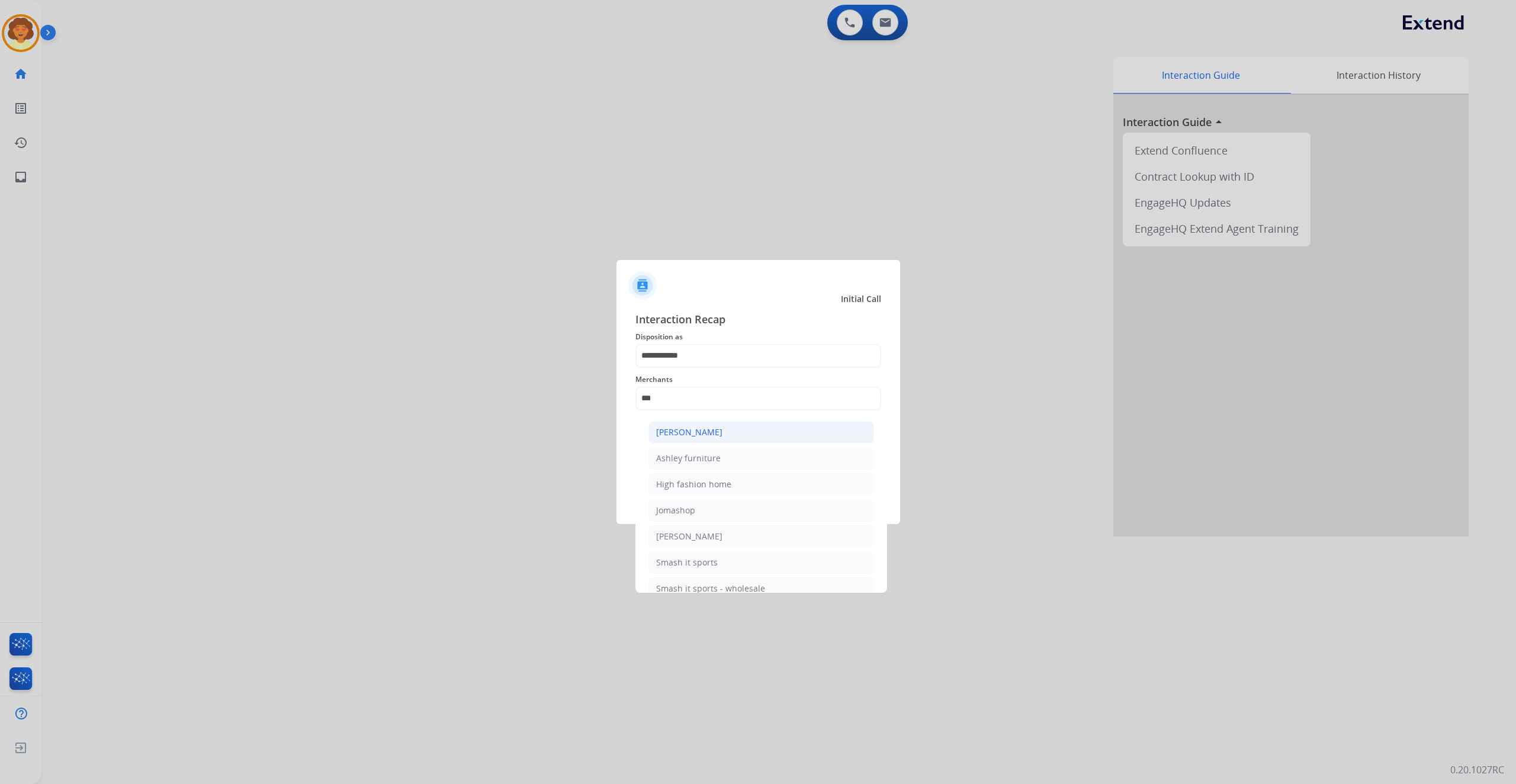
click at [722, 438] on div "[PERSON_NAME]" at bounding box center [689, 431] width 67 height 12
type input "**********"
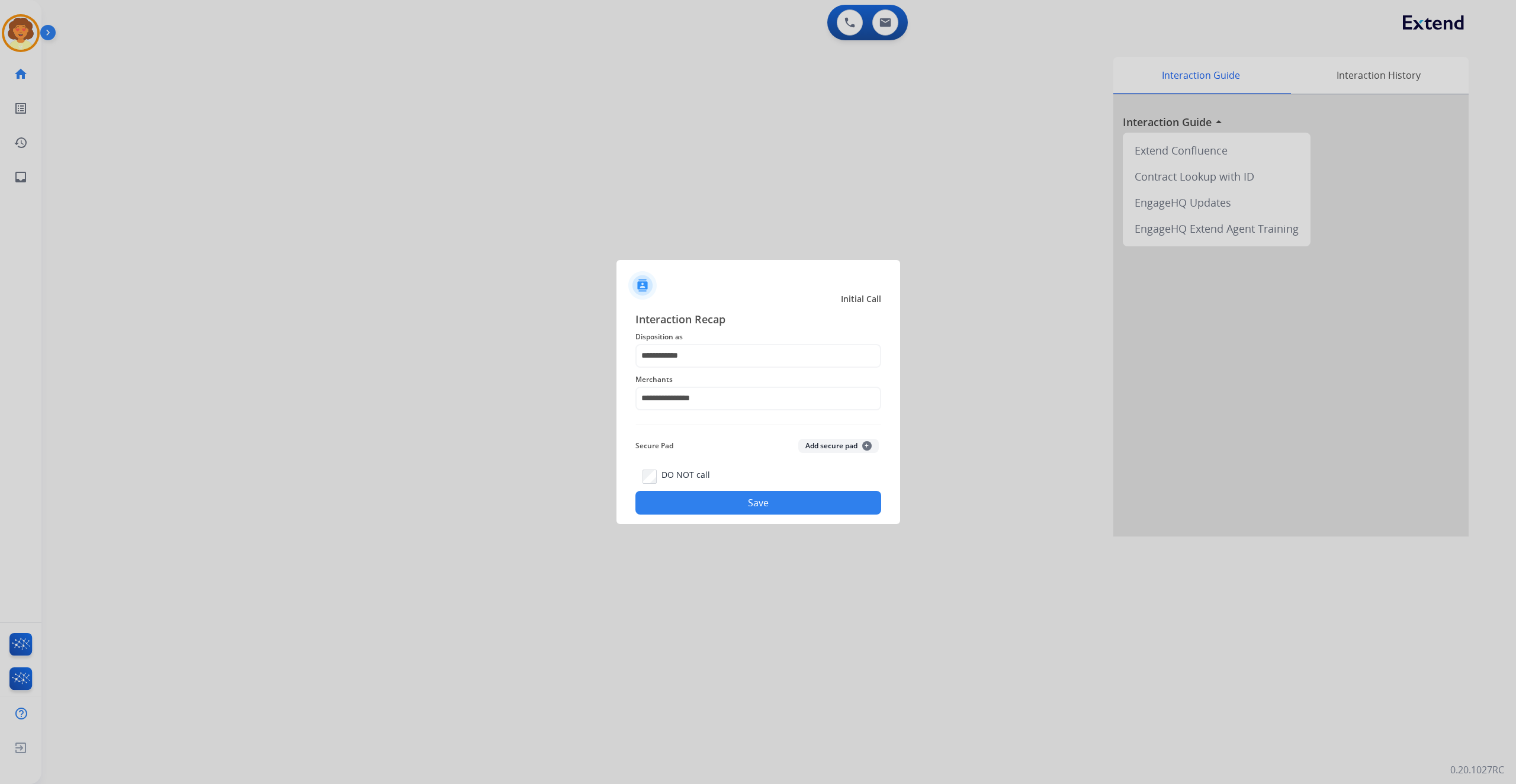
click at [732, 514] on button "Save" at bounding box center [758, 502] width 246 height 23
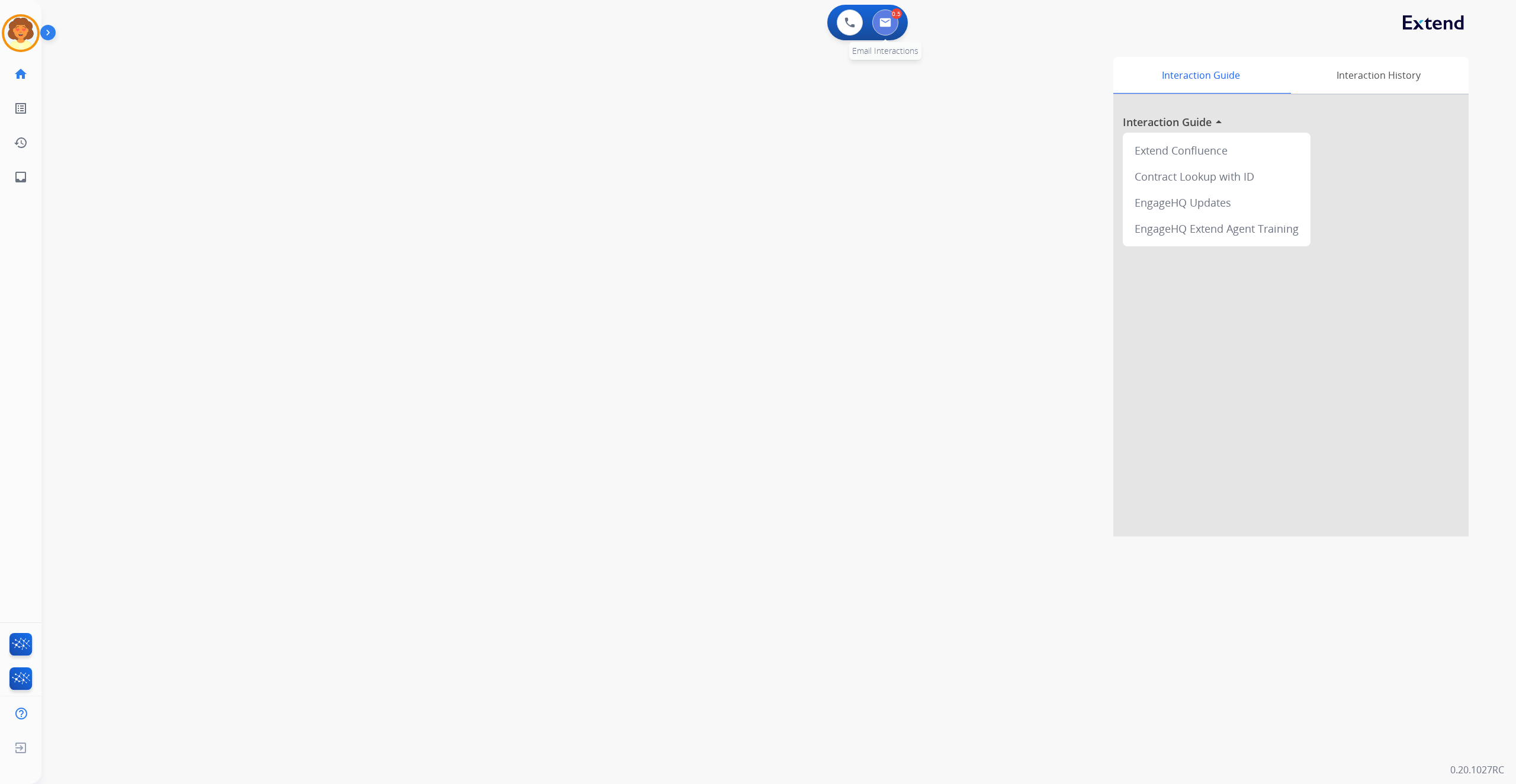
click at [872, 34] on button at bounding box center [886, 23] width 26 height 26
select select "**********"
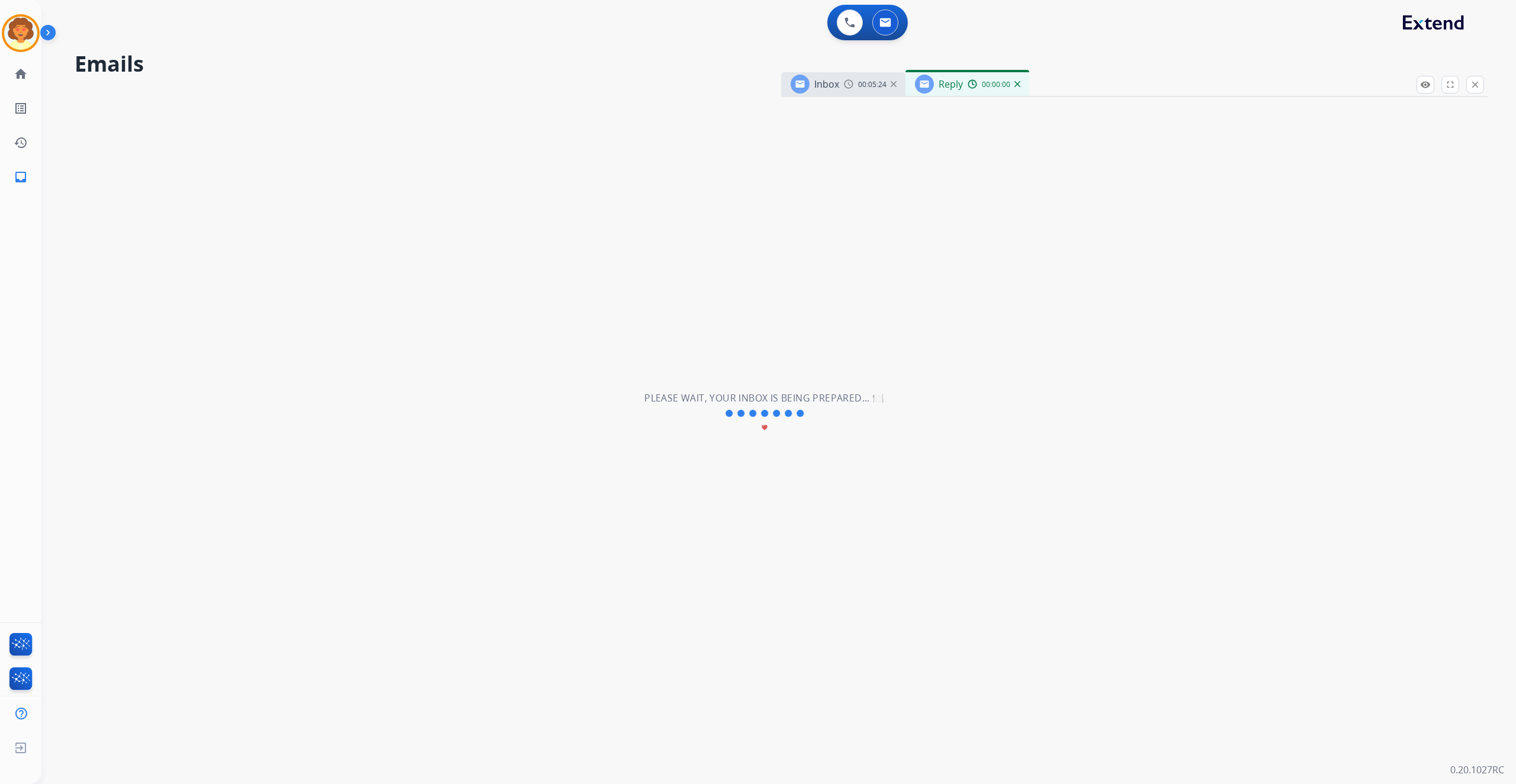
select select "**********"
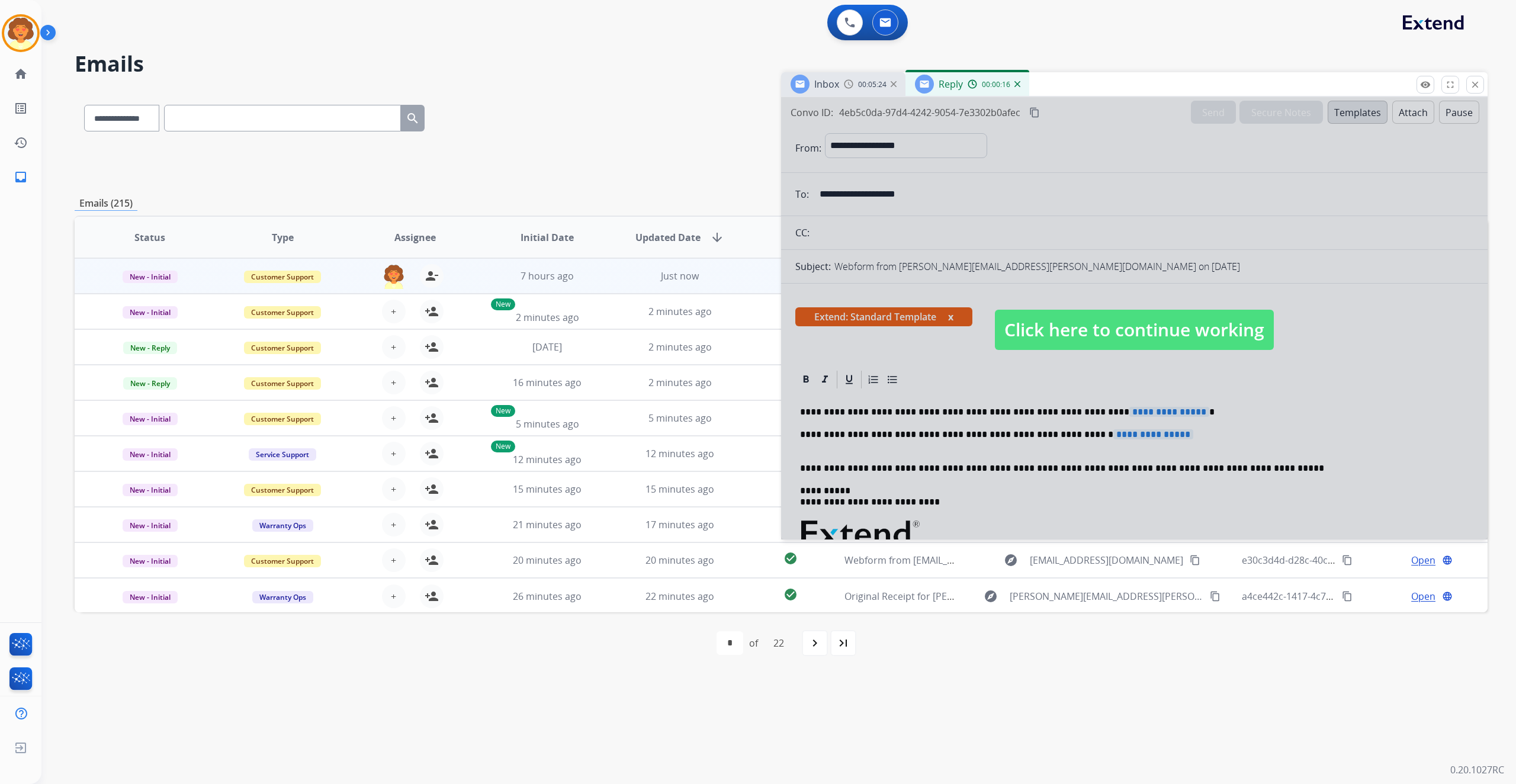
scroll to position [79, 0]
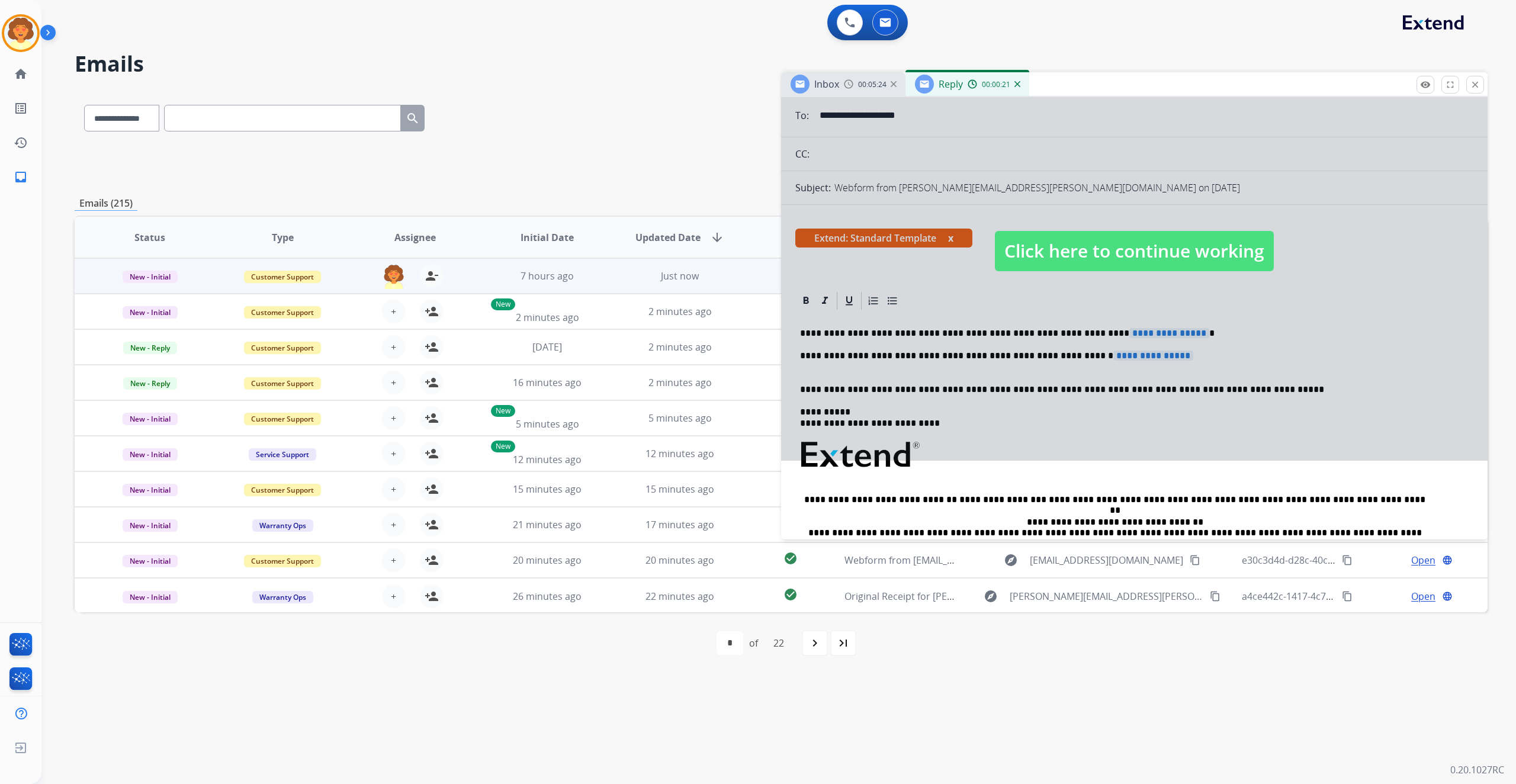
click at [1193, 379] on div at bounding box center [1133, 239] width 706 height 442
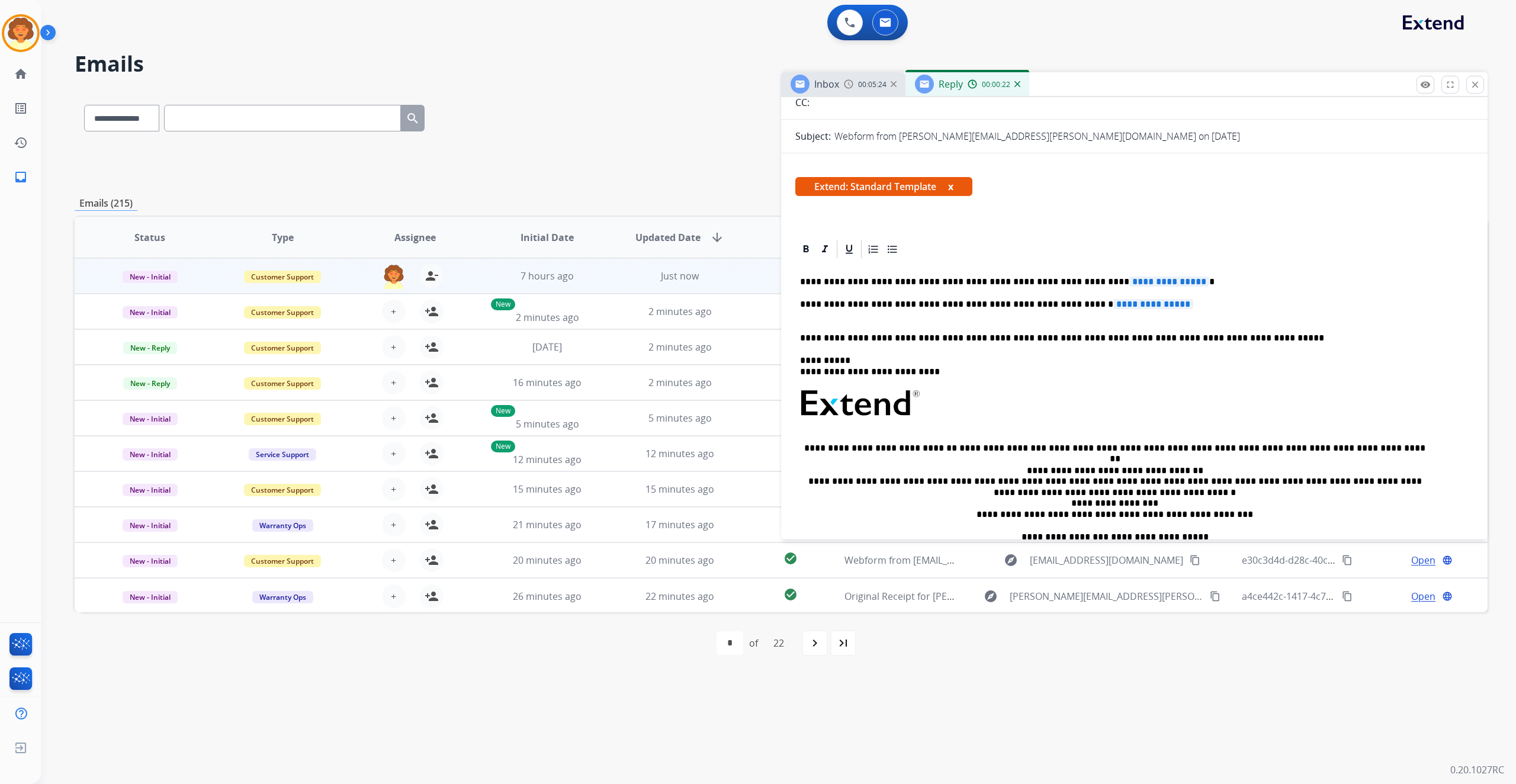
scroll to position [158, 0]
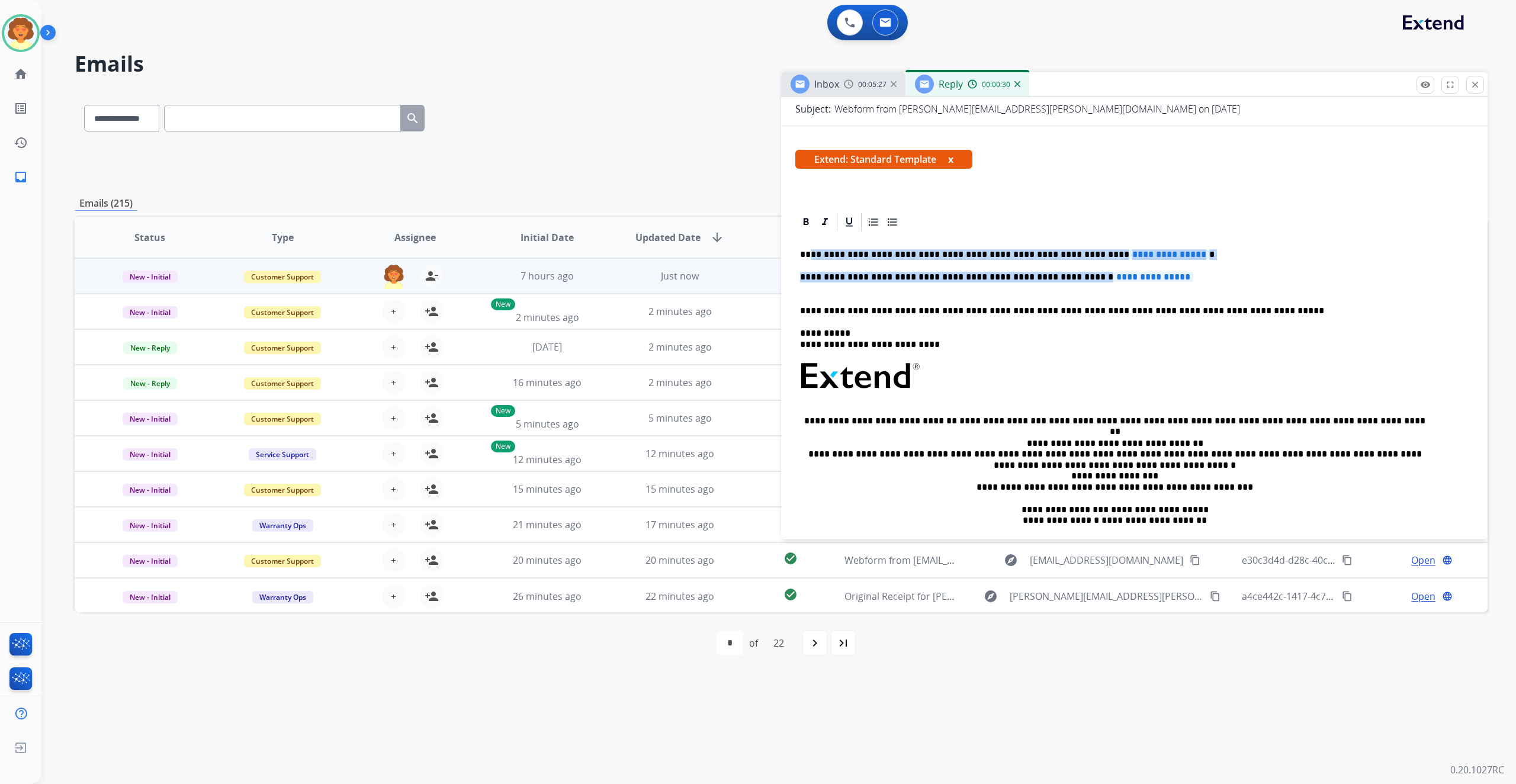
drag, startPoint x: 818, startPoint y: 439, endPoint x: 1212, endPoint y: 457, distance: 394.4
click at [1212, 457] on div "**********" at bounding box center [1134, 402] width 678 height 339
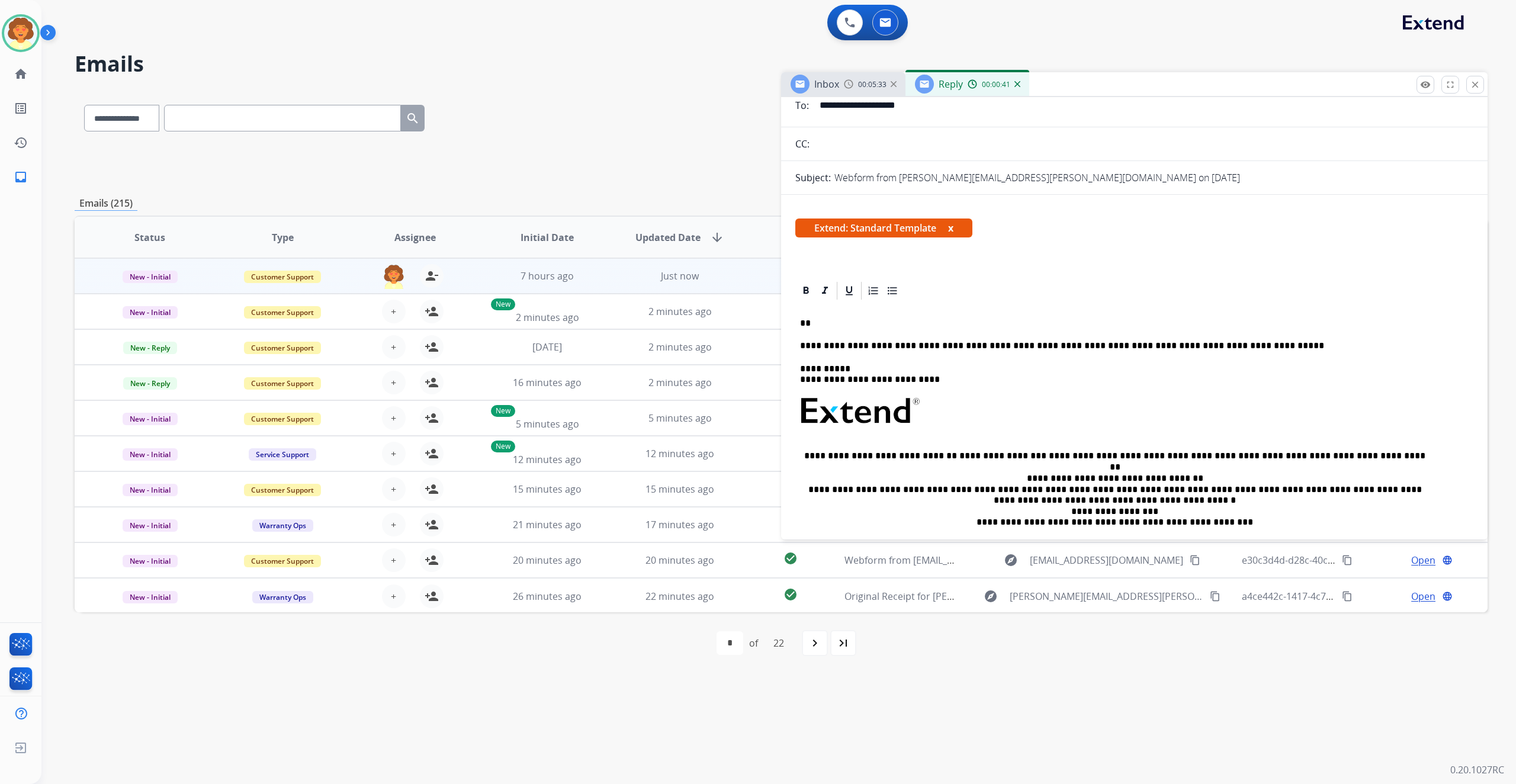
scroll to position [0, 0]
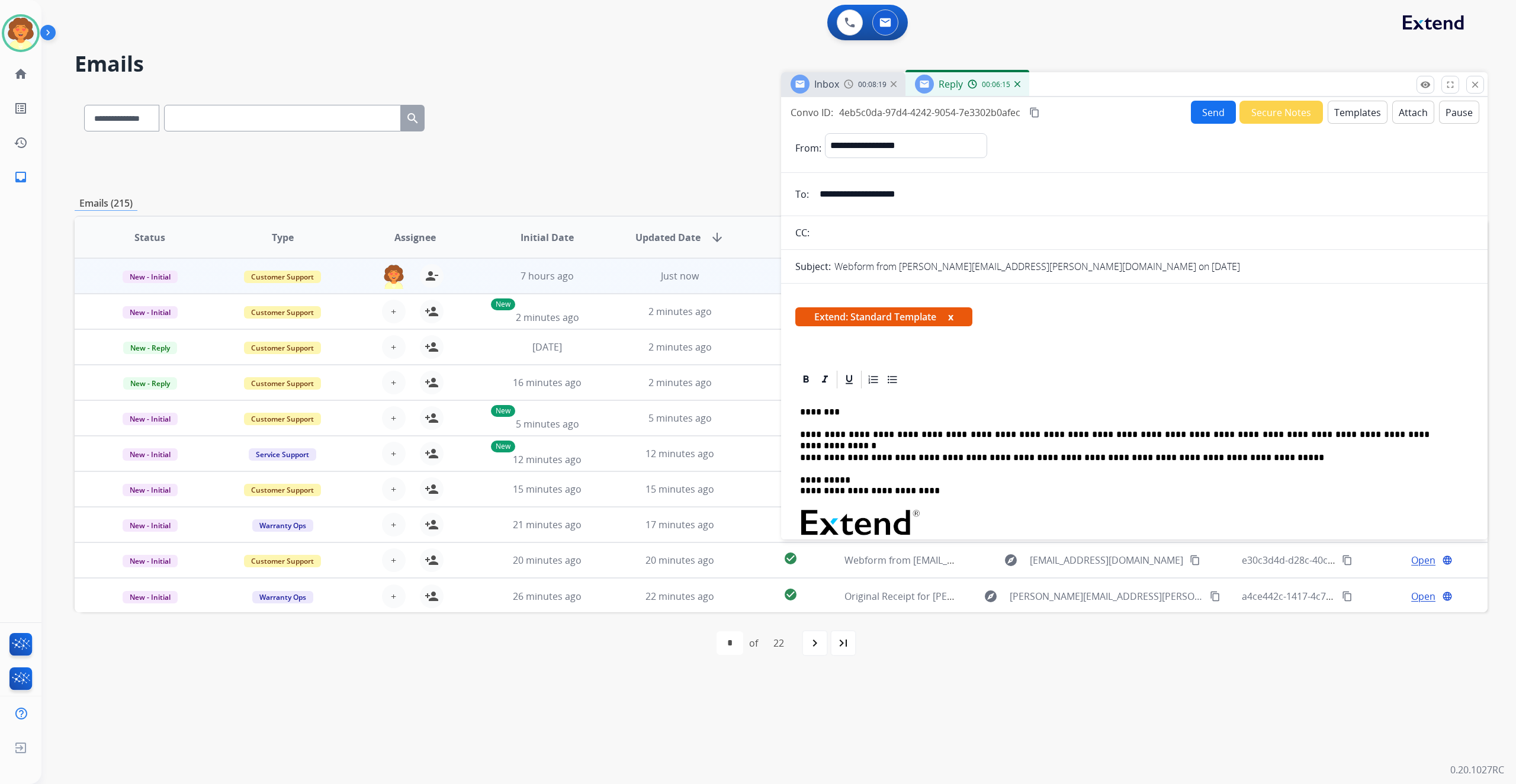
click at [1190, 124] on button "Send" at bounding box center [1213, 112] width 45 height 23
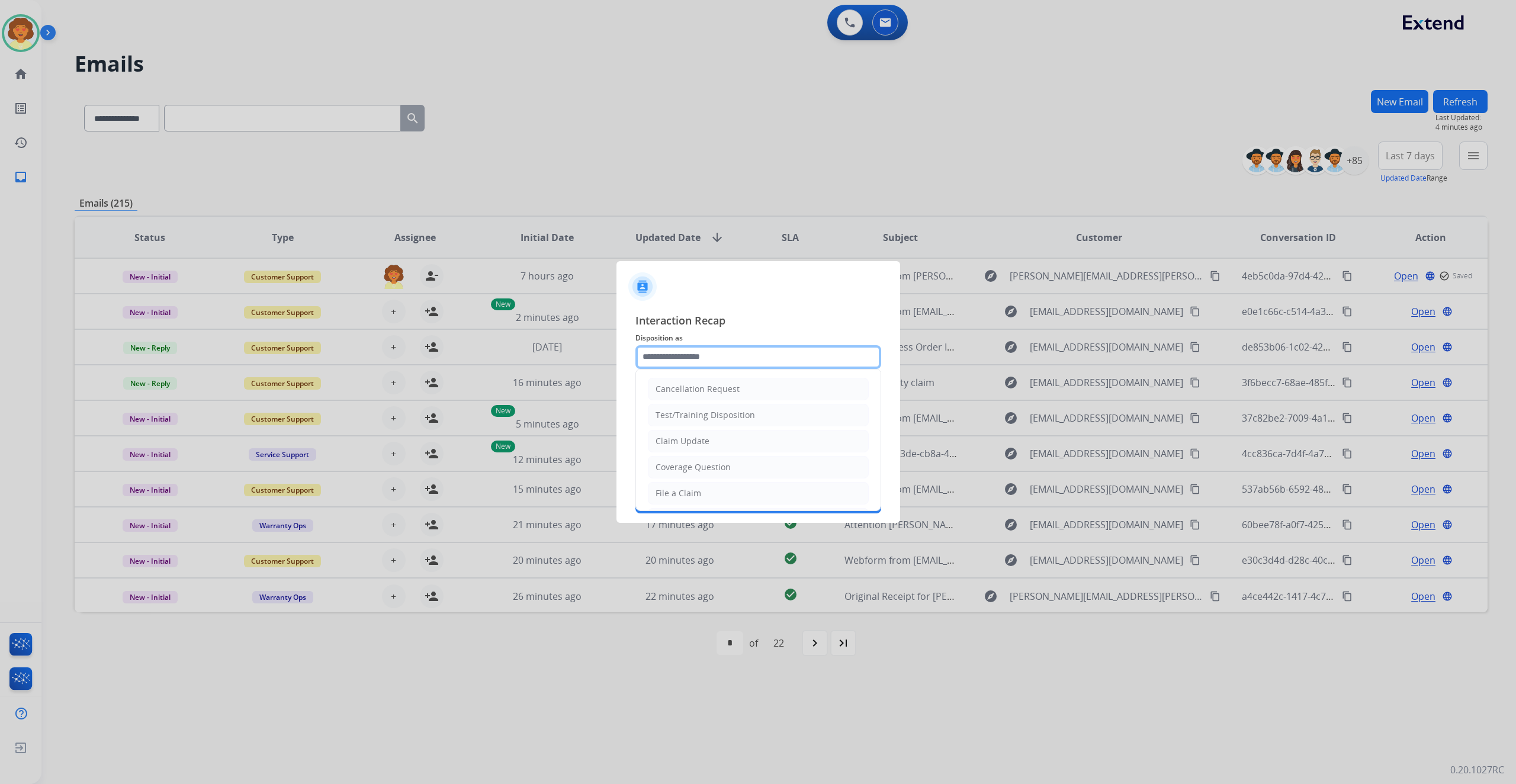
click at [686, 345] on input "text" at bounding box center [758, 356] width 246 height 23
click at [709, 446] on div "Claim Update" at bounding box center [682, 441] width 53 height 12
type input "**********"
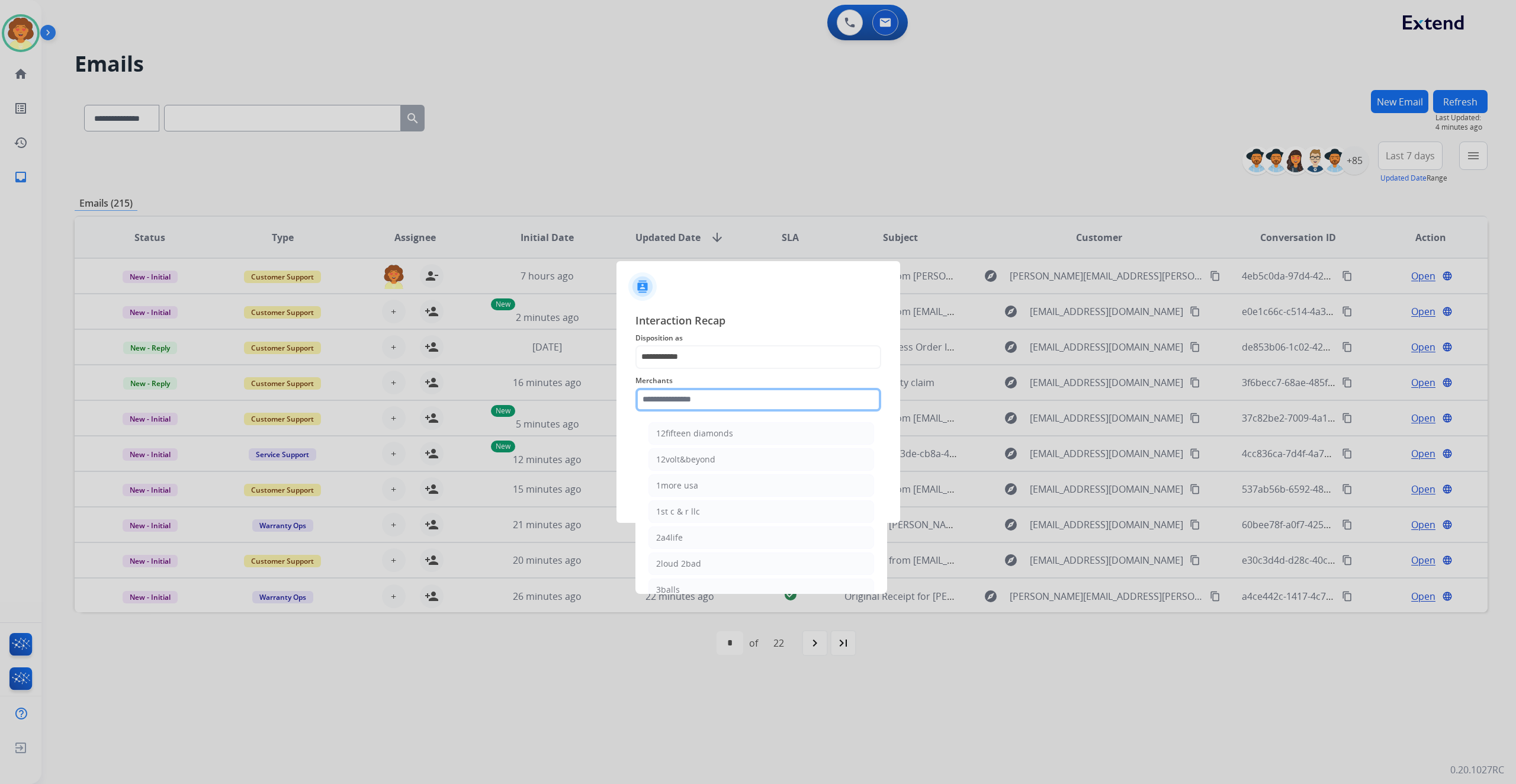
click at [686, 389] on input "text" at bounding box center [758, 399] width 246 height 23
click at [733, 438] on div "Bed bath & beyond" at bounding box center [693, 433] width 76 height 12
type input "**********"
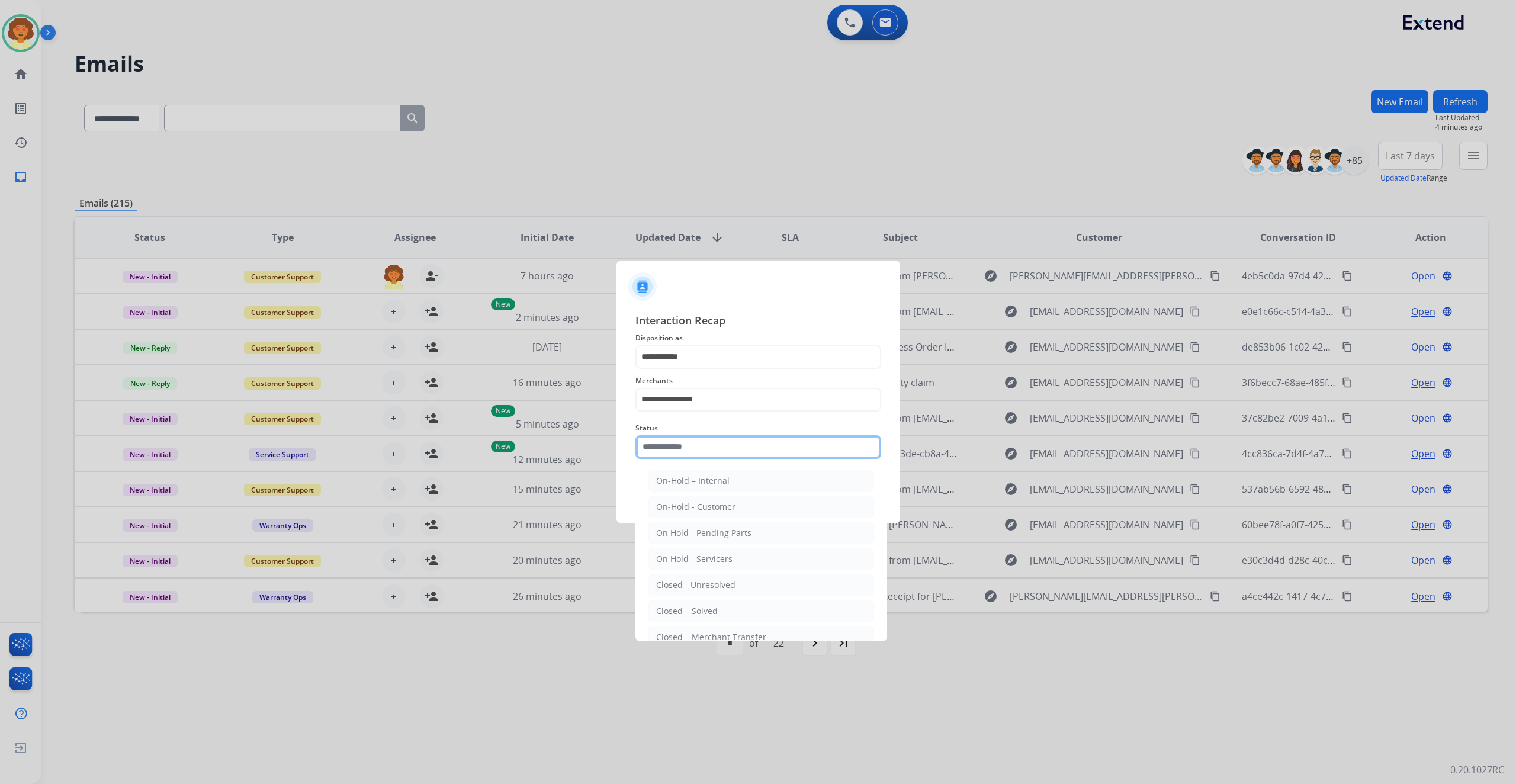
click at [675, 459] on input "text" at bounding box center [758, 446] width 246 height 23
click at [718, 546] on div "Closed – Solved" at bounding box center [687, 539] width 62 height 12
type input "**********"
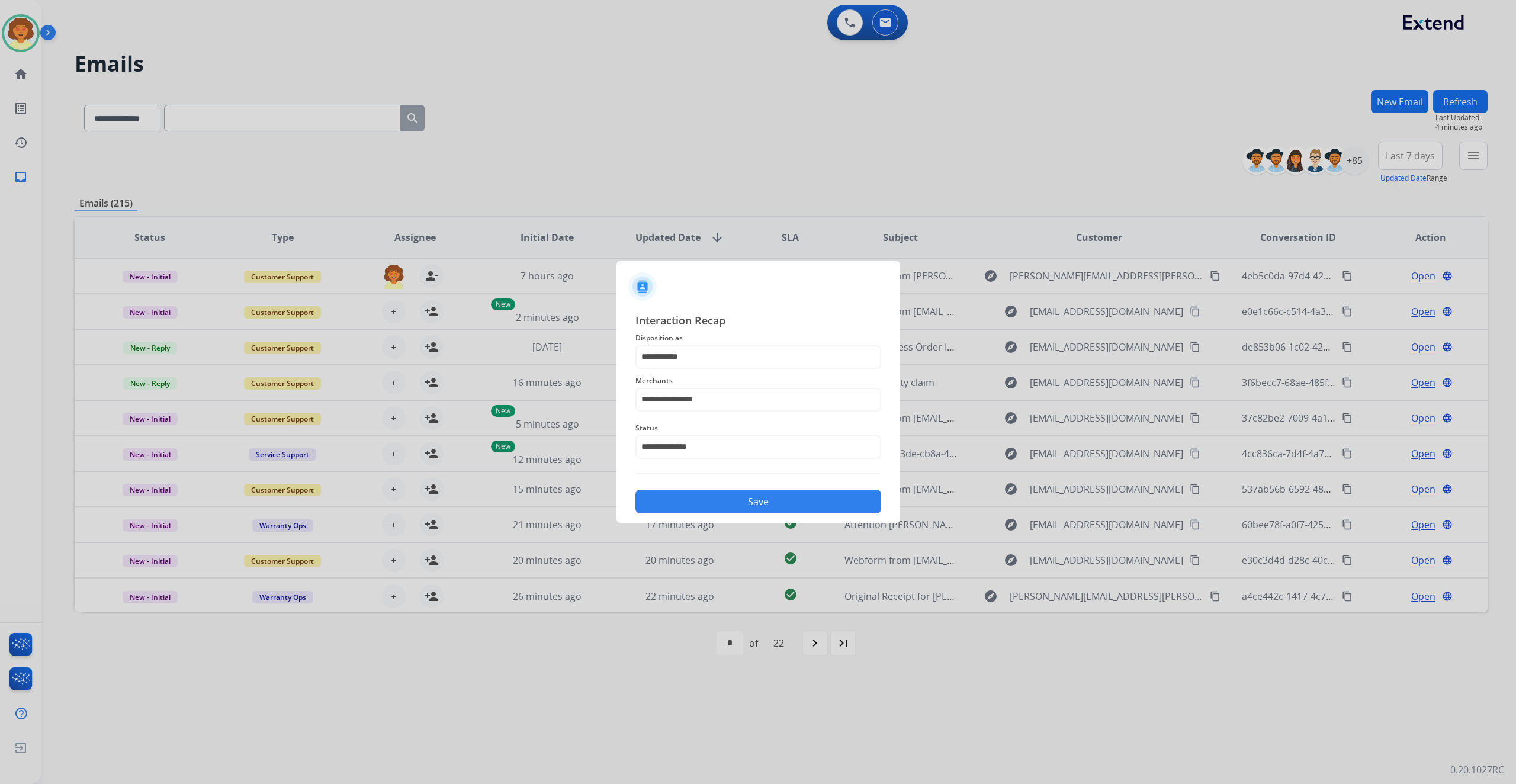
drag, startPoint x: 749, startPoint y: 547, endPoint x: 1000, endPoint y: 510, distance: 253.7
click at [750, 513] on button "Save" at bounding box center [758, 501] width 246 height 23
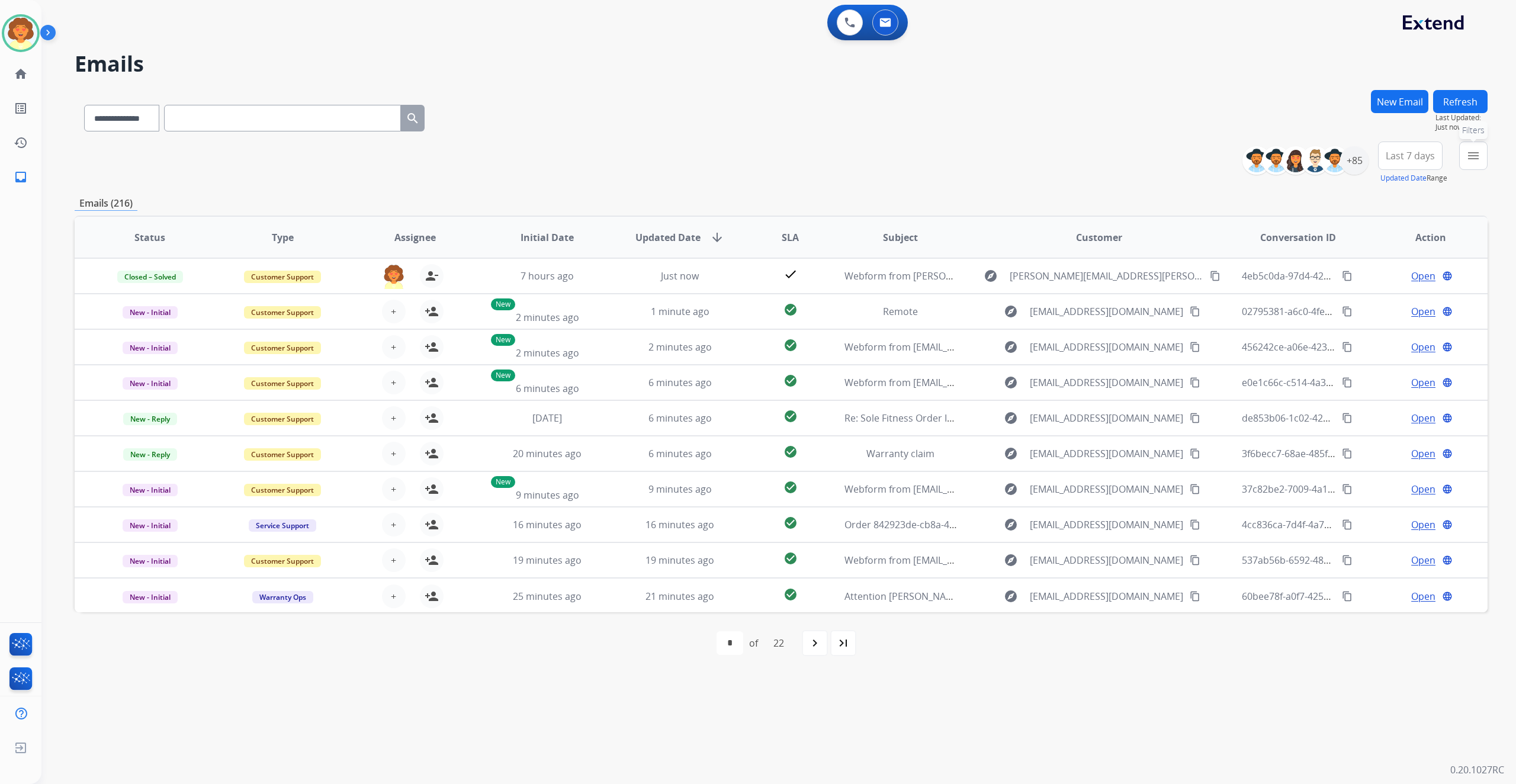
click at [1466, 163] on mat-icon "menu" at bounding box center [1473, 155] width 14 height 14
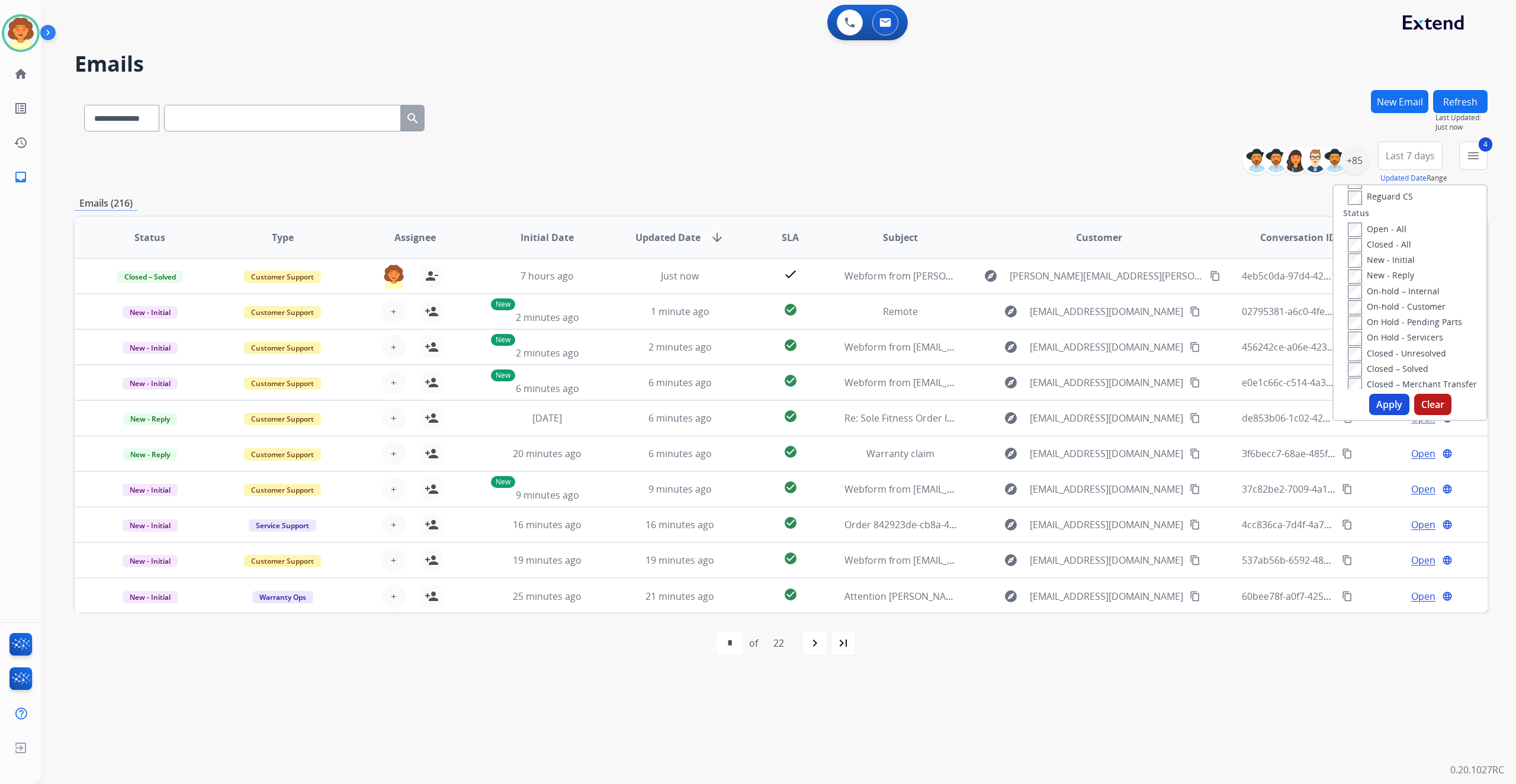
click at [1369, 415] on button "Apply" at bounding box center [1388, 404] width 40 height 22
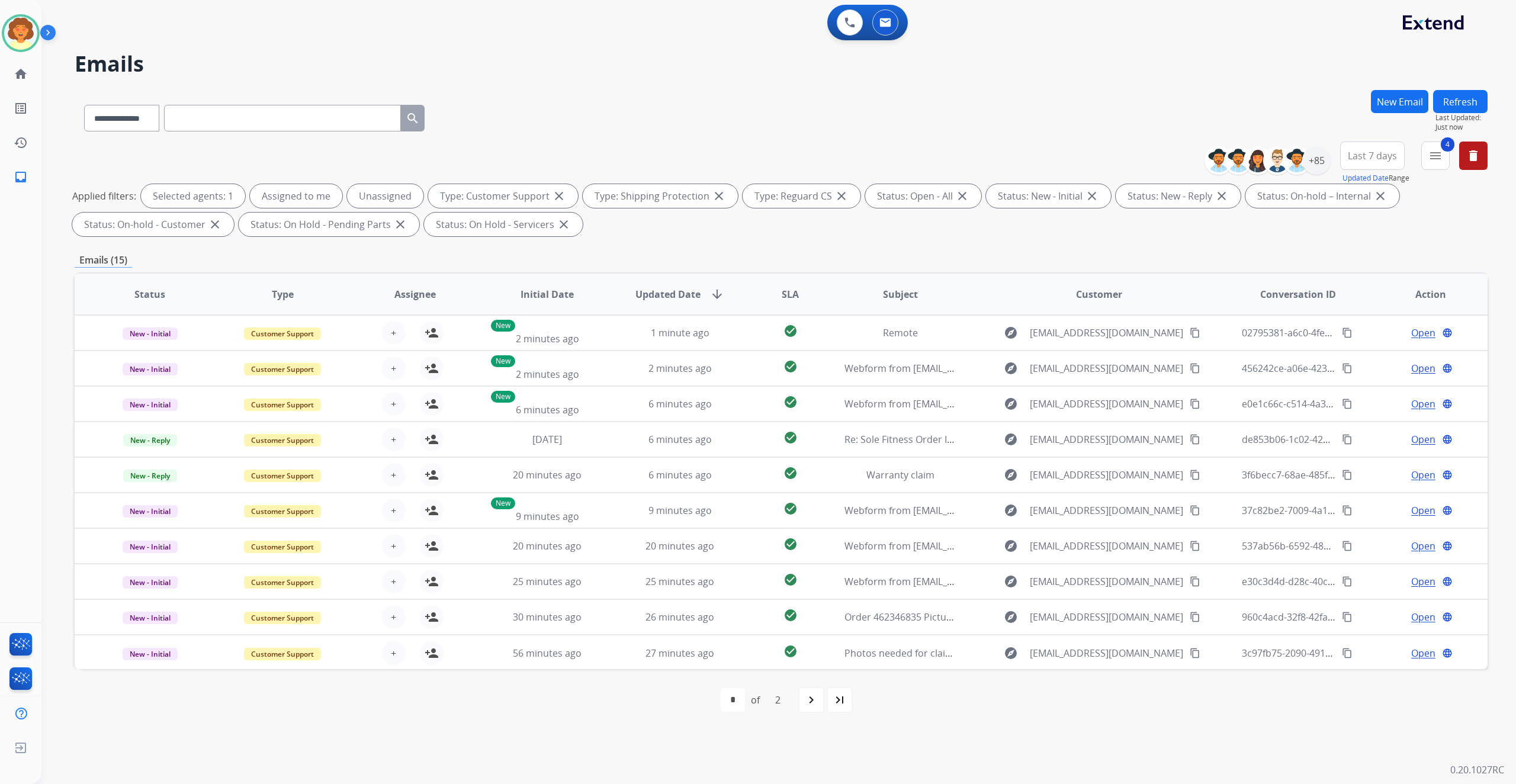
click at [1340, 170] on button "Last 7 days" at bounding box center [1372, 156] width 65 height 28
click at [1336, 309] on div "Last 90 days" at bounding box center [1368, 299] width 65 height 18
click at [1302, 174] on div "+140" at bounding box center [1316, 160] width 28 height 28
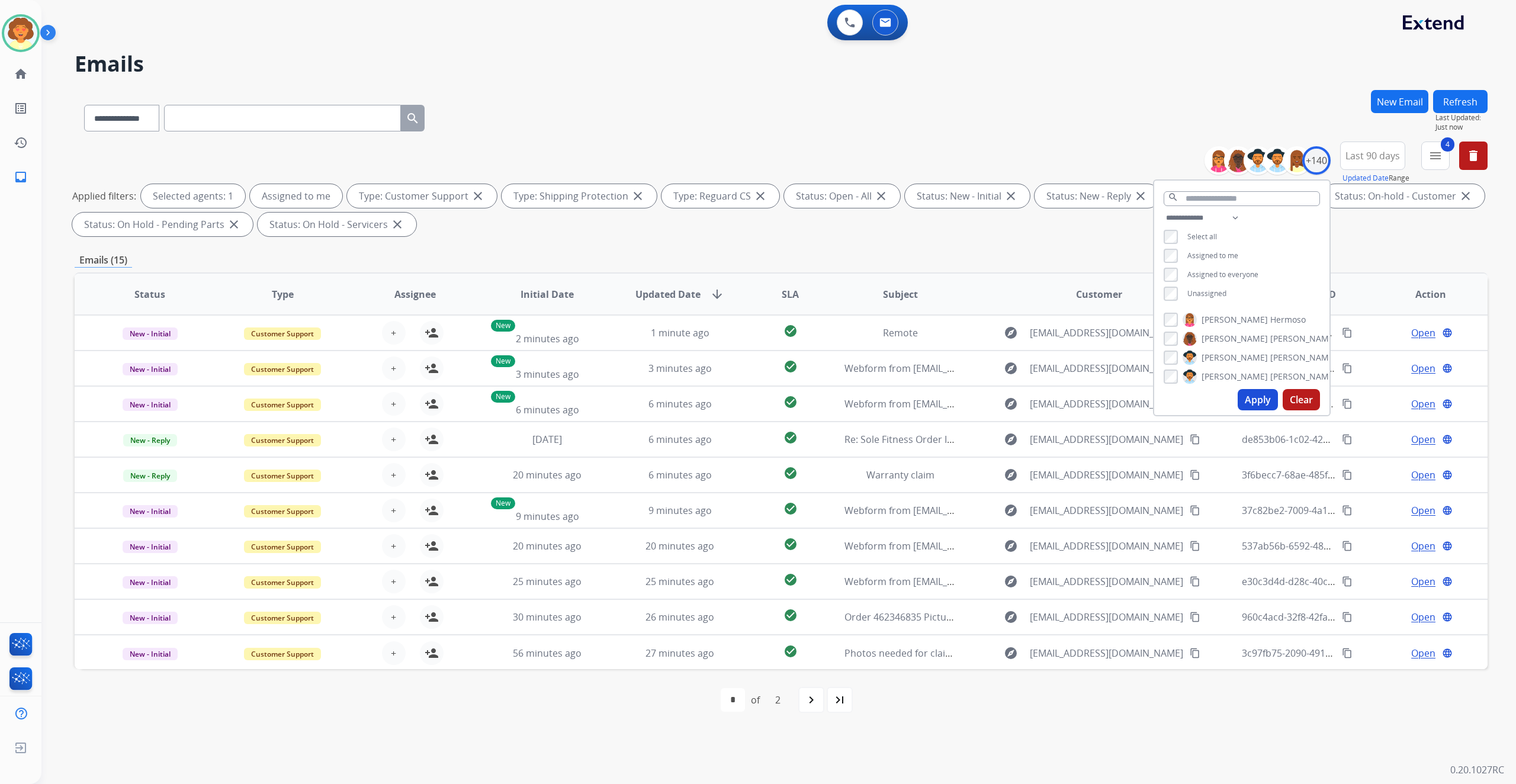
click at [1237, 410] on button "Apply" at bounding box center [1257, 400] width 40 height 22
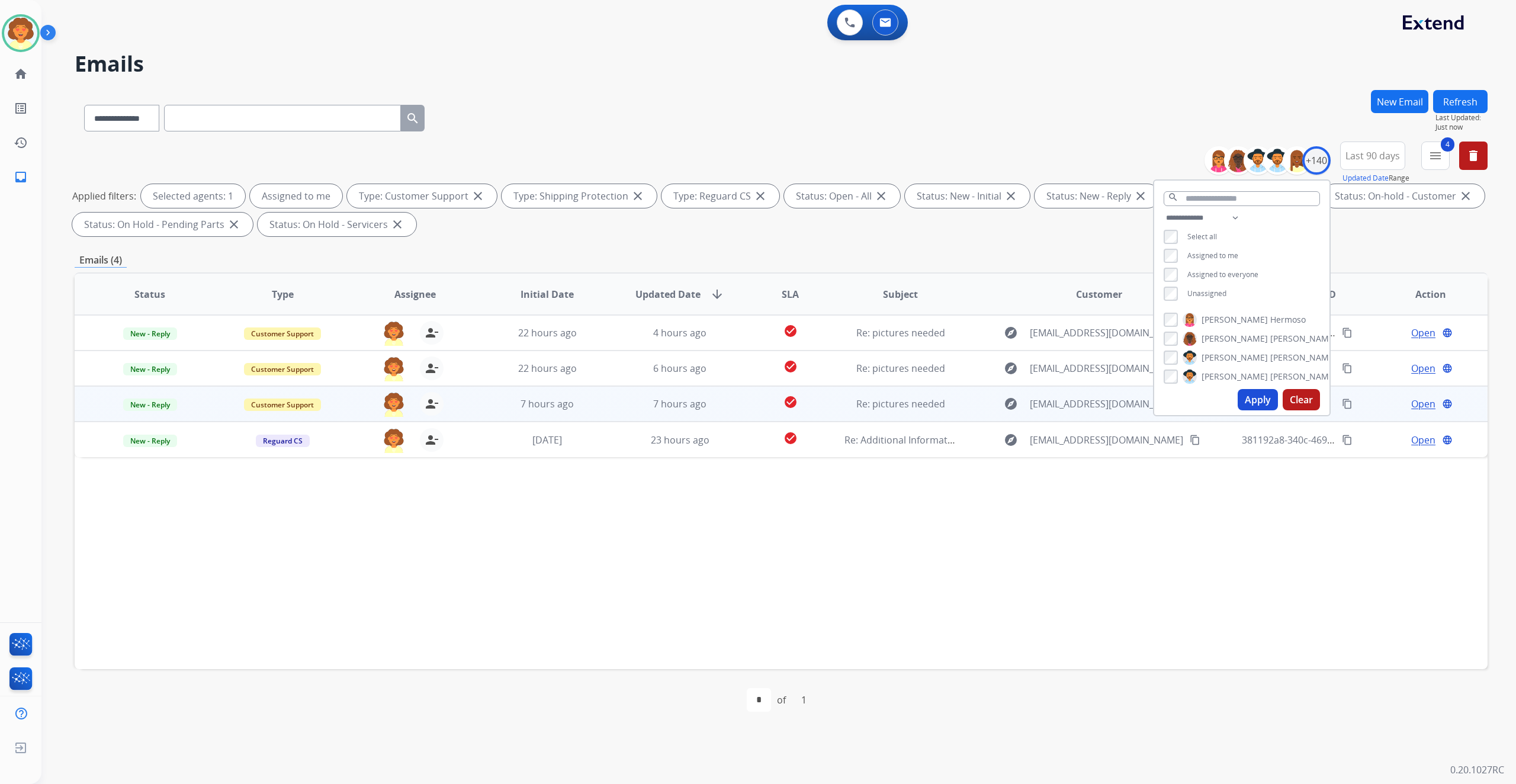
click at [1411, 411] on span "Open" at bounding box center [1423, 403] width 24 height 14
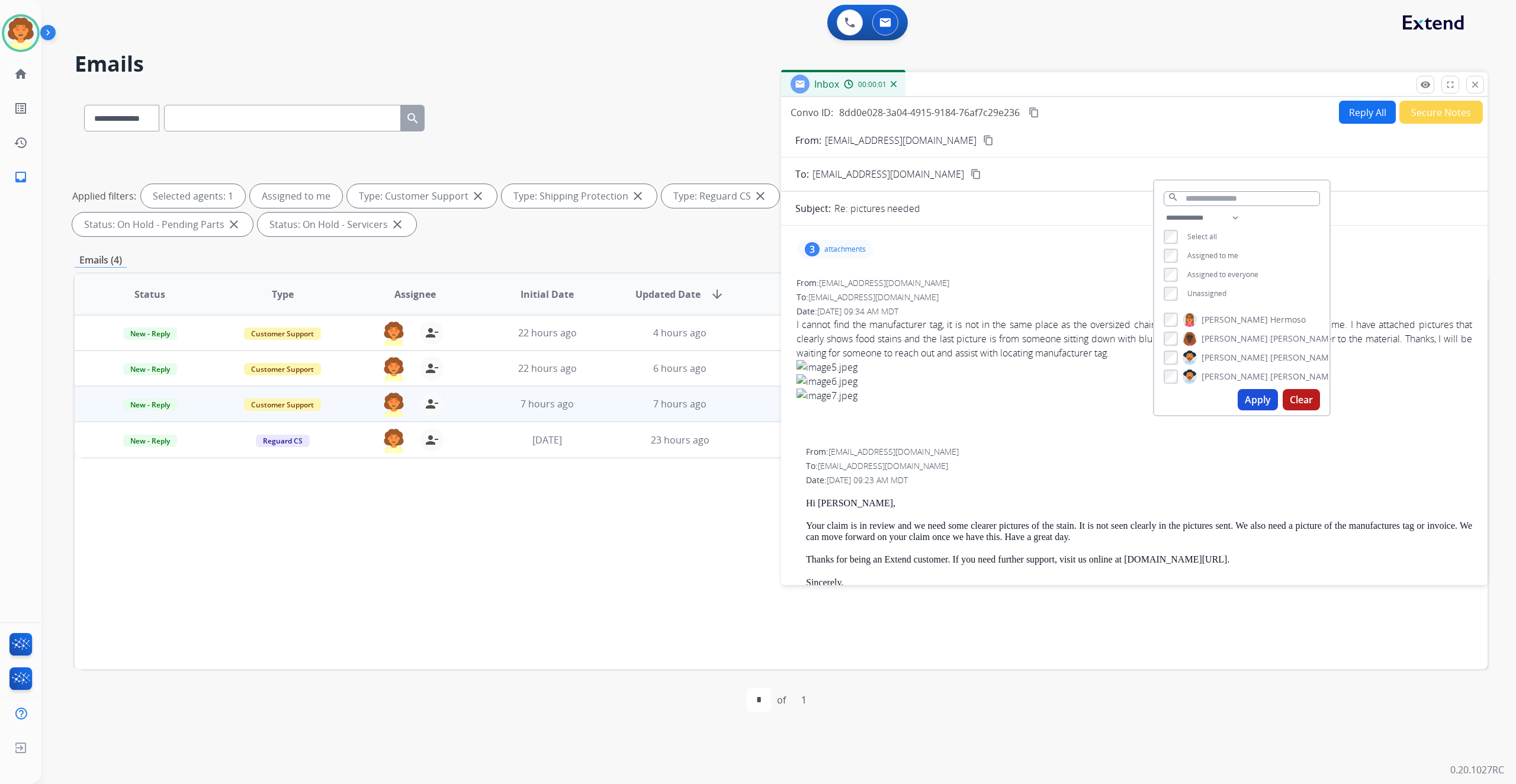
click at [560, 354] on div "**********" at bounding box center [781, 410] width 1413 height 641
click at [819, 256] on div "3" at bounding box center [812, 249] width 15 height 14
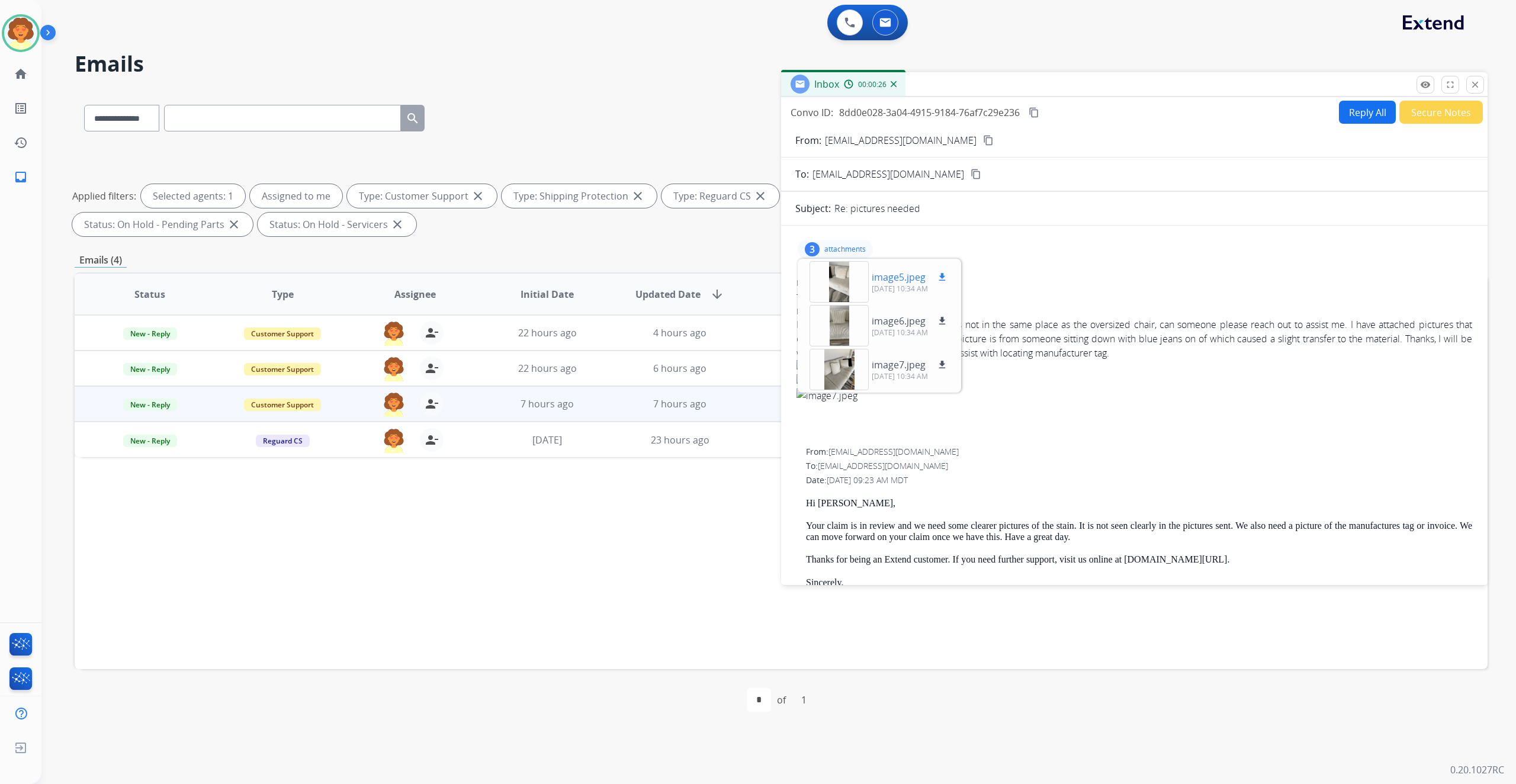
click at [855, 302] on div at bounding box center [839, 281] width 59 height 41
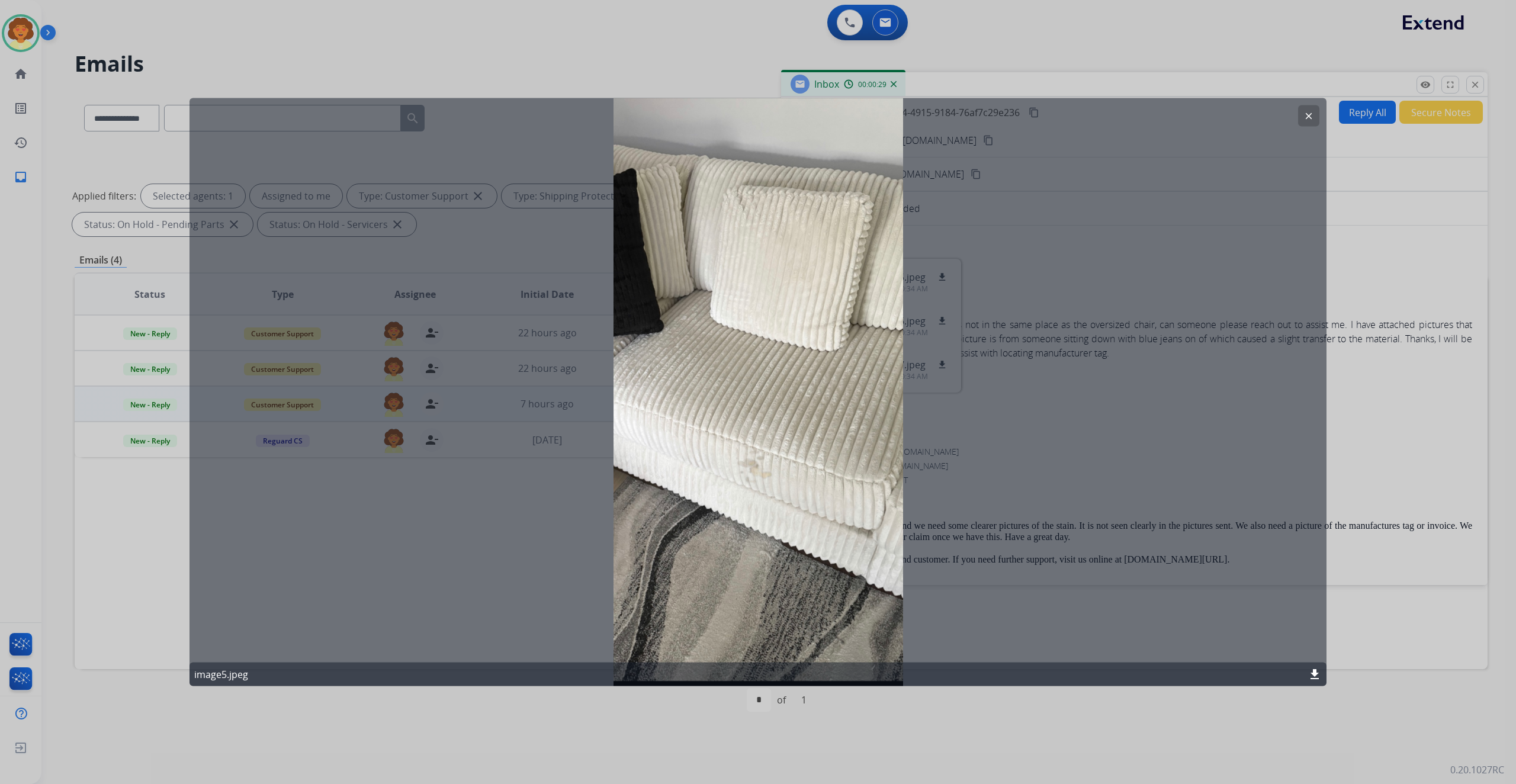
click at [1309, 119] on button "clear" at bounding box center [1308, 115] width 22 height 22
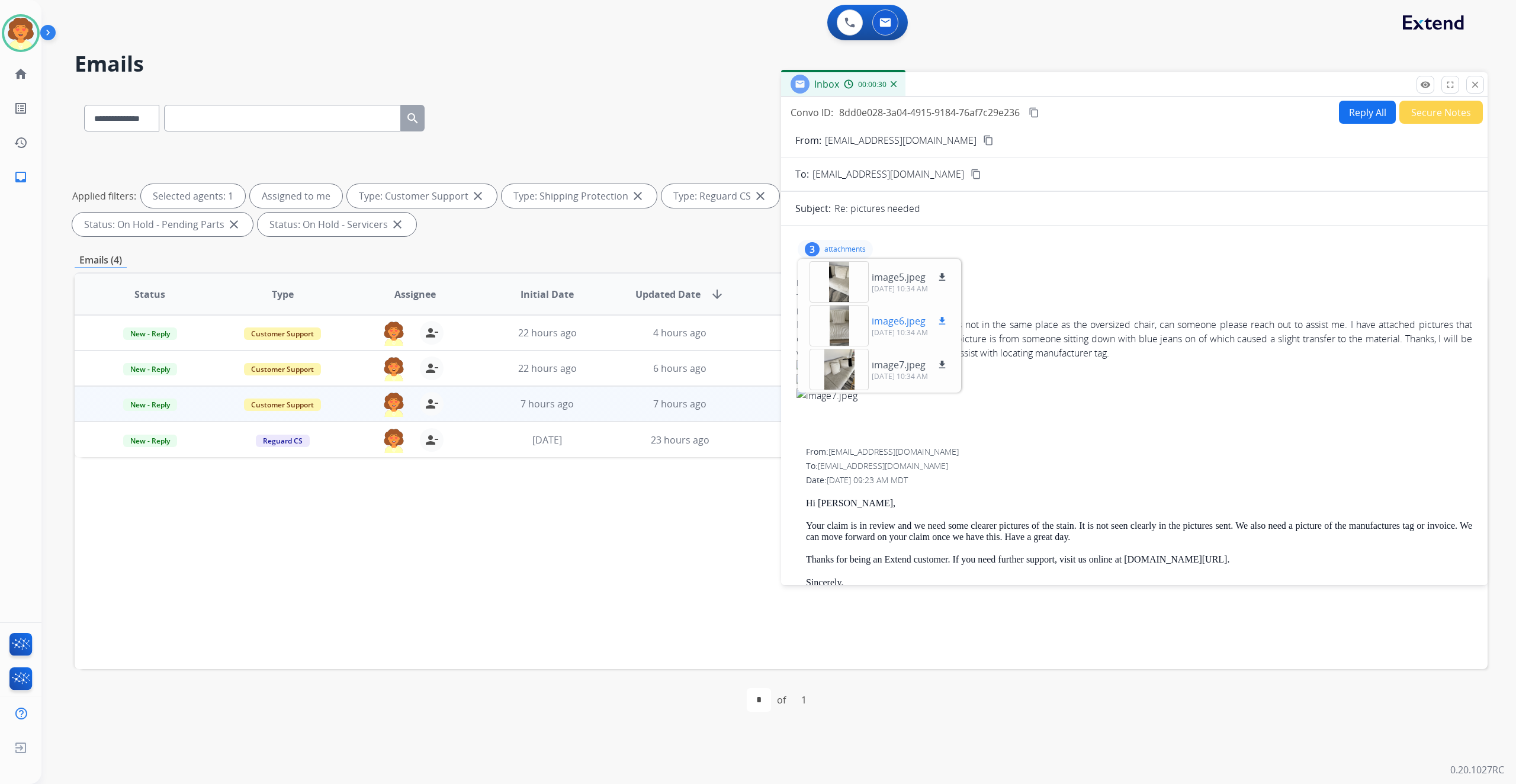
click at [858, 346] on div at bounding box center [839, 325] width 59 height 41
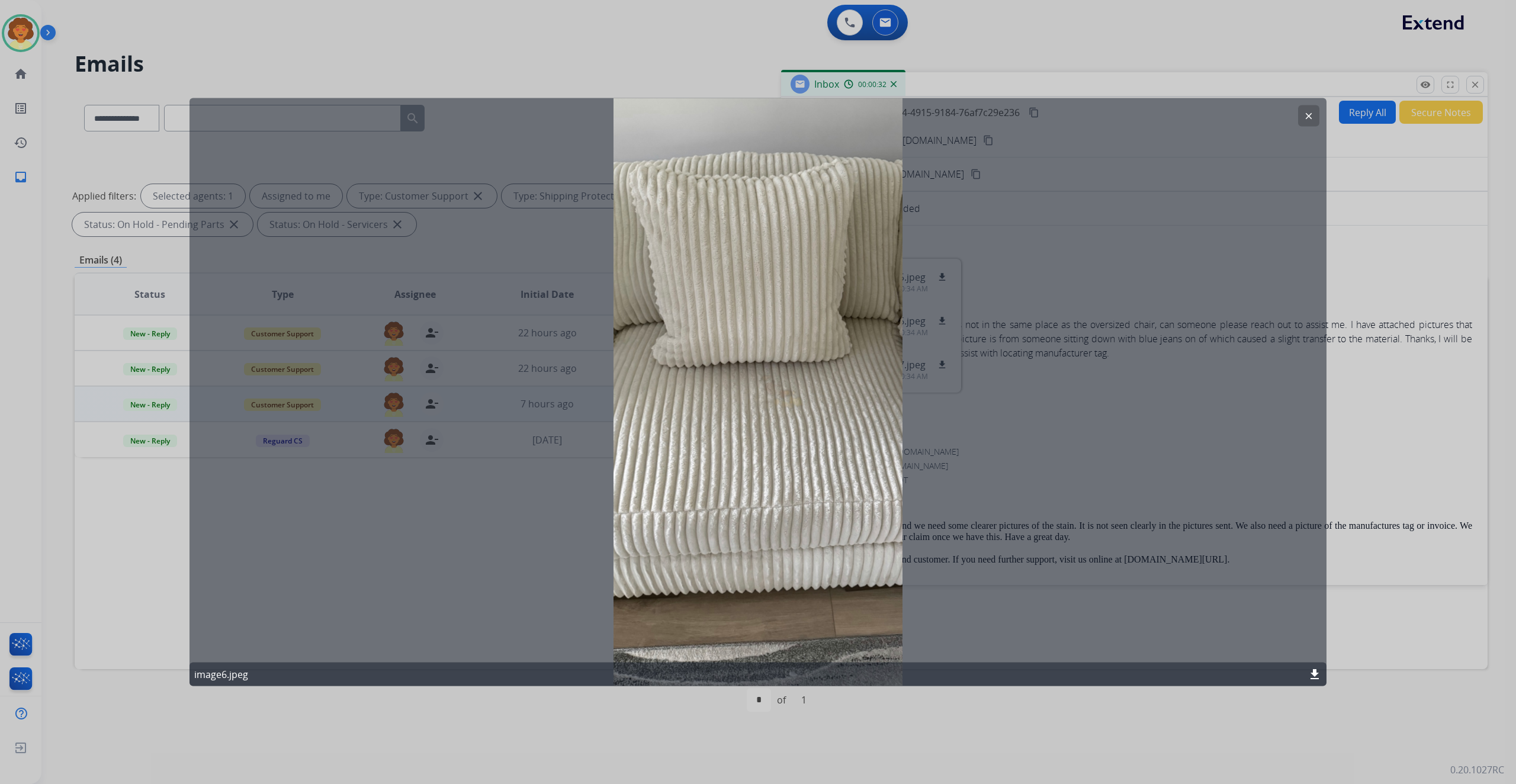
click at [1306, 116] on mat-icon "clear" at bounding box center [1308, 115] width 10 height 10
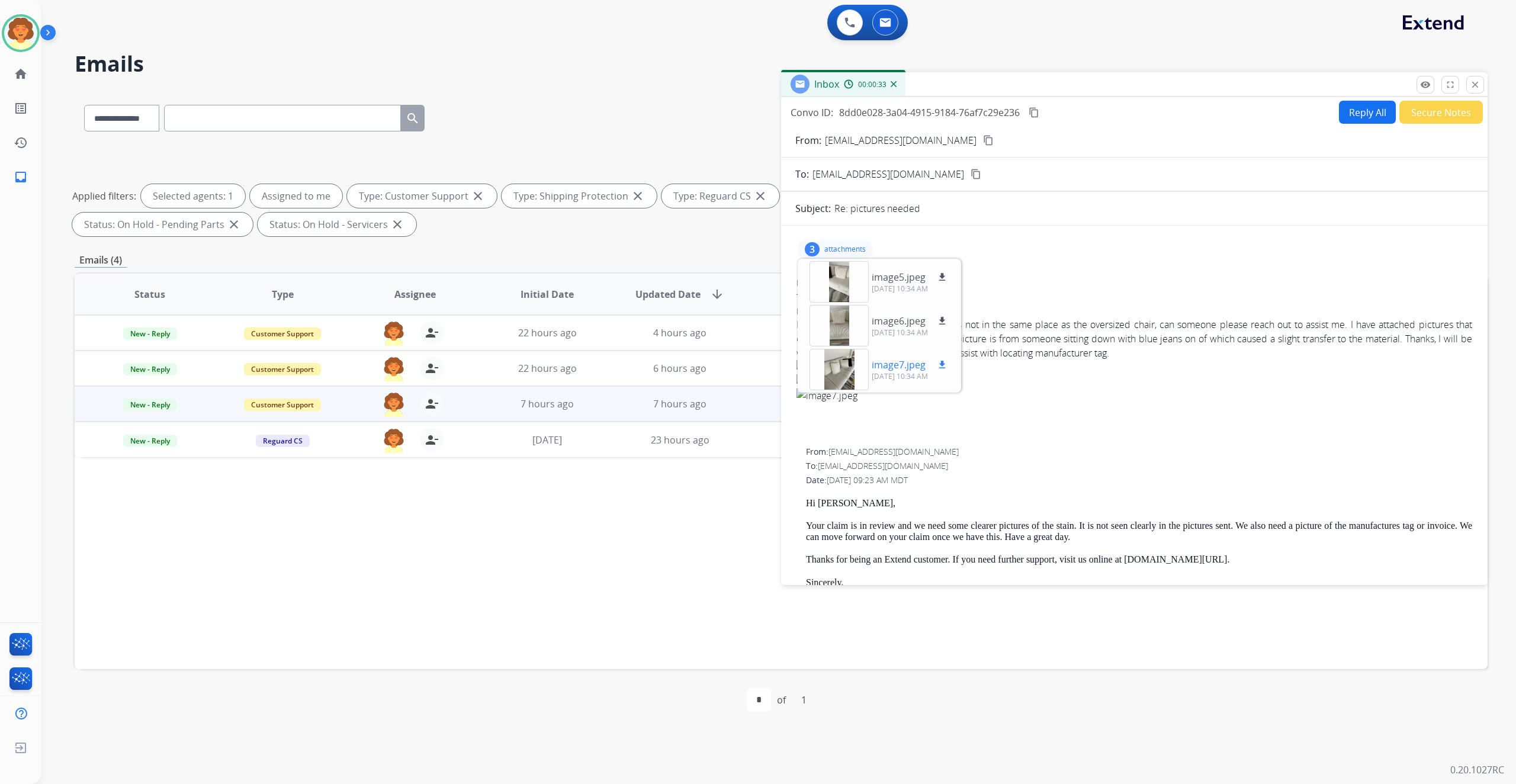
click at [868, 390] on div at bounding box center [839, 369] width 59 height 41
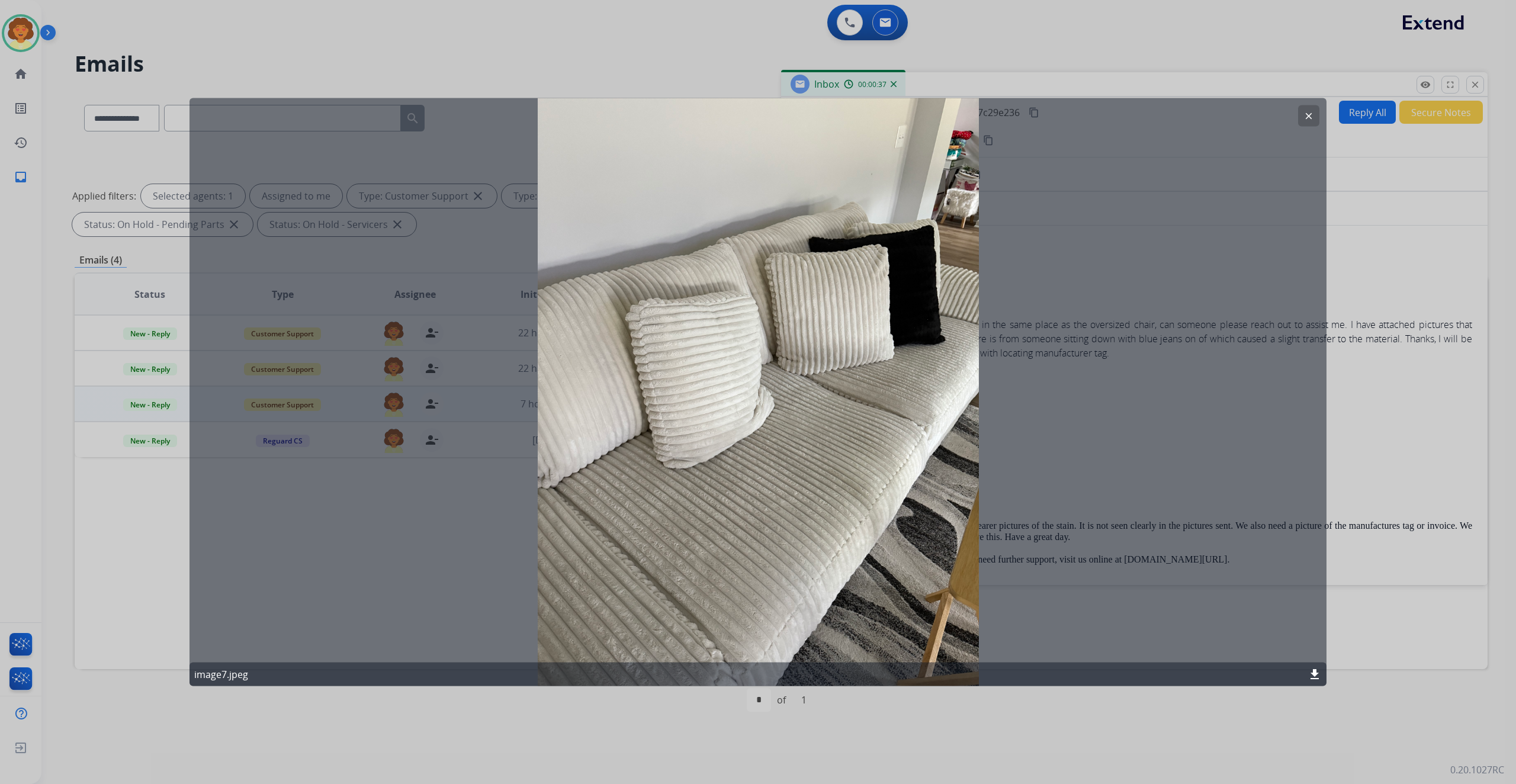
click at [1305, 114] on button "clear" at bounding box center [1308, 115] width 22 height 22
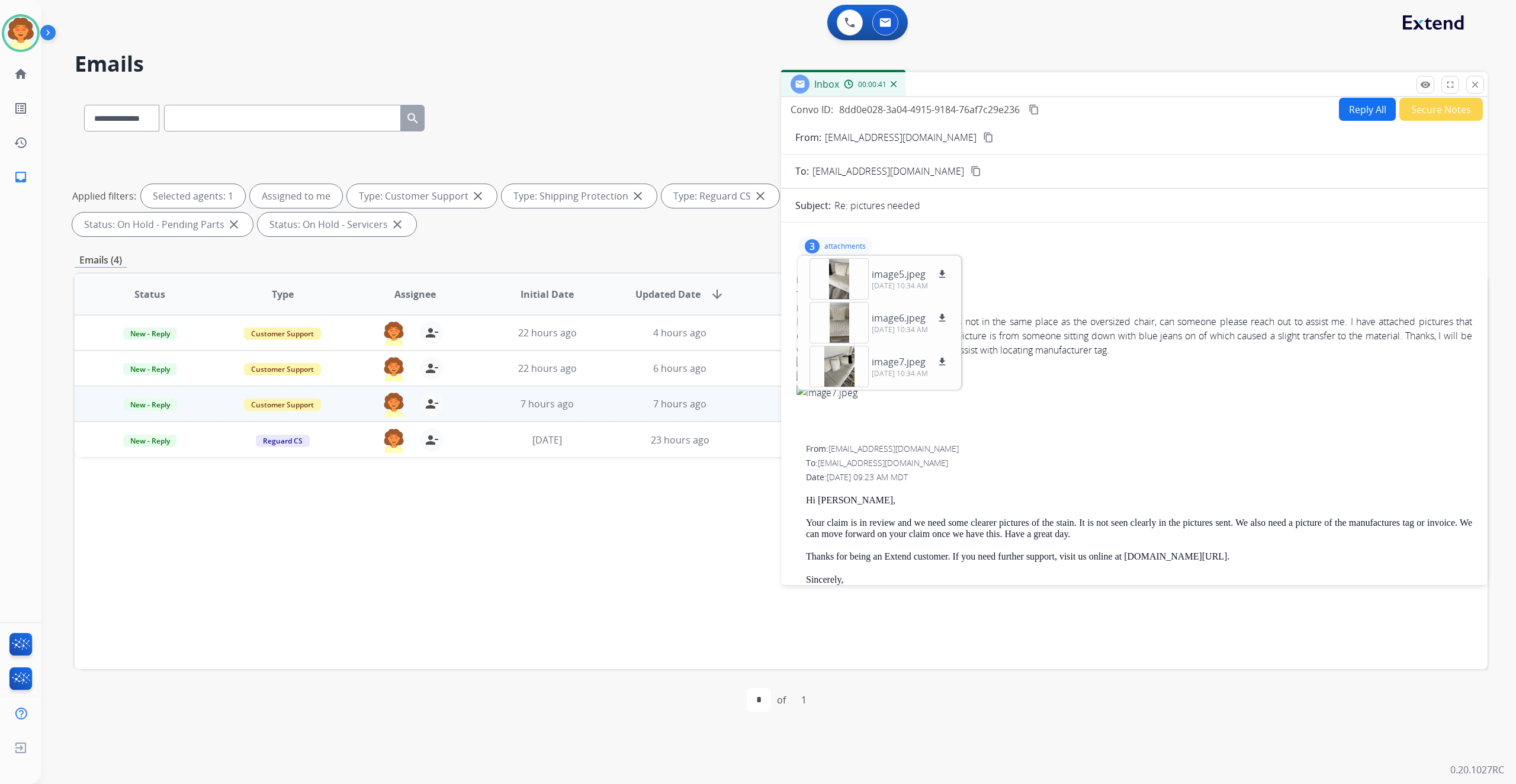
scroll to position [0, 0]
drag, startPoint x: 846, startPoint y: 195, endPoint x: 1035, endPoint y: 202, distance: 189.1
click at [977, 147] on p "[EMAIL_ADDRESS][DOMAIN_NAME]" at bounding box center [901, 140] width 152 height 14
copy p "[EMAIL_ADDRESS][DOMAIN_NAME]"
click at [20, 44] on img at bounding box center [20, 33] width 33 height 33
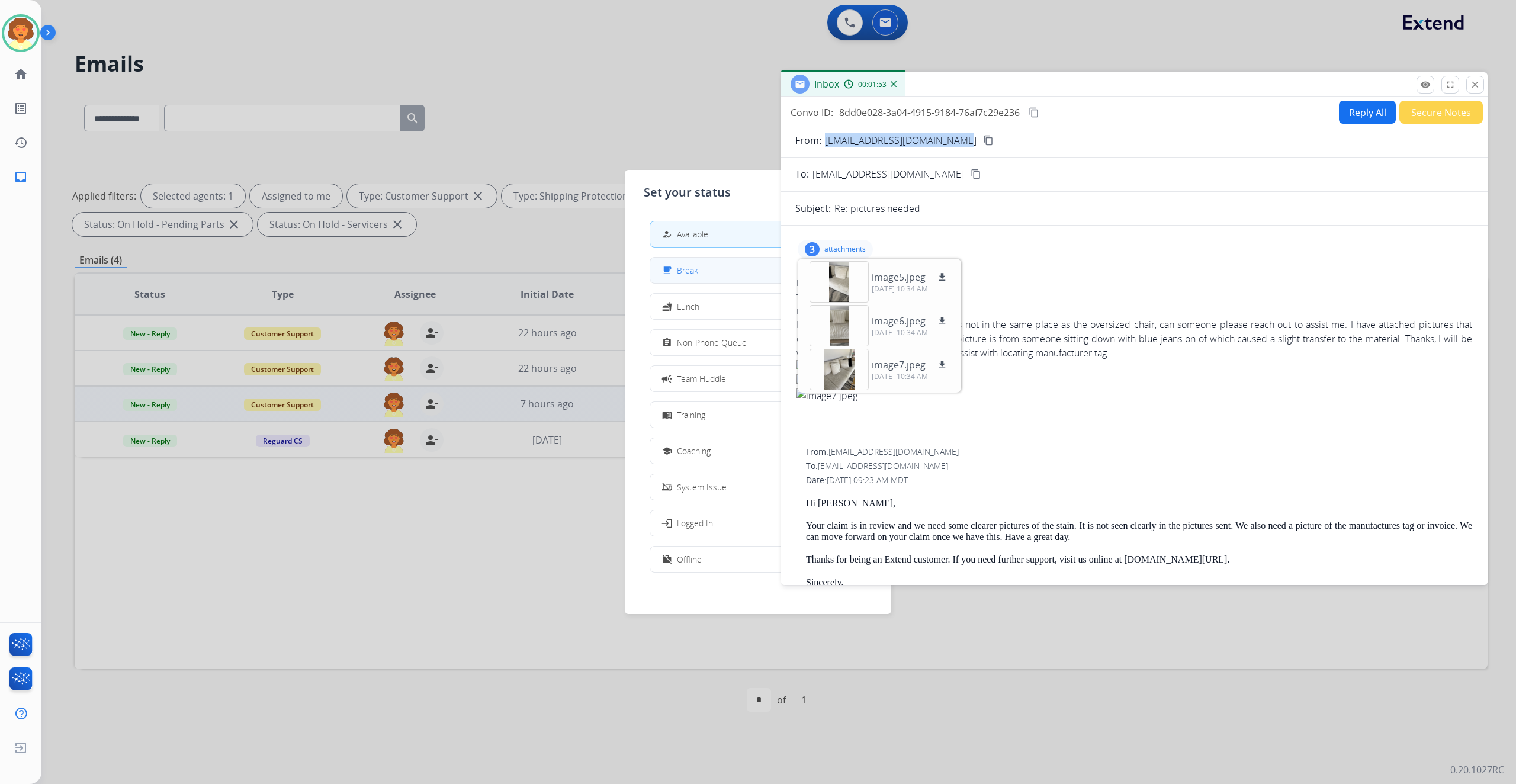
click at [721, 283] on button "free_breakfast Break" at bounding box center [758, 270] width 216 height 25
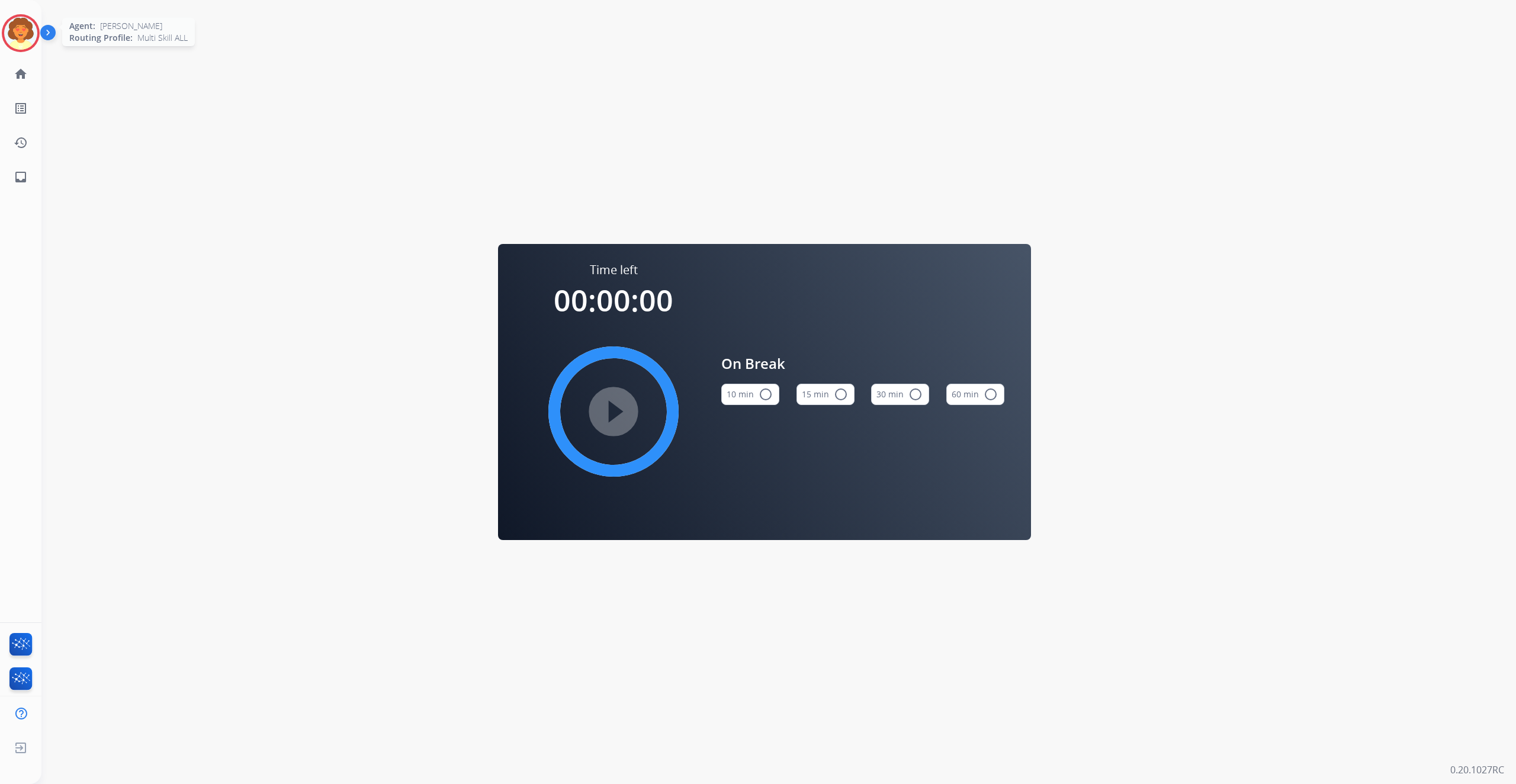
click at [20, 37] on img at bounding box center [20, 33] width 33 height 33
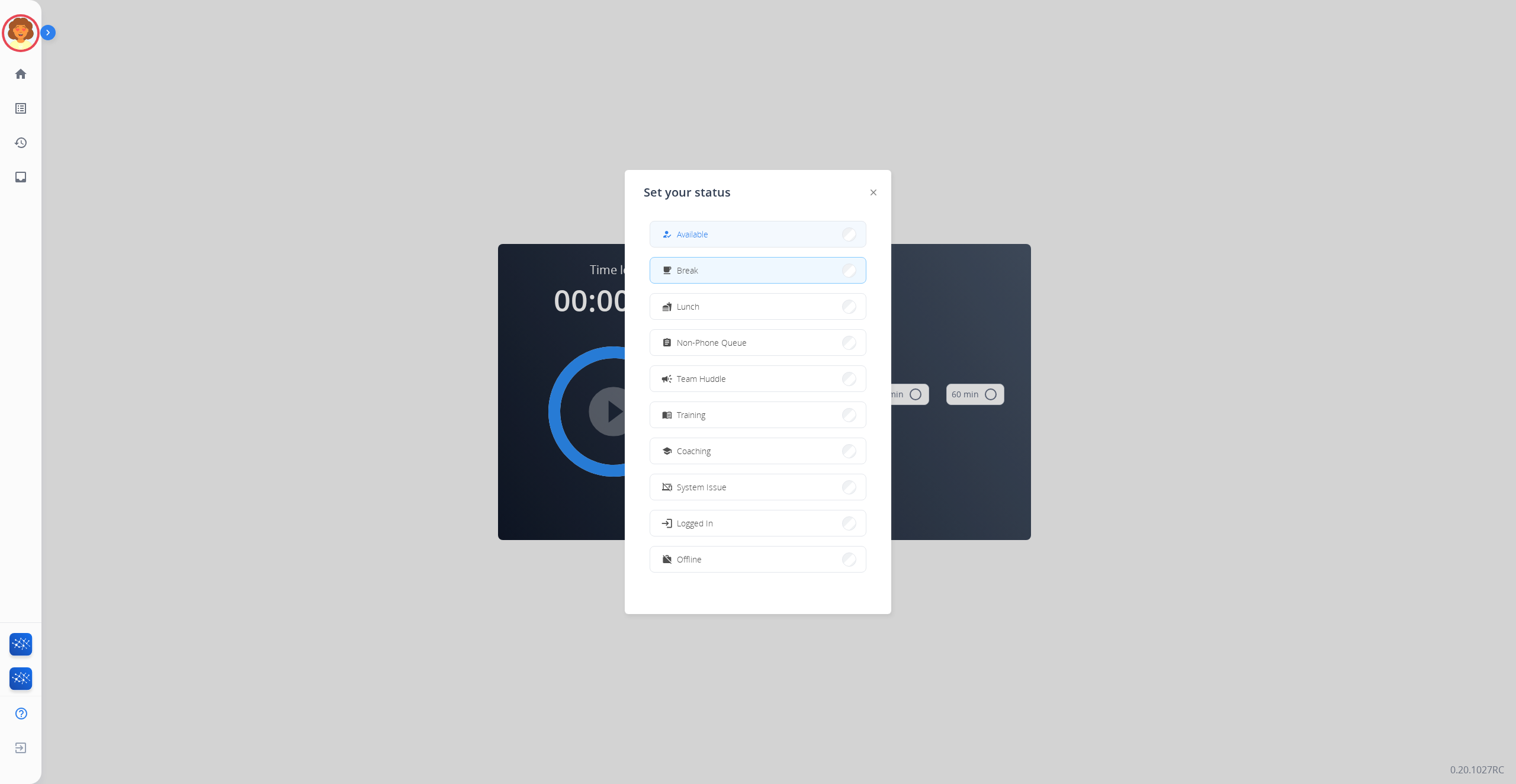
click at [672, 239] on mat-icon "how_to_reg" at bounding box center [667, 234] width 10 height 10
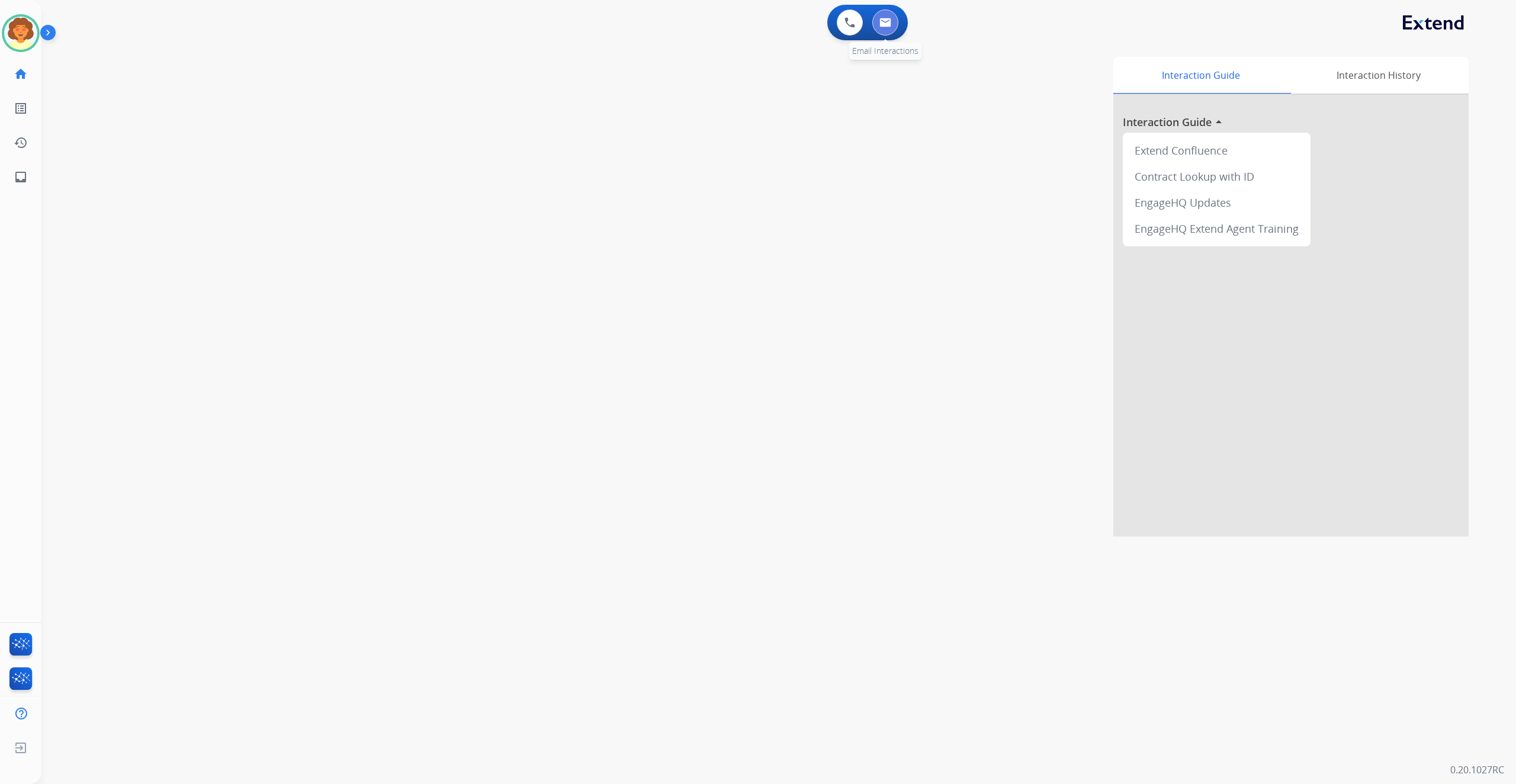
click at [879, 27] on img at bounding box center [885, 23] width 12 height 9
select select "**********"
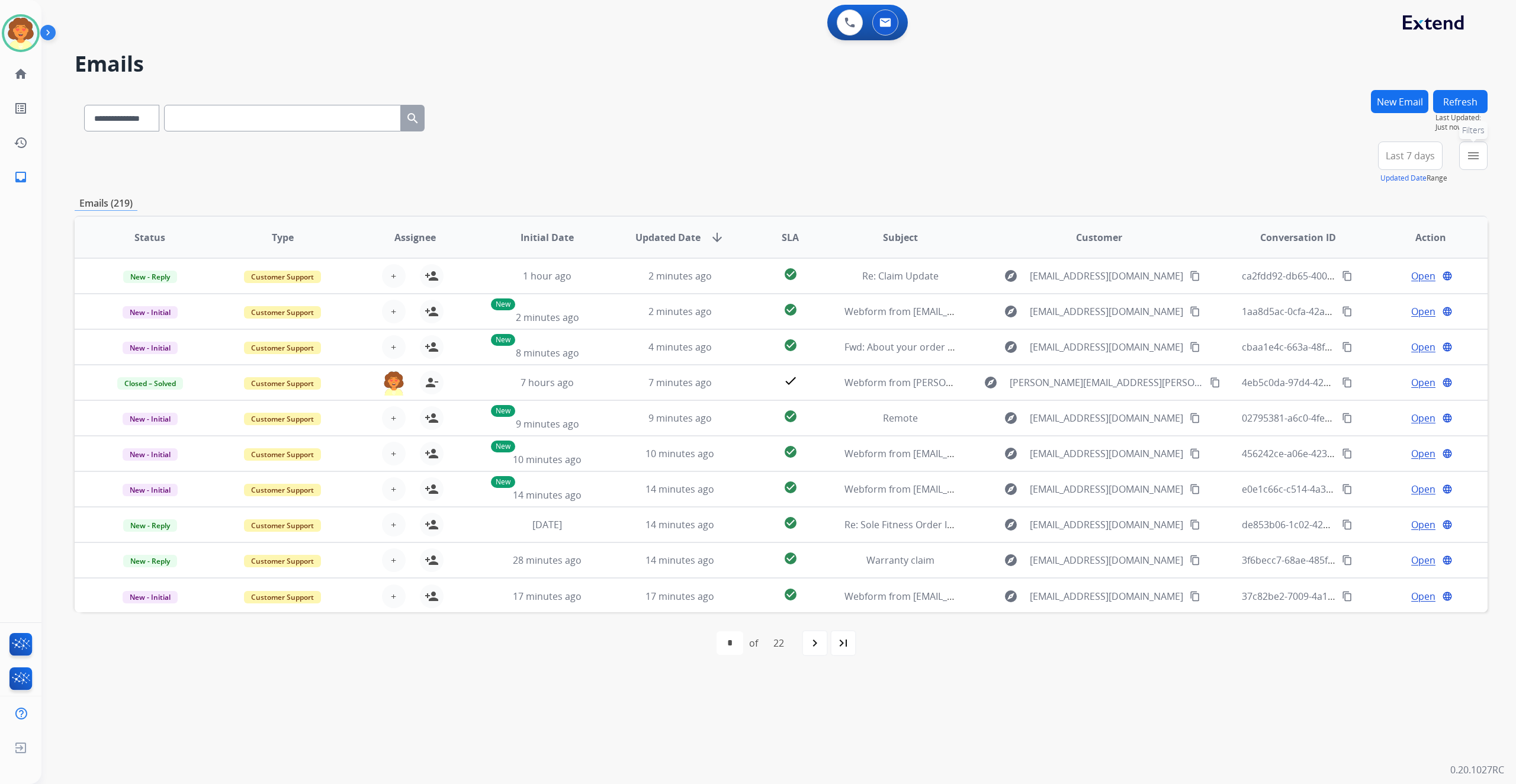
click at [1459, 170] on button "menu Filters" at bounding box center [1473, 156] width 28 height 28
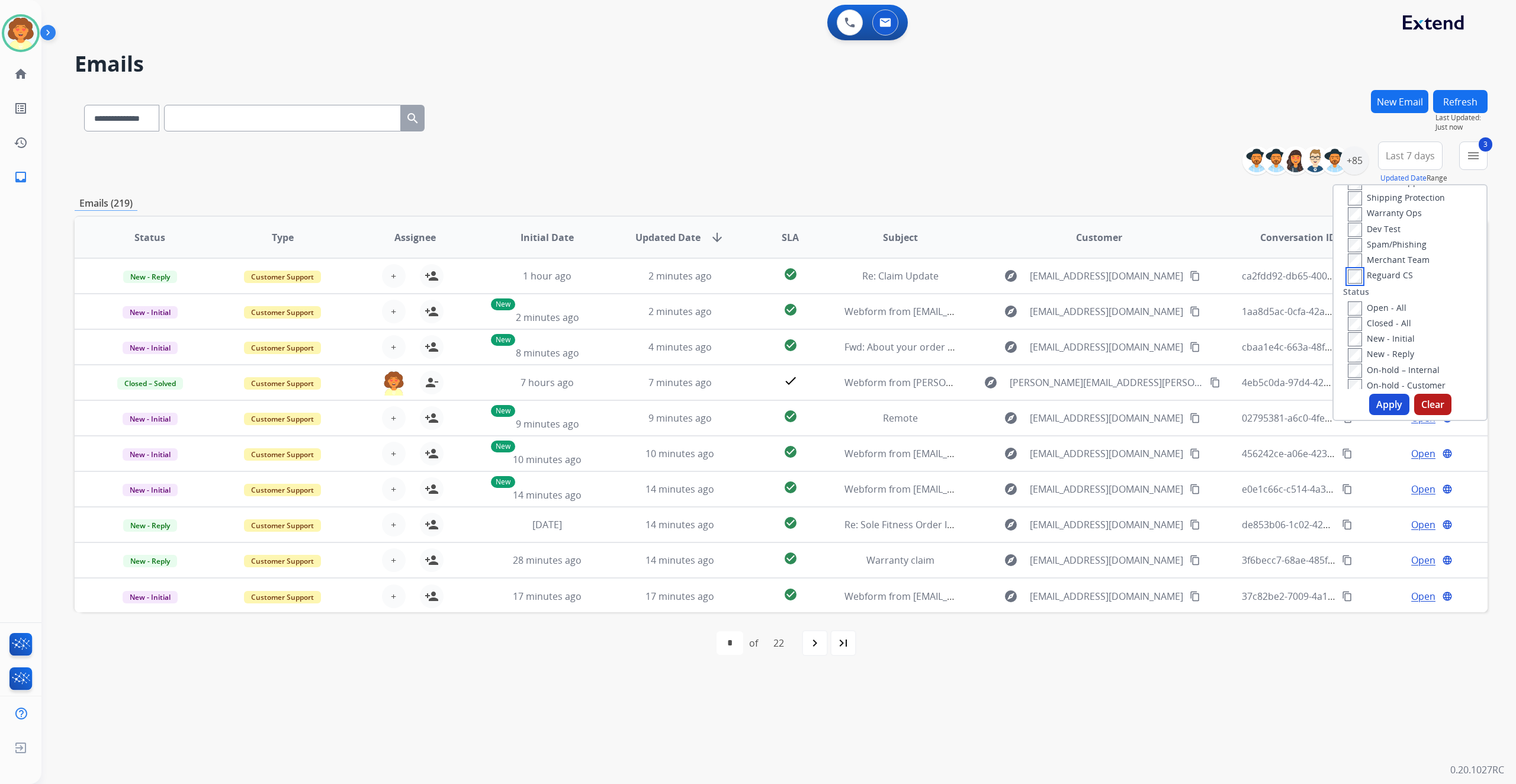
scroll to position [158, 0]
click at [1369, 415] on button "Apply" at bounding box center [1388, 404] width 40 height 22
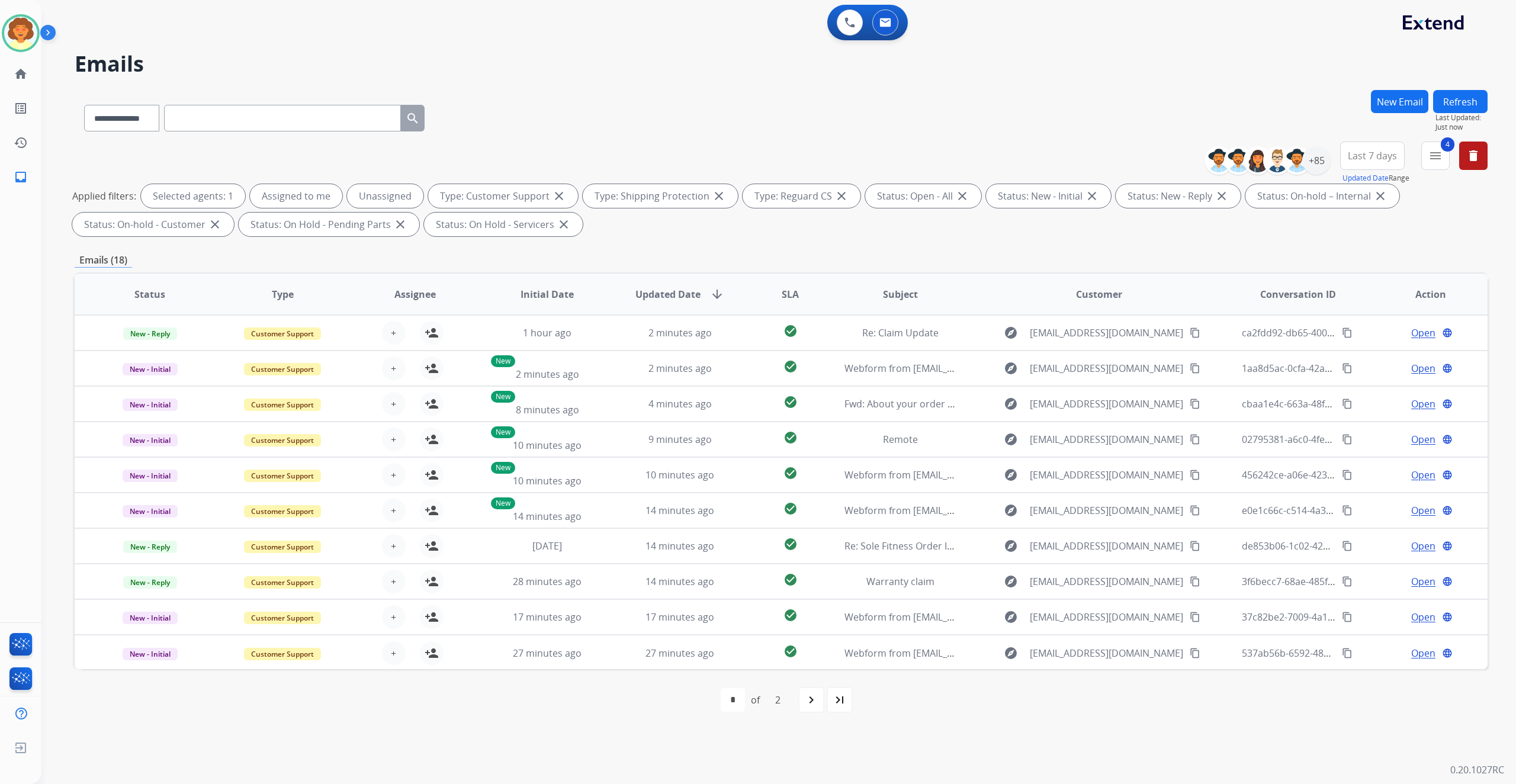
click at [1347, 158] on span "Last 7 days" at bounding box center [1372, 155] width 49 height 5
click at [1336, 309] on div "Last 90 days" at bounding box center [1368, 299] width 65 height 18
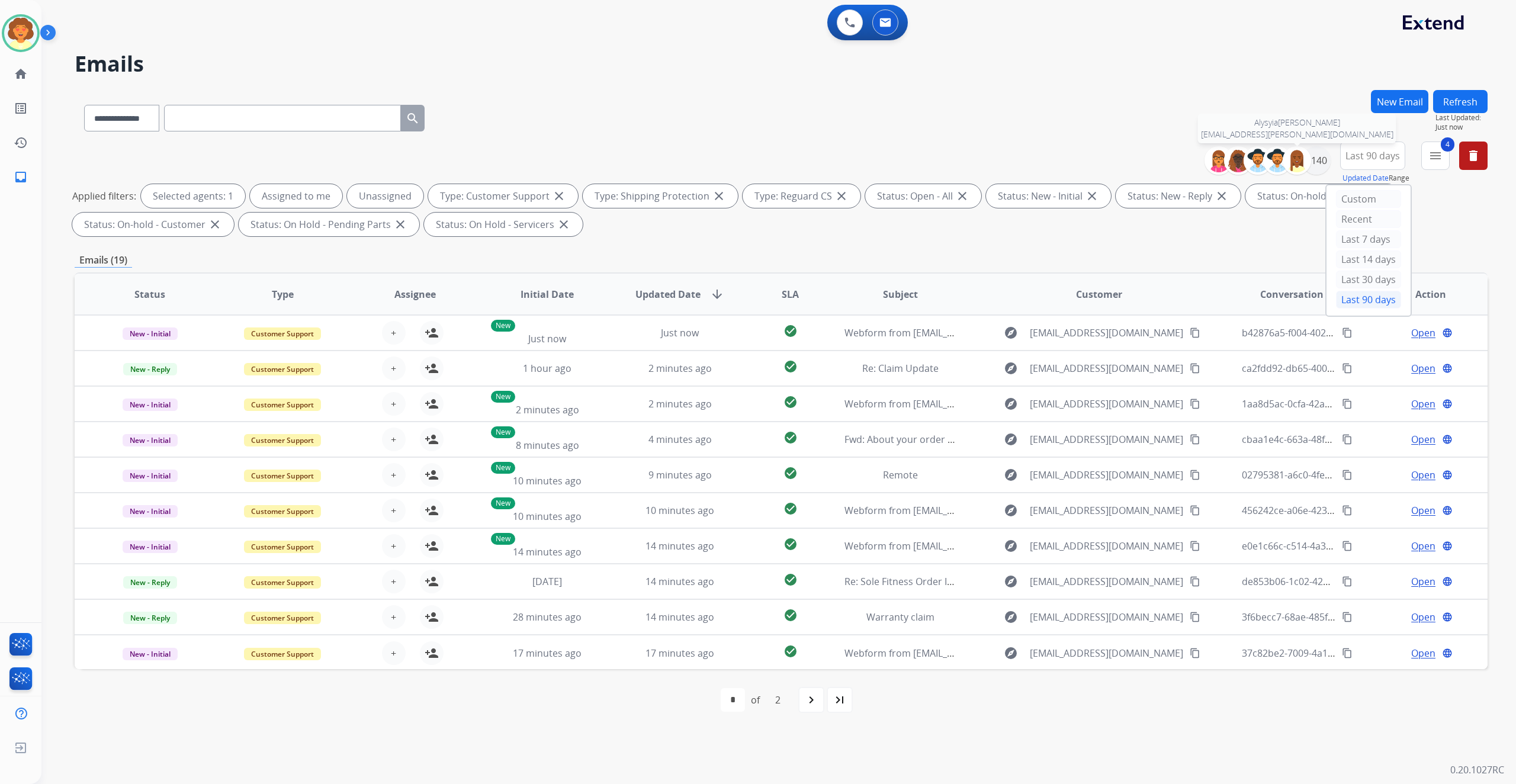
click at [1284, 173] on img at bounding box center [1296, 159] width 23 height 23
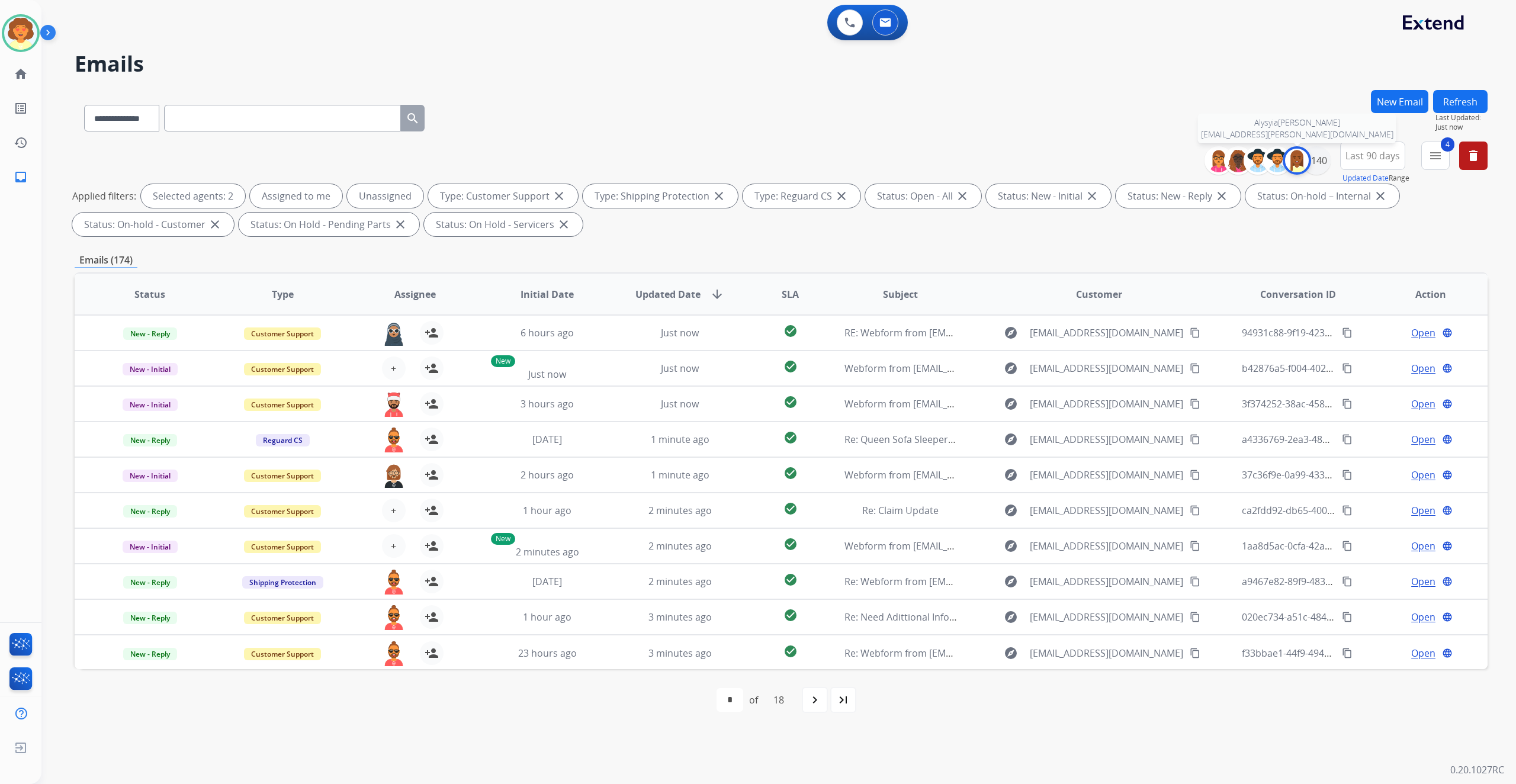
click at [1284, 173] on img at bounding box center [1296, 159] width 23 height 23
click at [1302, 174] on div "+140" at bounding box center [1316, 160] width 28 height 28
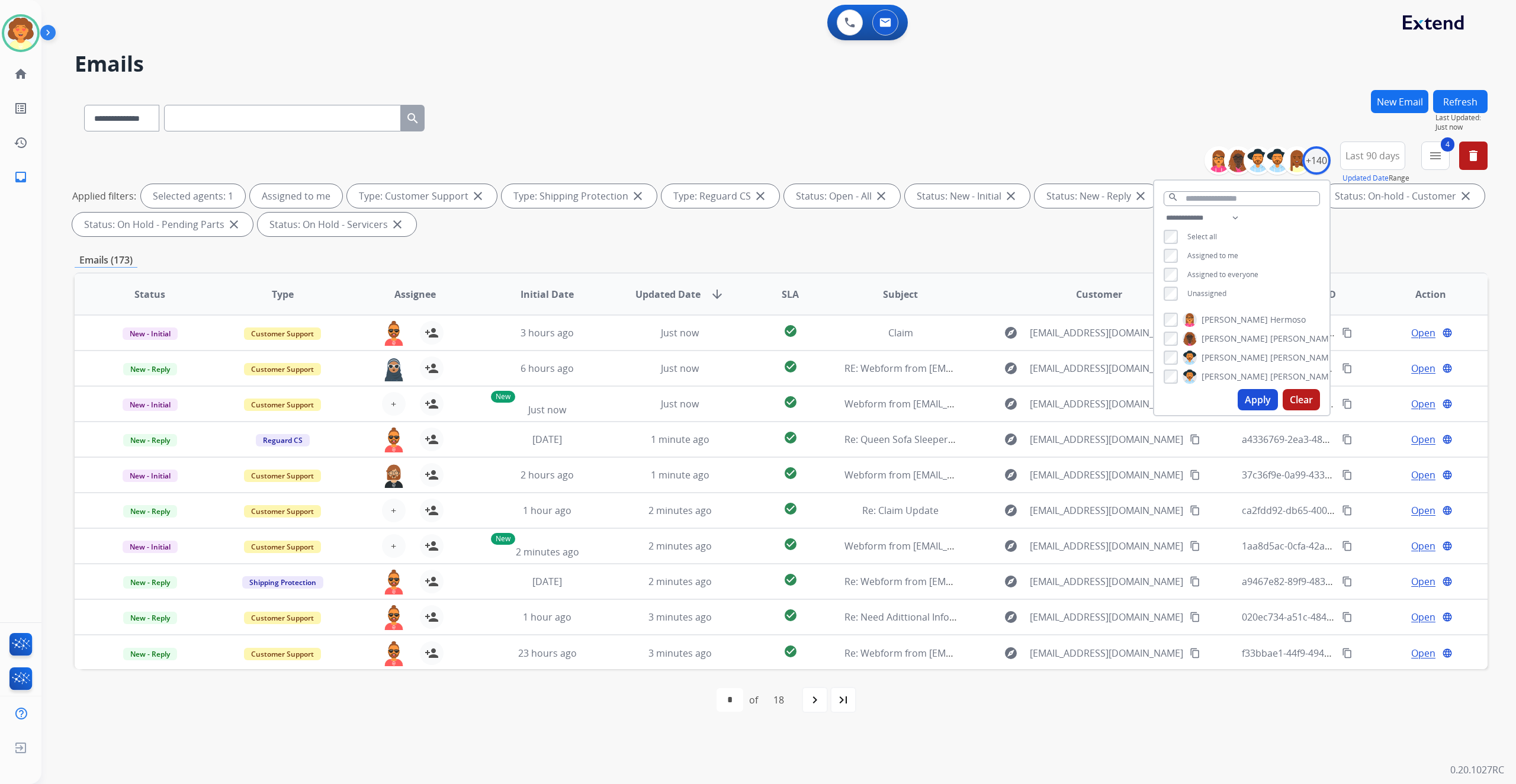
click at [1237, 410] on button "Apply" at bounding box center [1257, 400] width 40 height 22
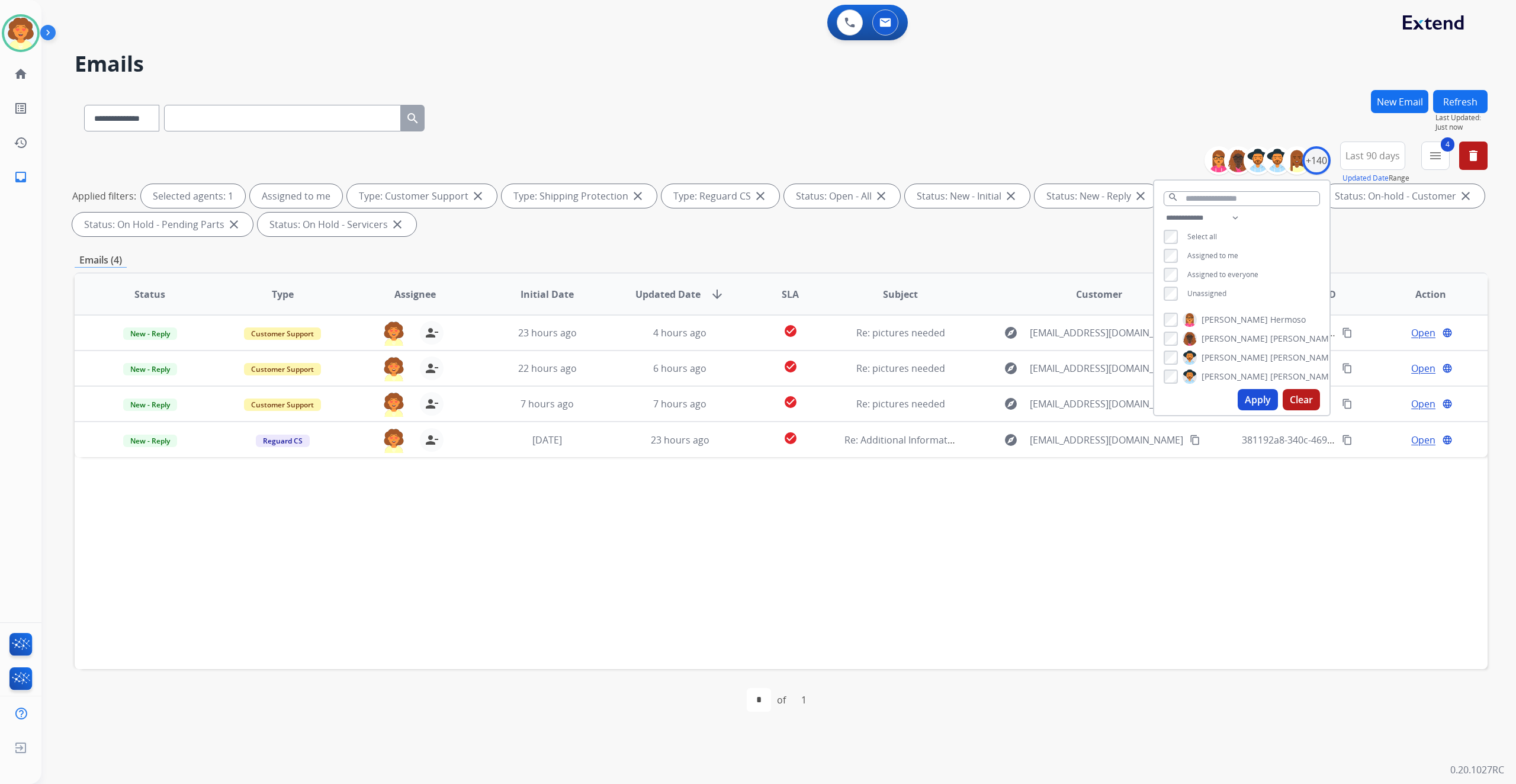
click at [1384, 366] on div "**********" at bounding box center [781, 410] width 1413 height 641
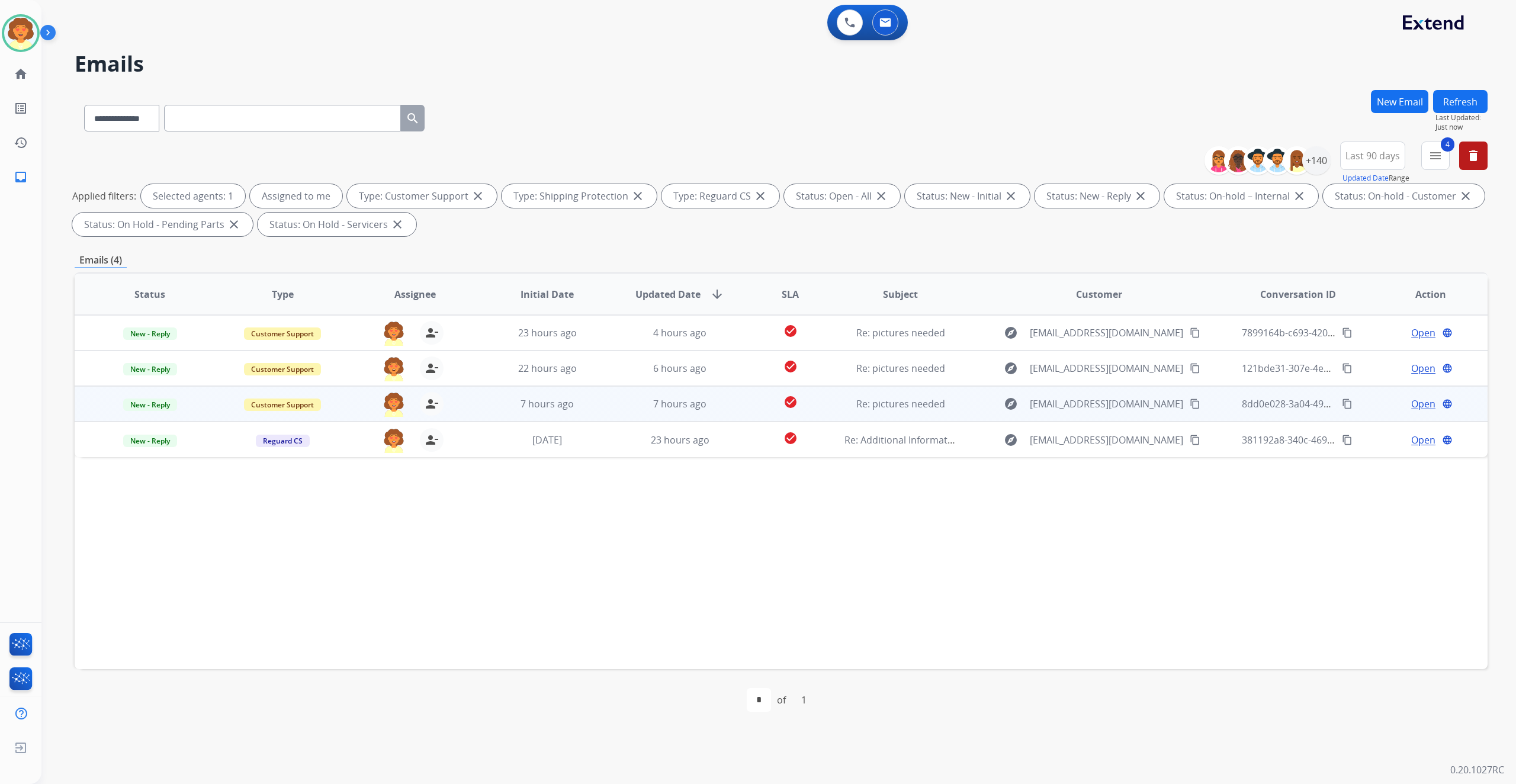
click at [1411, 411] on span "Open" at bounding box center [1423, 403] width 24 height 14
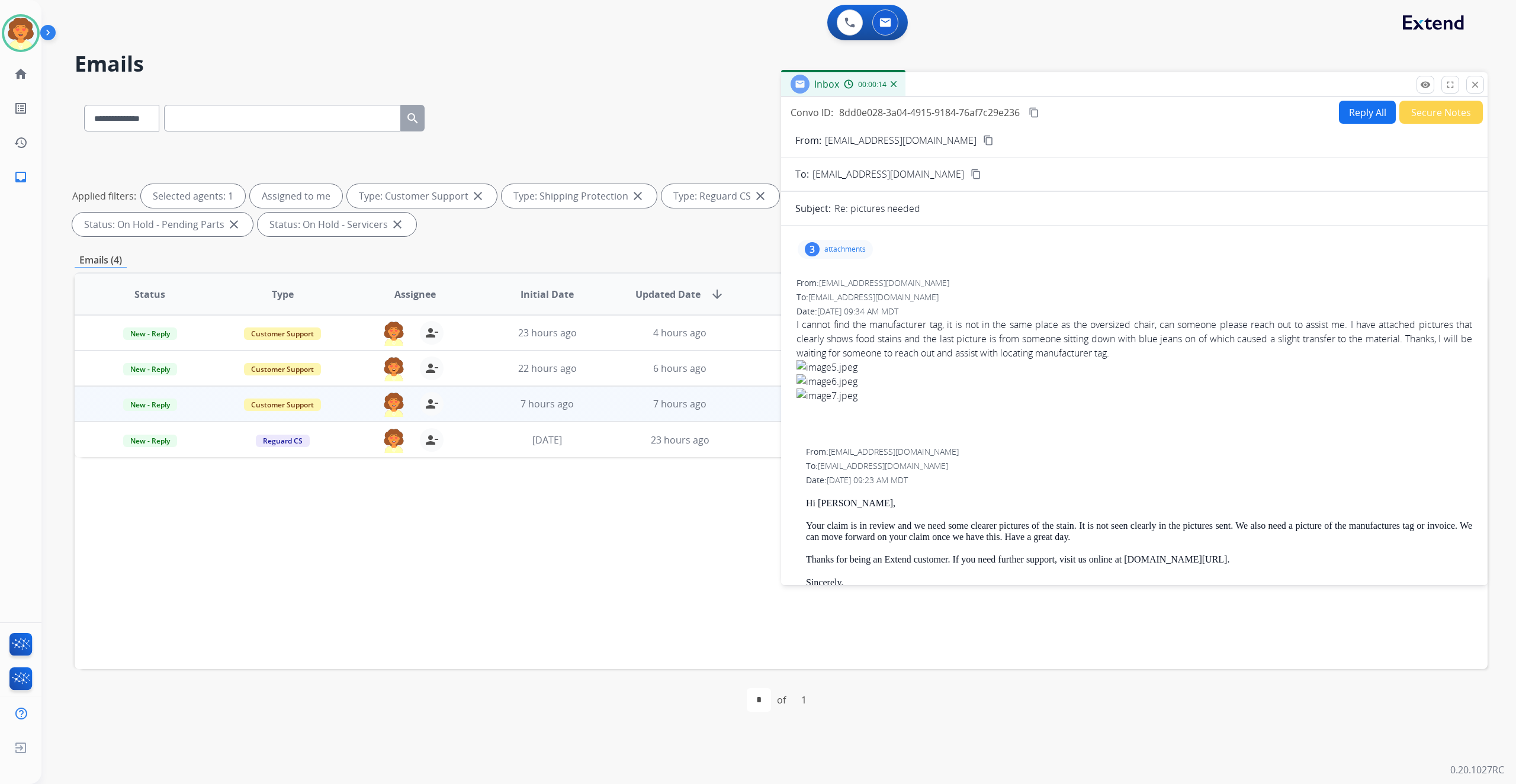
click at [819, 256] on div "3" at bounding box center [812, 249] width 15 height 14
drag, startPoint x: 989, startPoint y: 382, endPoint x: 1013, endPoint y: 379, distance: 24.2
click at [948, 282] on mat-icon "download" at bounding box center [941, 277] width 10 height 10
click at [948, 326] on mat-icon "download" at bounding box center [941, 320] width 10 height 10
click at [948, 369] on mat-icon "download" at bounding box center [941, 364] width 10 height 10
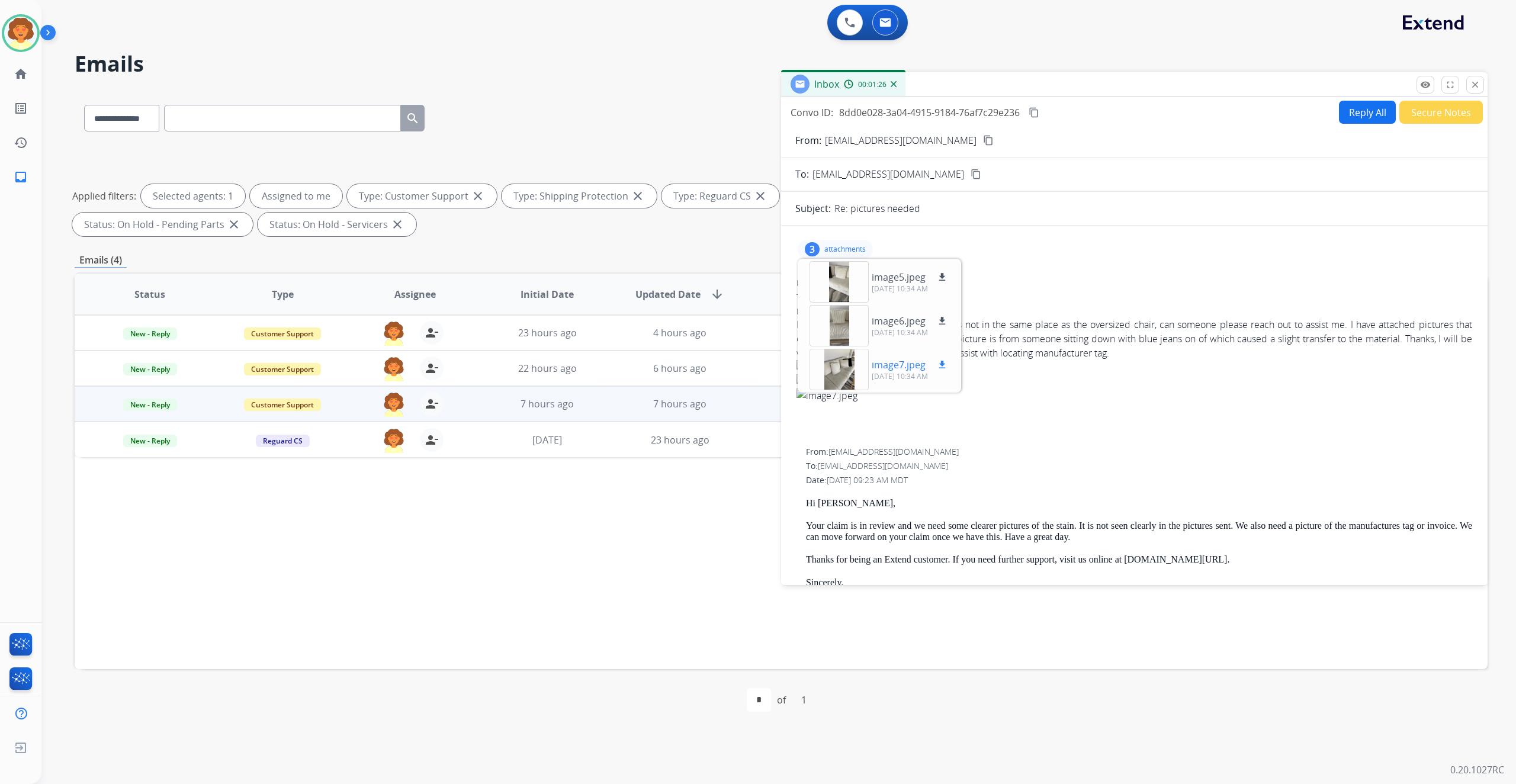
click at [855, 390] on div at bounding box center [839, 369] width 59 height 41
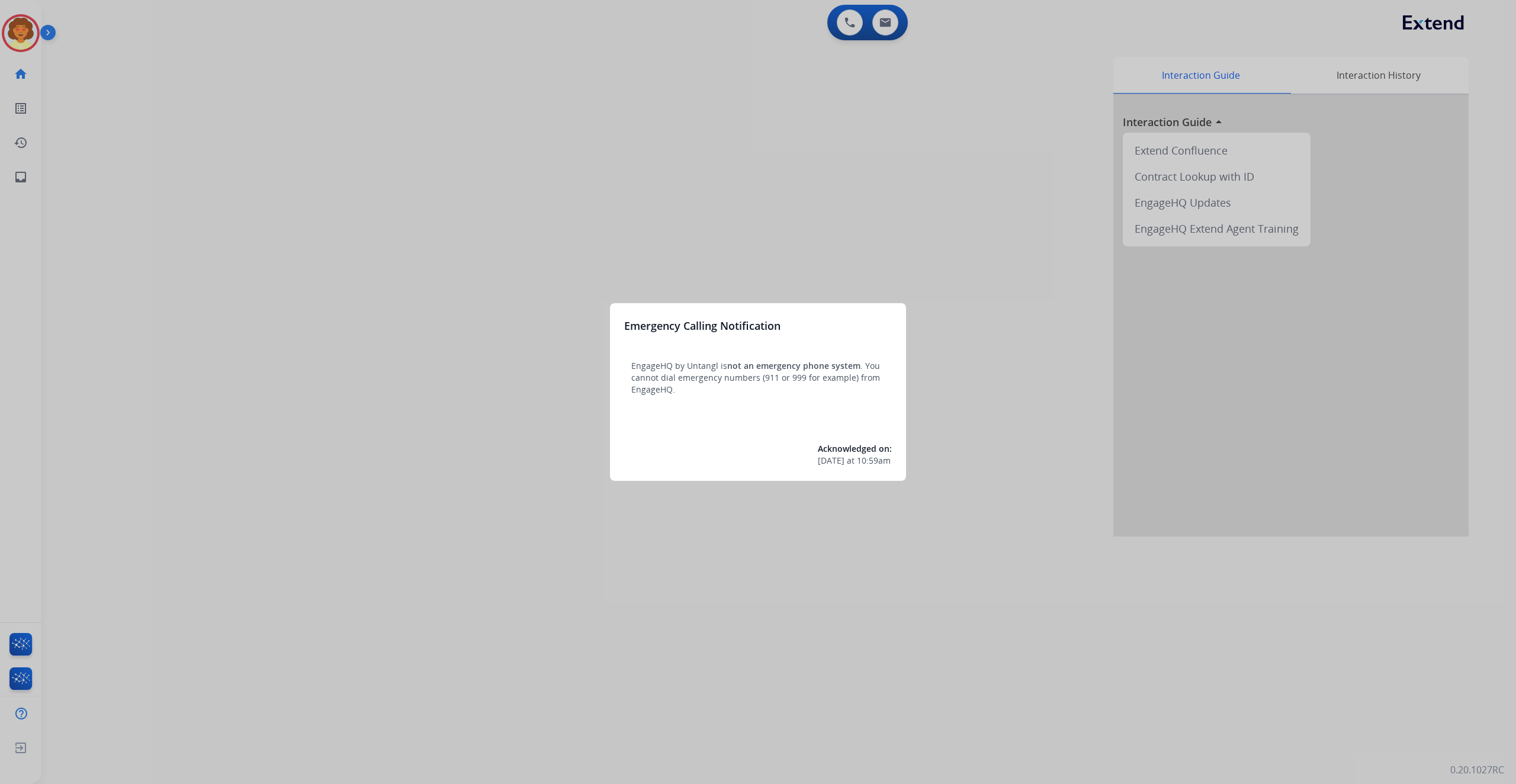
click at [351, 159] on div at bounding box center [758, 392] width 1516 height 784
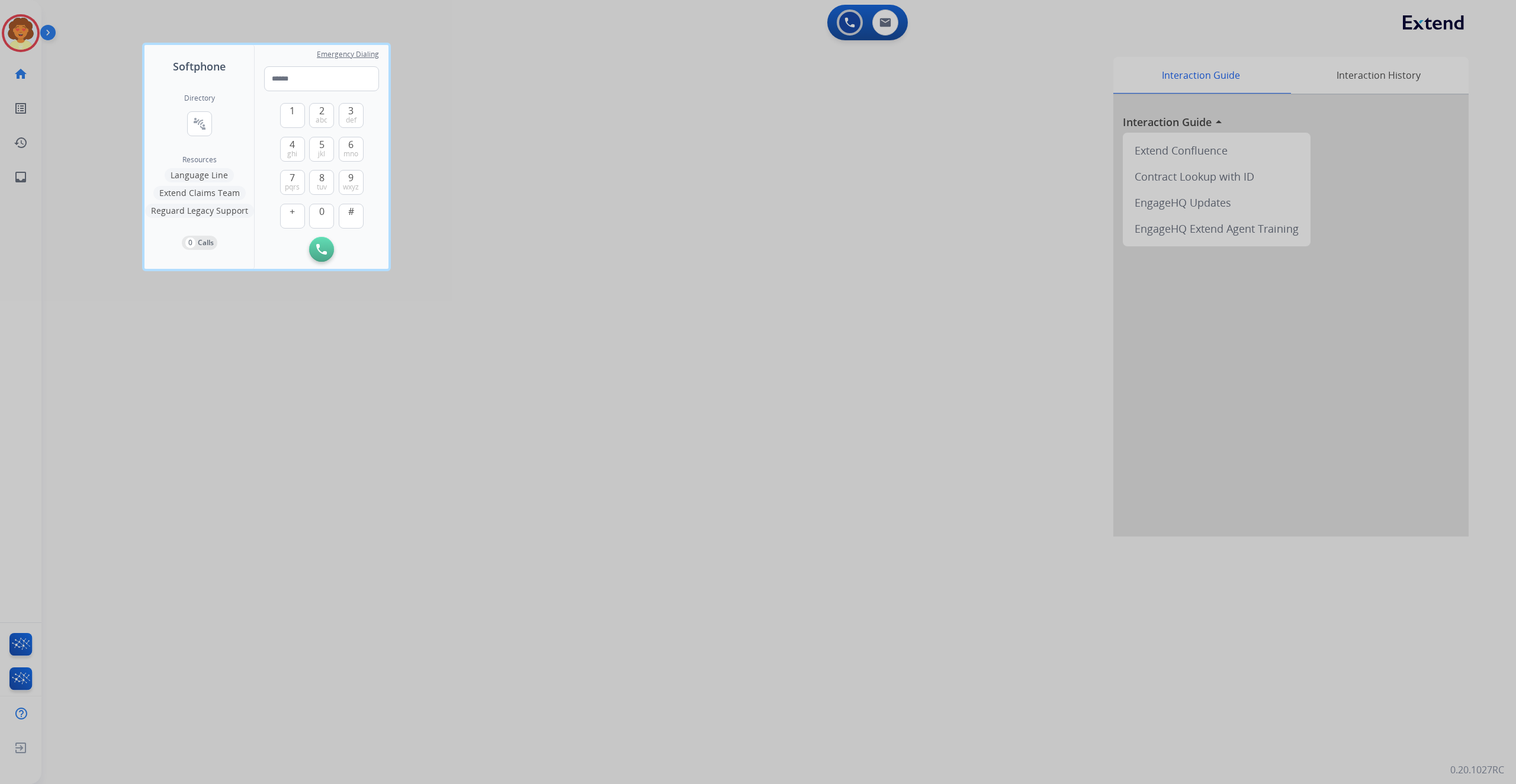
click at [145, 53] on div at bounding box center [758, 392] width 1516 height 784
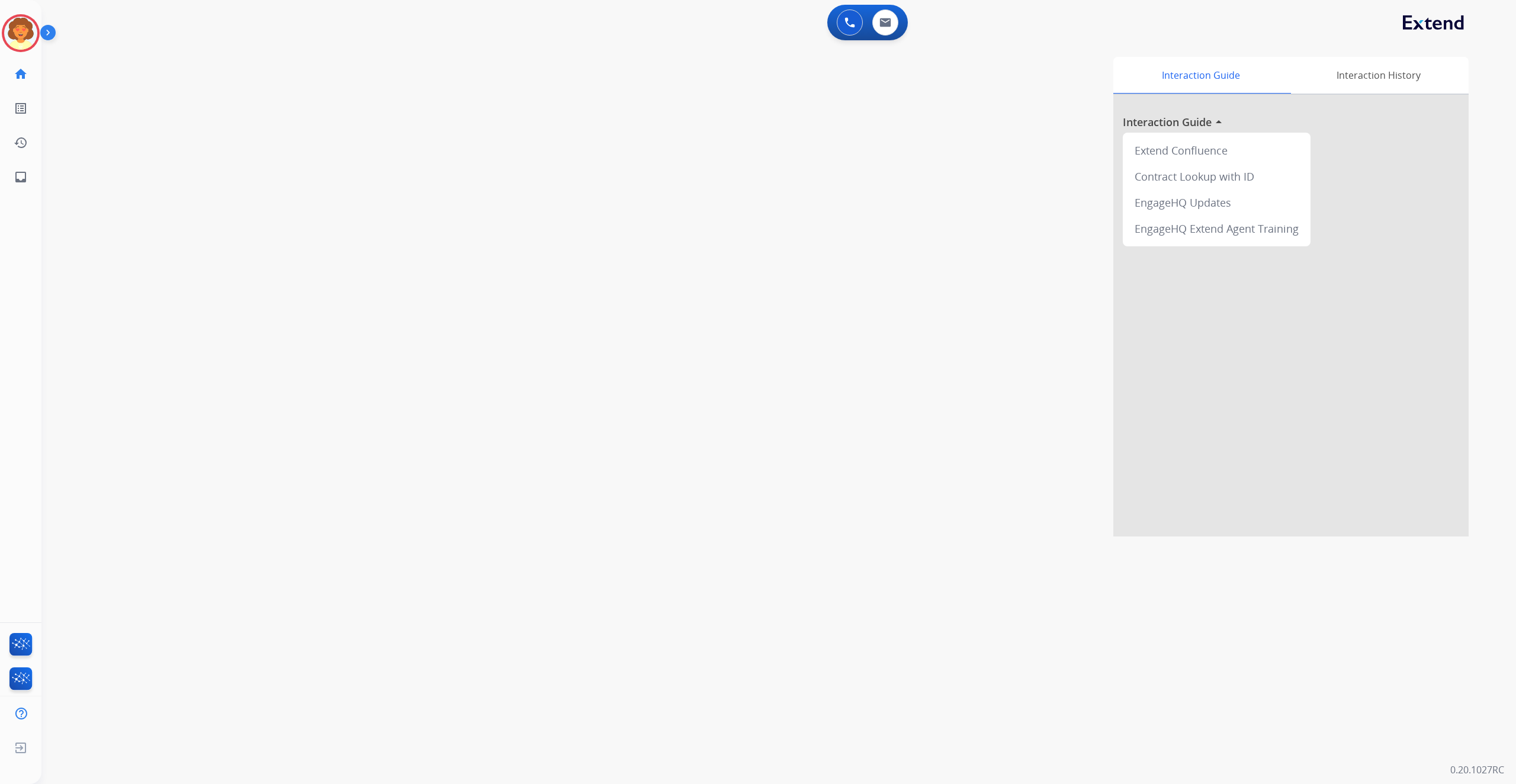
click at [43, 44] on img at bounding box center [50, 35] width 20 height 23
click at [12, 50] on img at bounding box center [19, 33] width 33 height 33
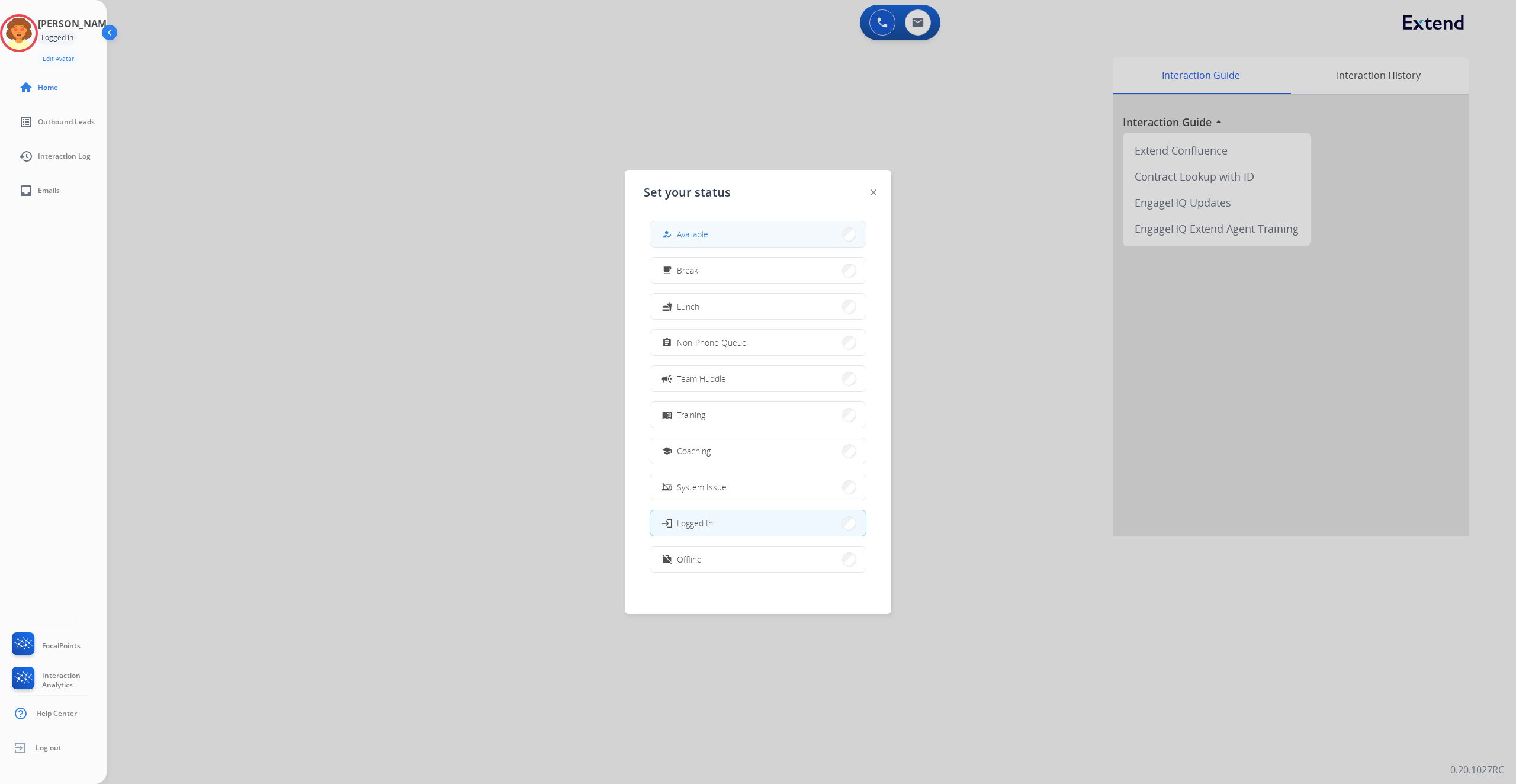
click at [675, 236] on button "how_to_reg Available" at bounding box center [758, 234] width 216 height 25
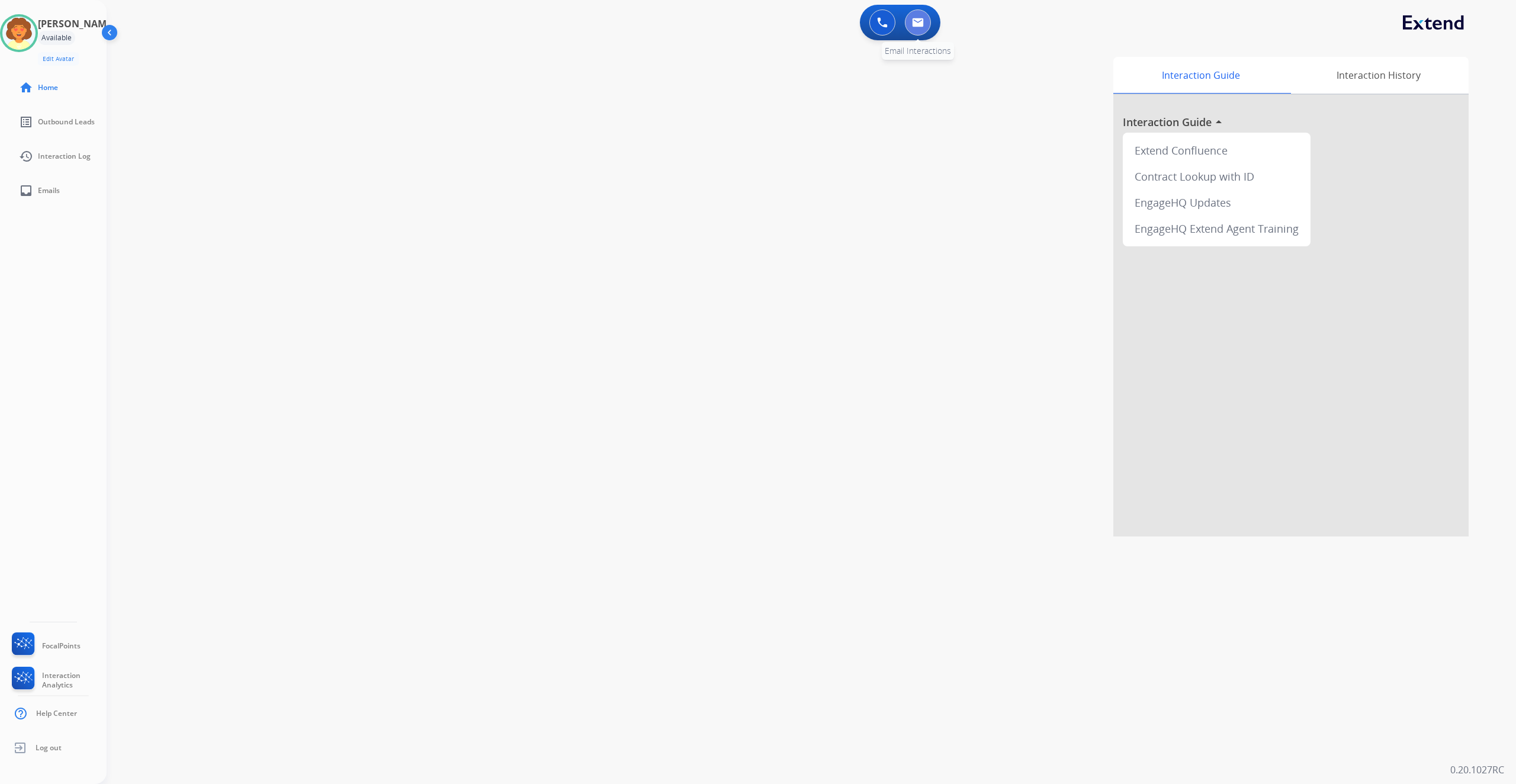
click at [917, 27] on button at bounding box center [917, 23] width 26 height 26
select select "**********"
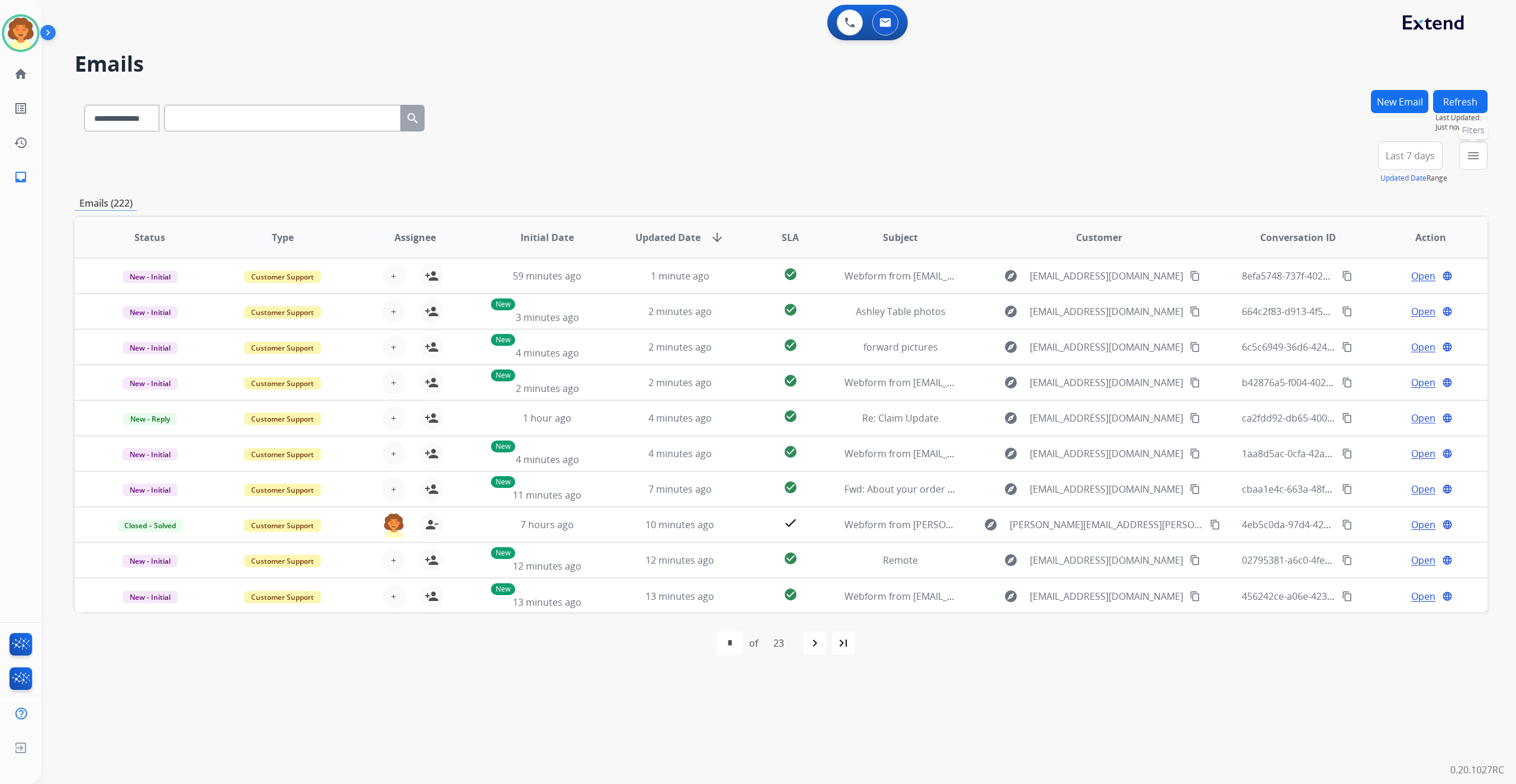
click at [1466, 163] on mat-icon "menu" at bounding box center [1473, 155] width 14 height 14
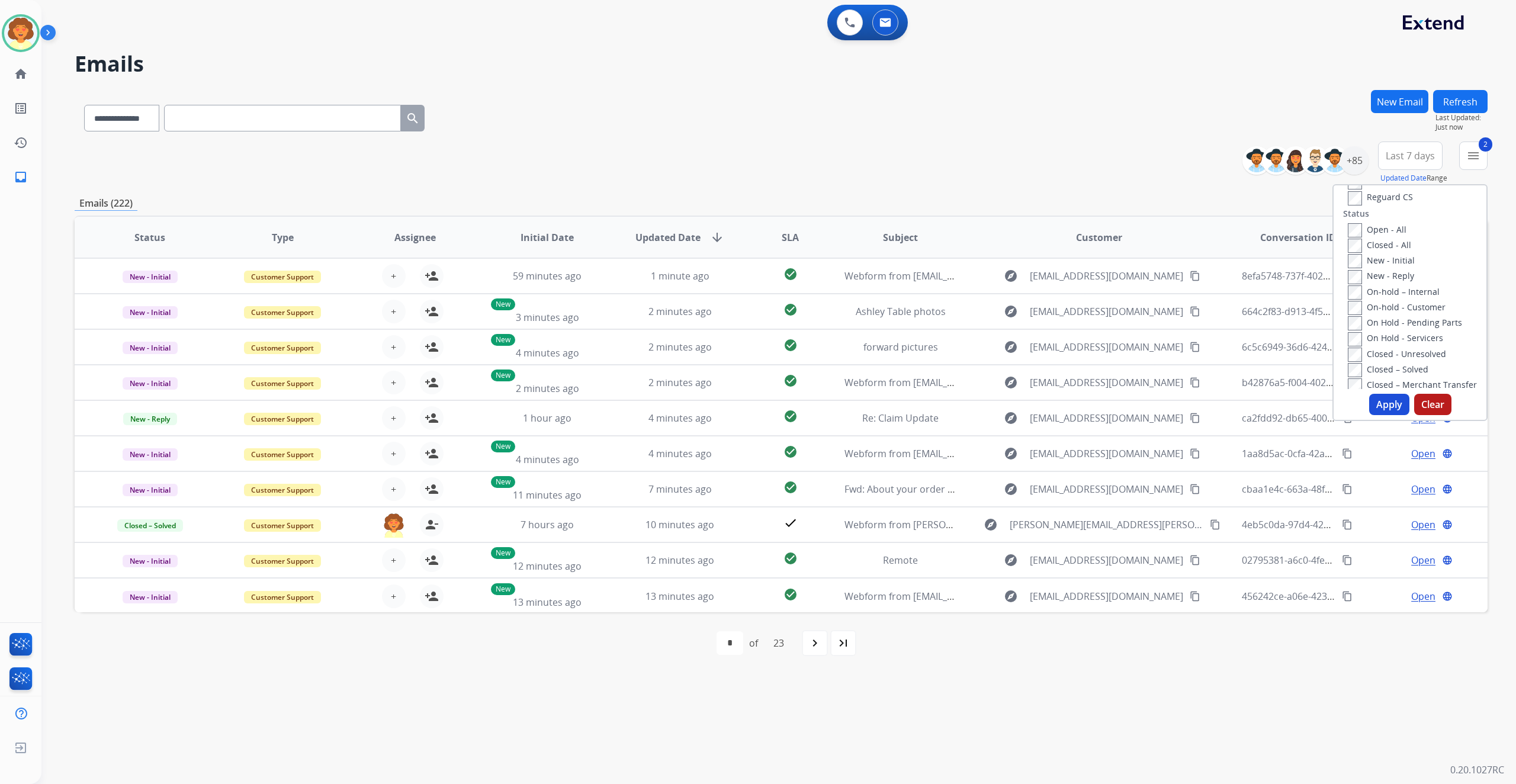
scroll to position [158, 0]
click at [1369, 415] on button "Apply" at bounding box center [1388, 404] width 40 height 22
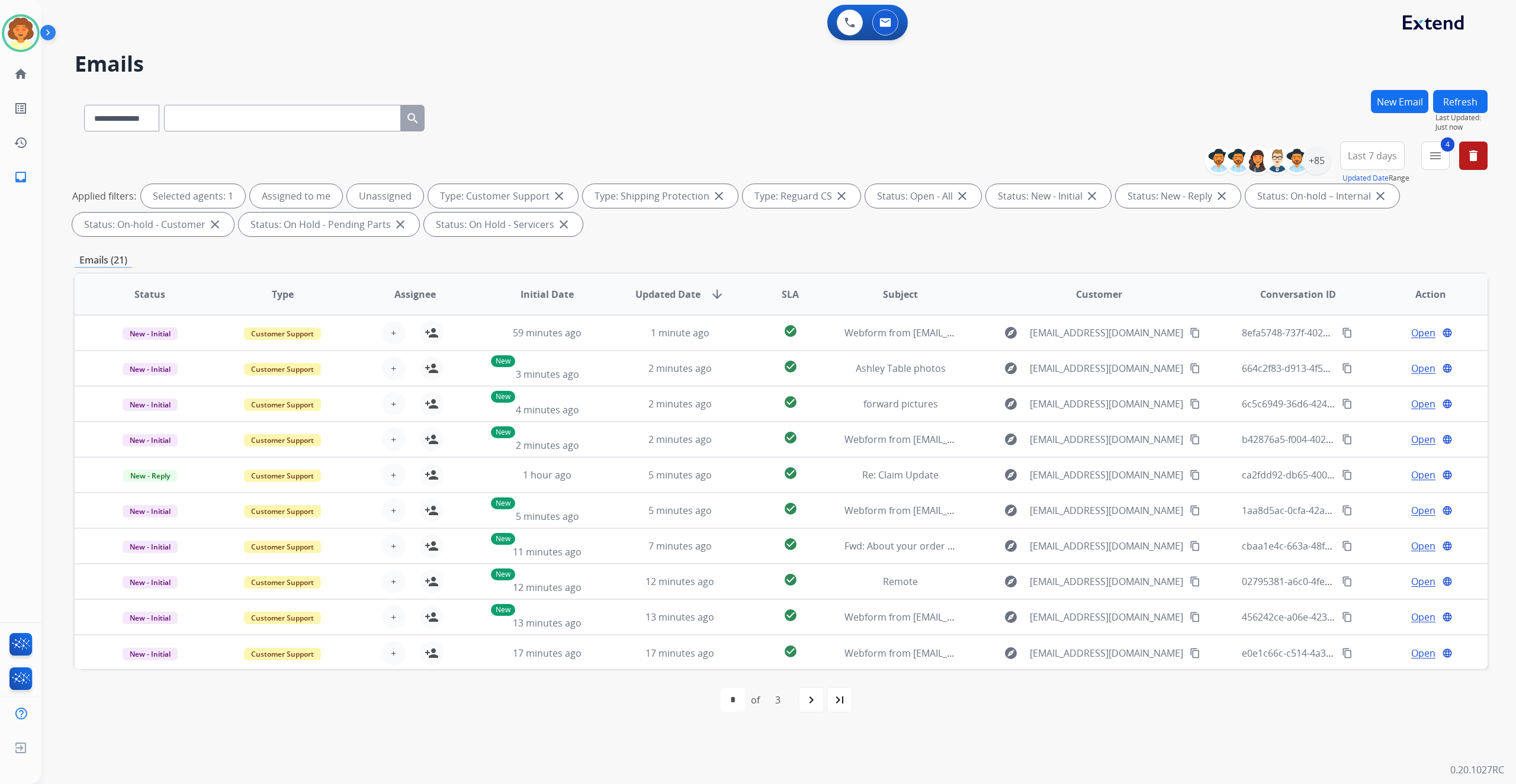
click at [1347, 158] on span "Last 7 days" at bounding box center [1372, 155] width 49 height 5
click at [1336, 309] on div "Last 90 days" at bounding box center [1368, 299] width 65 height 18
click at [1302, 174] on div "+140" at bounding box center [1316, 160] width 28 height 28
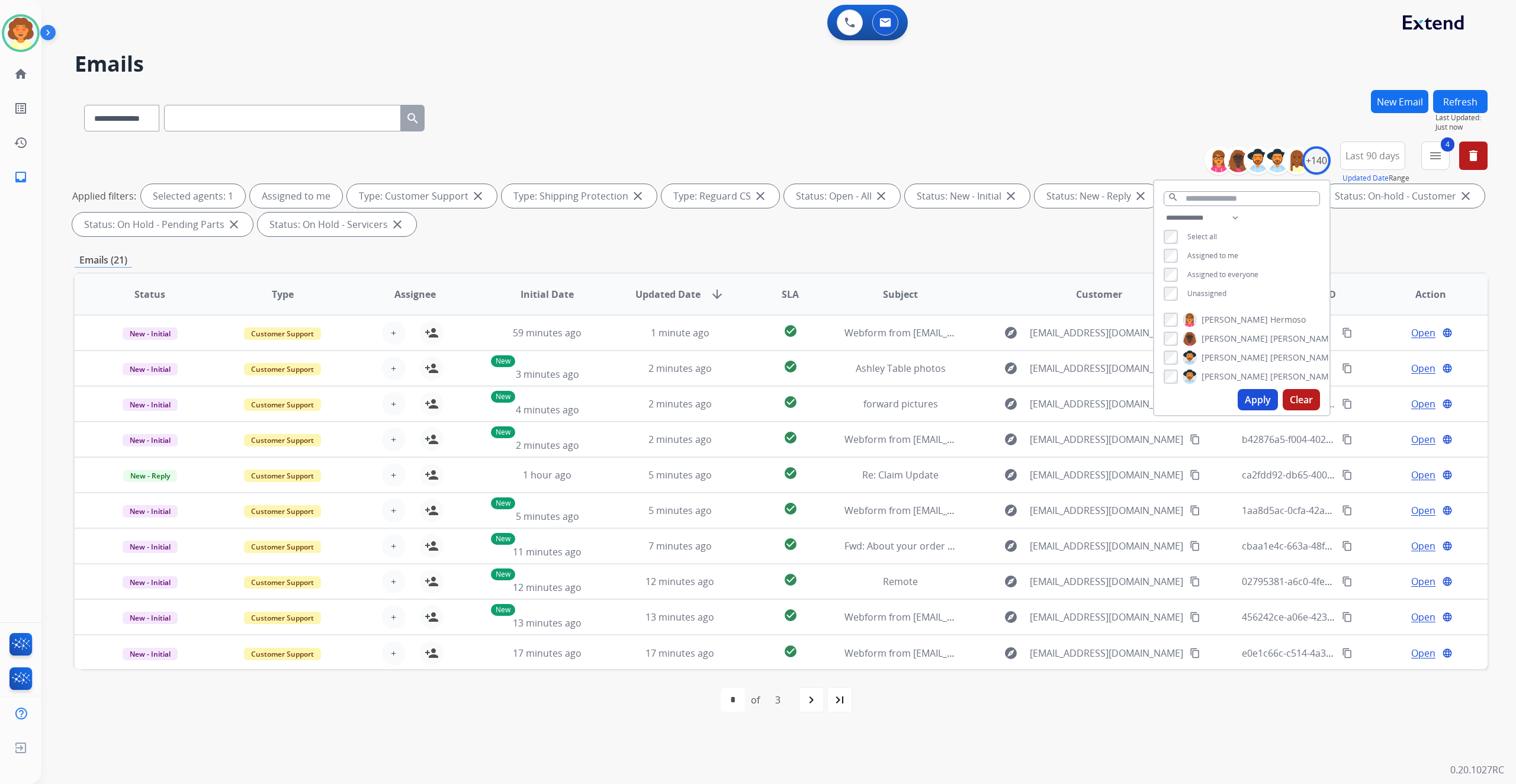
click at [1237, 410] on button "Apply" at bounding box center [1257, 400] width 40 height 22
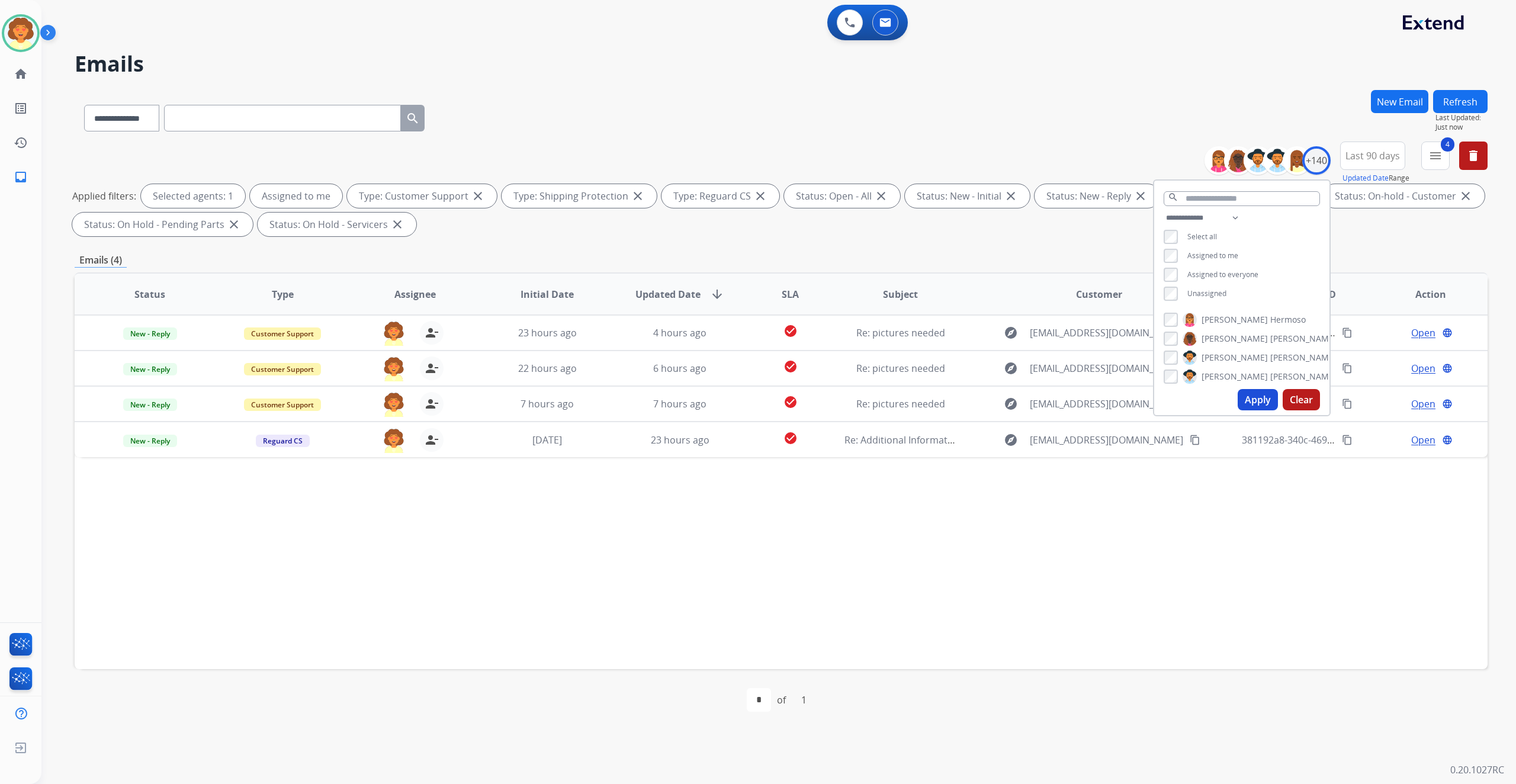
click at [1132, 633] on div "Status Type Assignee Initial Date Updated Date arrow_downward SLA Subject Custo…" at bounding box center [781, 470] width 1413 height 397
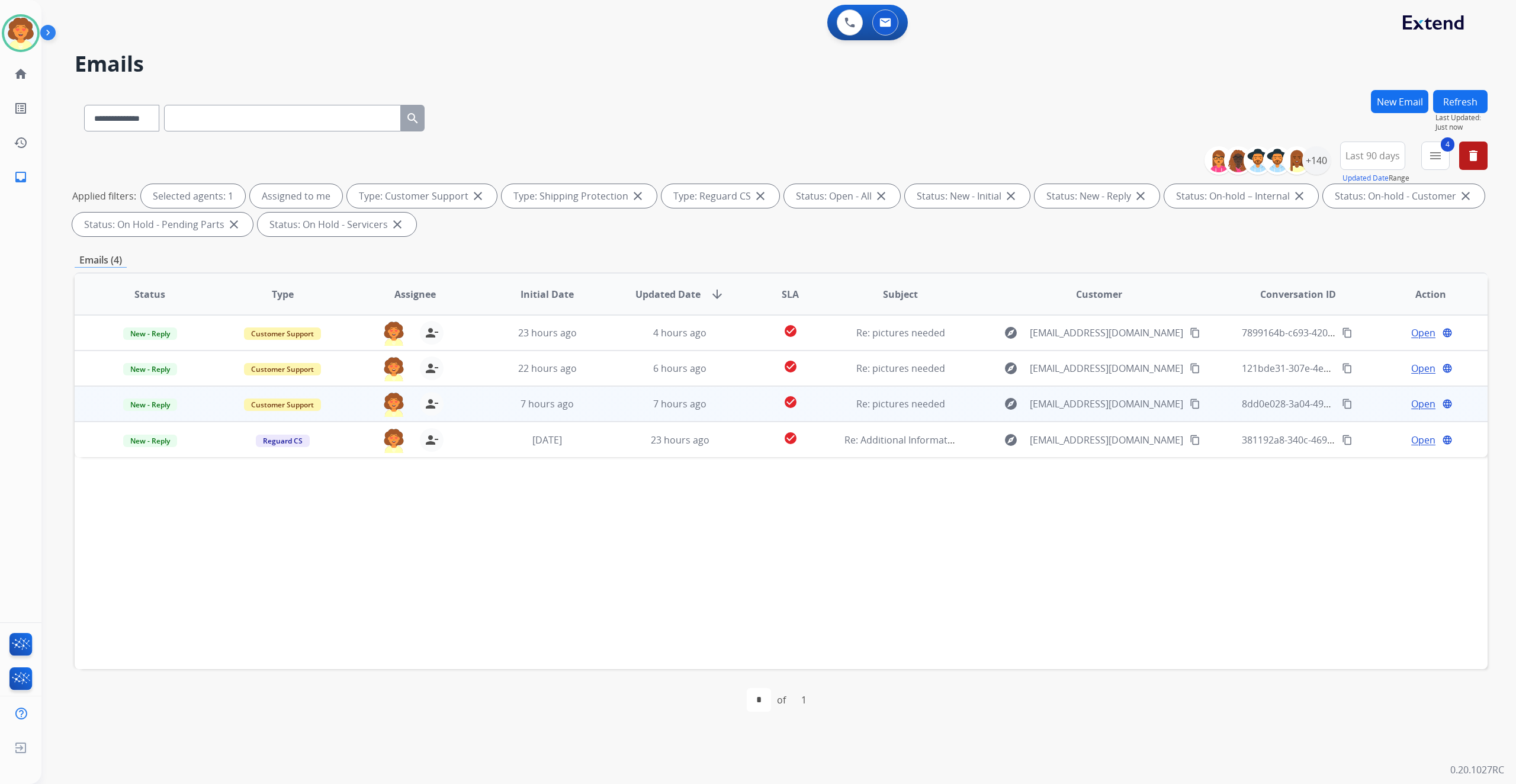
click at [1411, 411] on span "Open" at bounding box center [1423, 403] width 24 height 14
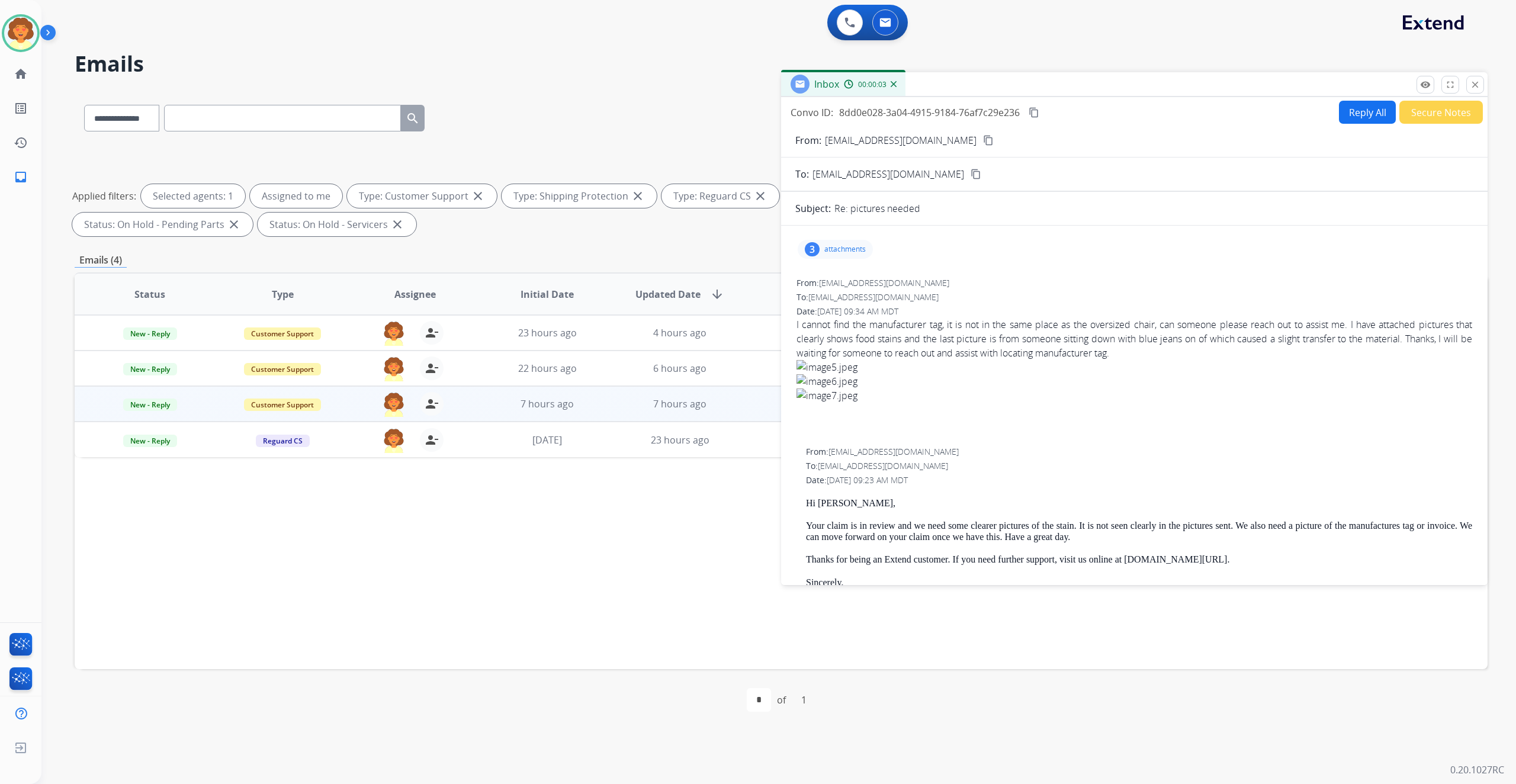
drag, startPoint x: 796, startPoint y: 159, endPoint x: 1147, endPoint y: 164, distance: 351.0
click at [1040, 119] on div "Convo ID: 8dd0e028-3a04-4915-9184-76af7c29e236 content_copy" at bounding box center [915, 112] width 250 height 14
copy div "Convo ID: 8dd0e028-3a04-4915-9184-76af7c29e236"
click at [1339, 124] on button "Reply All" at bounding box center [1367, 112] width 57 height 23
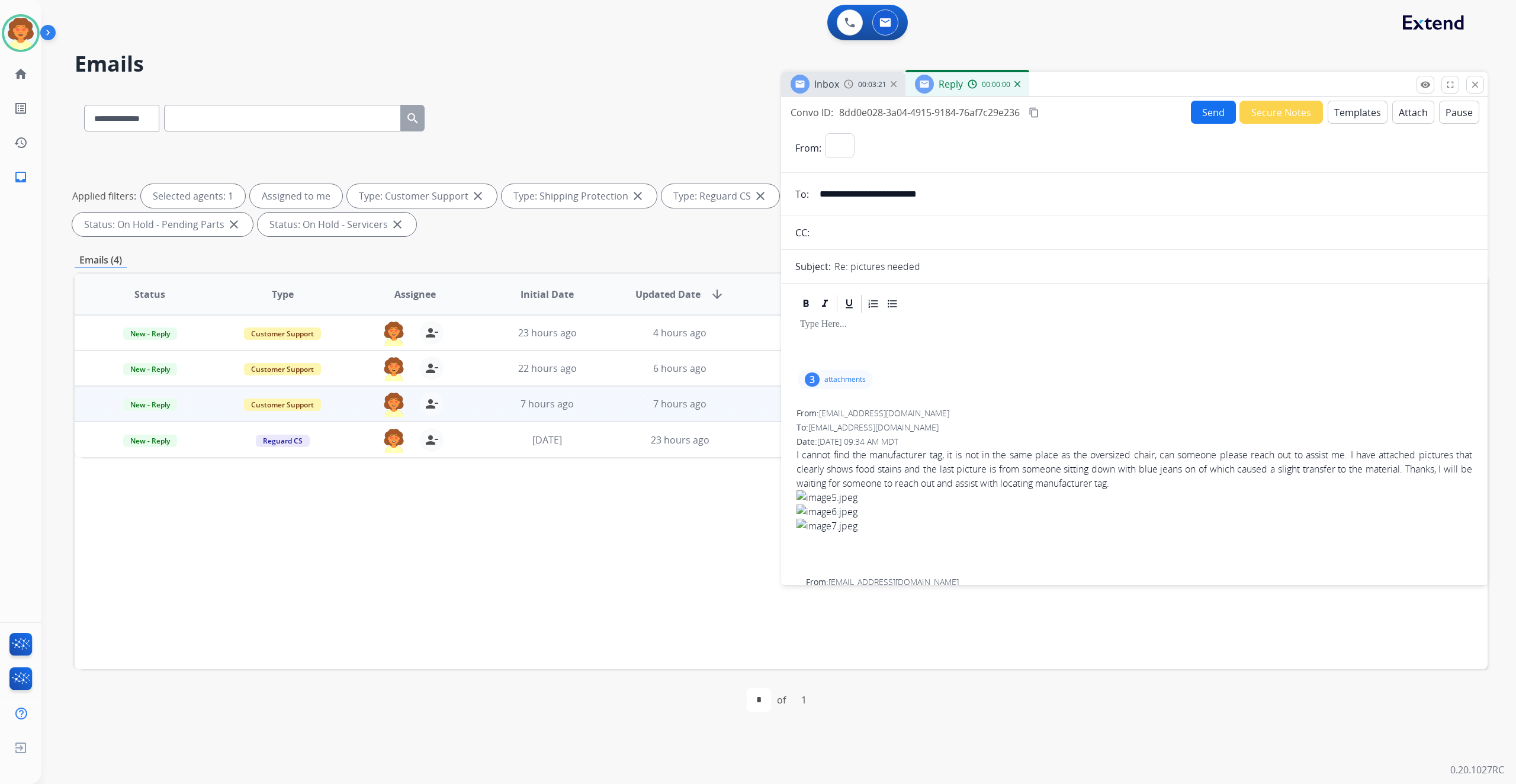
select select "**********"
click at [1327, 124] on button "Templates" at bounding box center [1357, 112] width 60 height 23
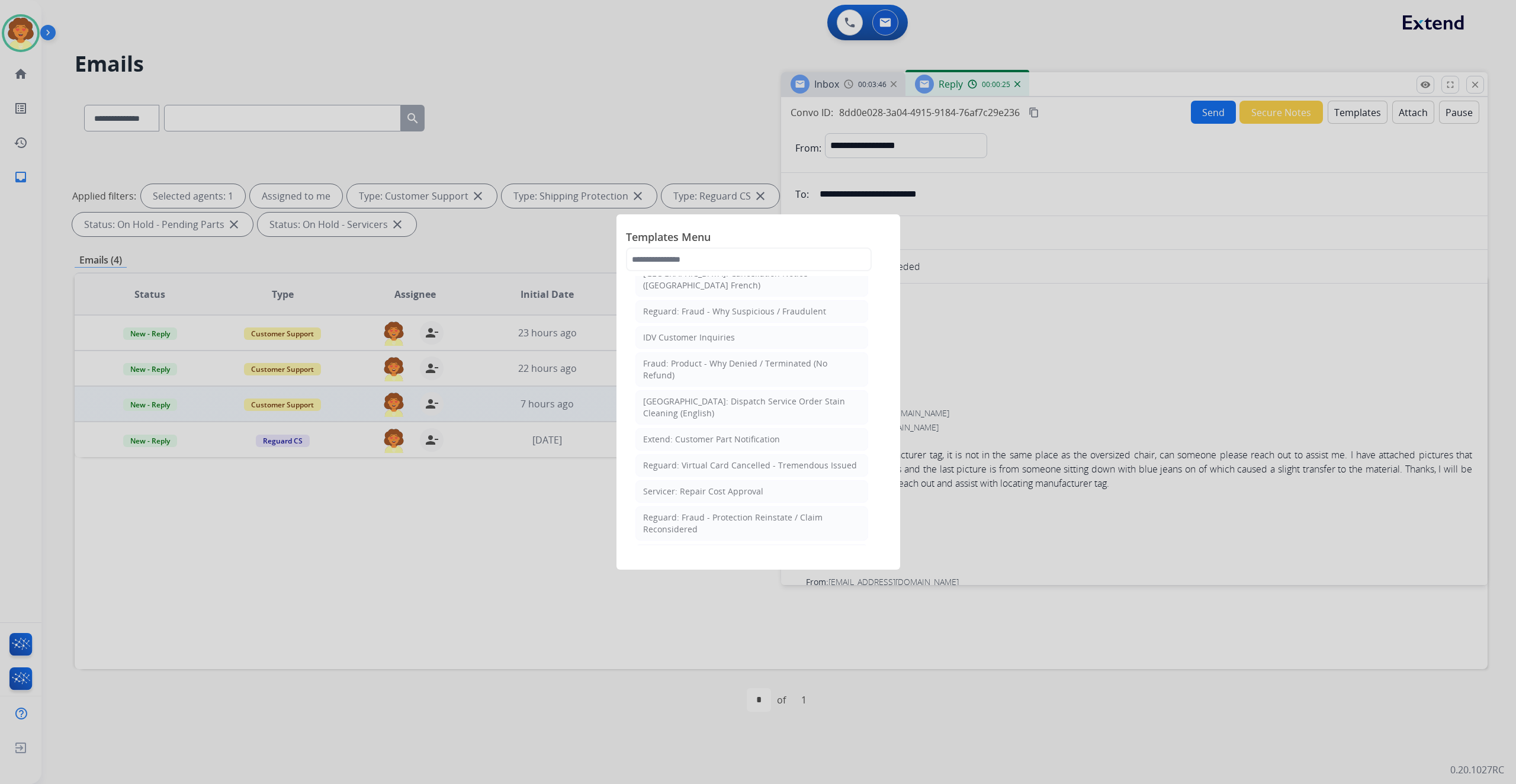
scroll to position [394, 0]
click at [656, 271] on input "text" at bounding box center [749, 259] width 246 height 23
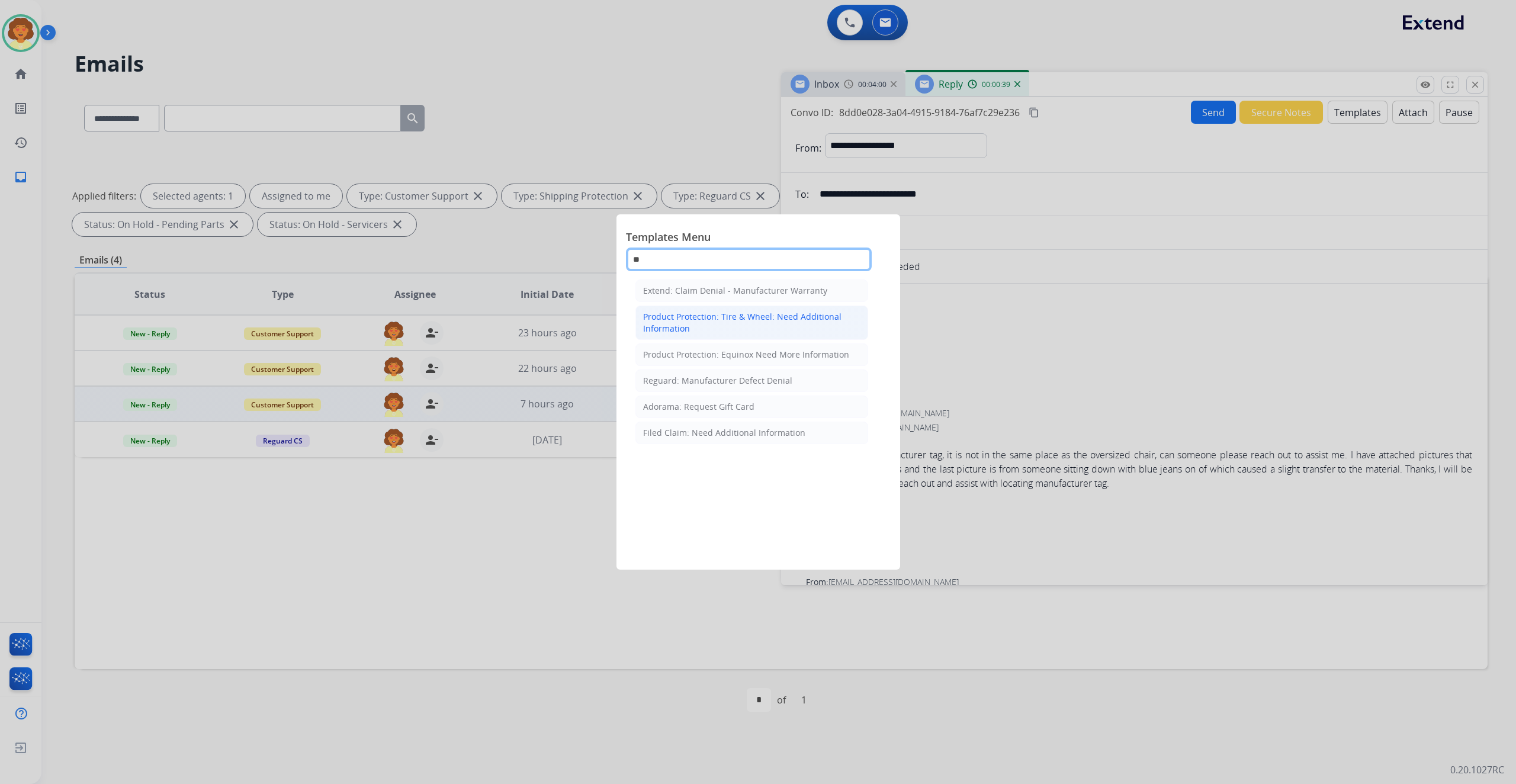
type input "*"
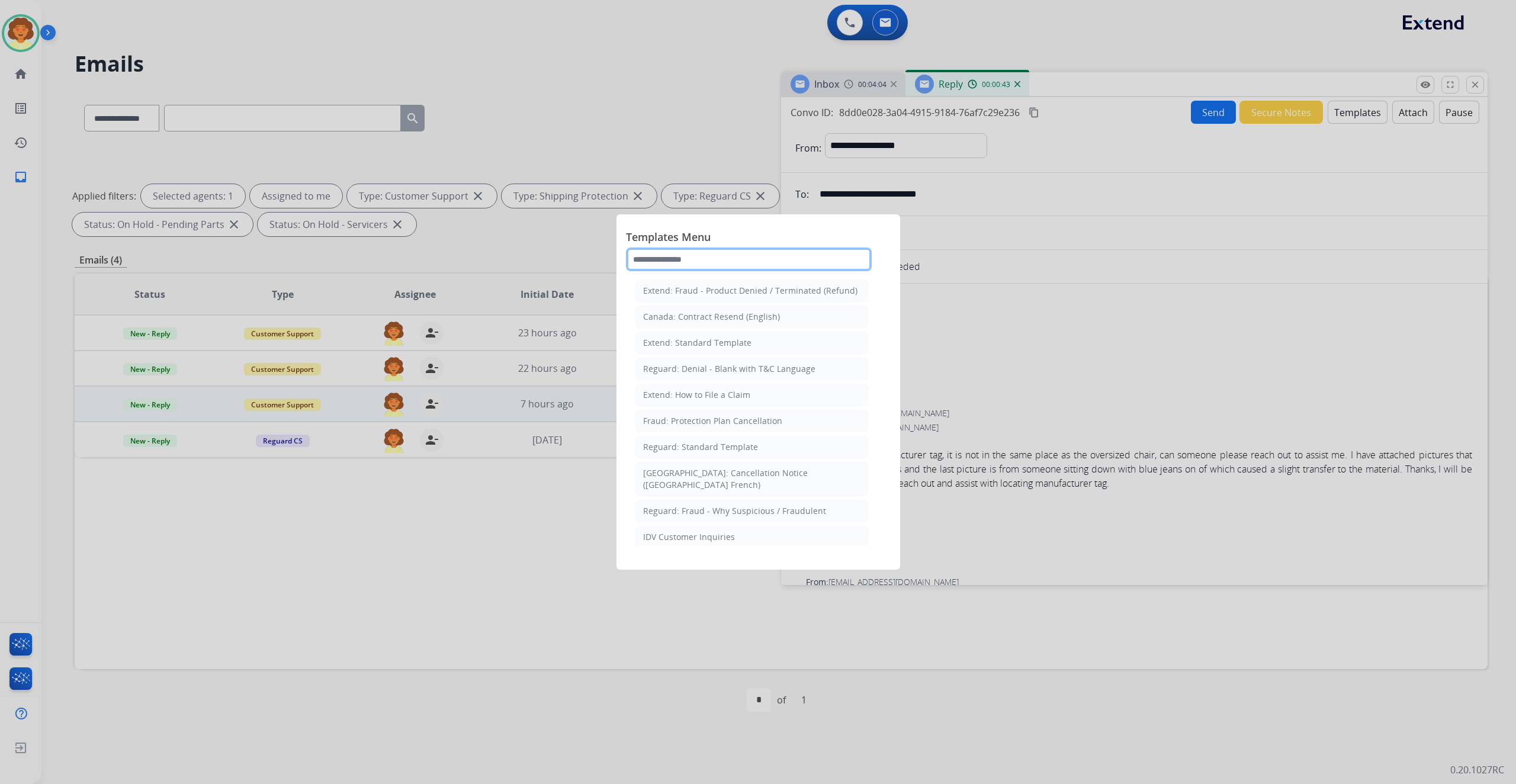
scroll to position [158, 0]
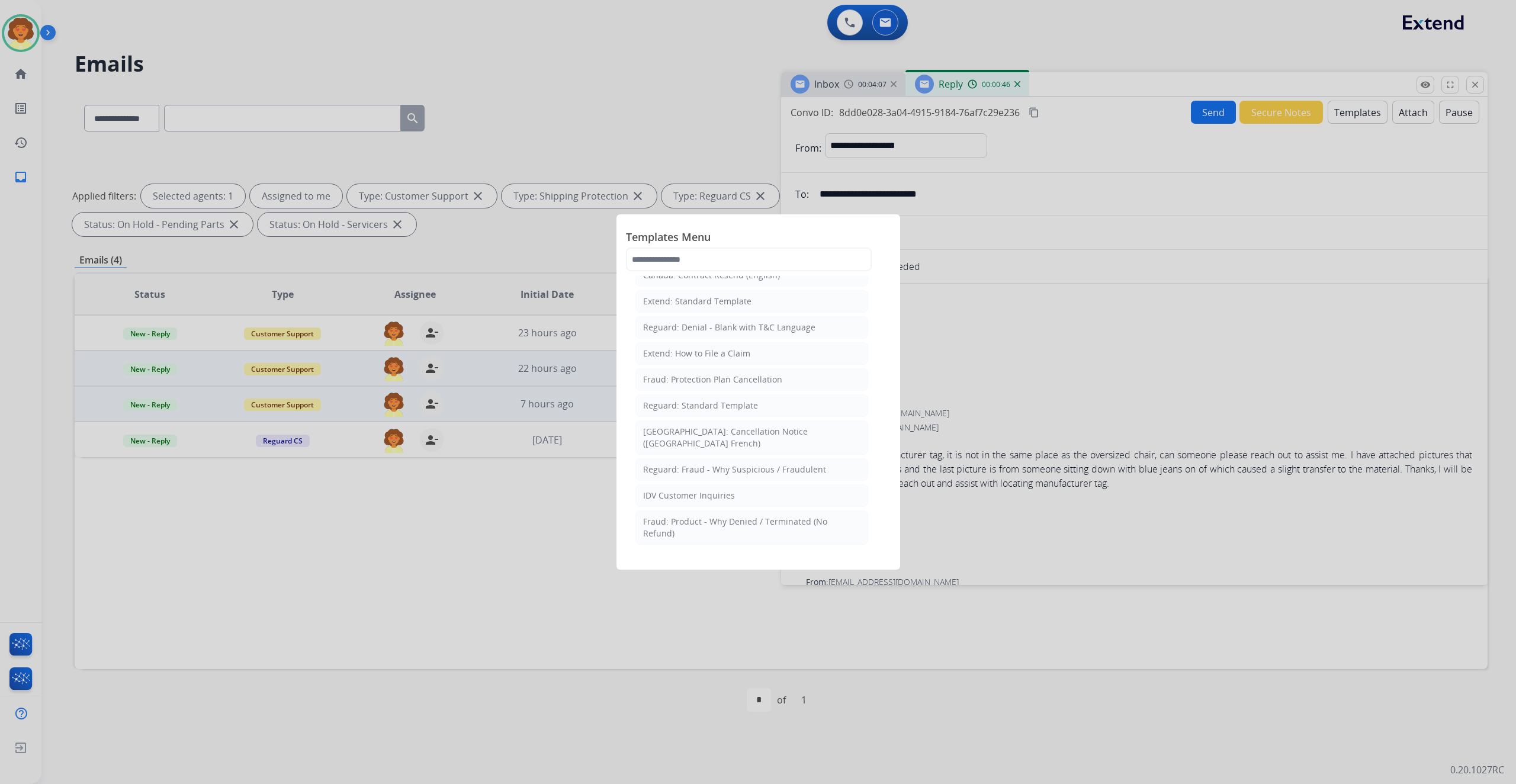
drag, startPoint x: 745, startPoint y: 490, endPoint x: 777, endPoint y: 497, distance: 32.8
click at [747, 308] on div "Extend: Standard Template" at bounding box center [696, 301] width 108 height 12
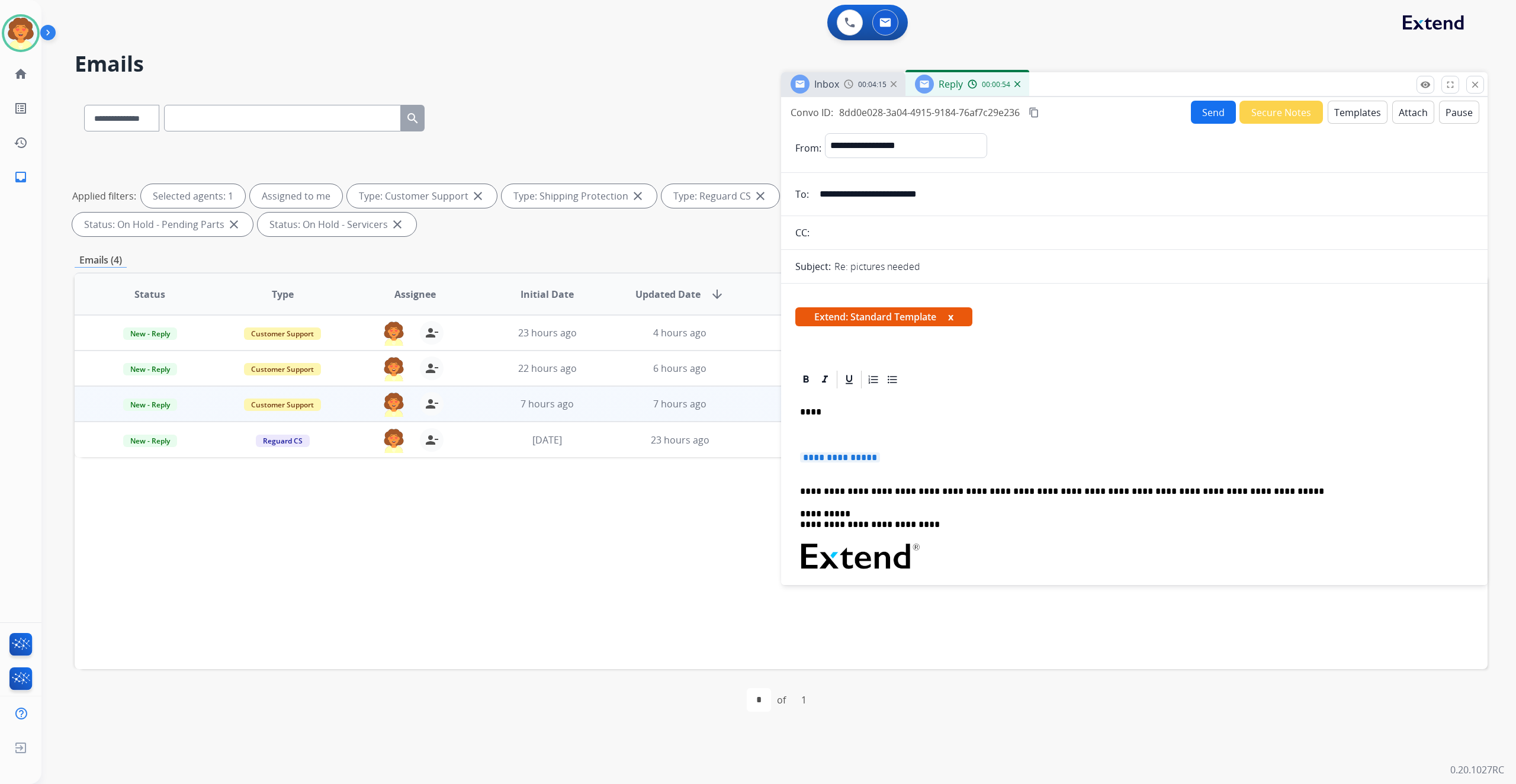
click at [827, 462] on span "**********" at bounding box center [840, 457] width 80 height 10
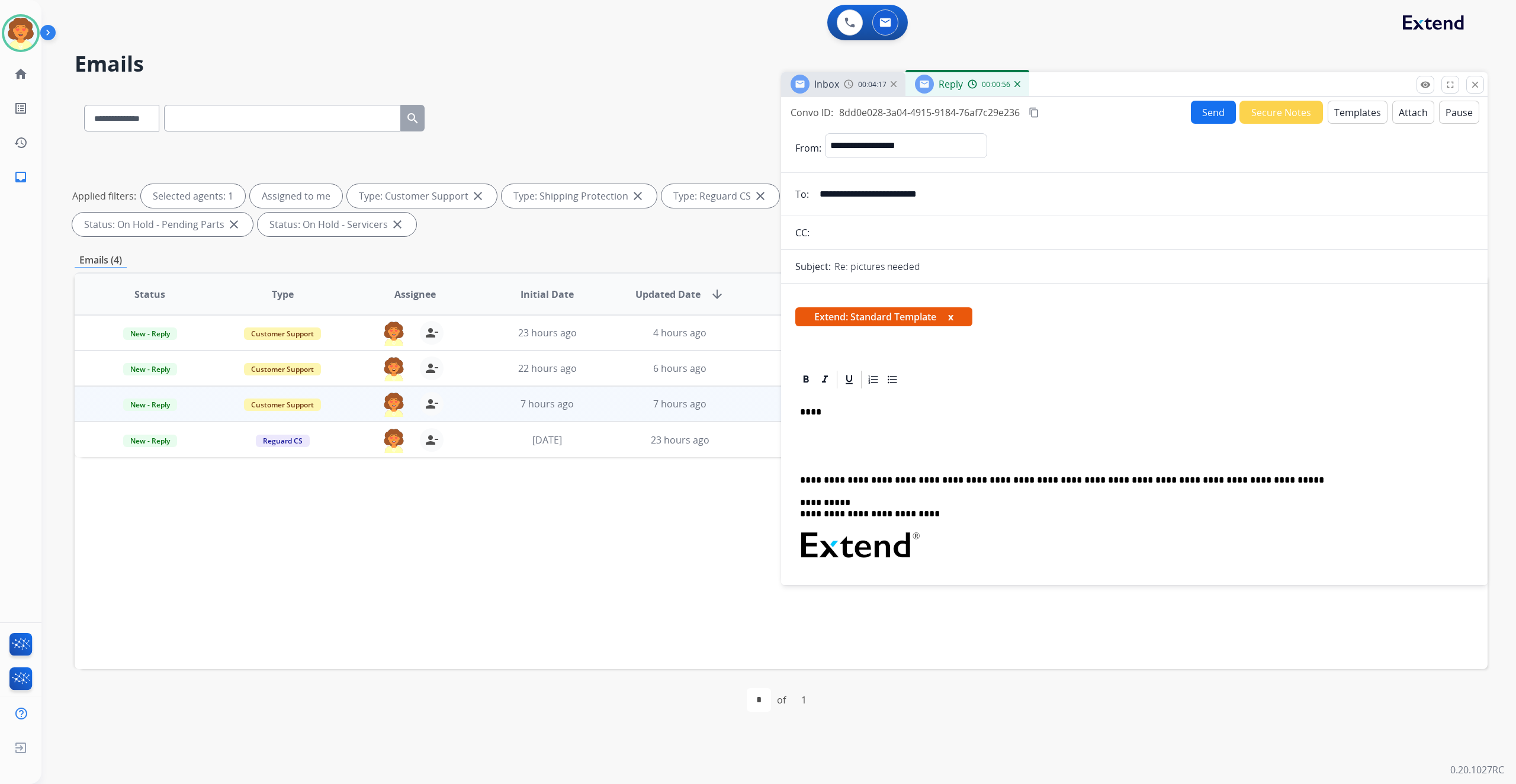
click at [815, 417] on p "****" at bounding box center [1114, 412] width 629 height 10
click at [818, 417] on p "****" at bounding box center [1114, 412] width 629 height 10
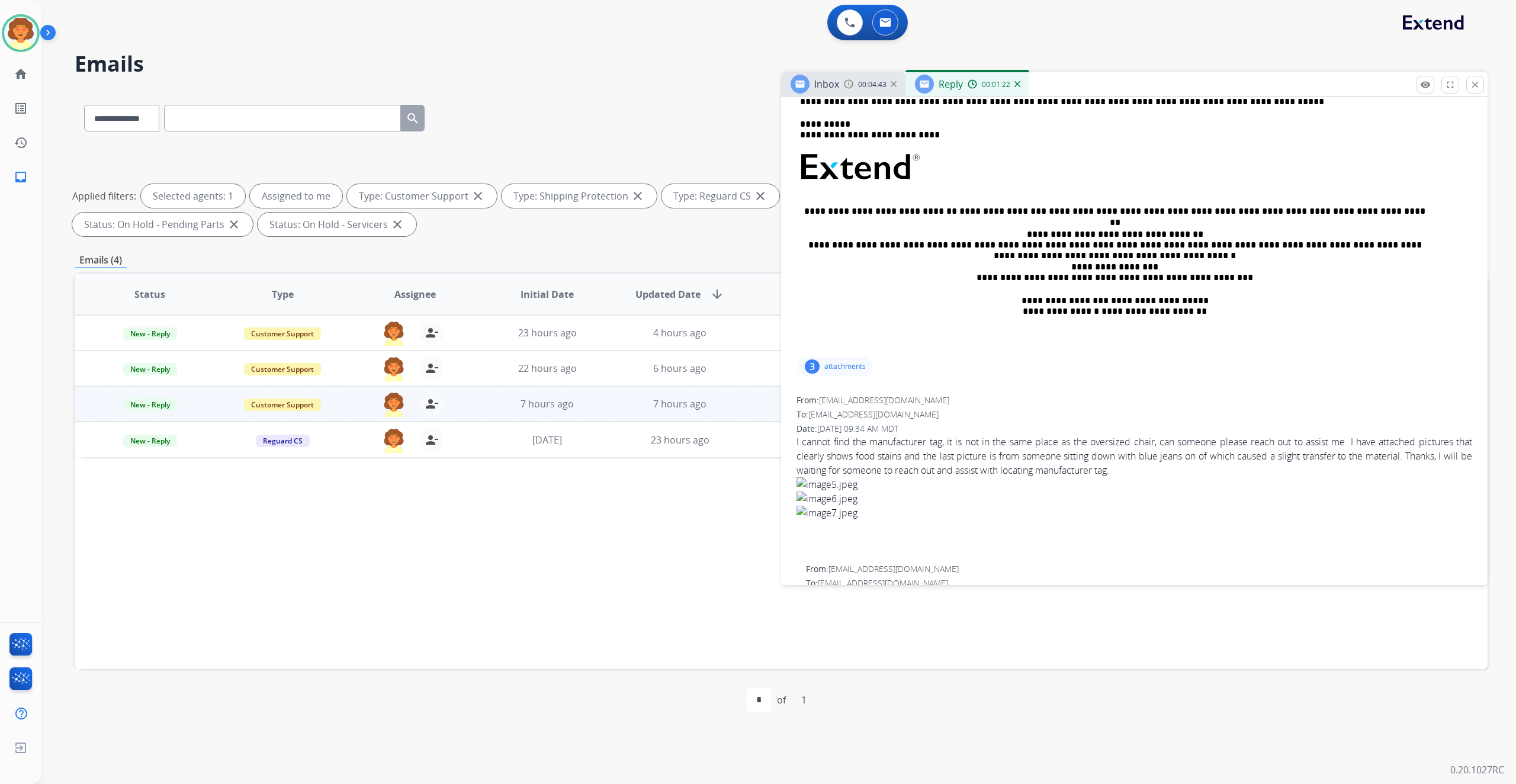
scroll to position [315, 0]
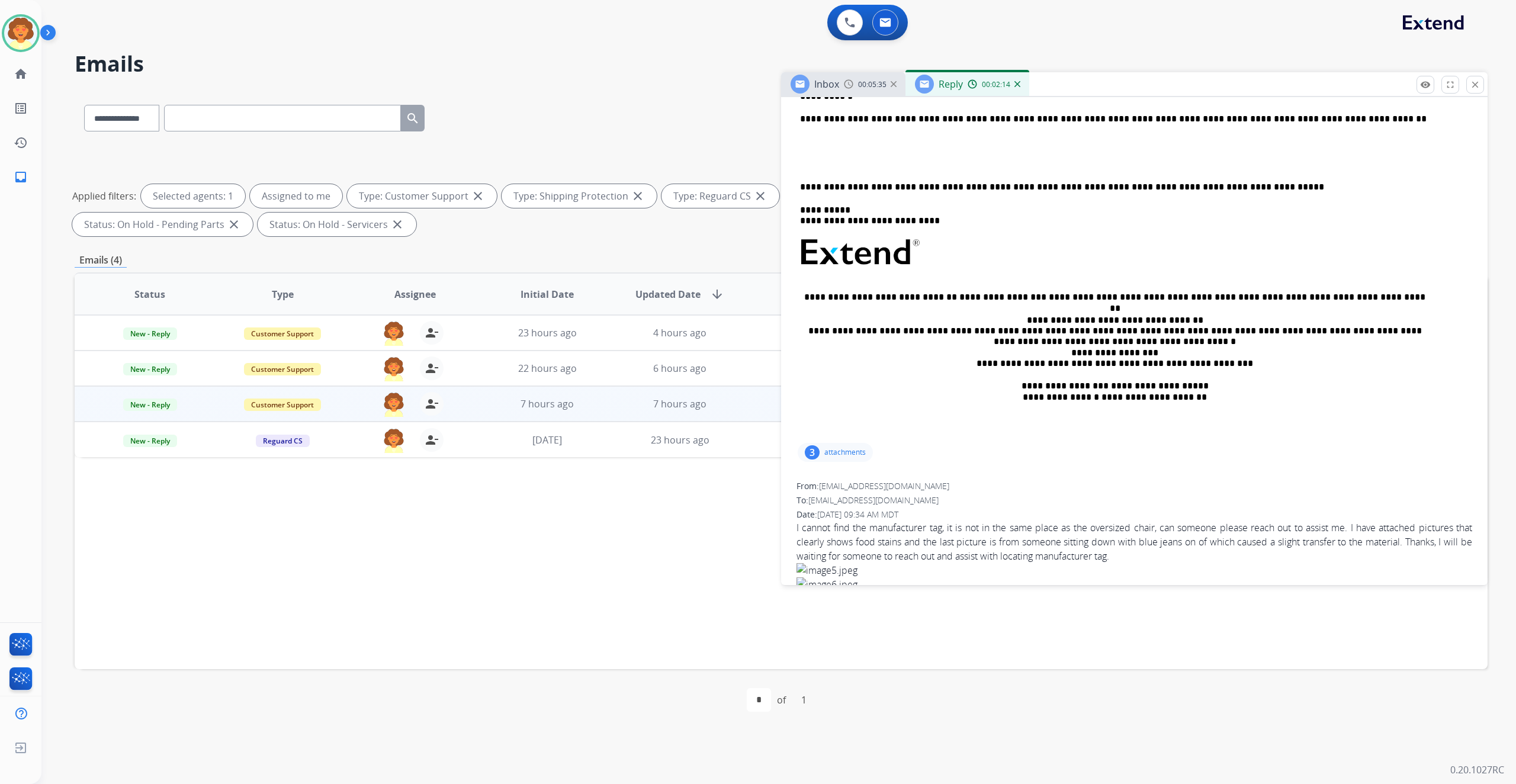
click at [843, 147] on p at bounding box center [1134, 142] width 668 height 10
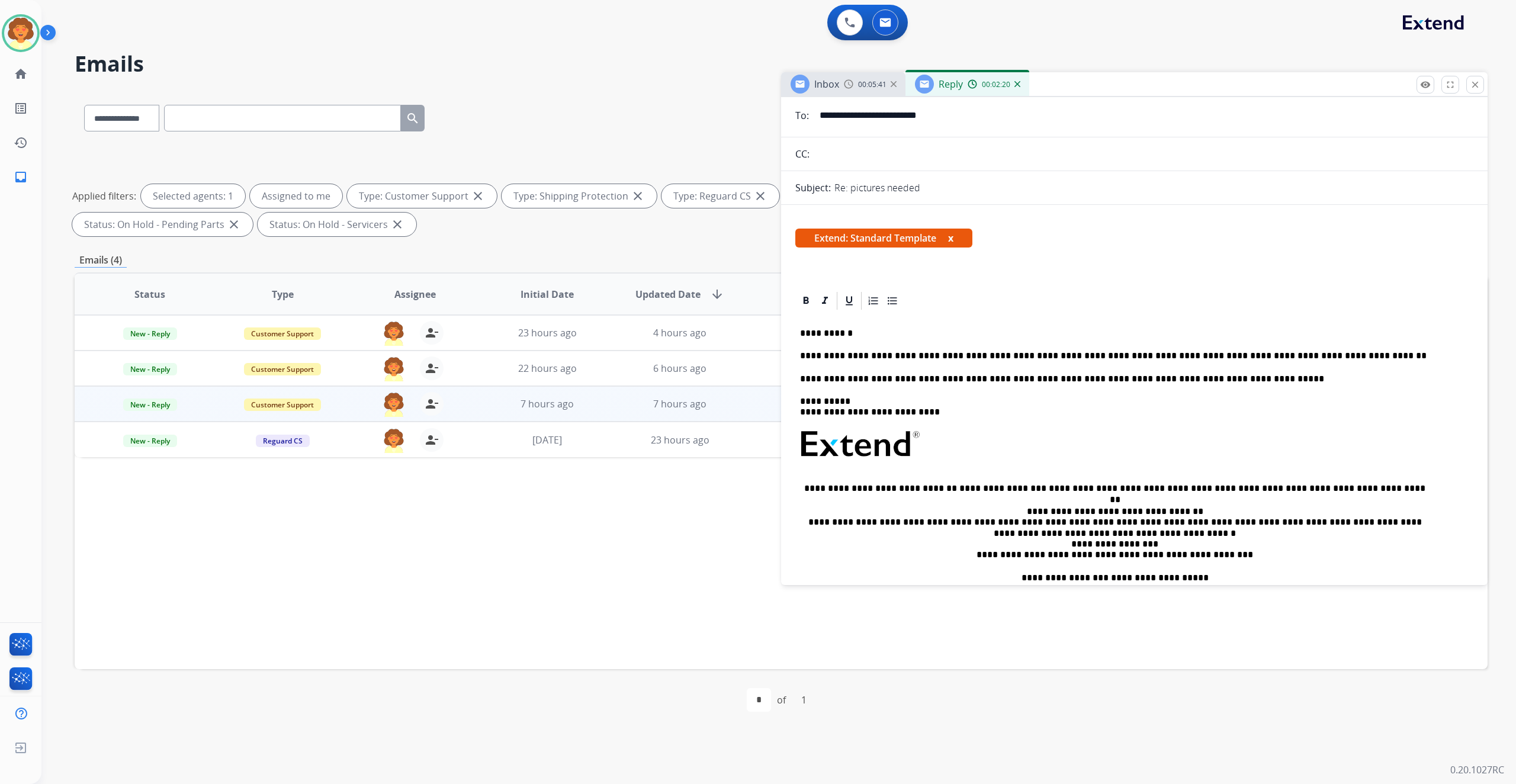
scroll to position [0, 0]
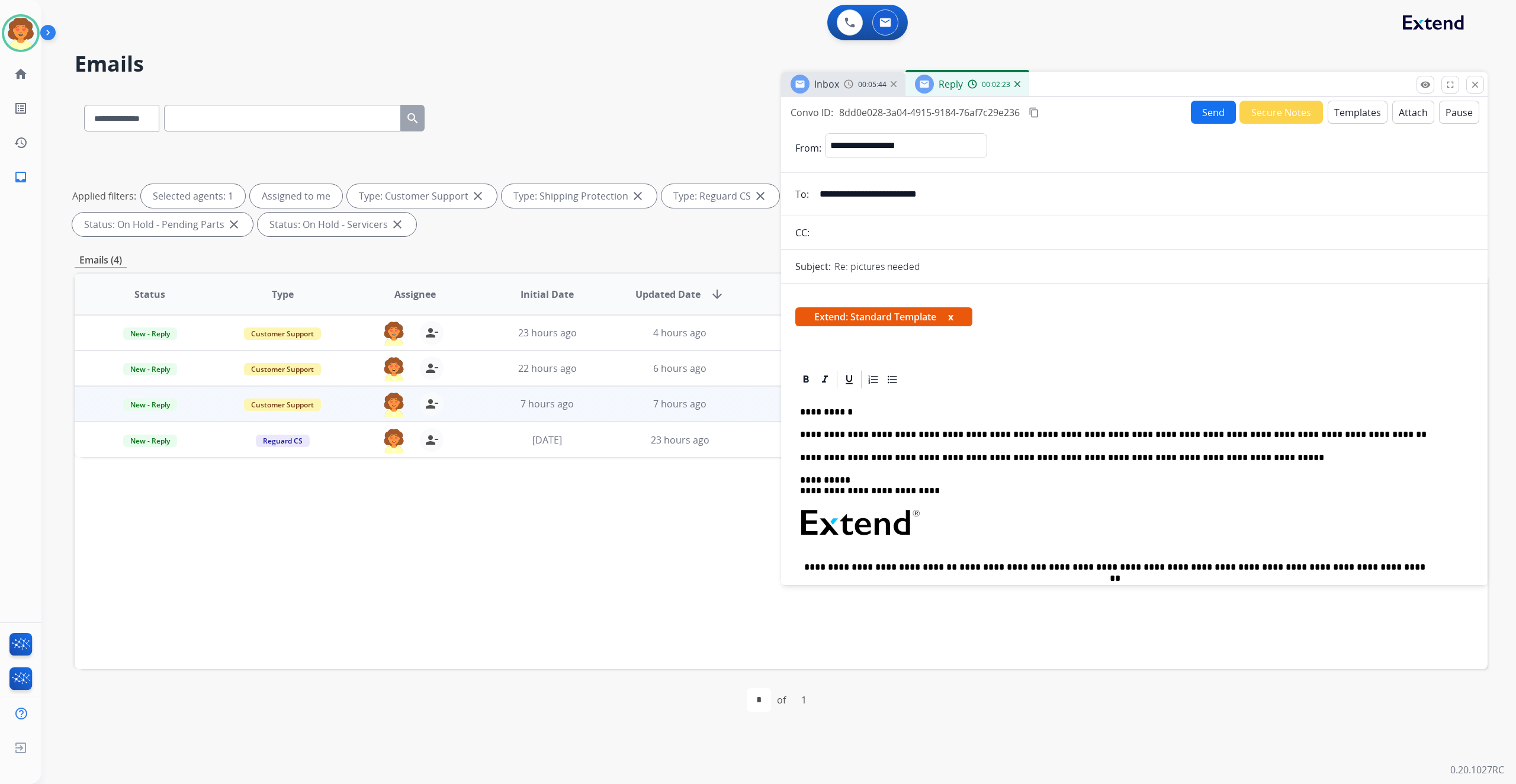
click at [1190, 124] on button "Send" at bounding box center [1213, 112] width 45 height 23
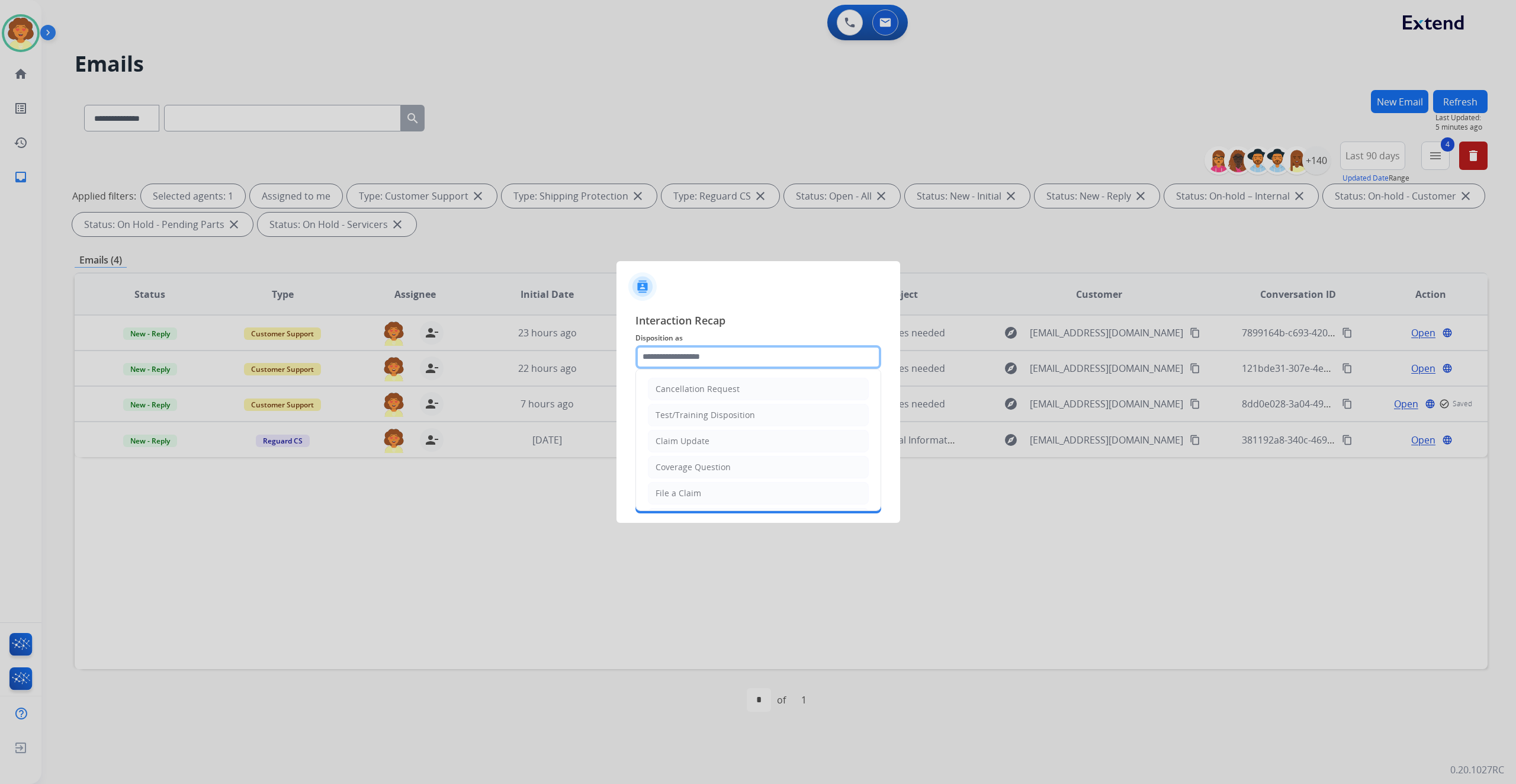
click at [690, 345] on input "text" at bounding box center [758, 356] width 246 height 23
click at [709, 446] on div "Claim Update" at bounding box center [682, 441] width 53 height 12
type input "**********"
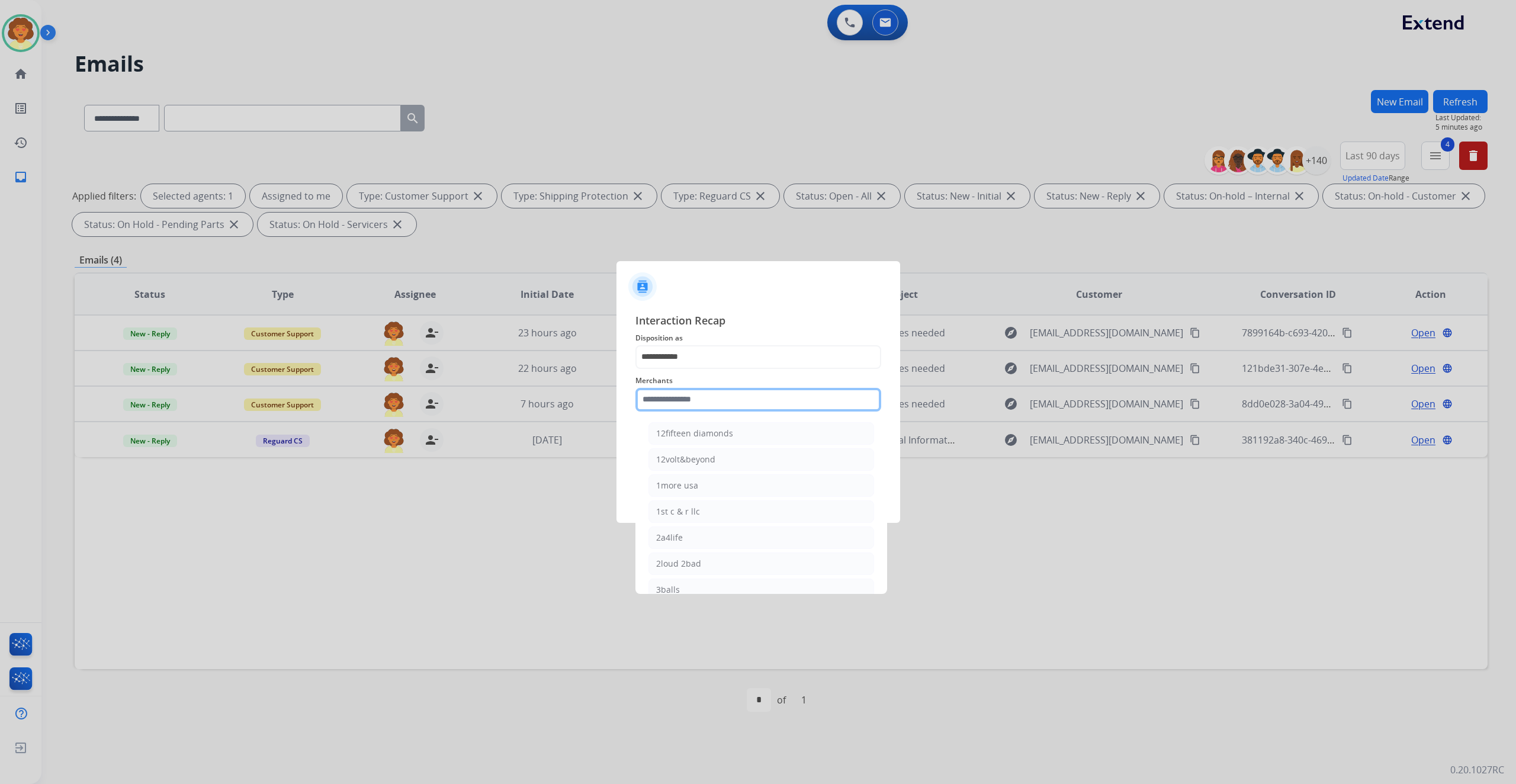
click at [694, 394] on input "text" at bounding box center [758, 399] width 246 height 23
click at [712, 465] on div "Ashley furniture" at bounding box center [688, 459] width 65 height 12
type input "**********"
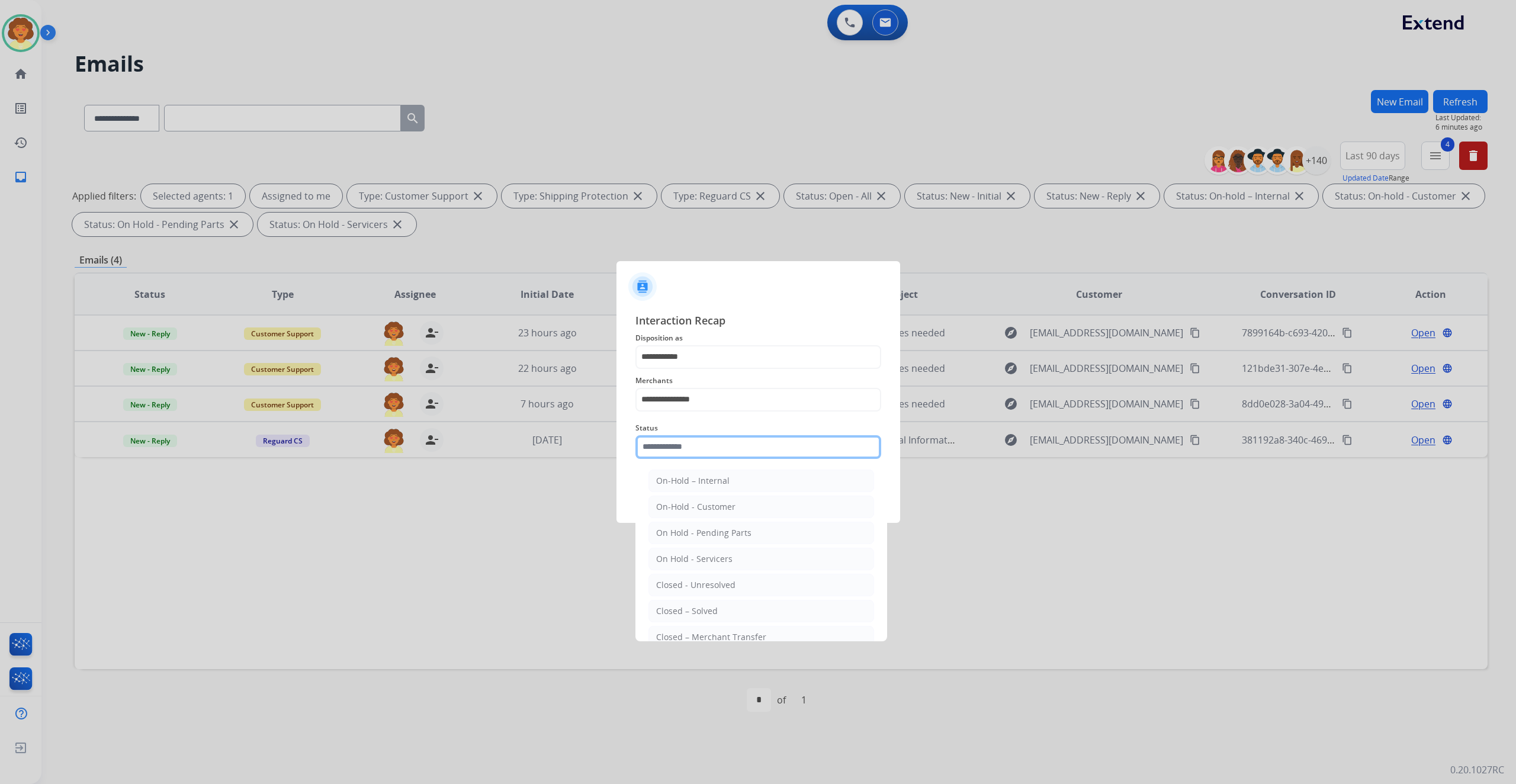
click at [690, 459] on input "text" at bounding box center [758, 446] width 246 height 23
click at [707, 546] on div "Closed – Solved" at bounding box center [687, 539] width 62 height 12
type input "**********"
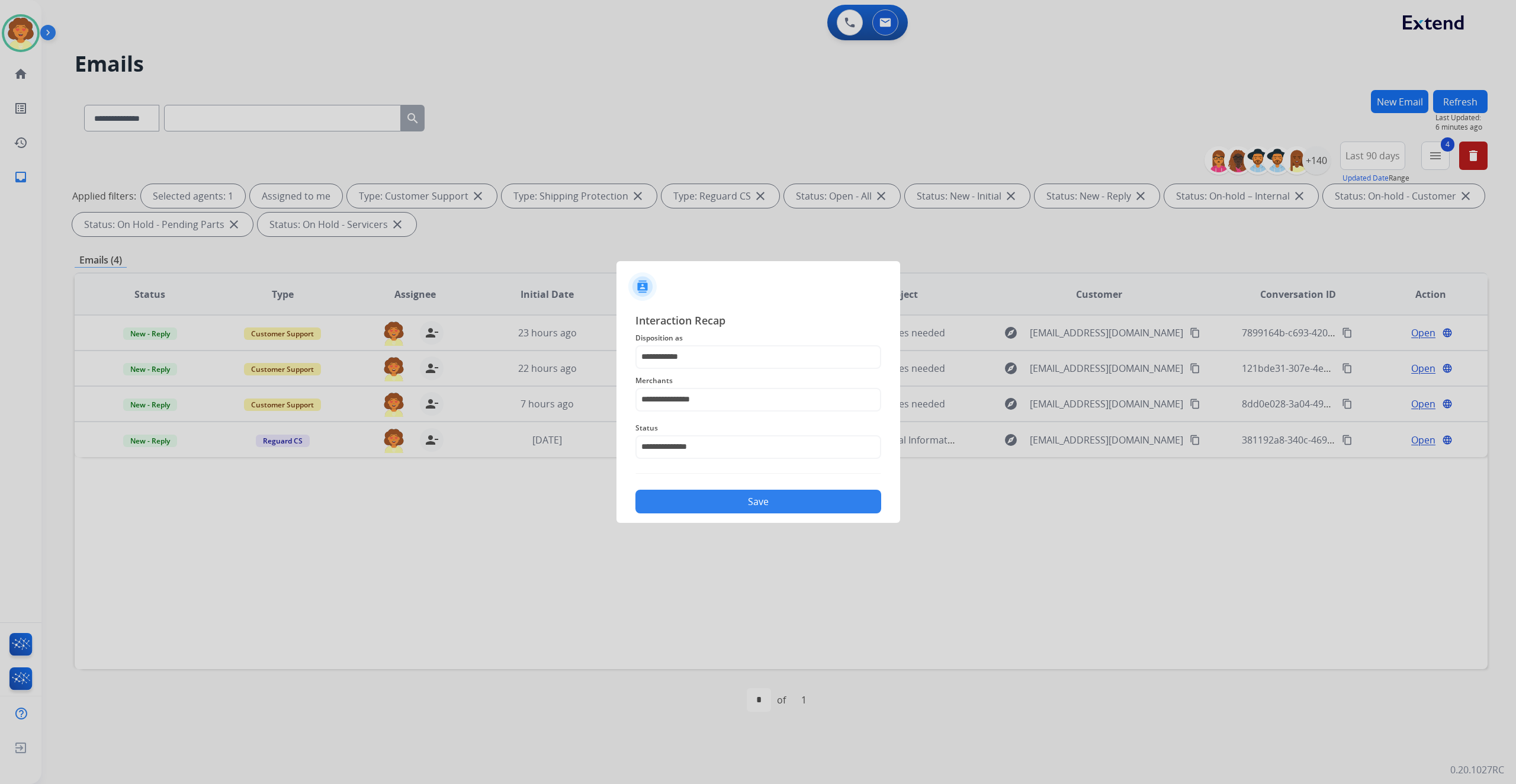
click at [753, 513] on button "Save" at bounding box center [758, 501] width 246 height 23
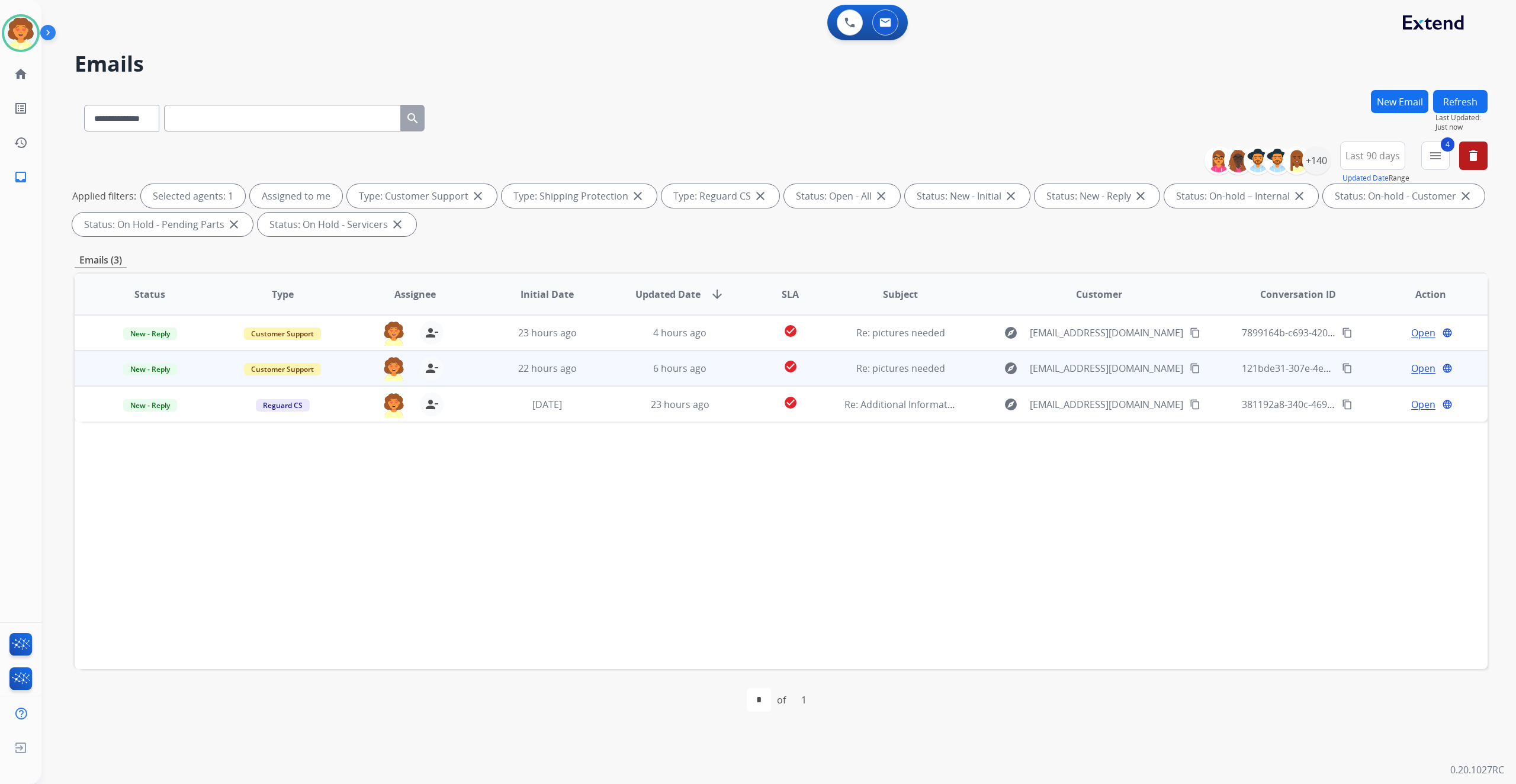
click at [1411, 375] on span "Open" at bounding box center [1423, 368] width 24 height 14
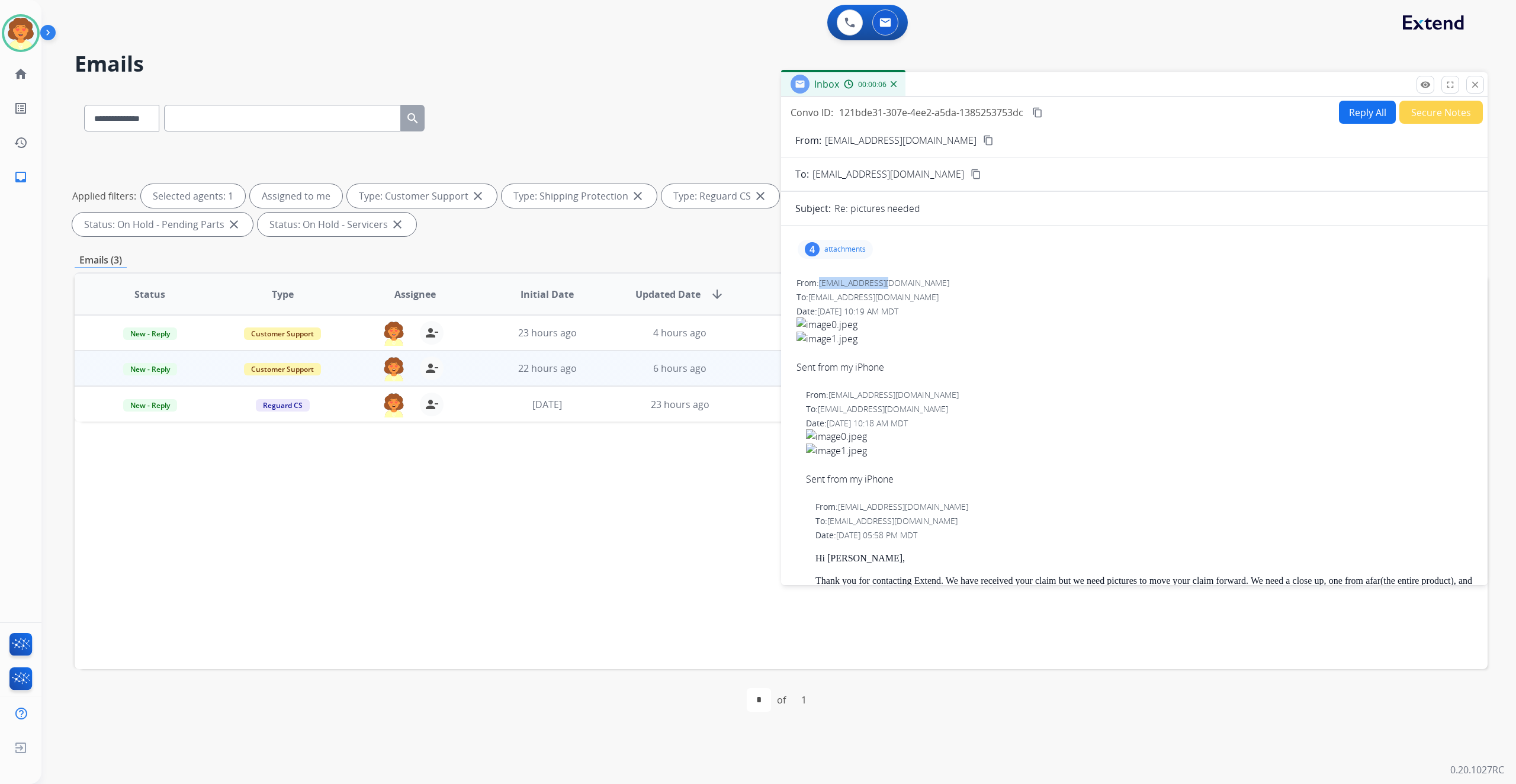
drag, startPoint x: 843, startPoint y: 388, endPoint x: 939, endPoint y: 389, distance: 96.0
click at [939, 288] on span "[EMAIL_ADDRESS][DOMAIN_NAME]" at bounding box center [884, 282] width 130 height 11
copy span "[EMAIL_ADDRESS][DOMAIN_NAME]"
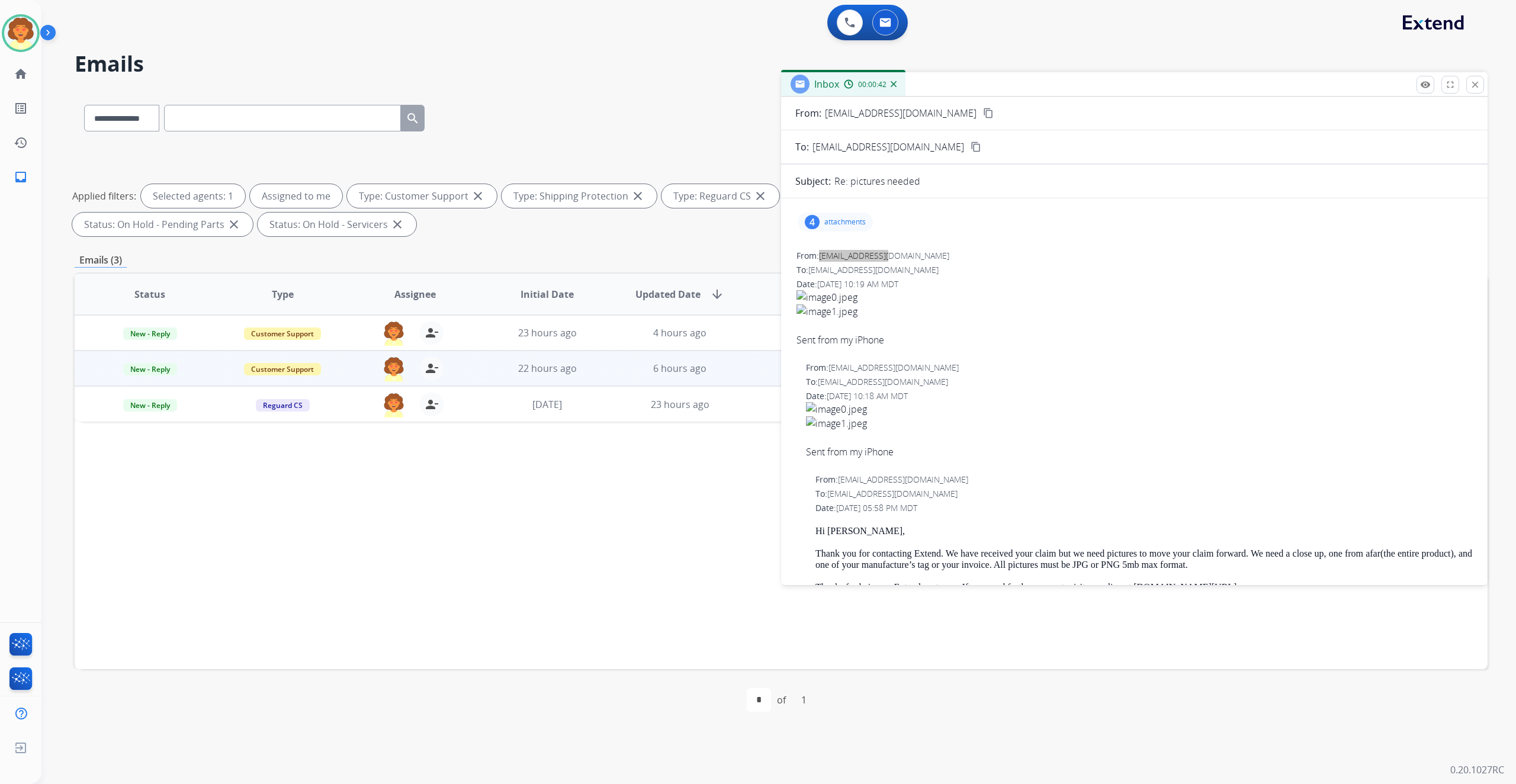
scroll to position [0, 0]
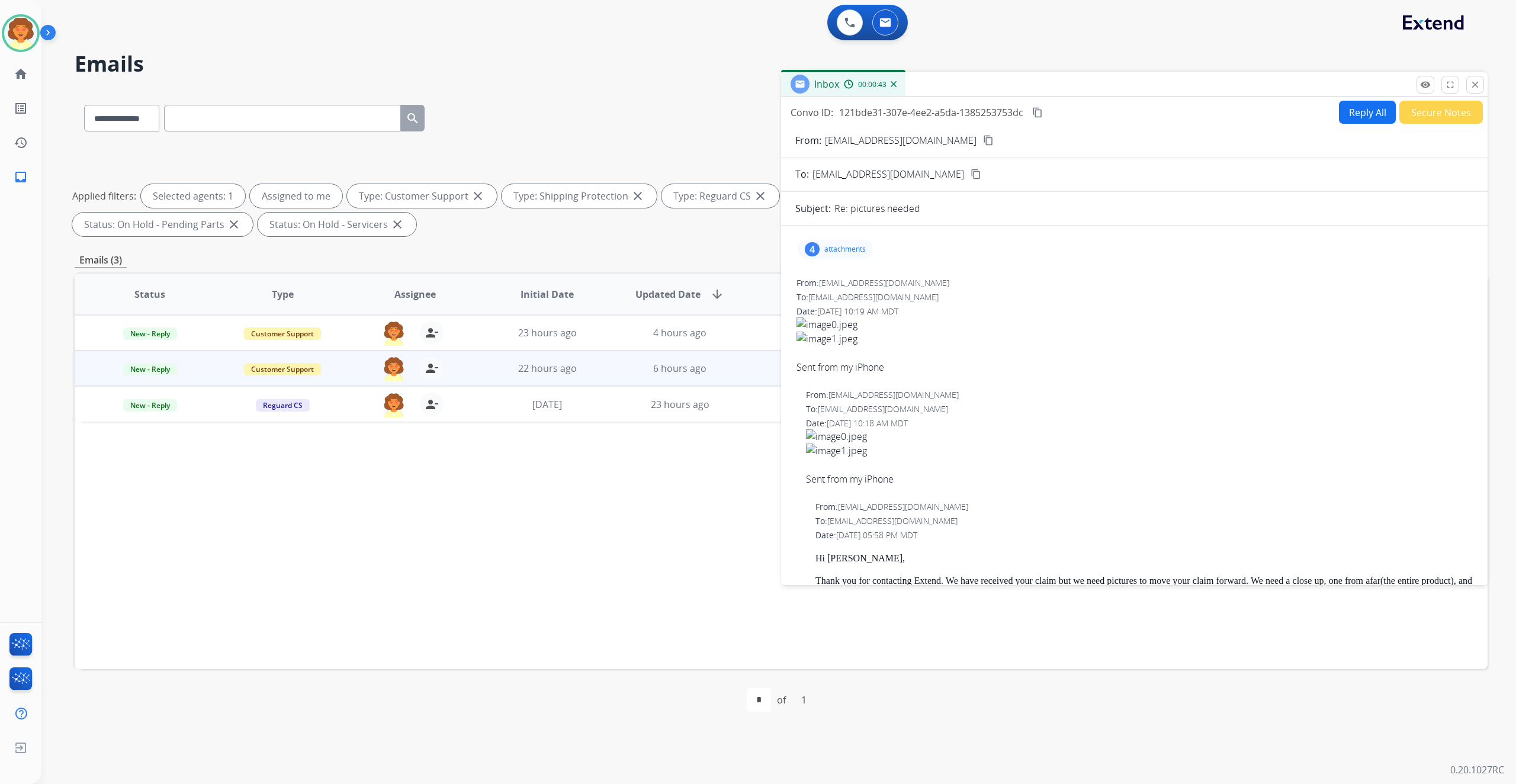
click at [819, 256] on div "4" at bounding box center [812, 249] width 15 height 14
click at [853, 302] on div at bounding box center [839, 281] width 59 height 41
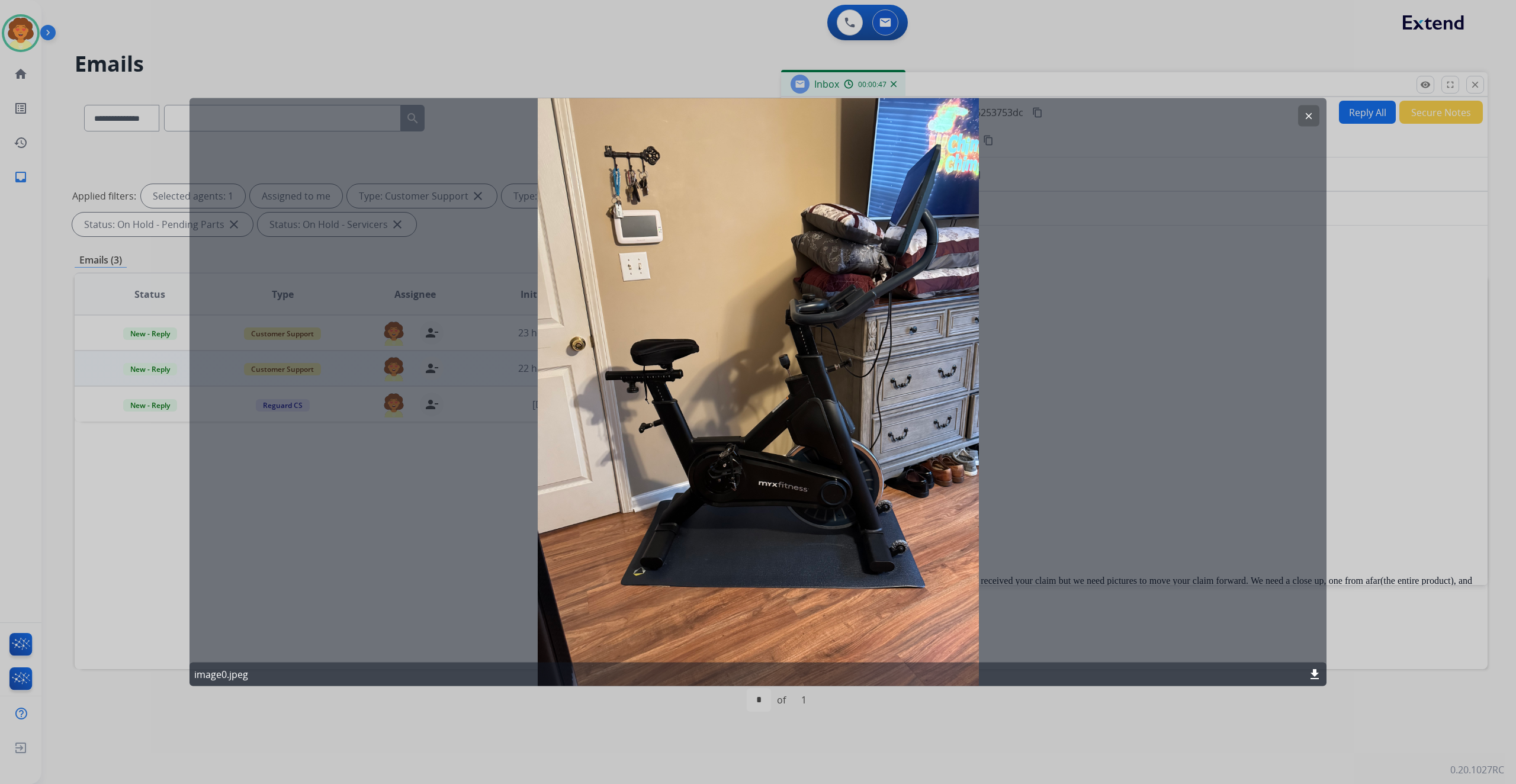
click at [1306, 117] on mat-icon "clear" at bounding box center [1308, 115] width 10 height 10
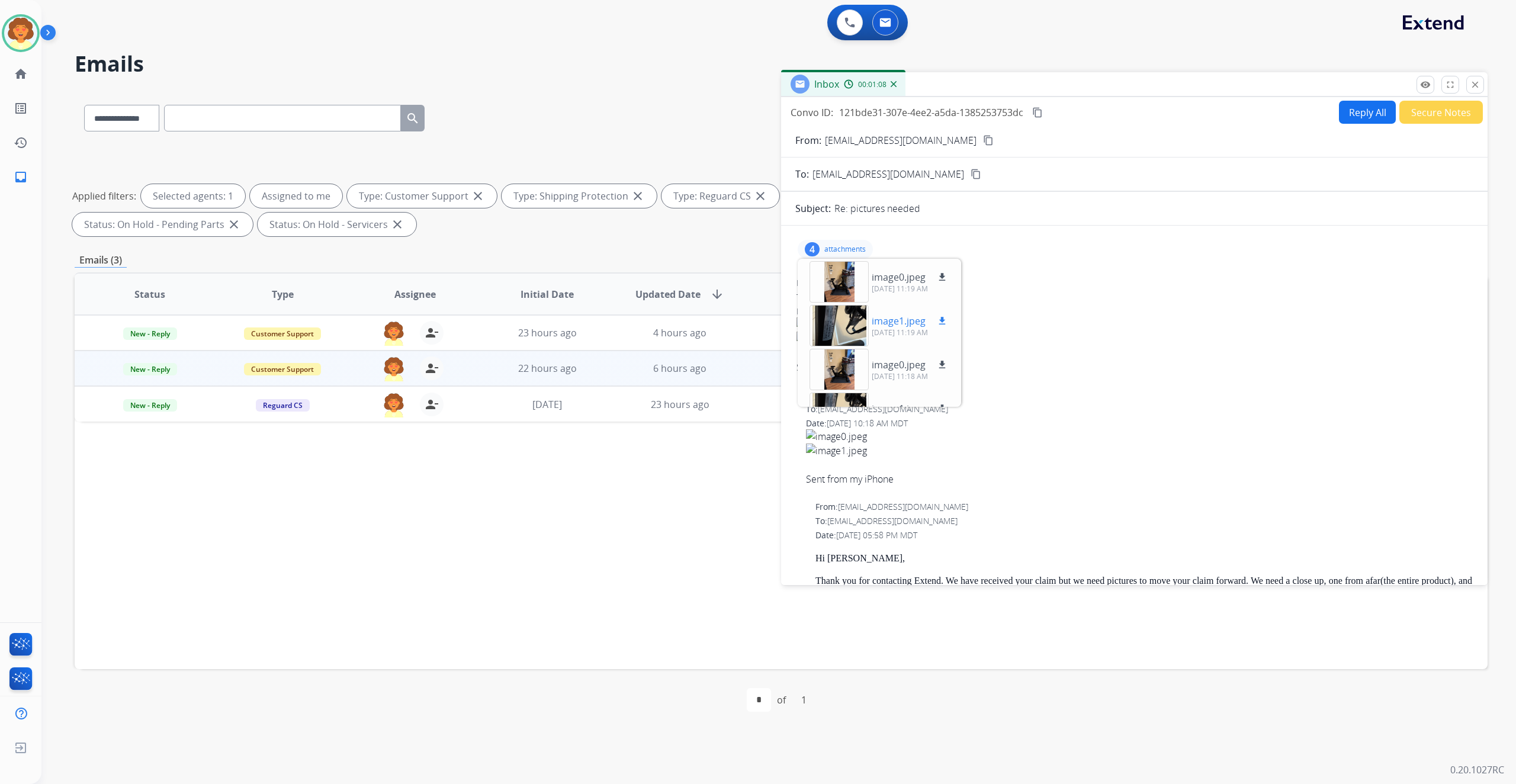
click at [858, 346] on div at bounding box center [839, 325] width 59 height 41
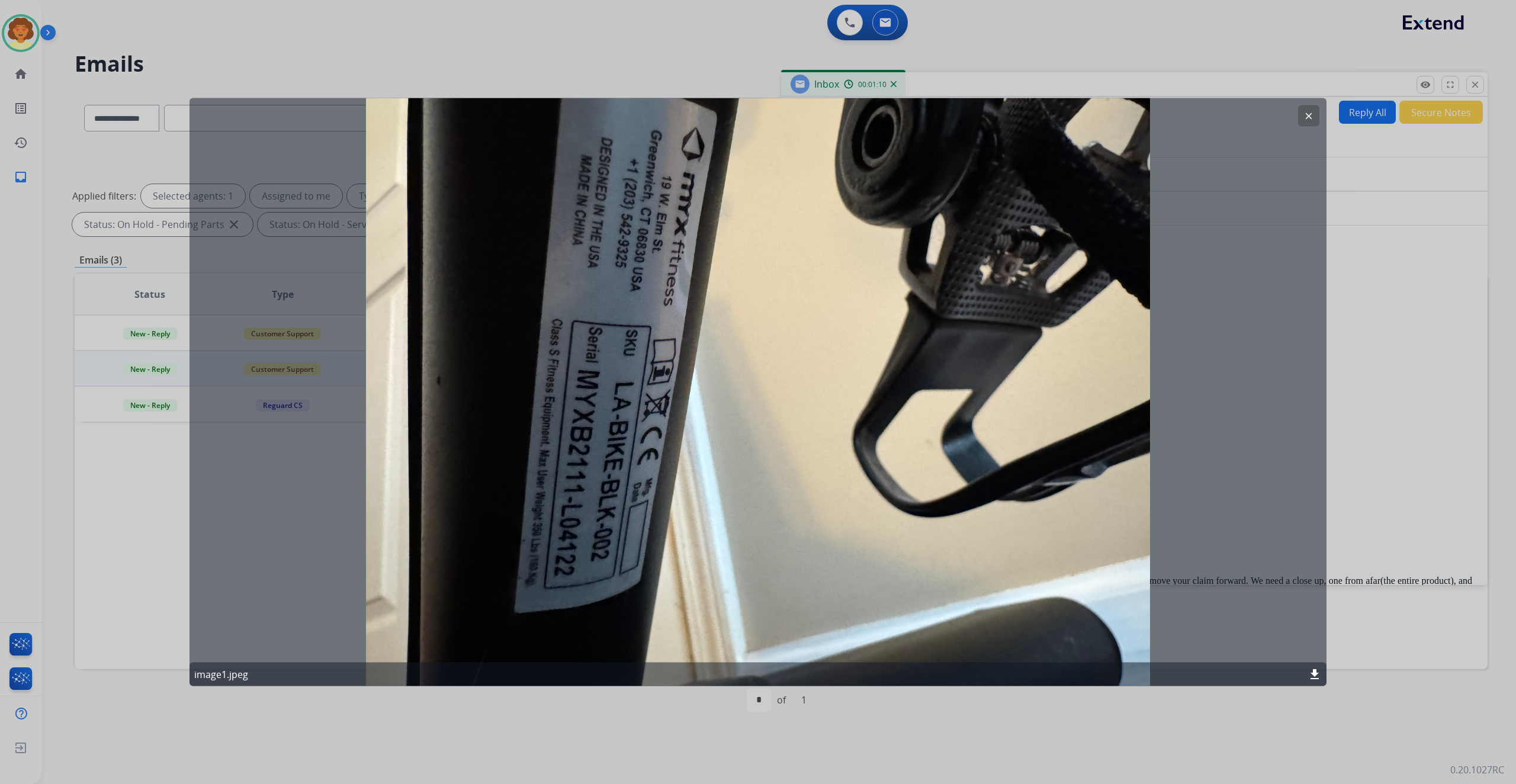
click at [1303, 116] on mat-icon "clear" at bounding box center [1308, 115] width 10 height 10
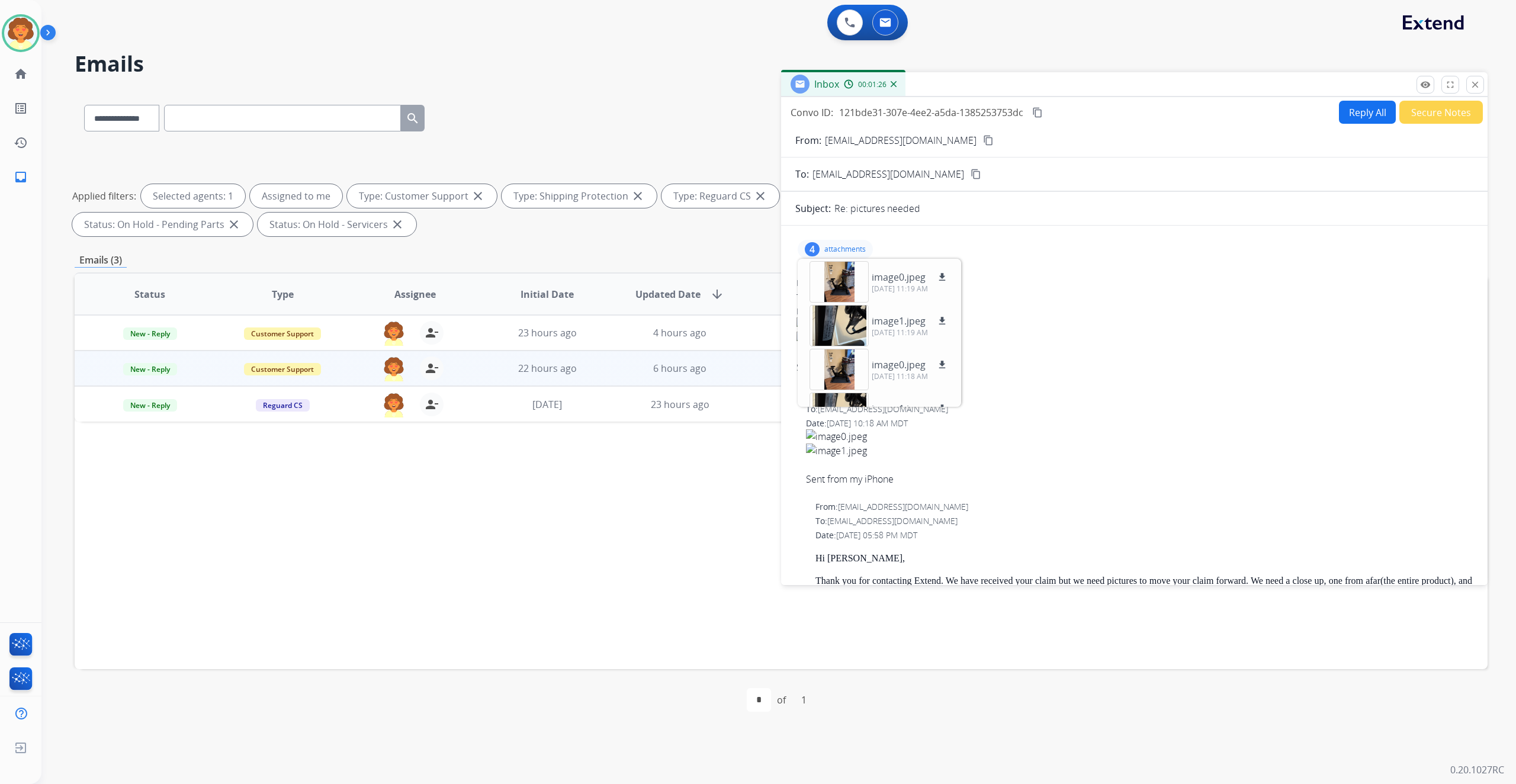
drag, startPoint x: 988, startPoint y: 379, endPoint x: 1016, endPoint y: 366, distance: 30.9
click at [948, 282] on mat-icon "download" at bounding box center [941, 277] width 10 height 10
click at [948, 326] on mat-icon "download" at bounding box center [941, 320] width 10 height 10
drag, startPoint x: 795, startPoint y: 158, endPoint x: 1171, endPoint y: 153, distance: 376.0
click at [1171, 124] on div "Convo ID: 121bde31-307e-4ee2-a5da-1385253753dc content_copy Reply All Secure No…" at bounding box center [1133, 112] width 706 height 23
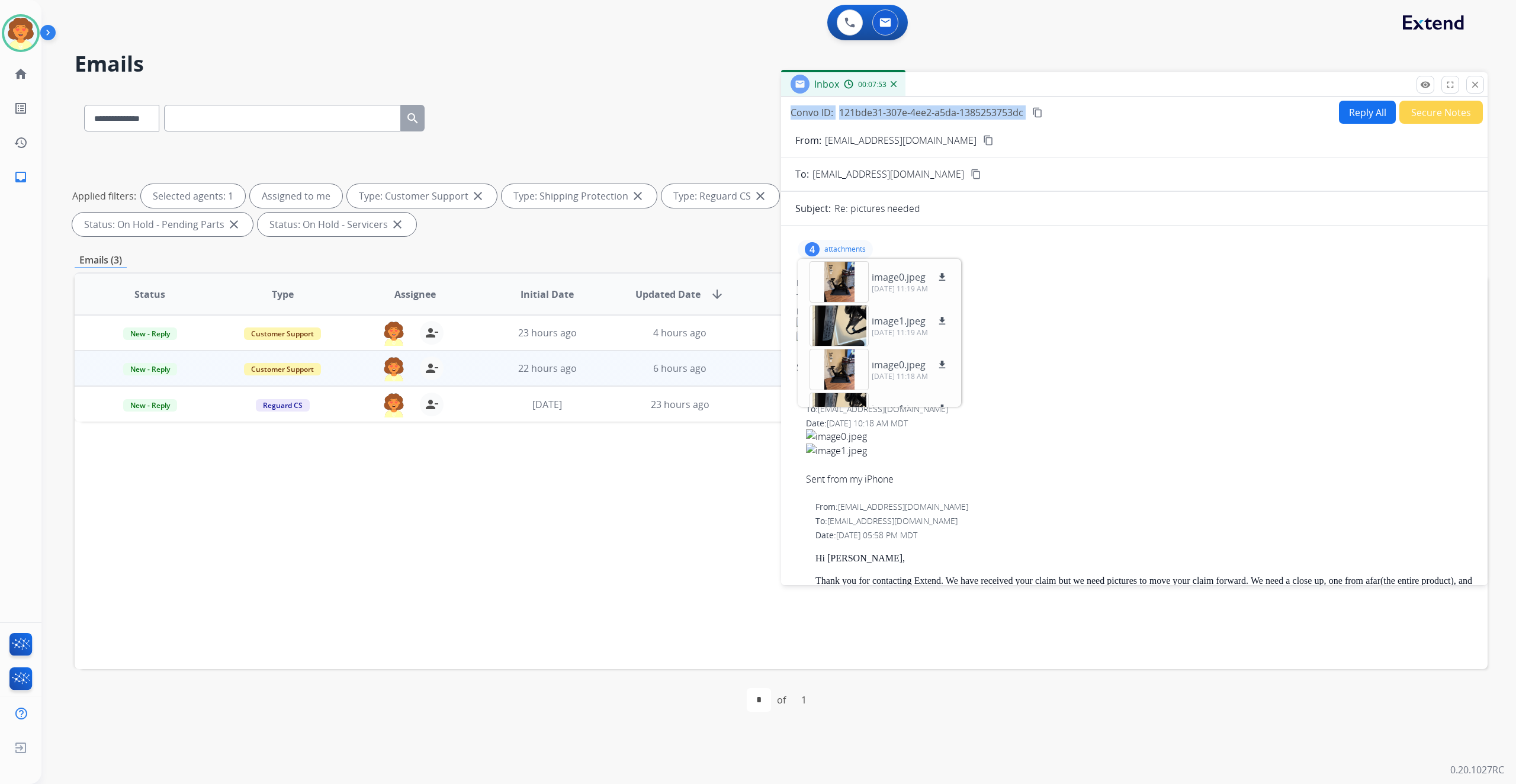
copy div "Convo ID: 121bde31-307e-4ee2-a5da-1385253753dc content_copy"
click at [1339, 124] on button "Reply All" at bounding box center [1367, 112] width 57 height 23
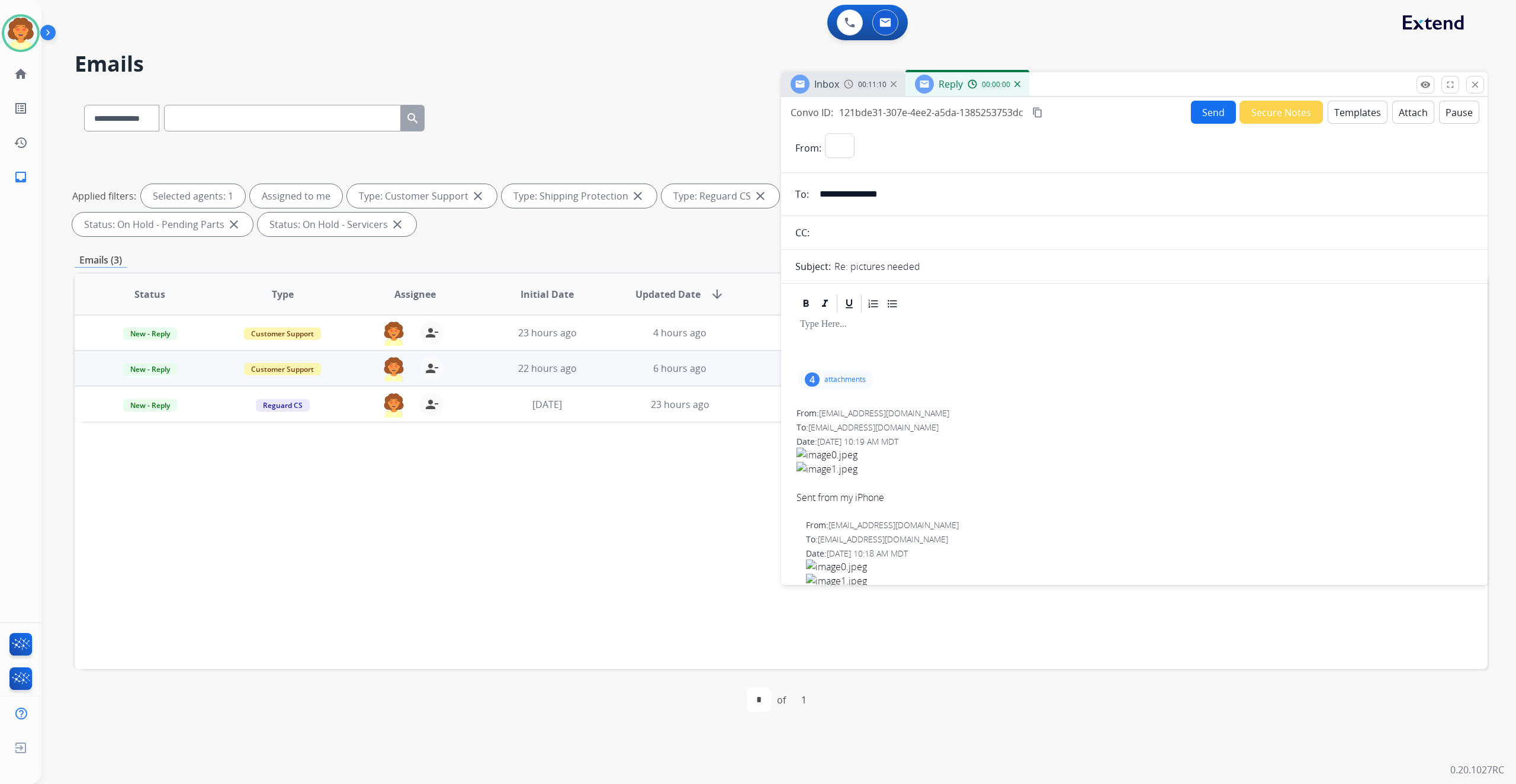
select select "**********"
click at [1327, 124] on button "Templates" at bounding box center [1357, 112] width 60 height 23
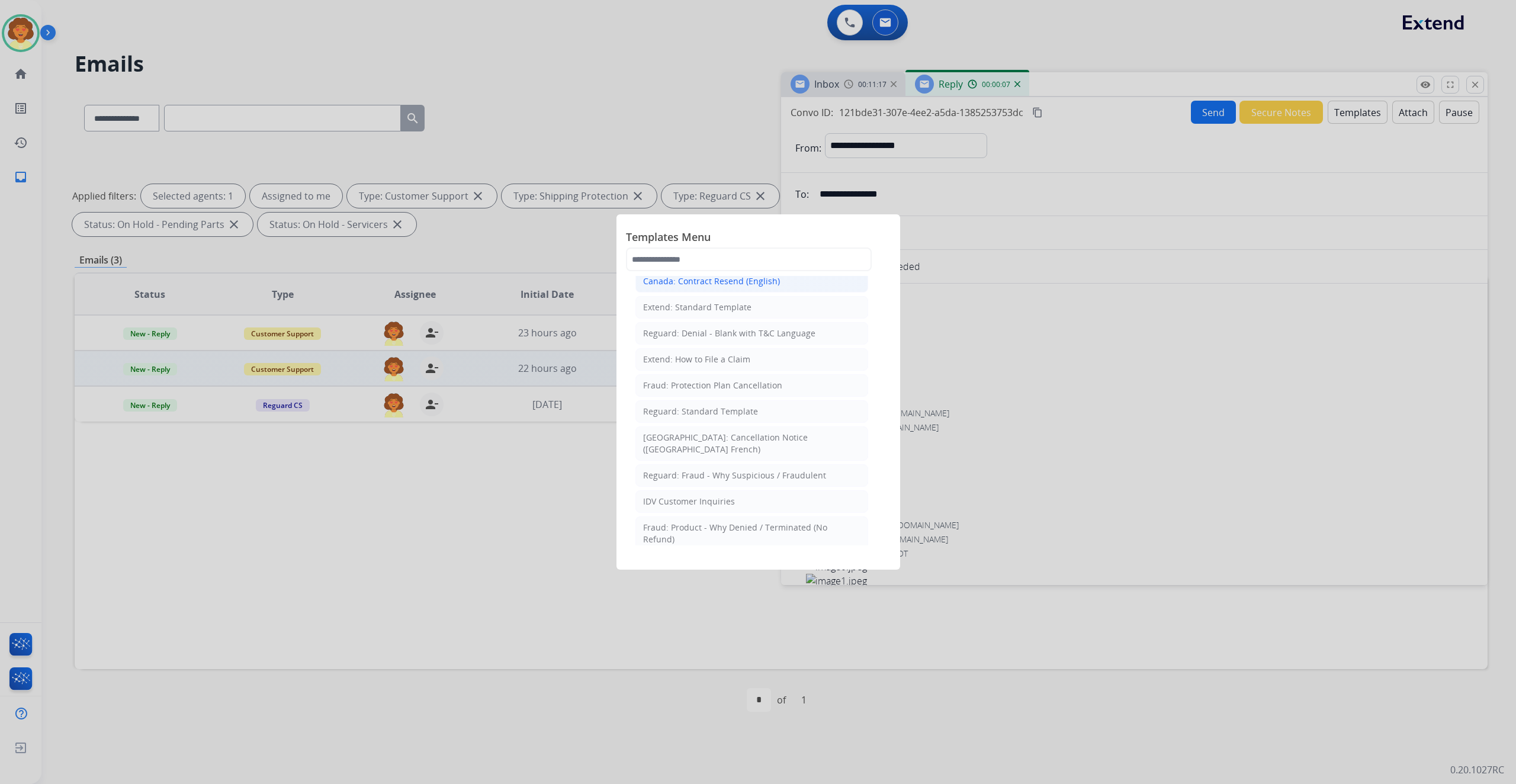
scroll to position [158, 0]
click at [694, 308] on div "Extend: Standard Template" at bounding box center [696, 301] width 108 height 12
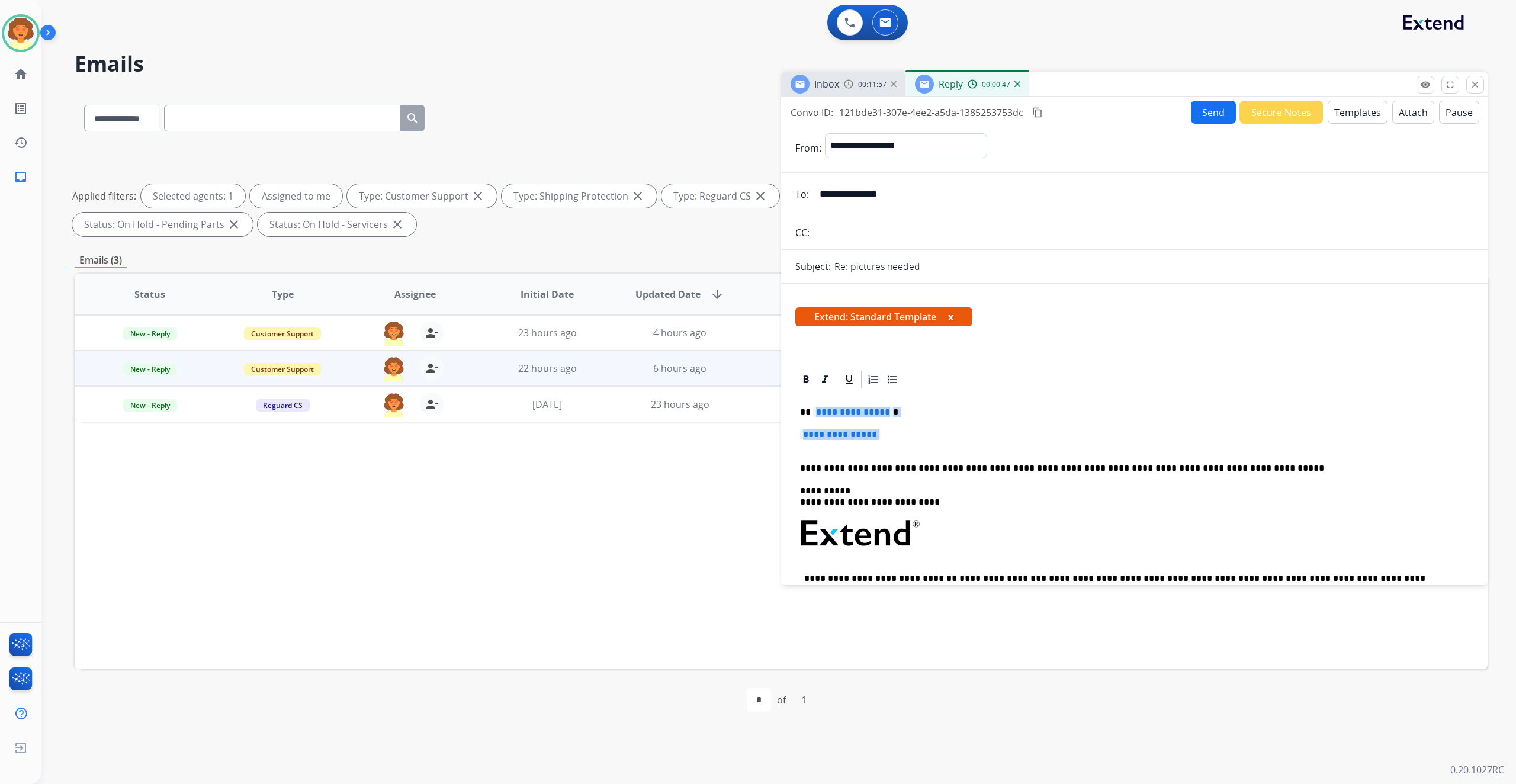
drag, startPoint x: 821, startPoint y: 597, endPoint x: 857, endPoint y: 633, distance: 50.9
click at [857, 633] on div "**********" at bounding box center [1134, 555] width 678 height 331
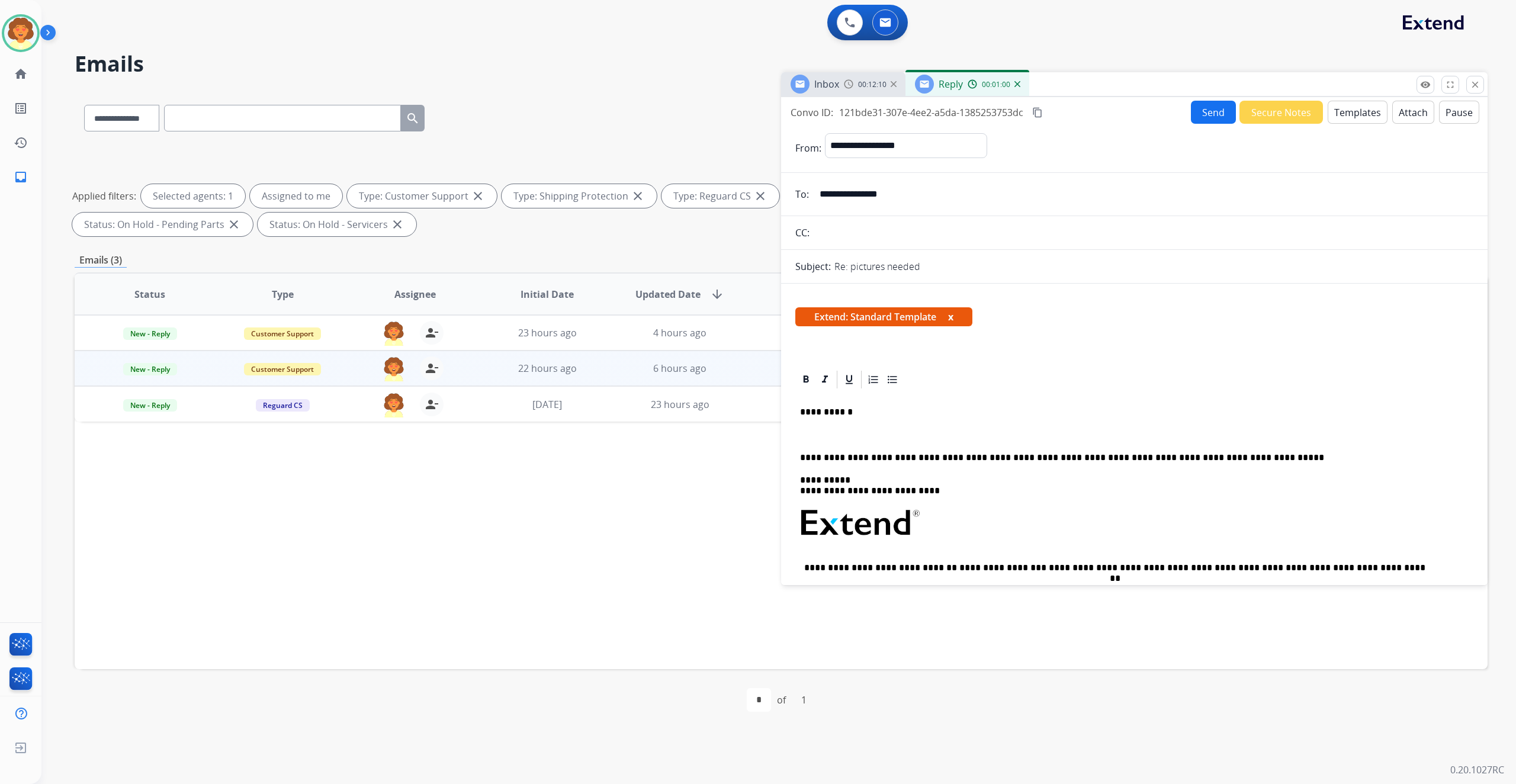
click at [823, 440] on p at bounding box center [1134, 434] width 668 height 10
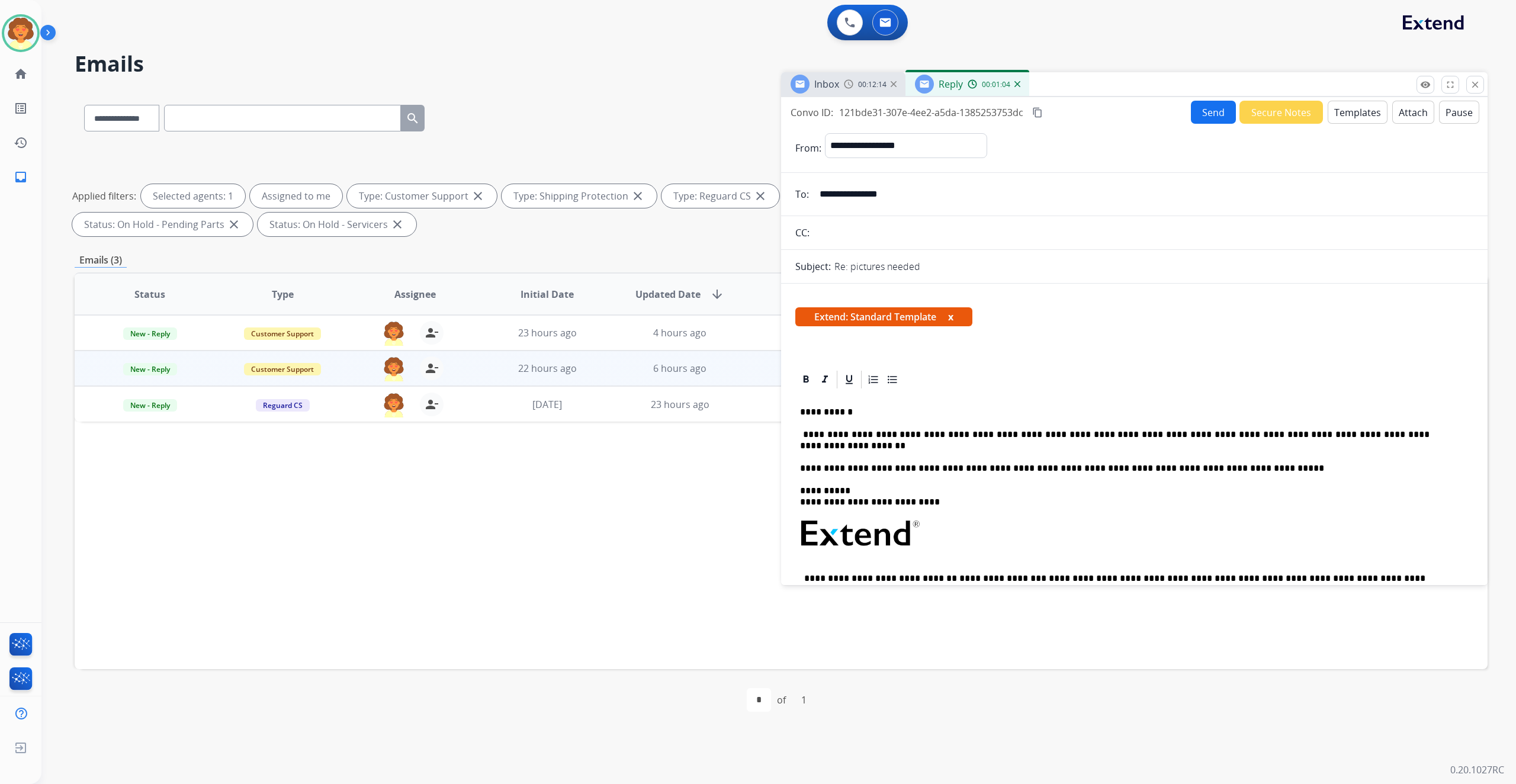
click at [811, 451] on p "**********" at bounding box center [1114, 440] width 629 height 22
click at [855, 451] on p "**********" at bounding box center [1114, 440] width 629 height 22
click at [1190, 124] on button "Send" at bounding box center [1213, 112] width 45 height 23
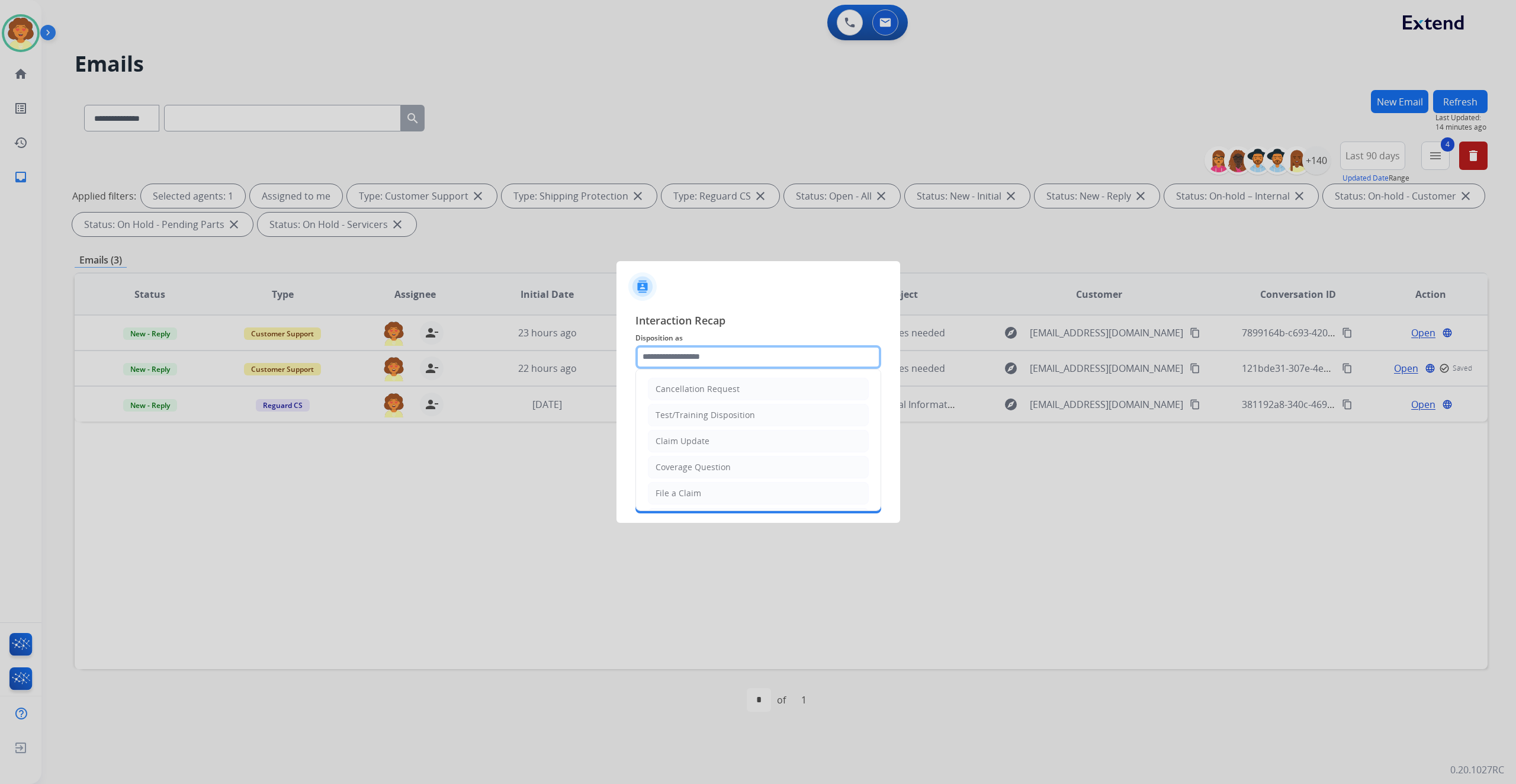
click at [742, 345] on input "text" at bounding box center [758, 356] width 246 height 23
click at [758, 452] on li "Claim Update" at bounding box center [757, 441] width 220 height 23
type input "**********"
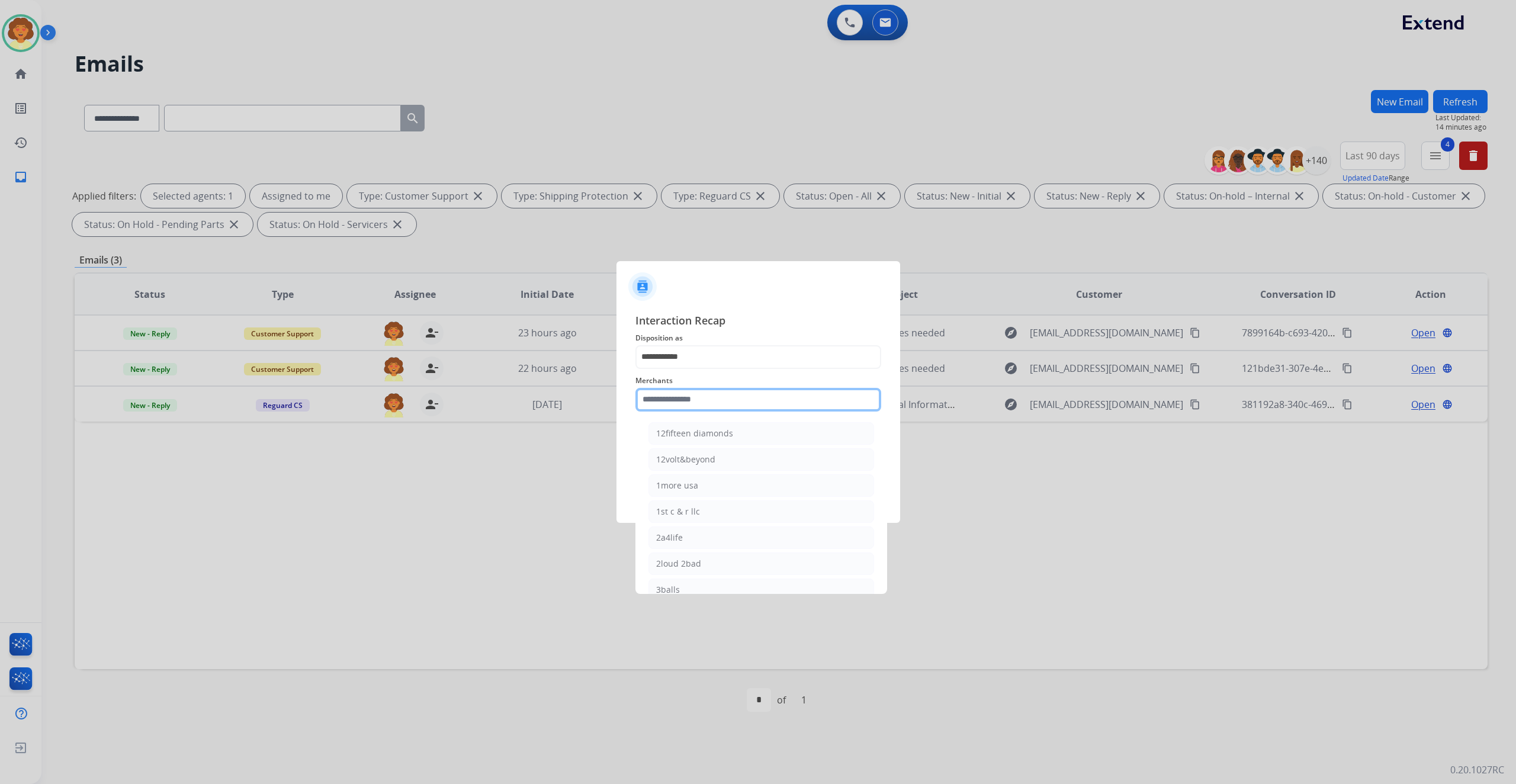
click at [701, 399] on input "text" at bounding box center [758, 399] width 246 height 23
click at [747, 443] on li "Beachbody" at bounding box center [761, 433] width 225 height 23
type input "*********"
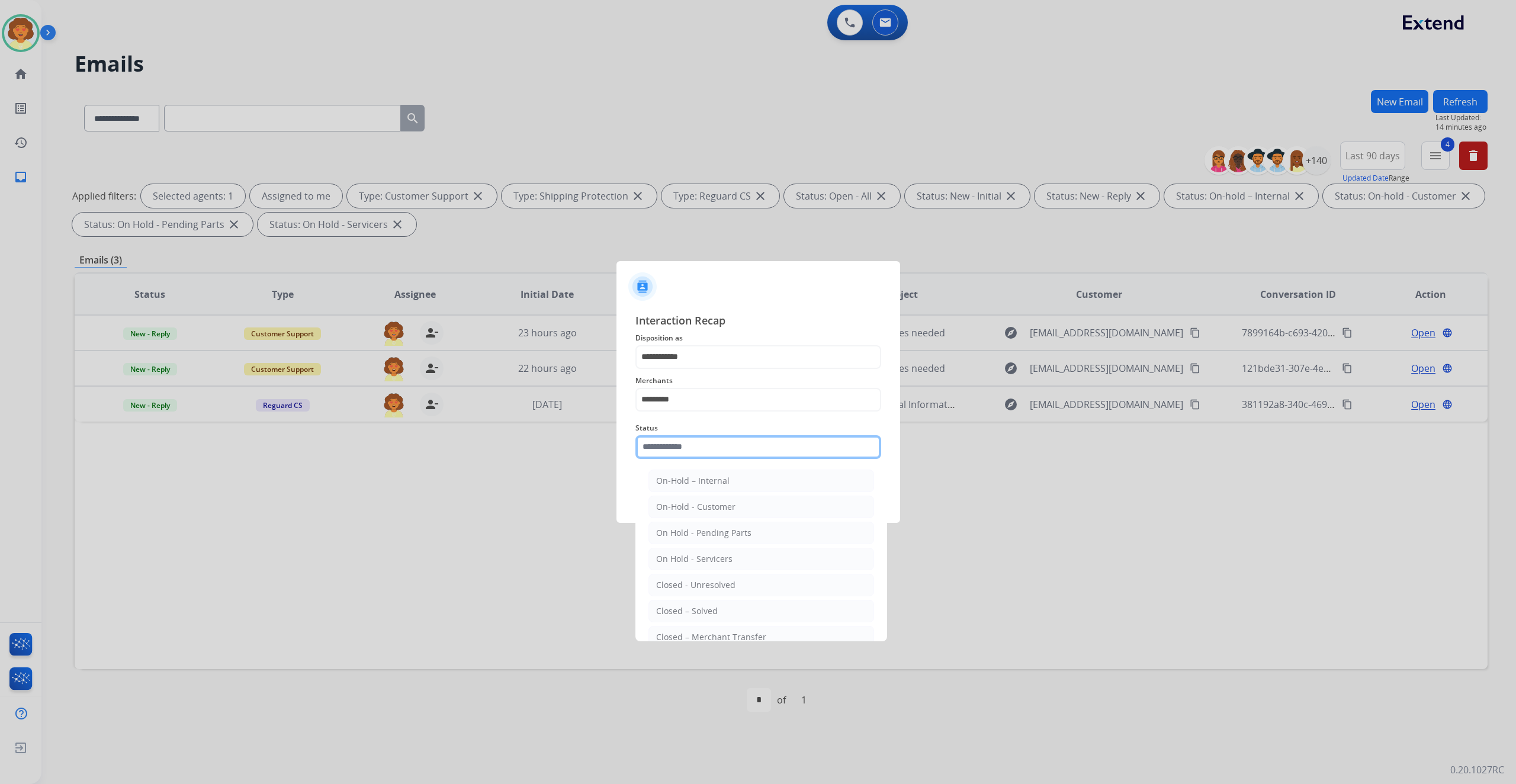
click at [710, 459] on input "text" at bounding box center [758, 446] width 246 height 23
click at [780, 551] on li "Closed – Solved" at bounding box center [761, 540] width 225 height 23
type input "**********"
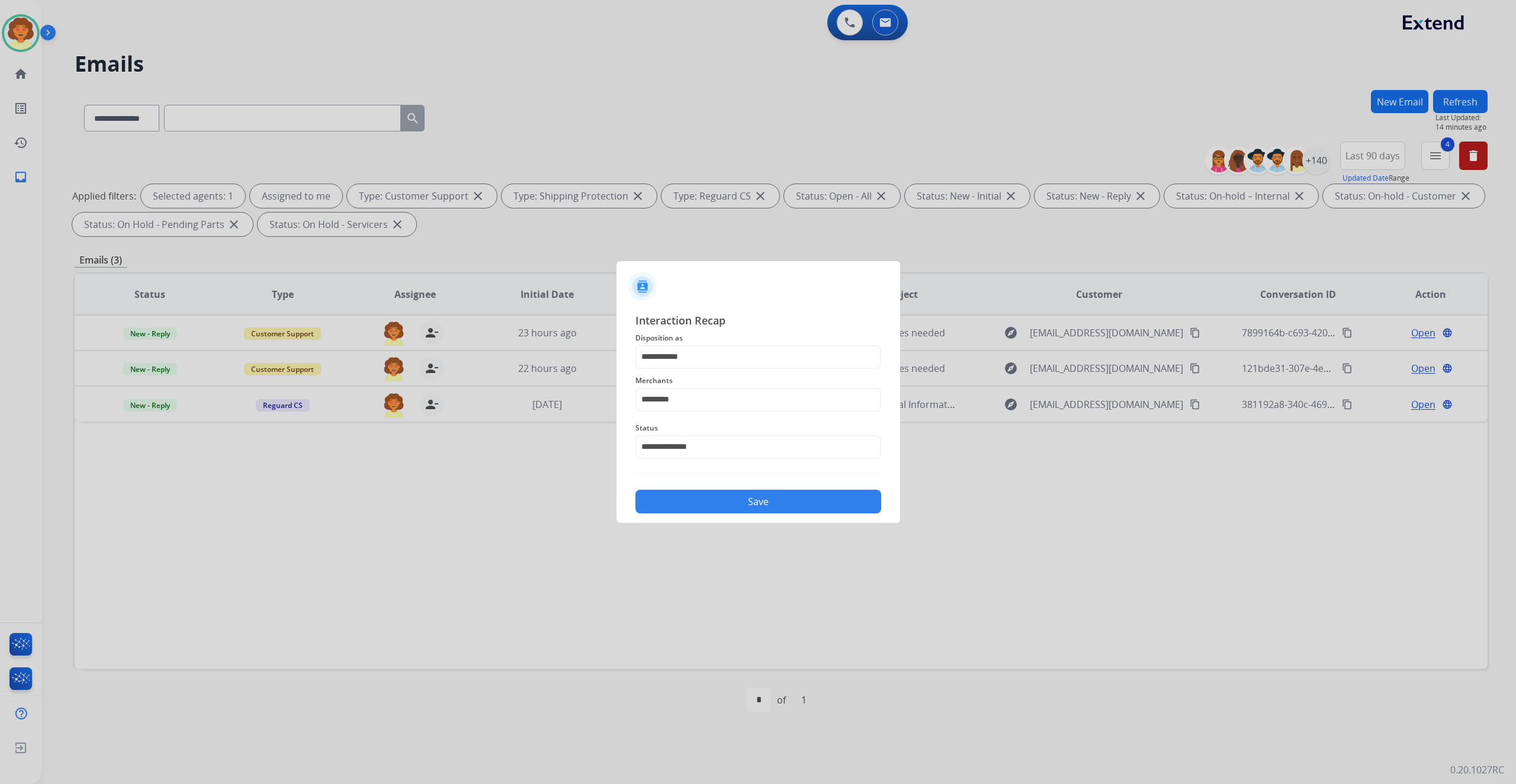
click at [811, 513] on button "Save" at bounding box center [758, 501] width 246 height 23
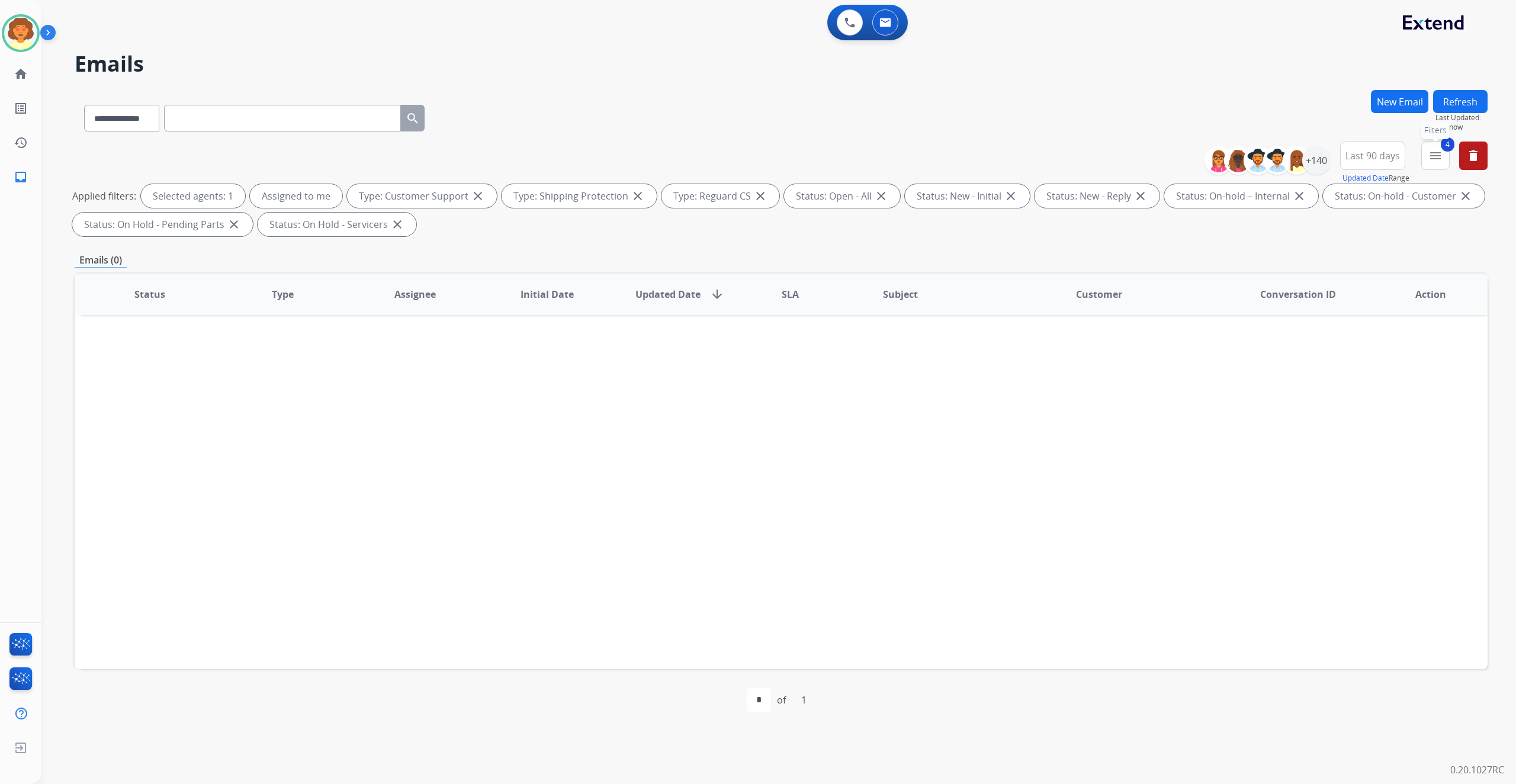
click at [1421, 170] on button "4 menu Filters" at bounding box center [1435, 156] width 28 height 28
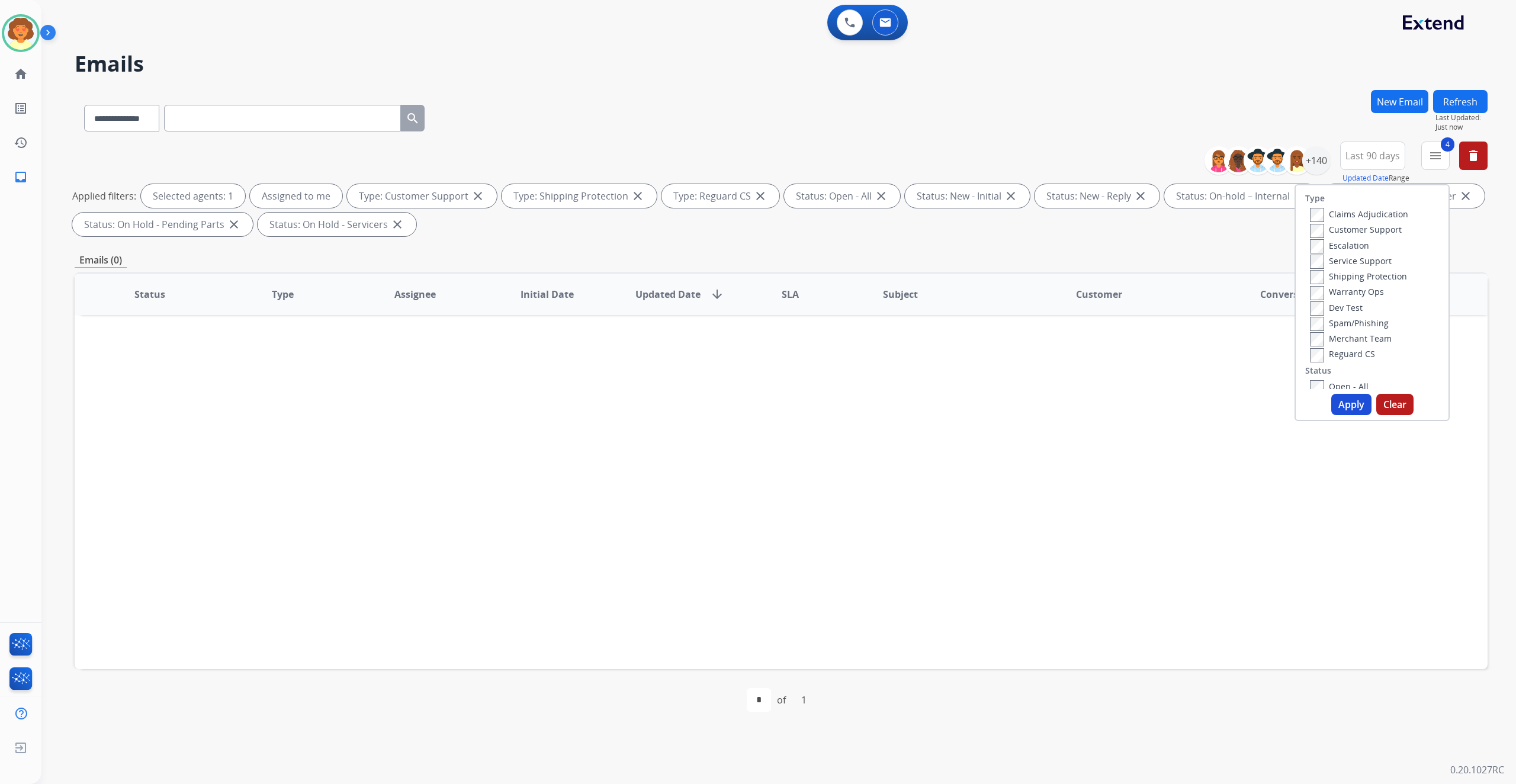
click at [1331, 415] on button "Apply" at bounding box center [1351, 404] width 40 height 22
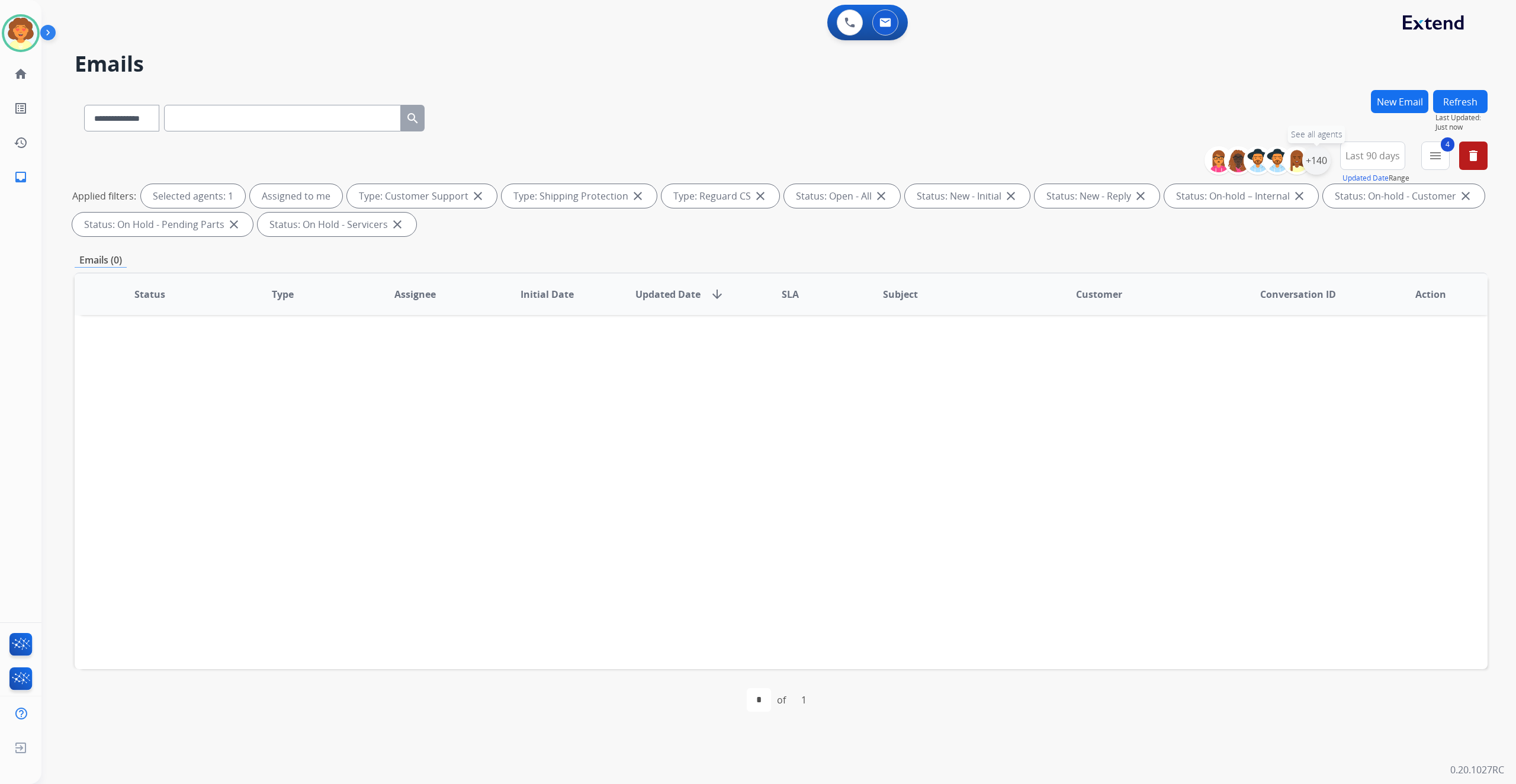
click at [1302, 174] on div "+140" at bounding box center [1316, 160] width 28 height 28
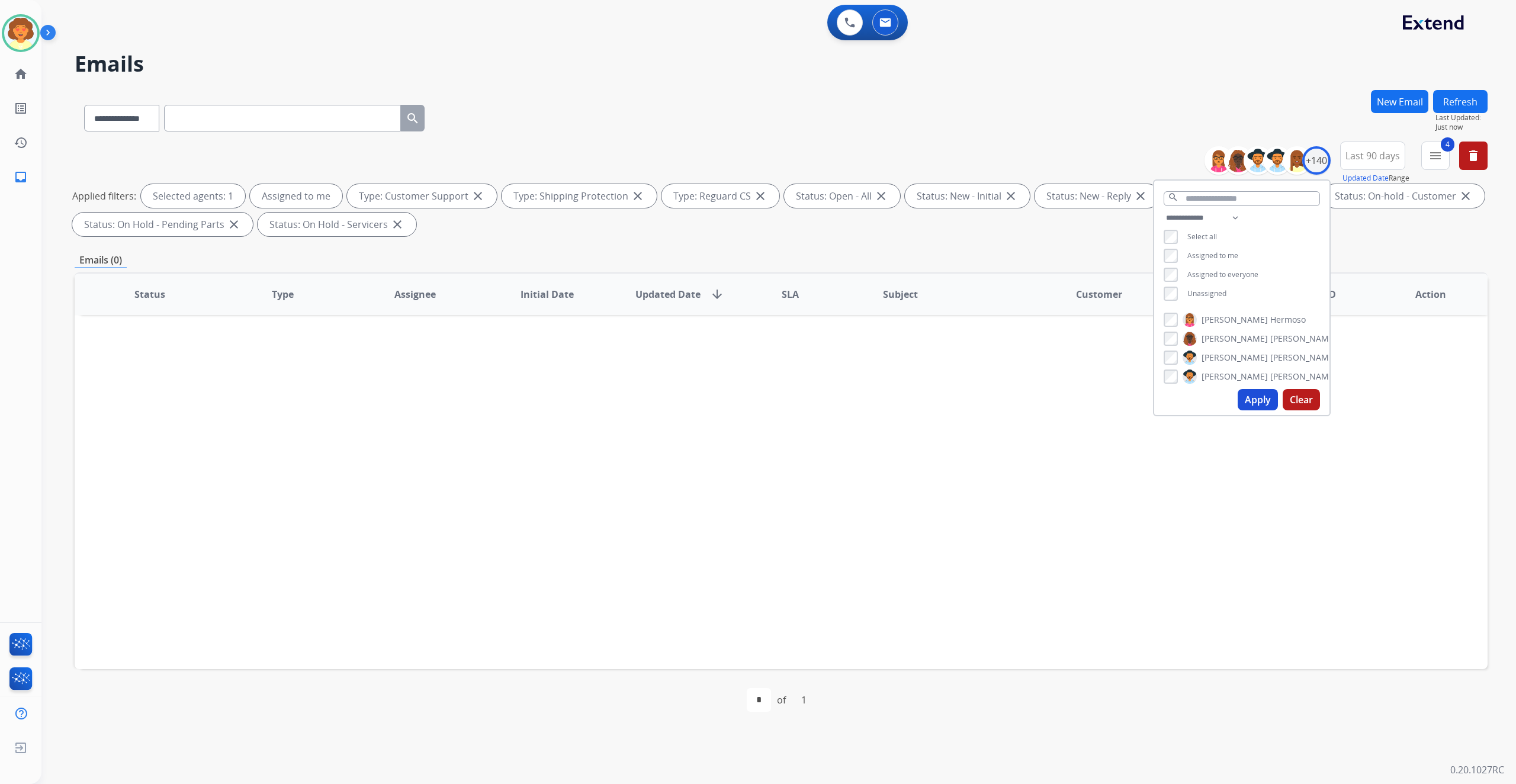
click at [1237, 410] on button "Apply" at bounding box center [1257, 400] width 40 height 22
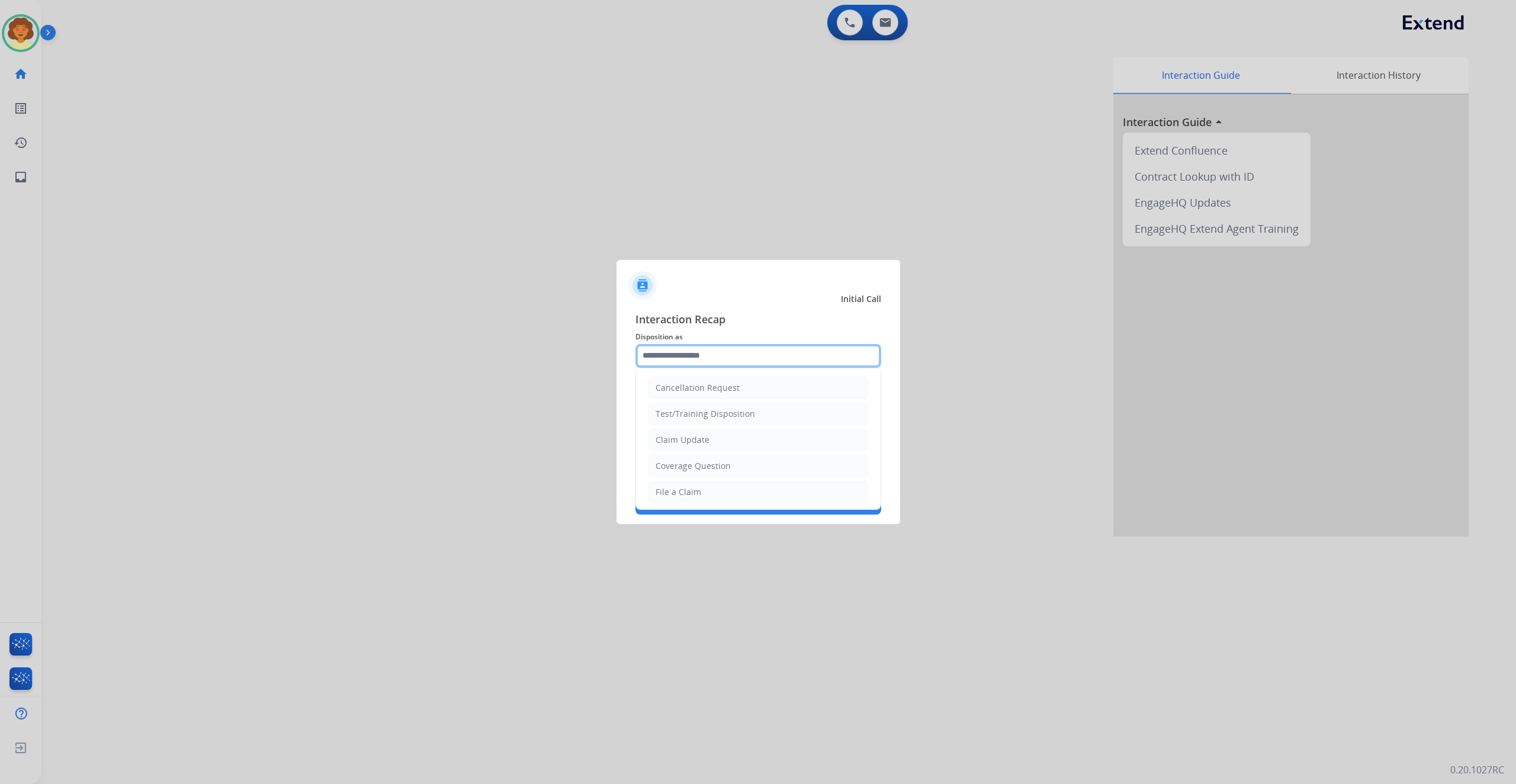
click at [729, 344] on input "text" at bounding box center [758, 355] width 246 height 23
click at [784, 451] on li "Claim Update" at bounding box center [757, 440] width 220 height 23
type input "**********"
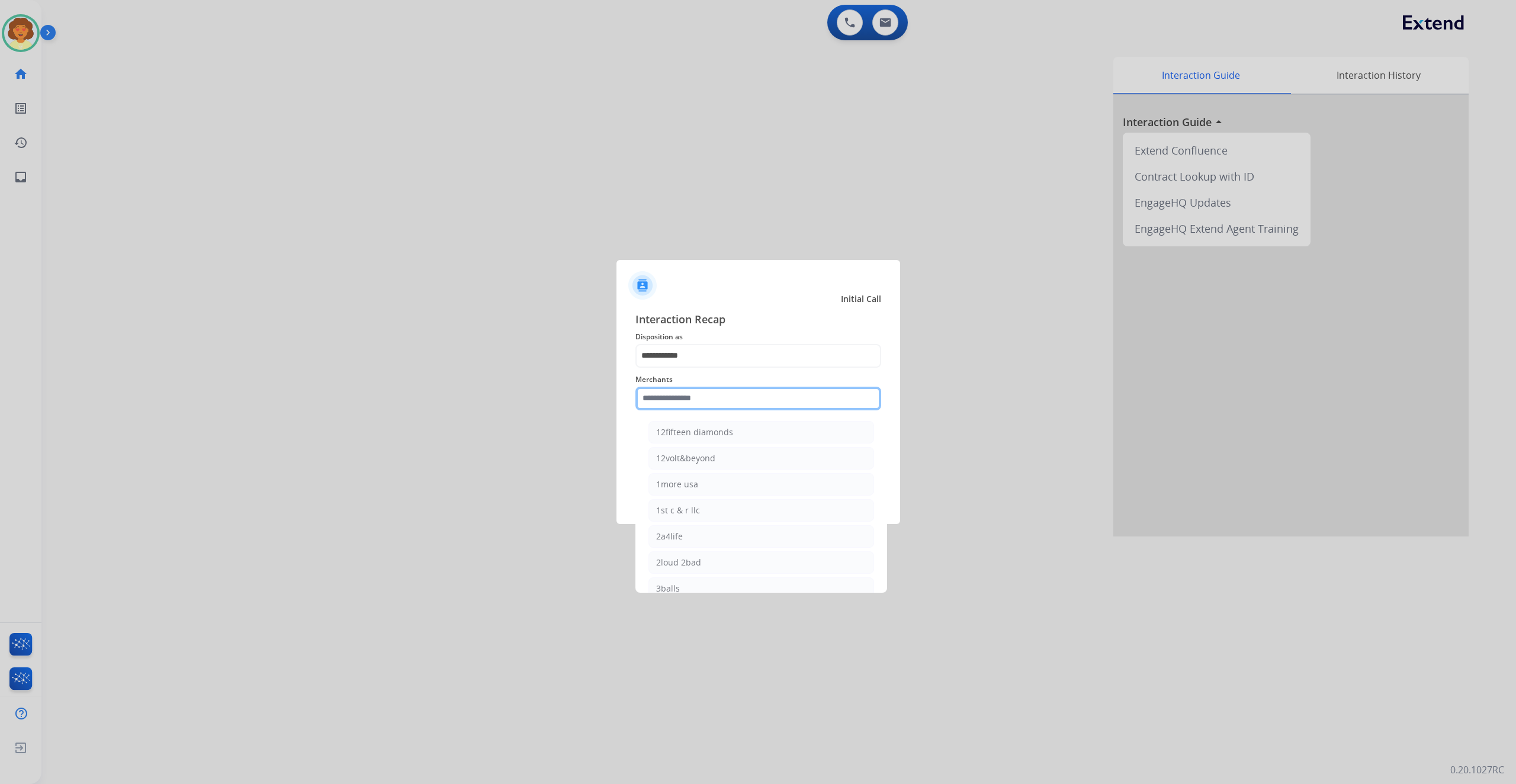
click at [755, 396] on input "text" at bounding box center [758, 398] width 246 height 23
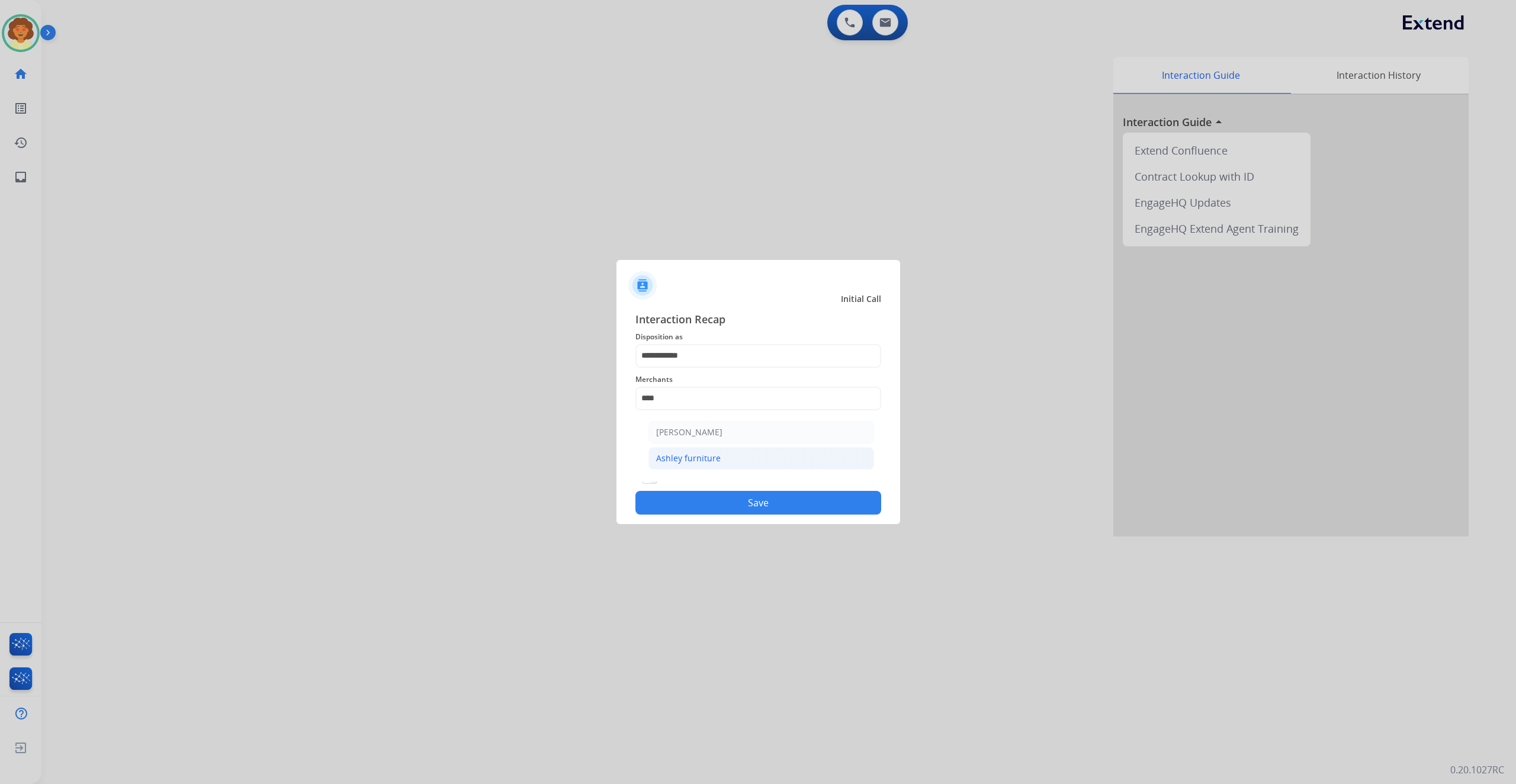
click at [720, 464] on div "Ashley furniture" at bounding box center [688, 458] width 65 height 12
type input "**********"
drag, startPoint x: 741, startPoint y: 550, endPoint x: 773, endPoint y: 524, distance: 41.2
click at [744, 514] on button "Save" at bounding box center [758, 502] width 246 height 23
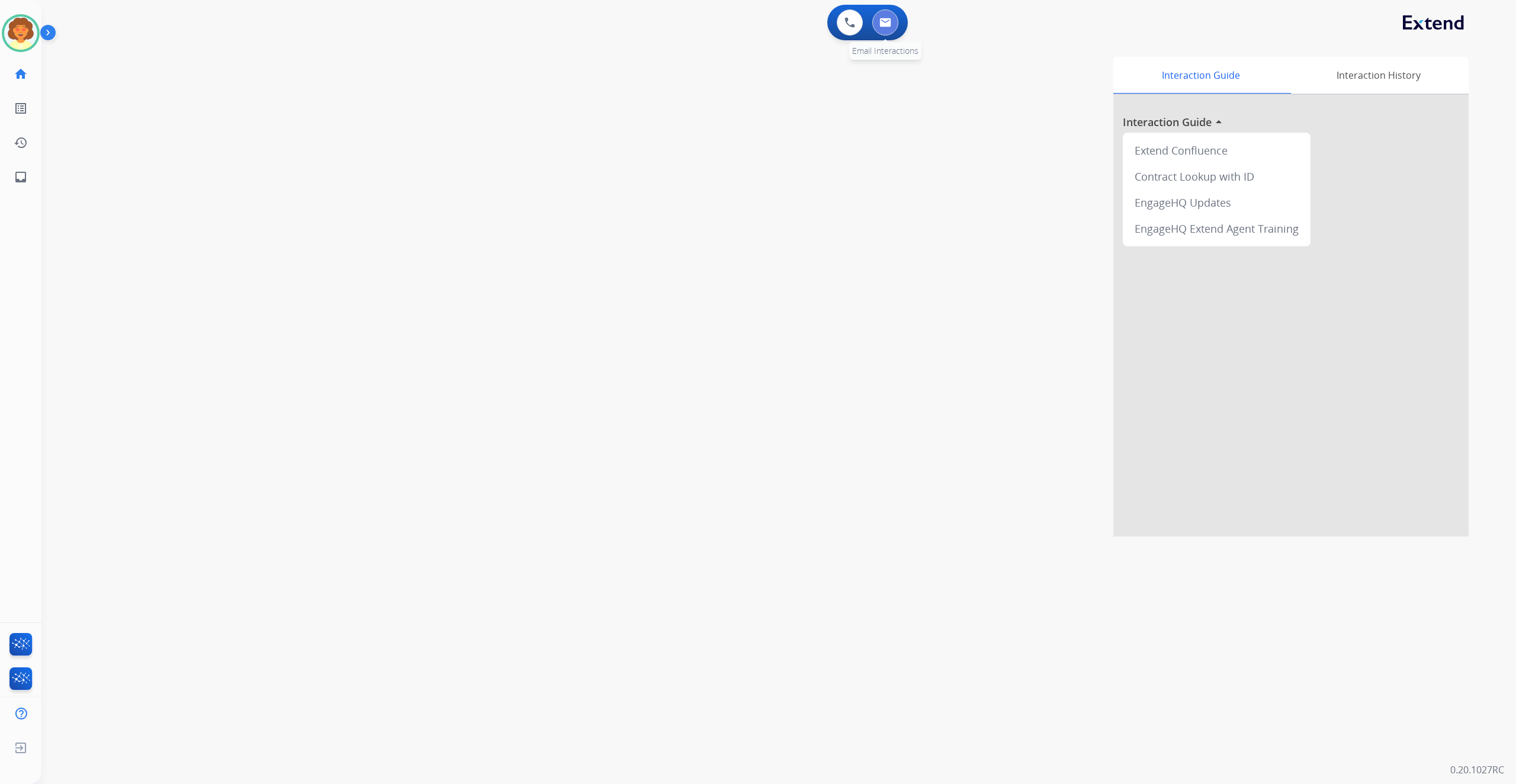
click at [879, 27] on img at bounding box center [885, 23] width 12 height 9
select select "**********"
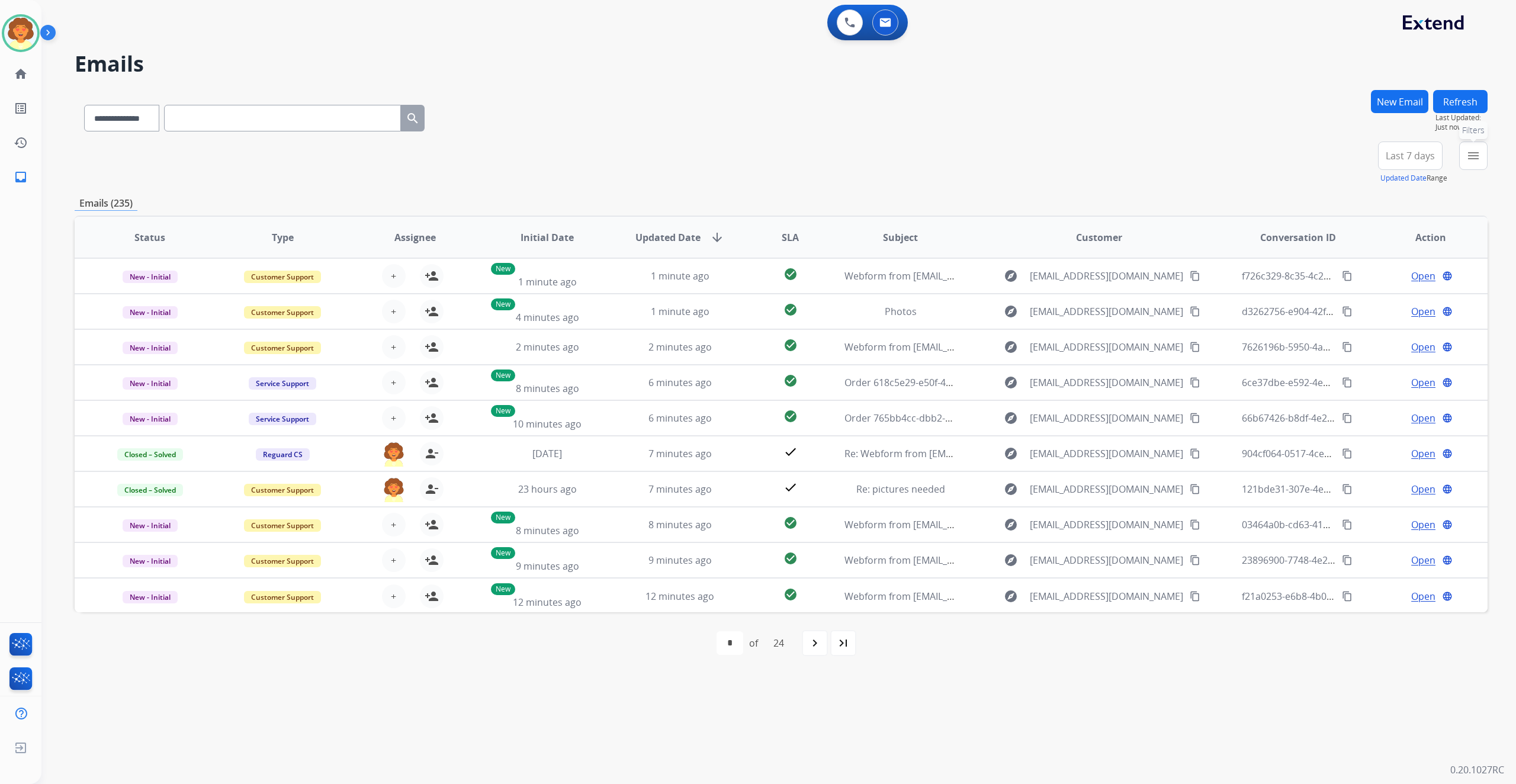
click at [1466, 163] on mat-icon "menu" at bounding box center [1473, 155] width 14 height 14
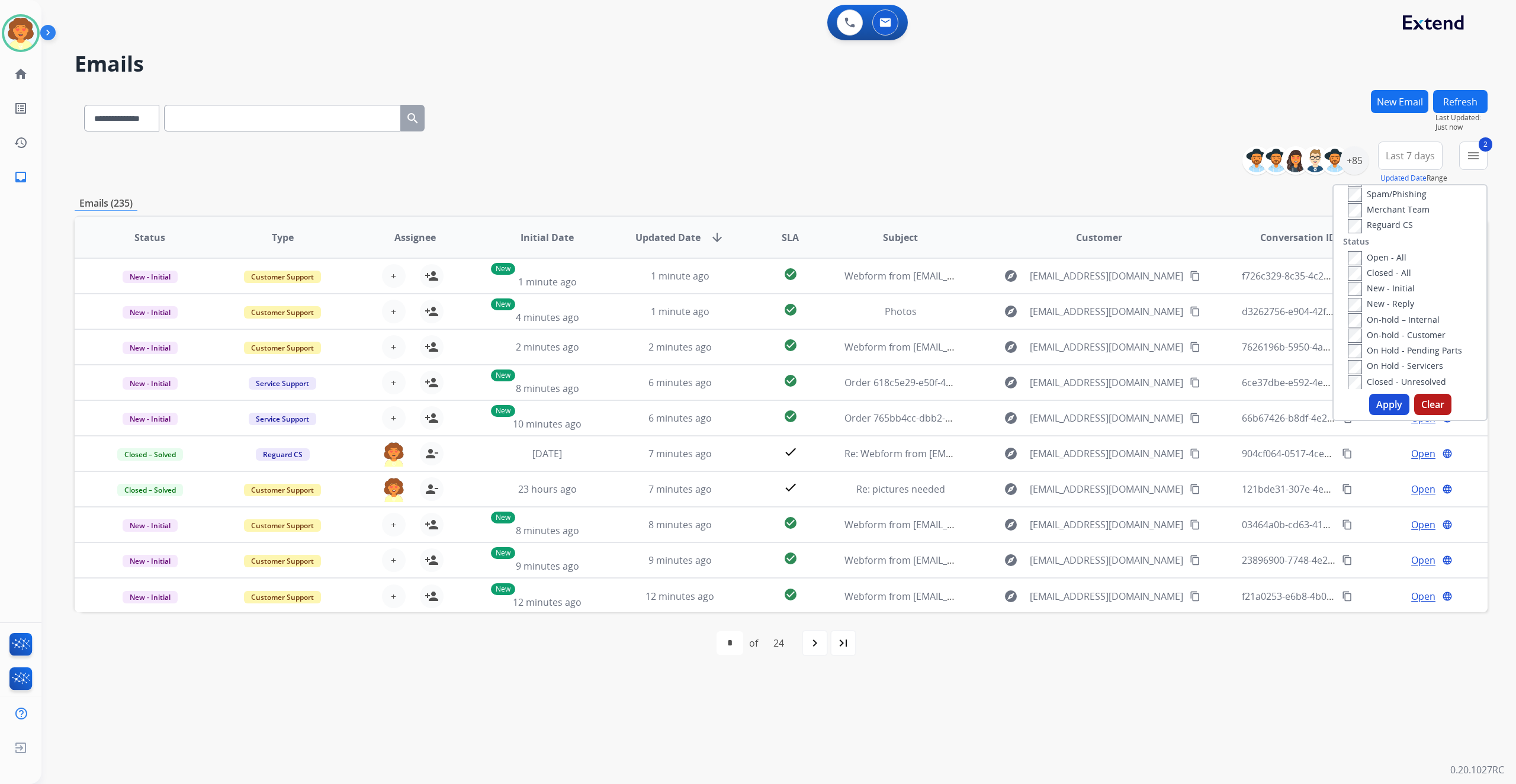
scroll to position [158, 0]
click at [1369, 415] on button "Apply" at bounding box center [1388, 404] width 40 height 22
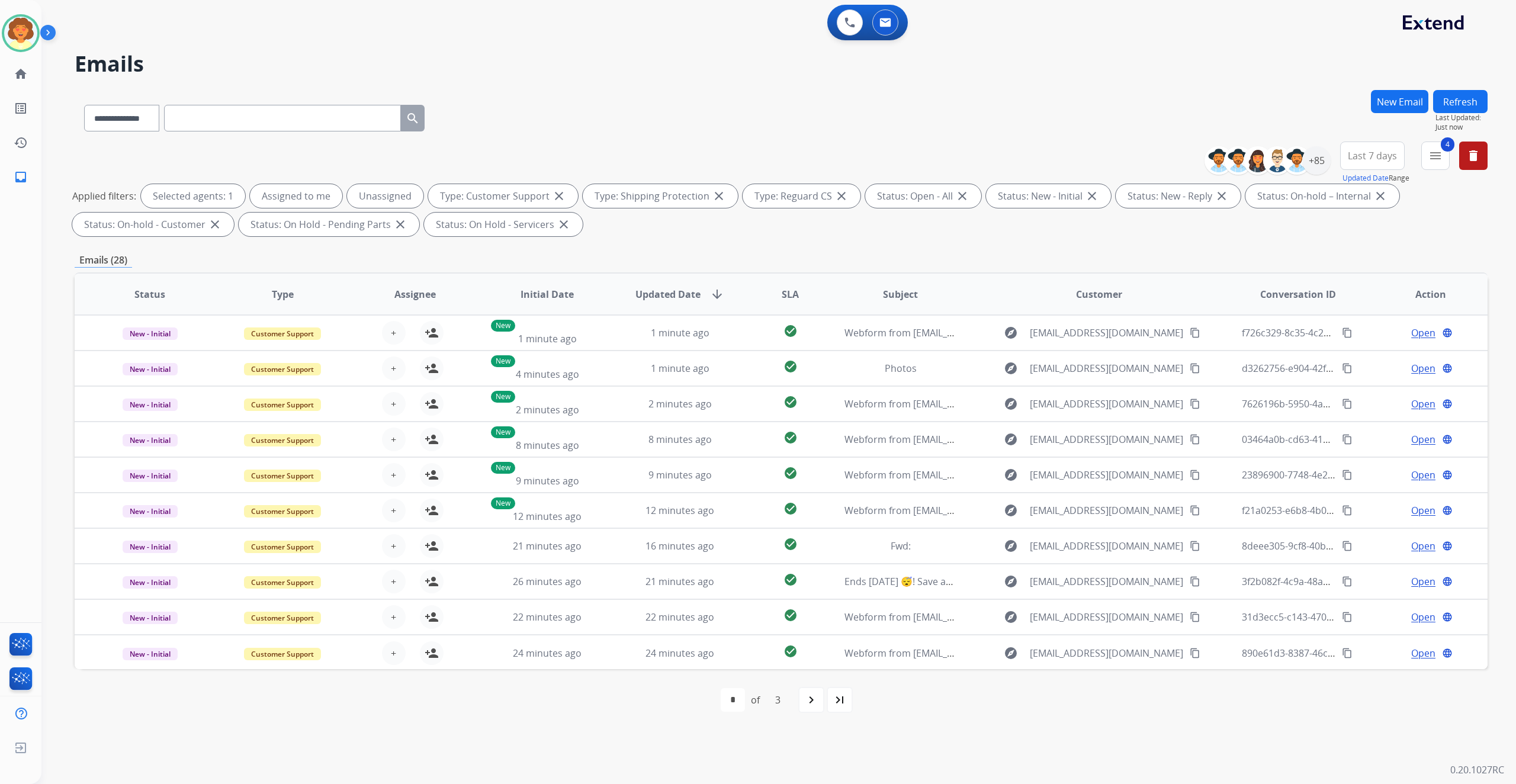
click at [1347, 158] on span "Last 7 days" at bounding box center [1372, 155] width 49 height 5
click at [1336, 309] on div "Last 90 days" at bounding box center [1368, 299] width 65 height 18
click at [1302, 174] on div "+140" at bounding box center [1316, 160] width 28 height 28
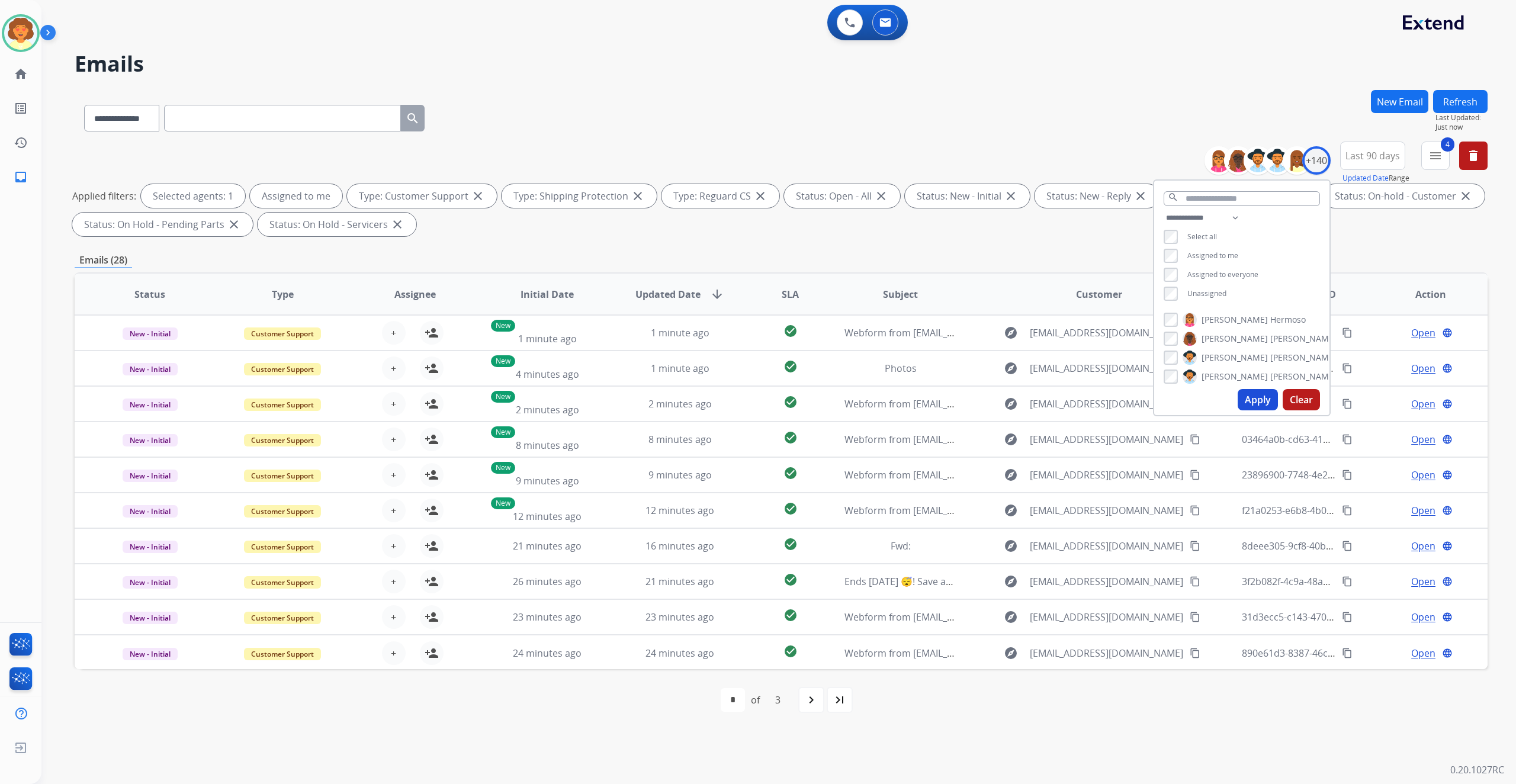
click at [1237, 410] on button "Apply" at bounding box center [1257, 400] width 40 height 22
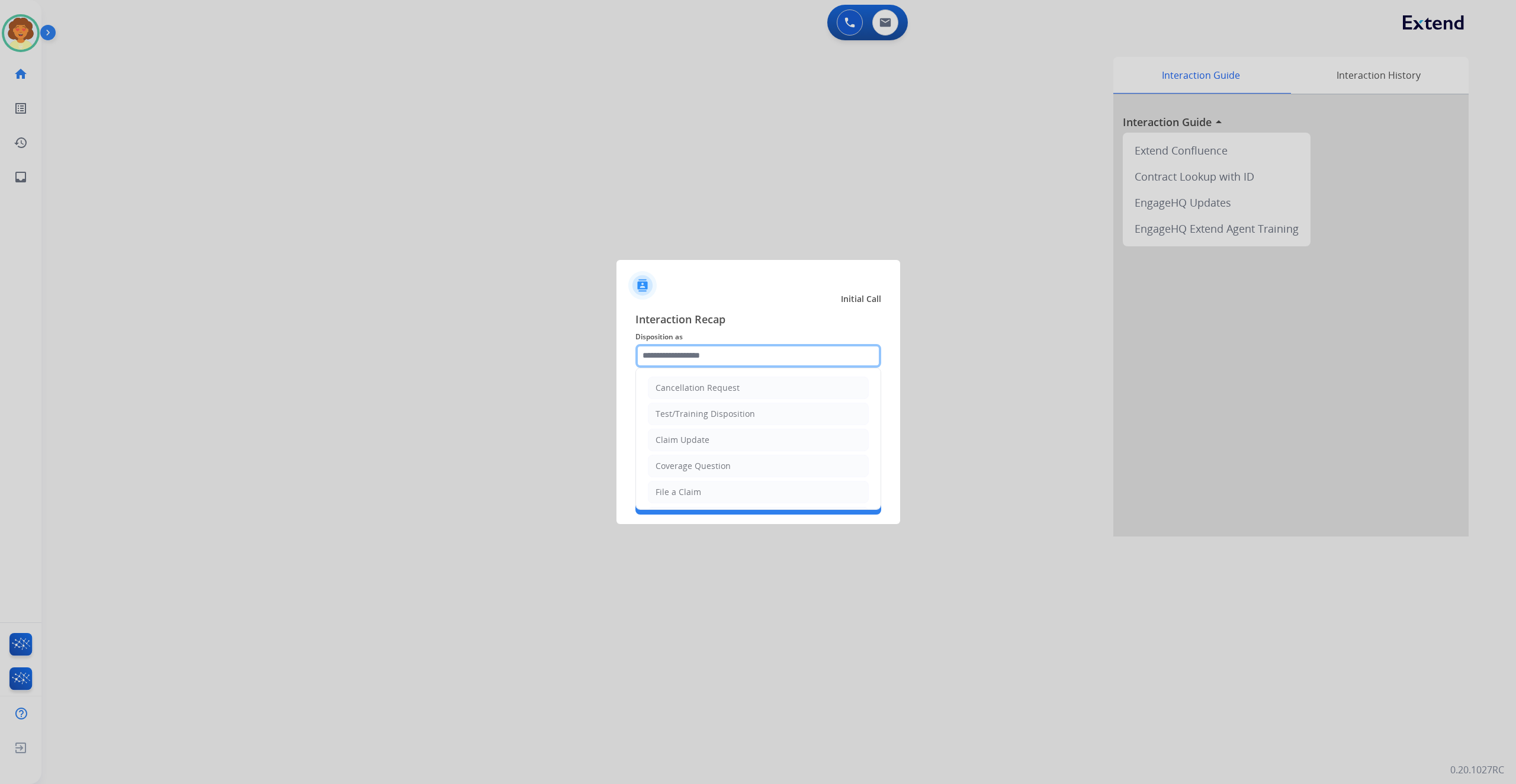
click at [718, 344] on input "text" at bounding box center [758, 355] width 246 height 23
click at [709, 445] on div "Claim Update" at bounding box center [682, 440] width 53 height 12
type input "**********"
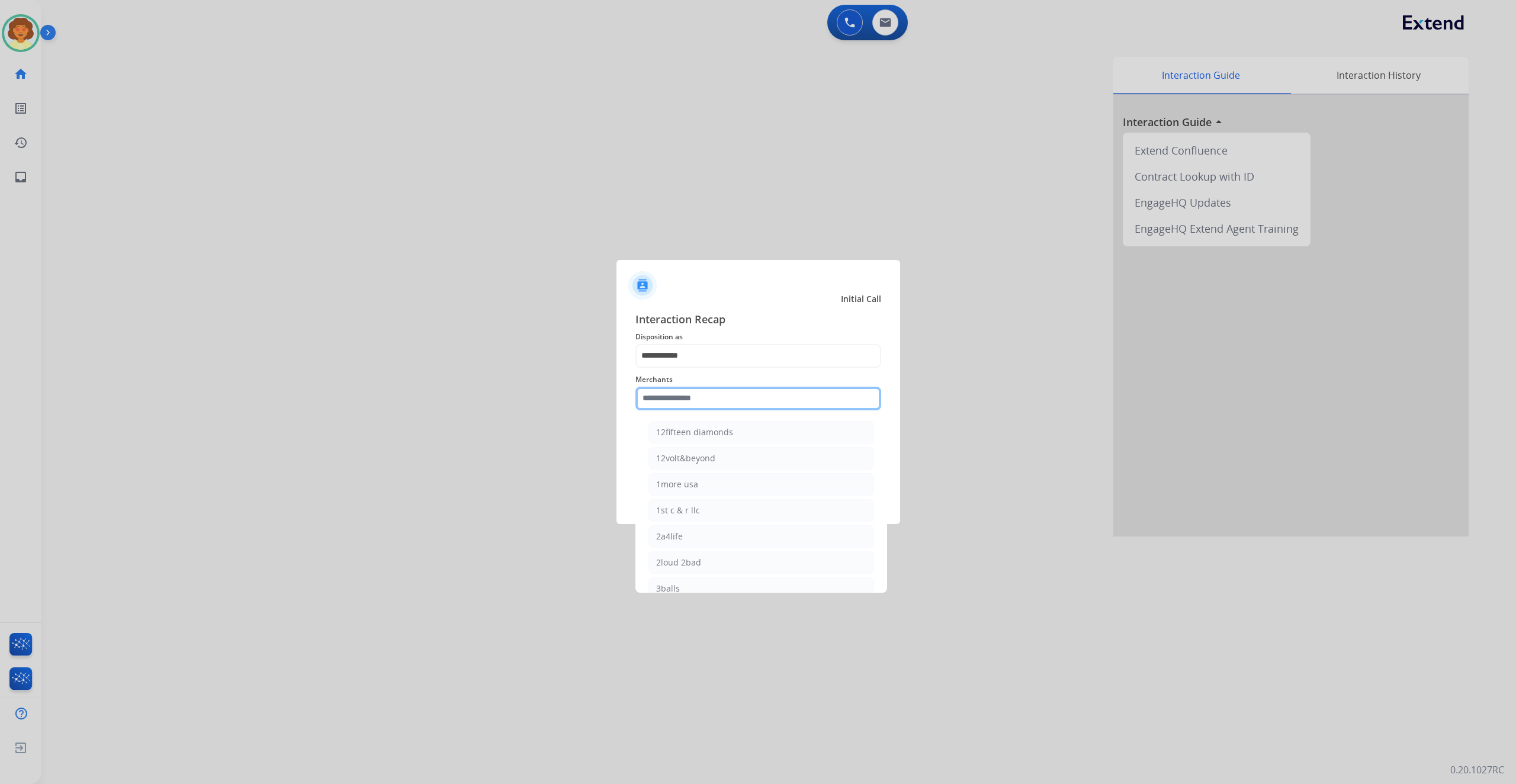
click at [688, 392] on input "text" at bounding box center [758, 398] width 246 height 23
click at [699, 438] on div "Bed bath & beyond" at bounding box center [693, 431] width 76 height 12
type input "**********"
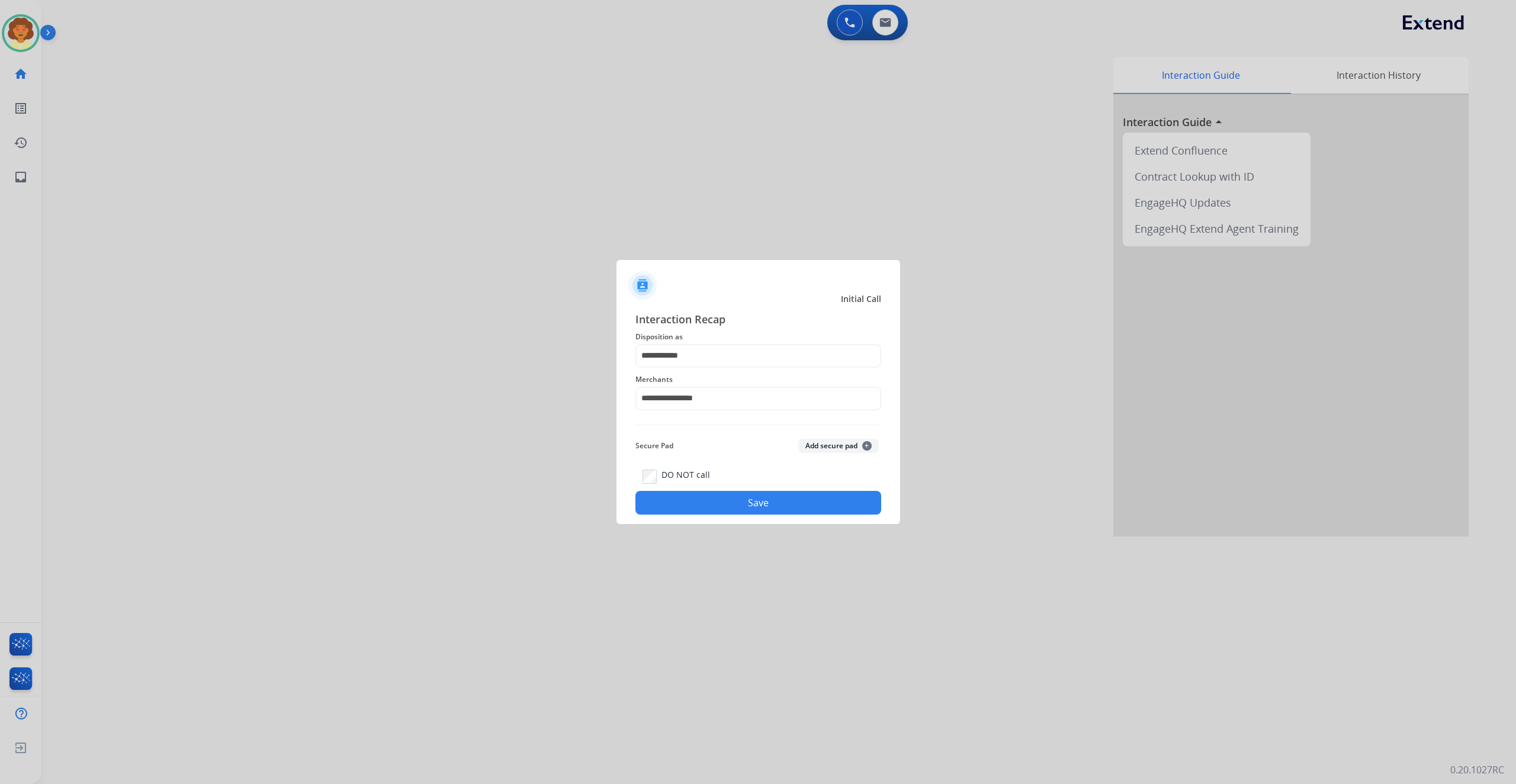
drag, startPoint x: 731, startPoint y: 540, endPoint x: 1080, endPoint y: 407, distance: 373.5
click at [732, 514] on button "Save" at bounding box center [758, 502] width 246 height 23
click at [759, 514] on button "Save" at bounding box center [758, 502] width 246 height 23
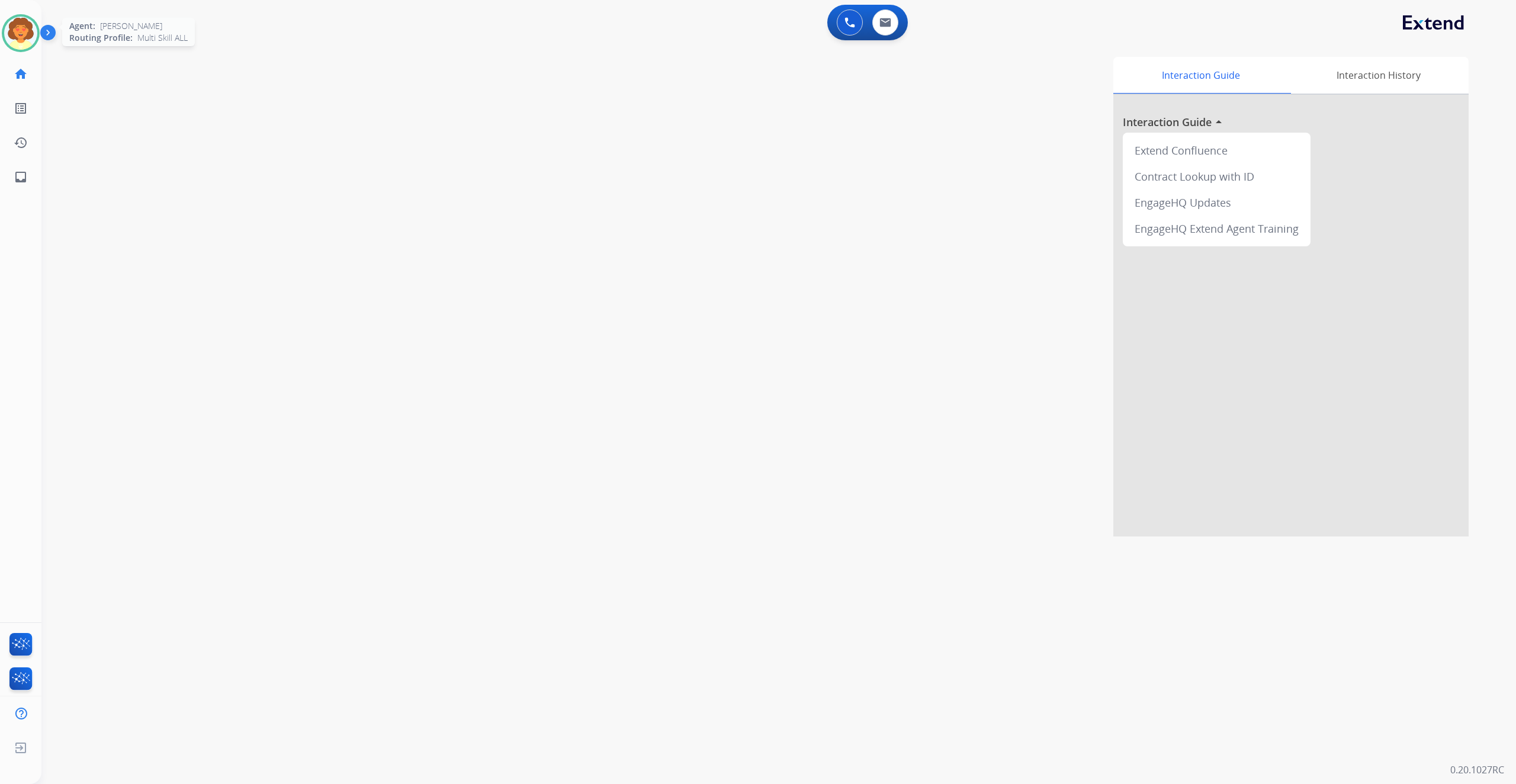
click at [35, 50] on img at bounding box center [20, 33] width 33 height 33
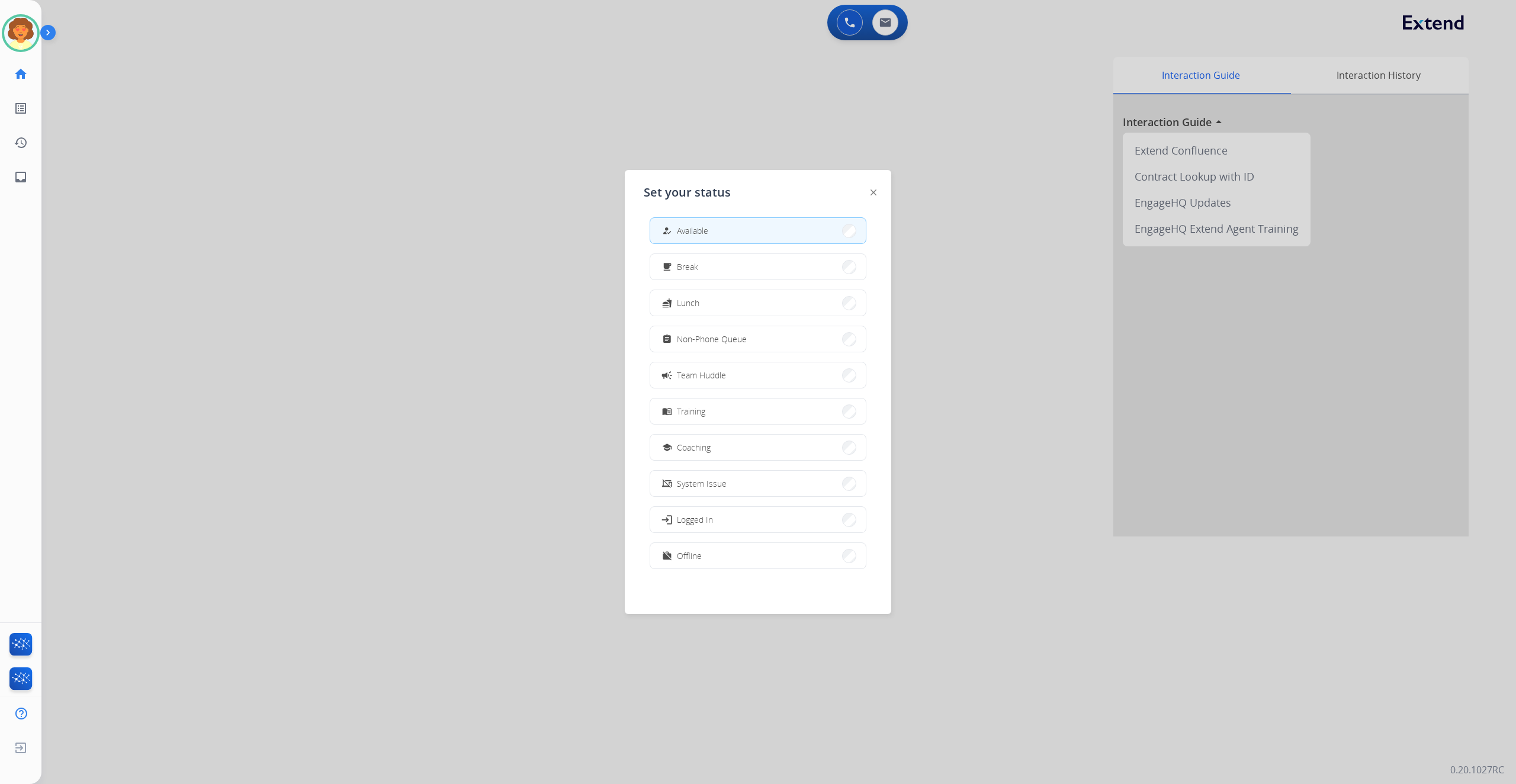
scroll to position [55, 0]
click at [762, 557] on button "work_off Offline" at bounding box center [758, 555] width 216 height 25
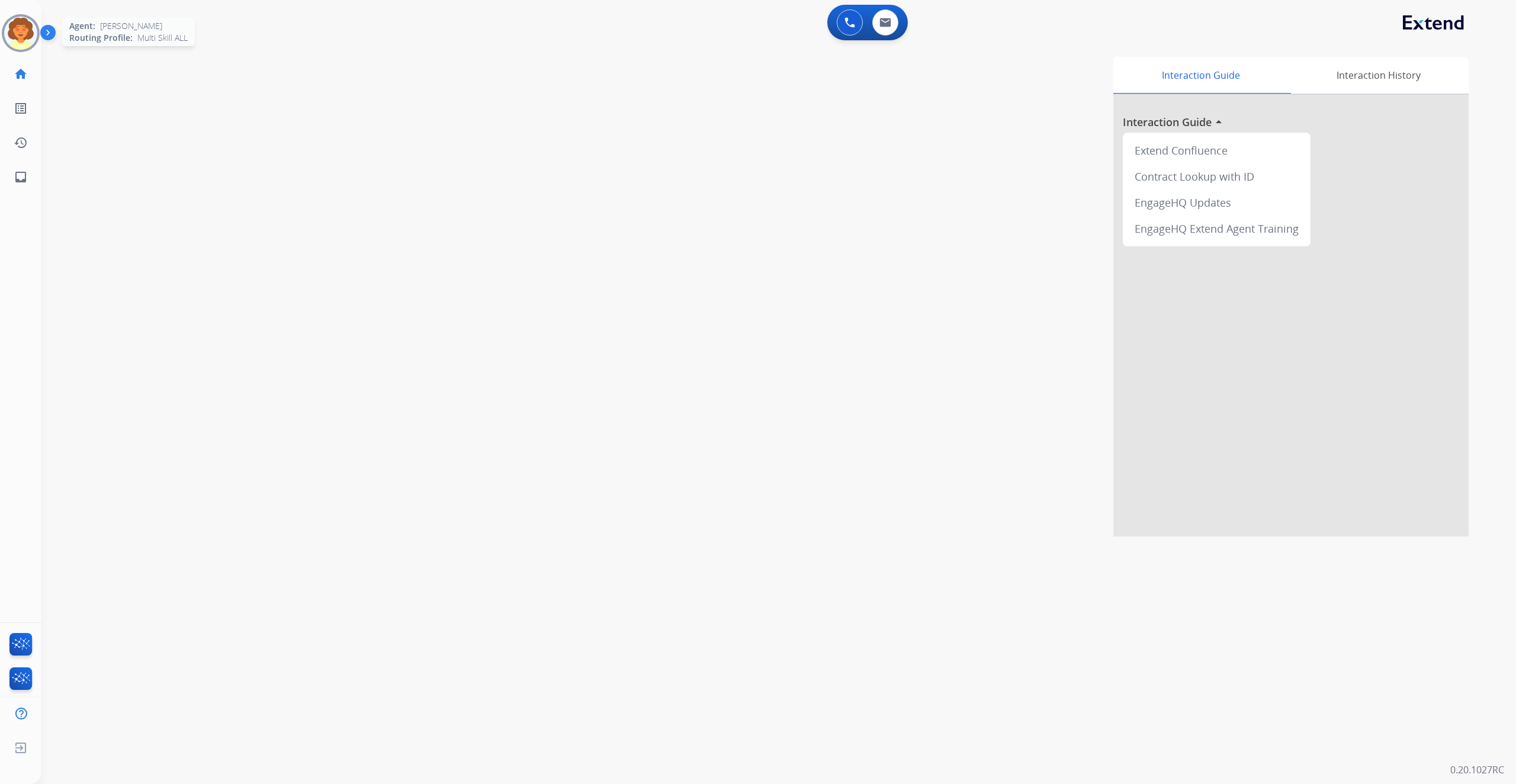
click at [31, 50] on img at bounding box center [20, 33] width 33 height 33
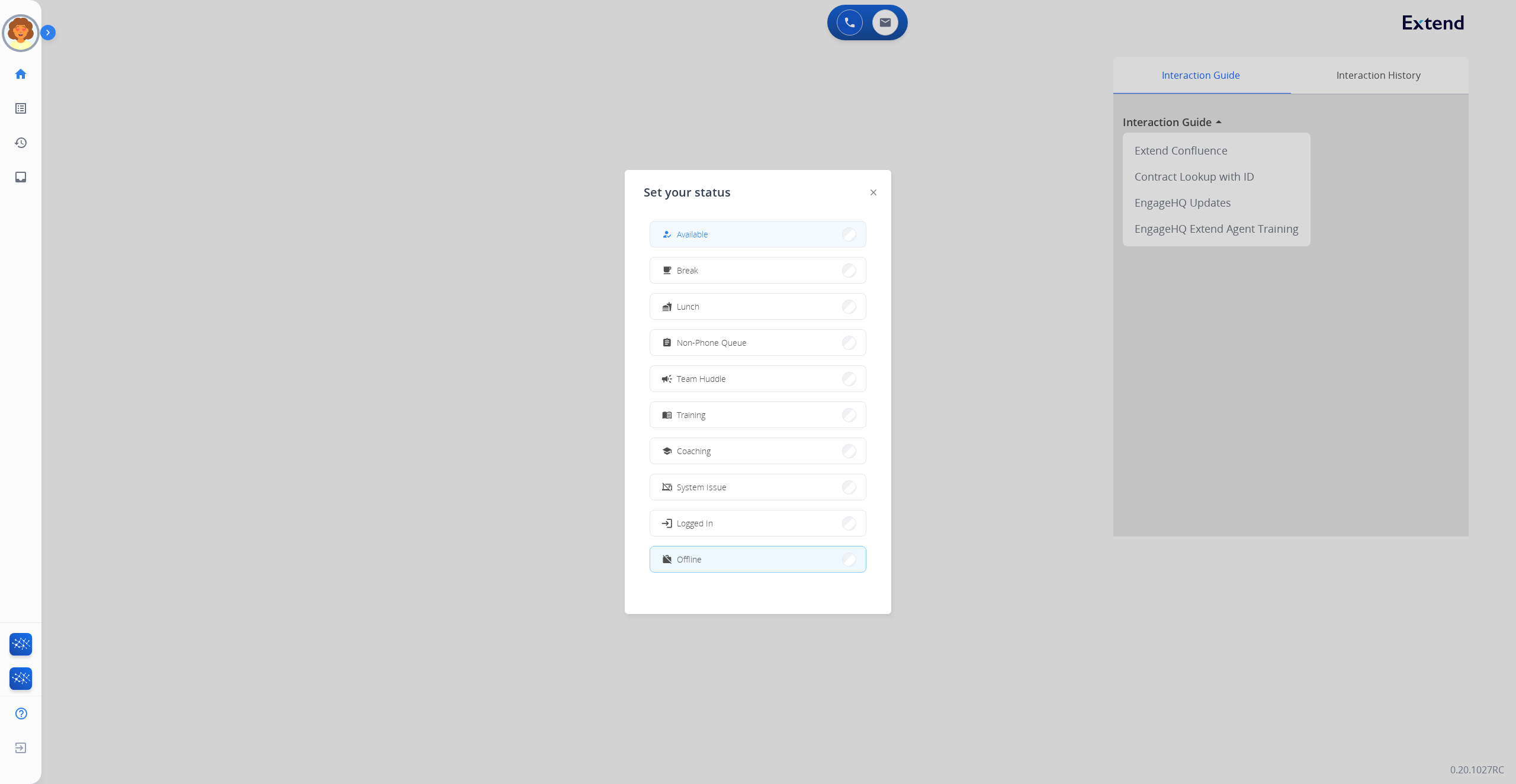
click at [759, 237] on button "how_to_reg Available" at bounding box center [758, 234] width 216 height 25
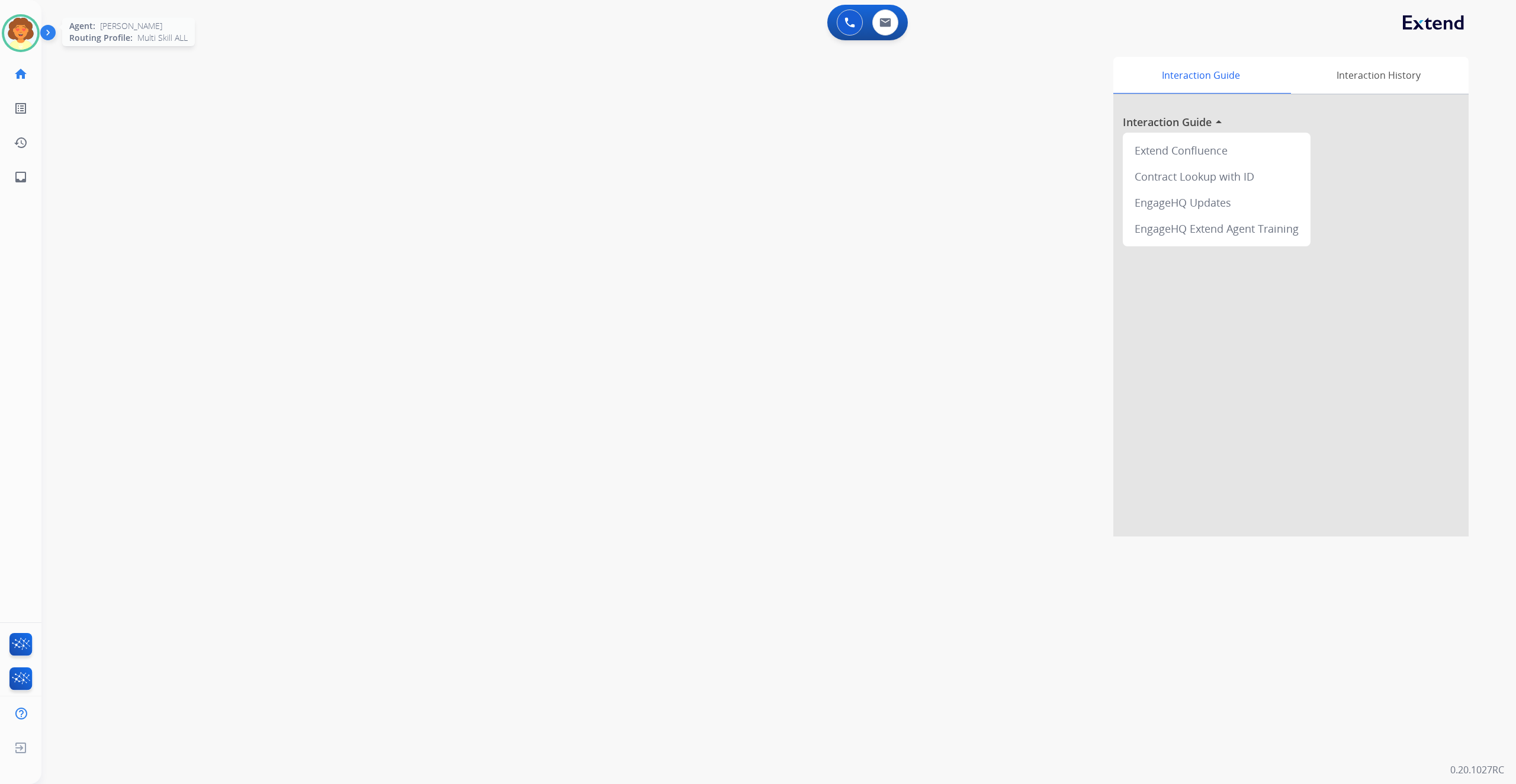
click at [29, 50] on img at bounding box center [20, 33] width 33 height 33
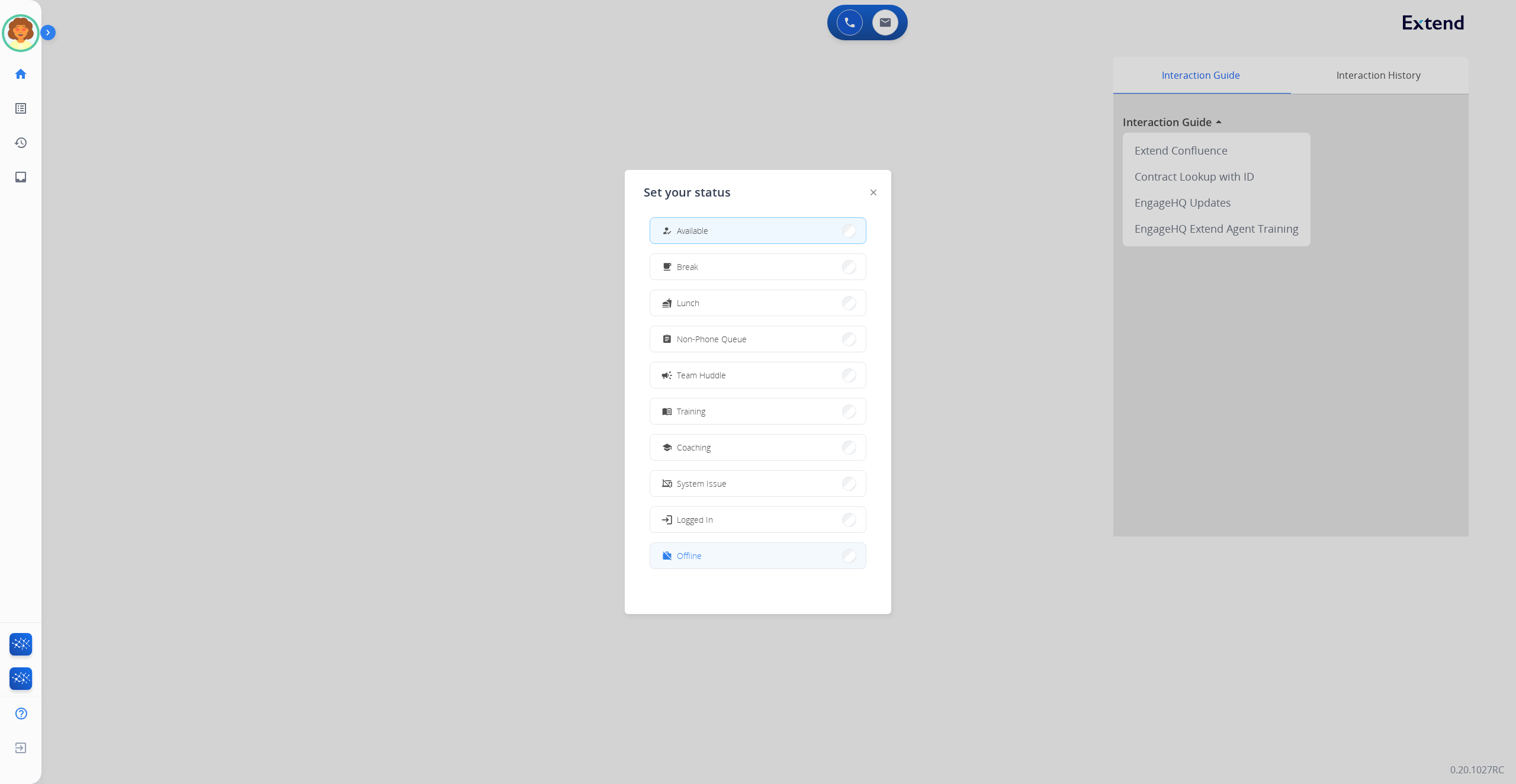
click at [767, 557] on button "work_off Offline" at bounding box center [758, 555] width 216 height 25
